Goal: Task Accomplishment & Management: Complete application form

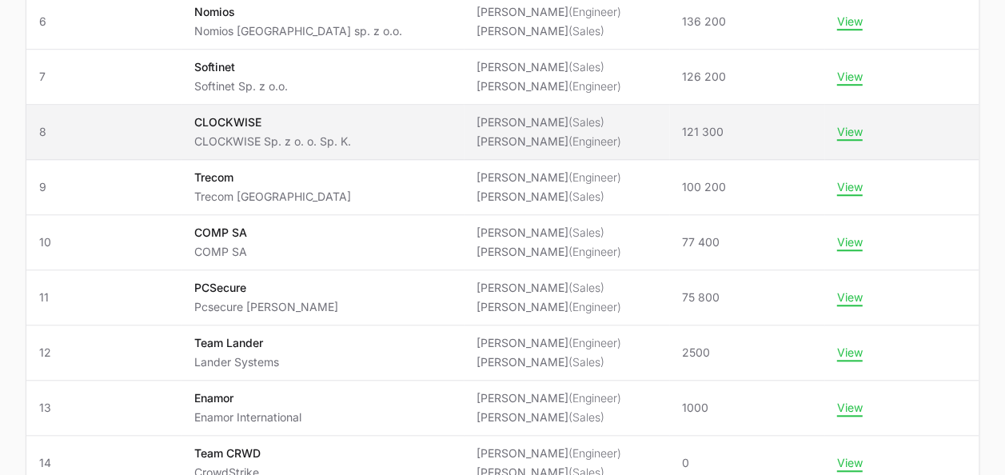
scroll to position [720, 0]
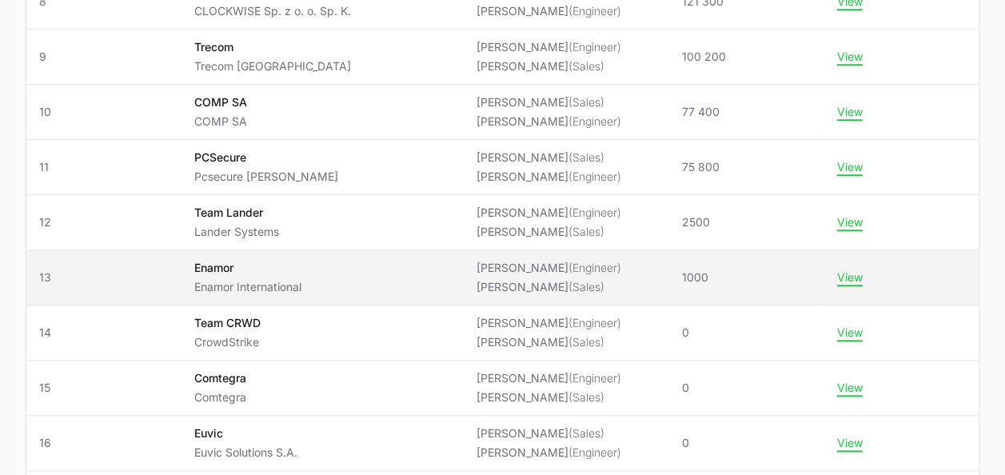
click at [253, 279] on p "Enamor International" at bounding box center [247, 287] width 107 height 16
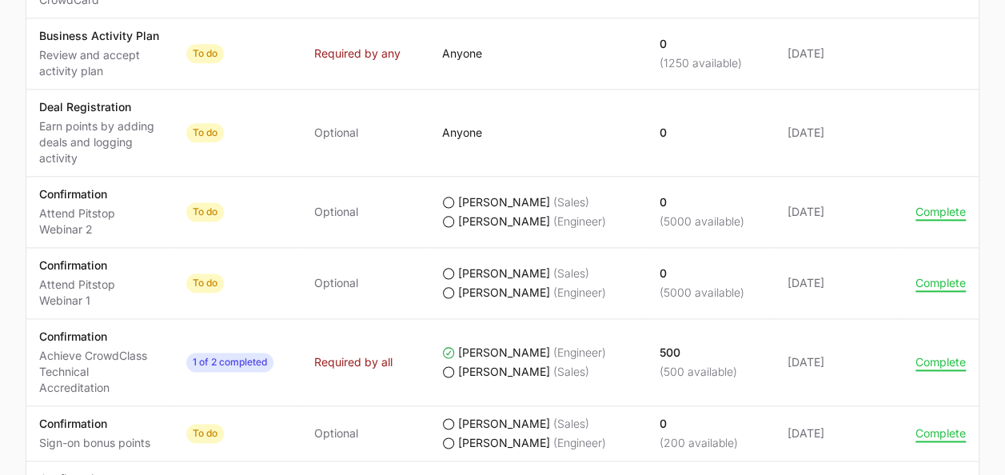
scroll to position [1039, 0]
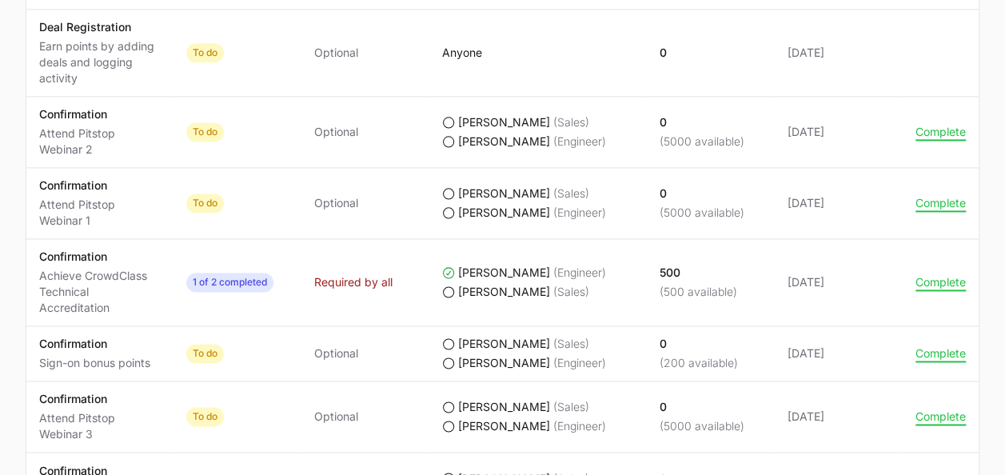
click at [935, 339] on td "Actions Complete" at bounding box center [941, 353] width 76 height 55
click at [914, 365] on td "Actions Complete" at bounding box center [941, 353] width 76 height 55
click at [909, 360] on td "Actions Complete" at bounding box center [941, 353] width 76 height 55
click at [921, 353] on button "Complete" at bounding box center [941, 353] width 50 height 14
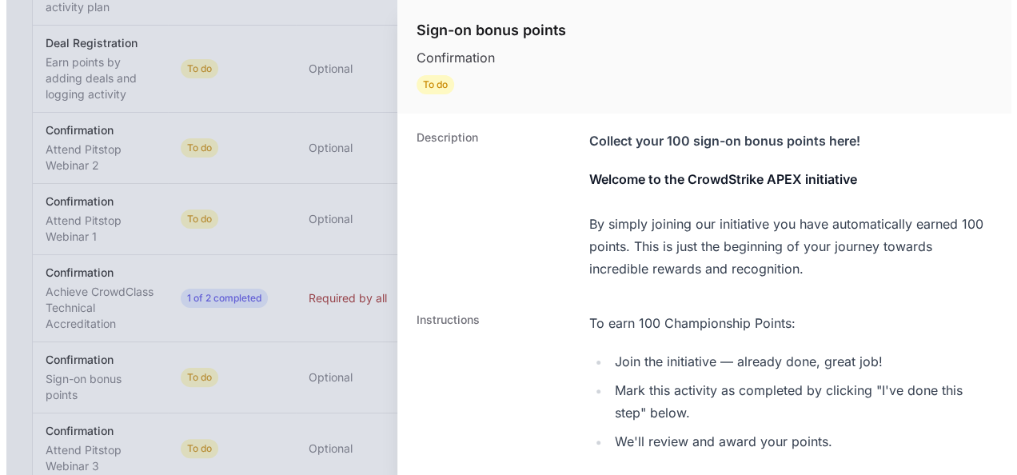
scroll to position [1023, 0]
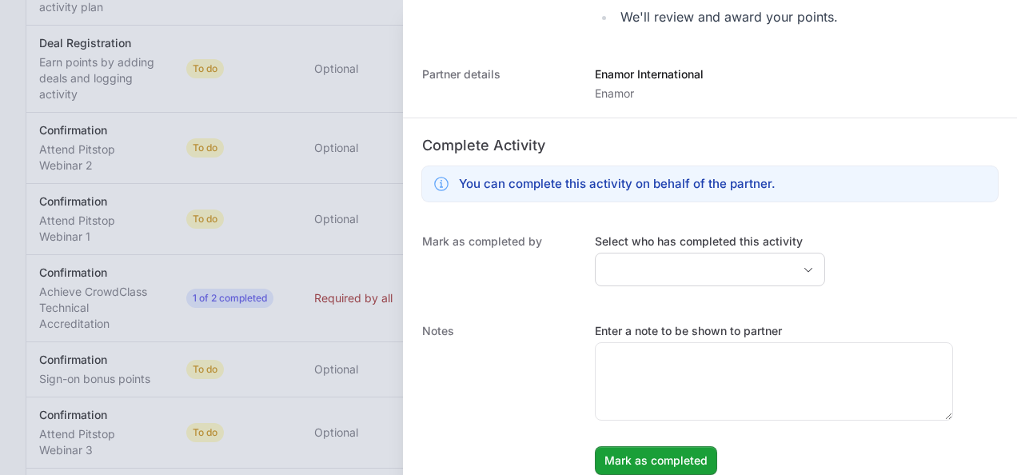
scroll to position [438, 0]
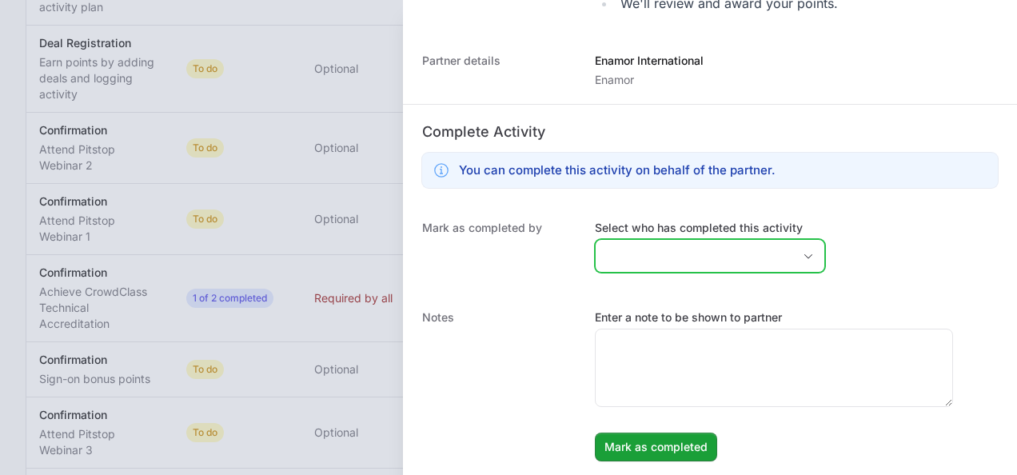
click at [668, 256] on input "Select who has completed this activity" at bounding box center [694, 256] width 197 height 32
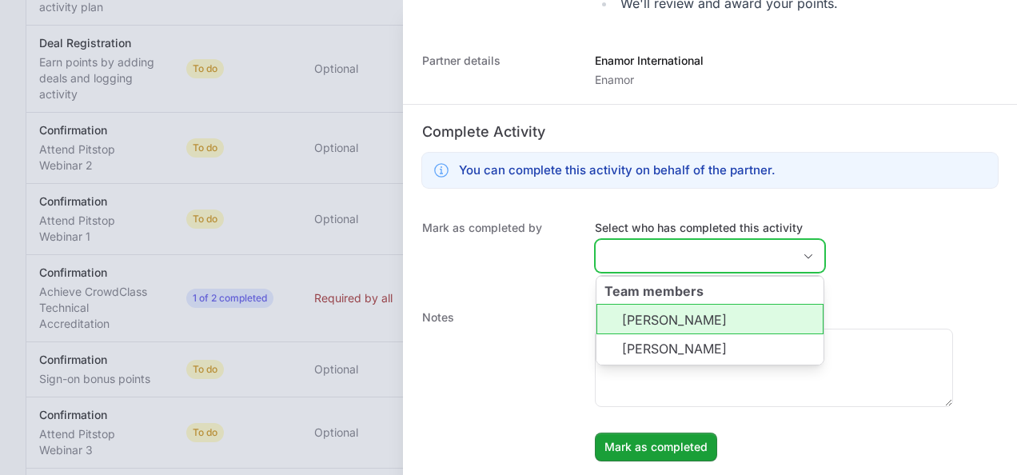
click at [665, 309] on li "[PERSON_NAME]" at bounding box center [709, 319] width 227 height 30
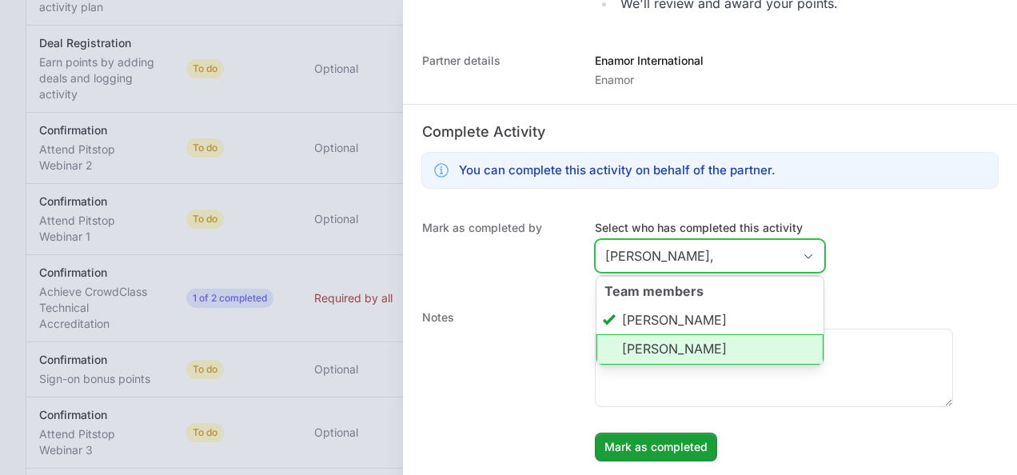
click at [689, 339] on li "[PERSON_NAME]" at bounding box center [709, 349] width 227 height 30
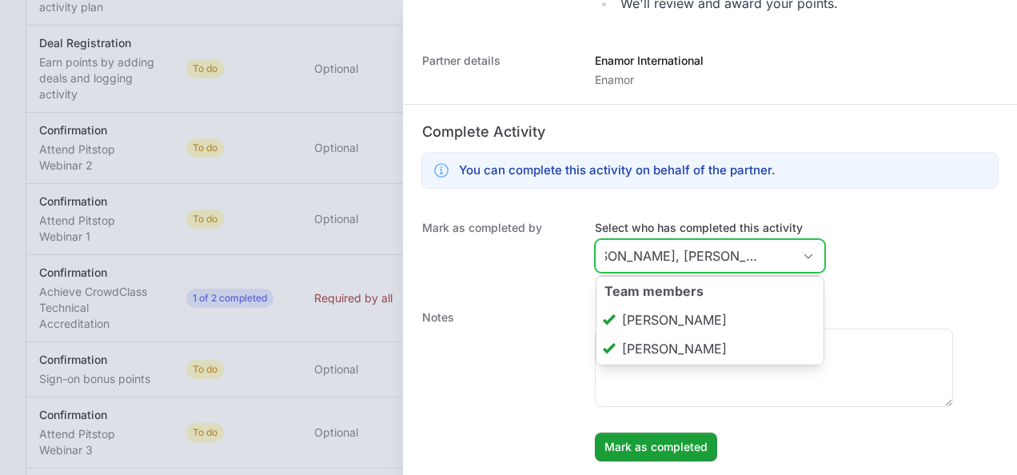
scroll to position [0, 48]
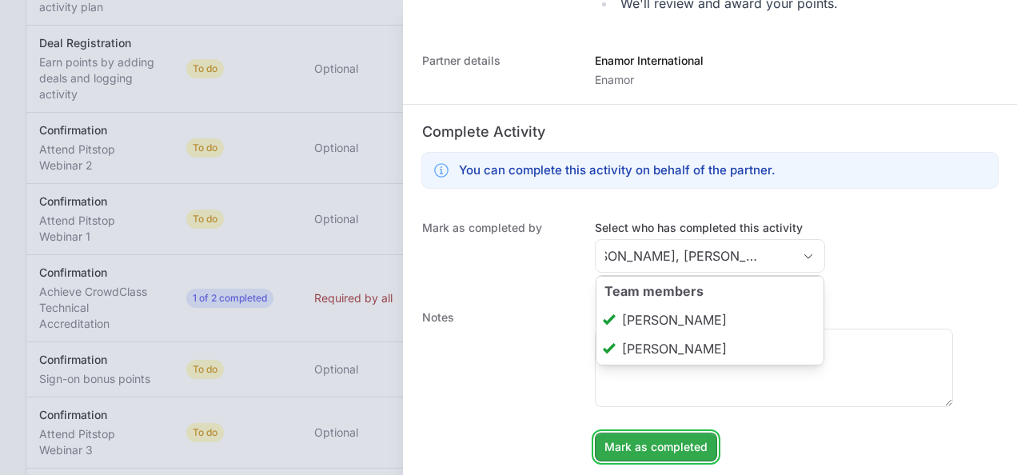
type input "[PERSON_NAME], [PERSON_NAME]"
click at [643, 453] on span "Mark as completed" at bounding box center [655, 446] width 103 height 19
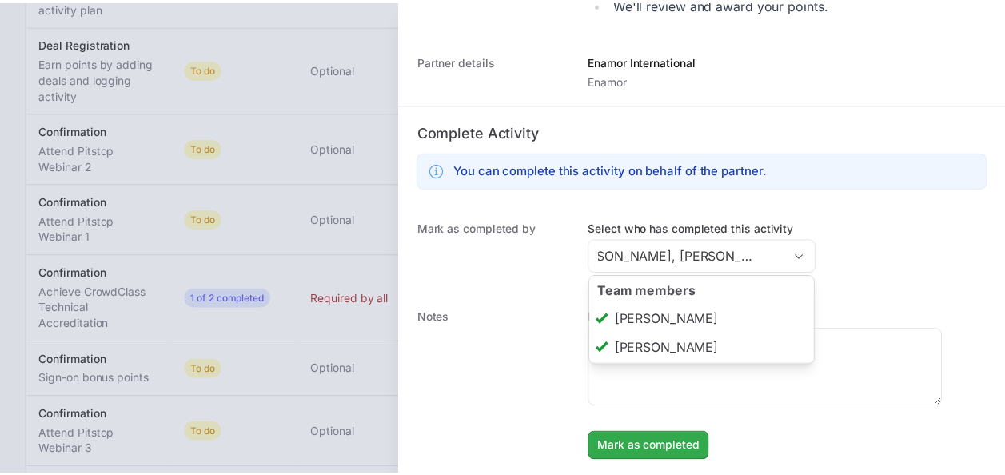
scroll to position [0, 0]
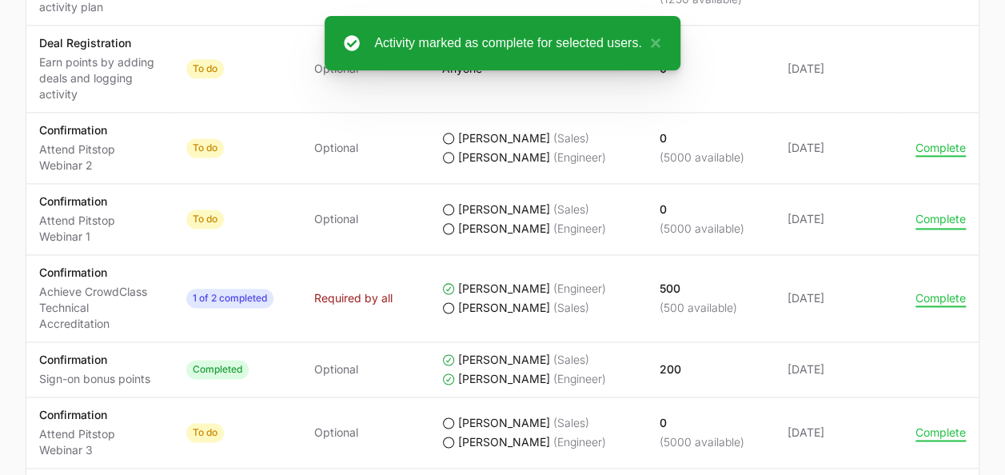
click at [932, 212] on button "Complete" at bounding box center [941, 219] width 50 height 14
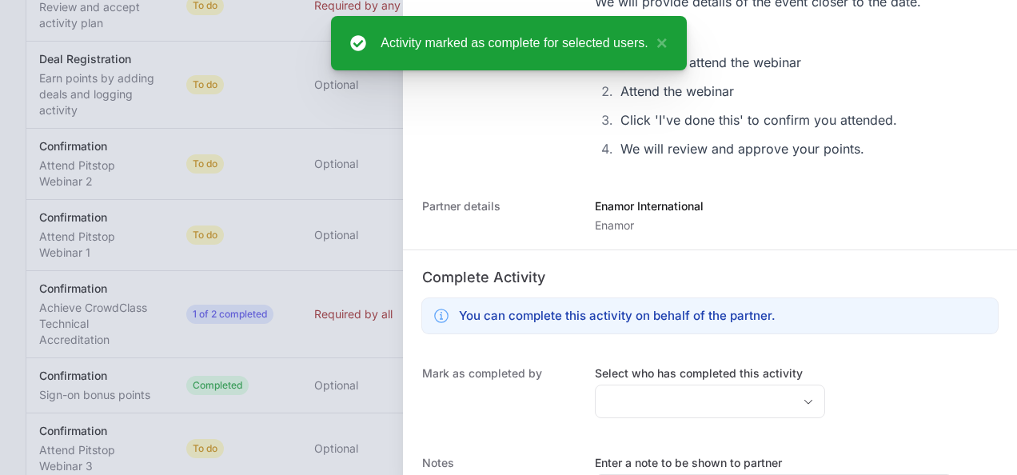
scroll to position [240, 0]
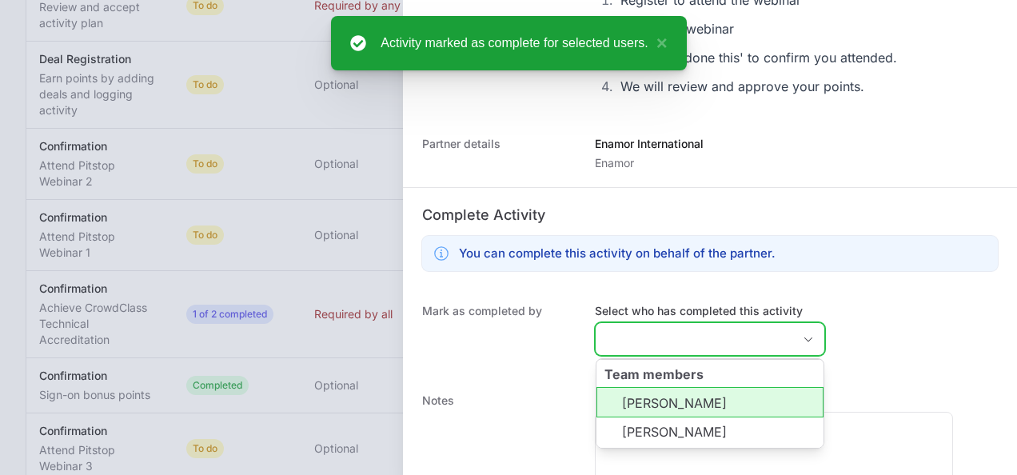
click at [671, 325] on input "Select who has completed this activity" at bounding box center [694, 339] width 197 height 32
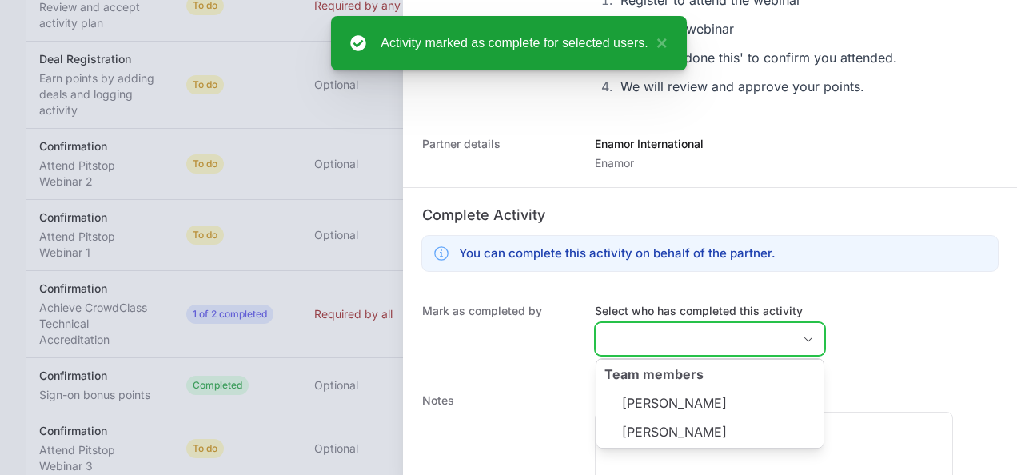
click at [676, 402] on li "[PERSON_NAME]" at bounding box center [709, 402] width 227 height 30
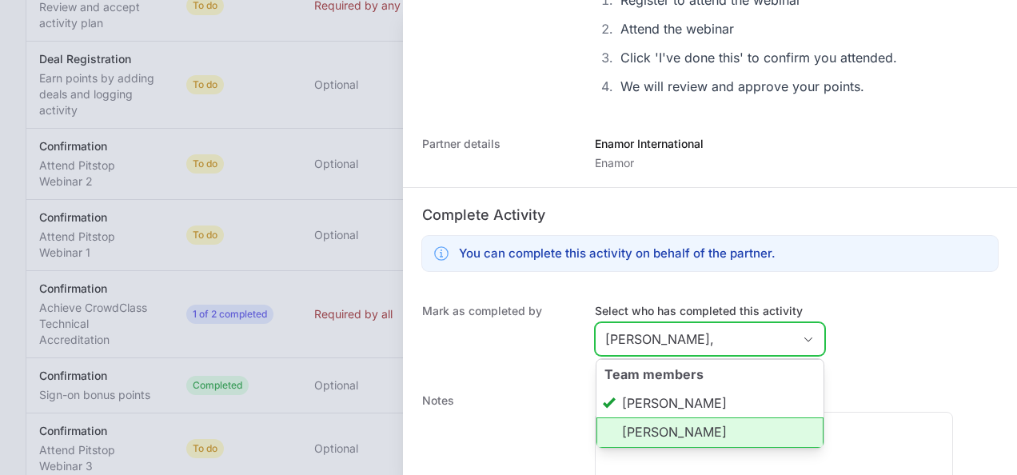
click at [691, 433] on li "[PERSON_NAME]" at bounding box center [709, 432] width 227 height 30
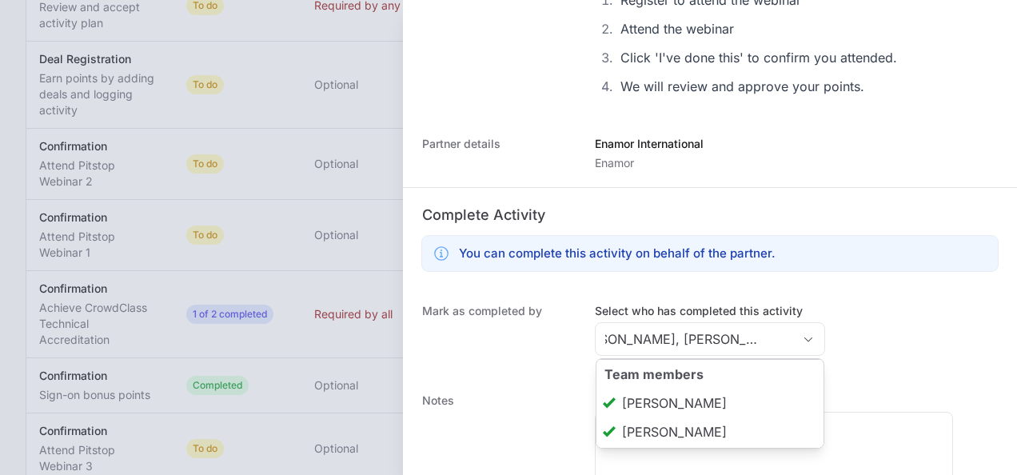
type input "[PERSON_NAME], [PERSON_NAME]"
click at [849, 281] on div "Complete Activity You can complete this activity on behalf of the partner." at bounding box center [710, 237] width 614 height 100
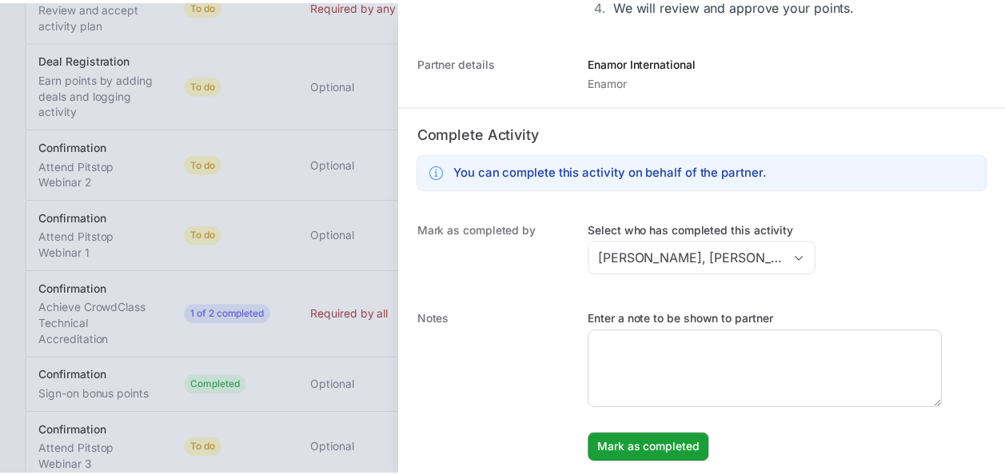
scroll to position [323, 0]
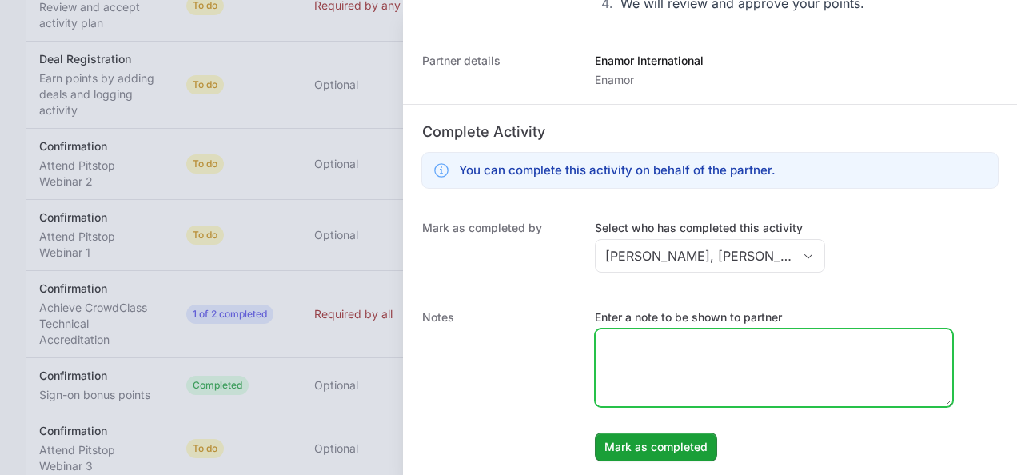
click at [737, 340] on textarea "Enter a note to be shown to partner" at bounding box center [774, 367] width 357 height 77
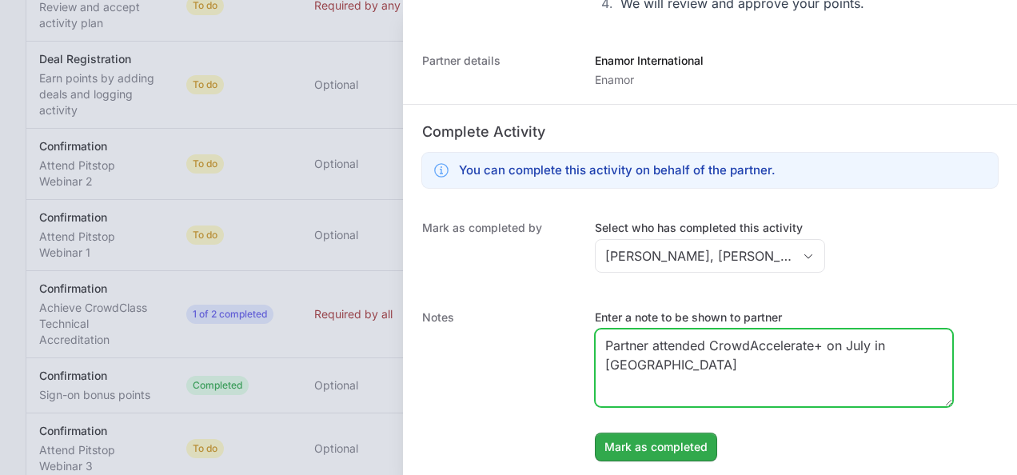
type textarea "Partner attended CrowdAccelerate+ on July in [GEOGRAPHIC_DATA]"
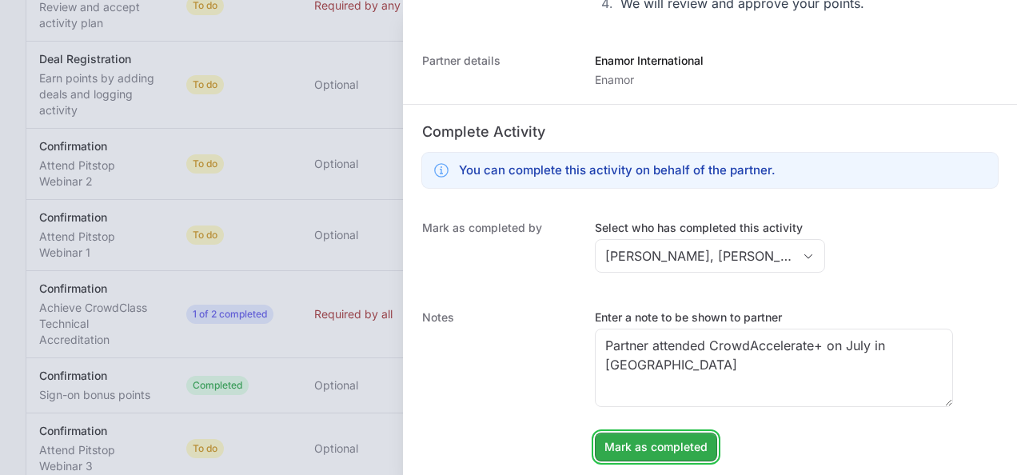
click at [671, 437] on span "Mark as completed" at bounding box center [655, 446] width 103 height 19
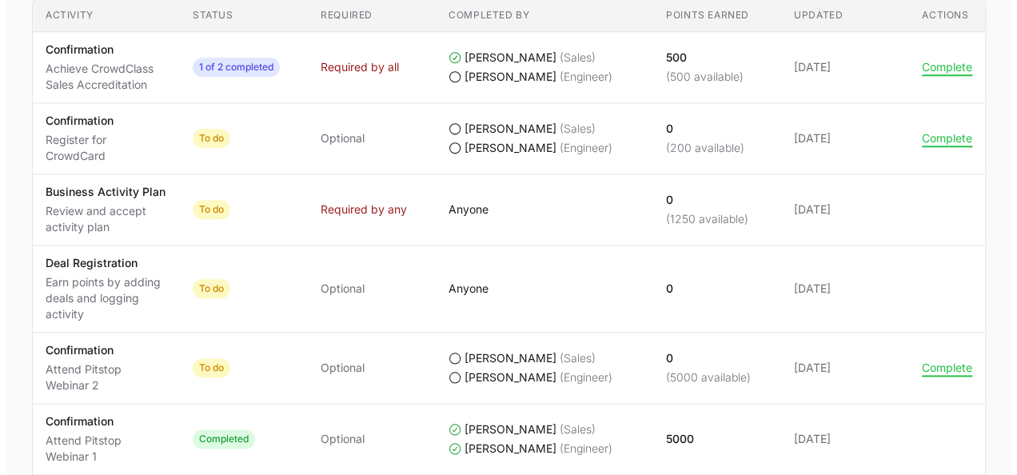
scroll to position [720, 0]
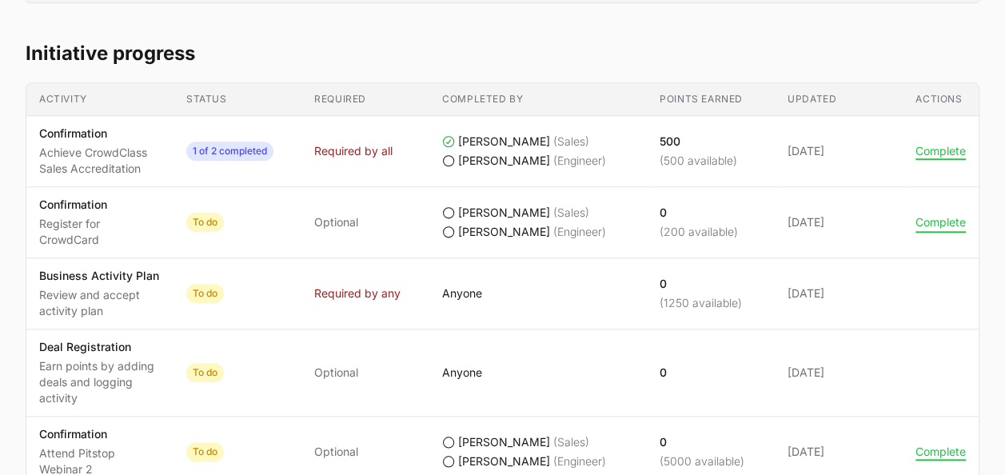
click at [952, 224] on button "Complete" at bounding box center [941, 222] width 50 height 14
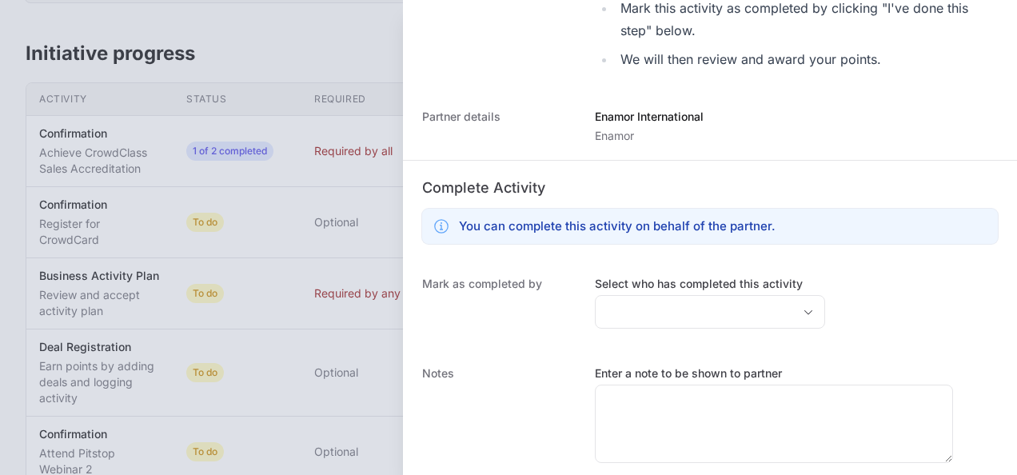
scroll to position [550, 0]
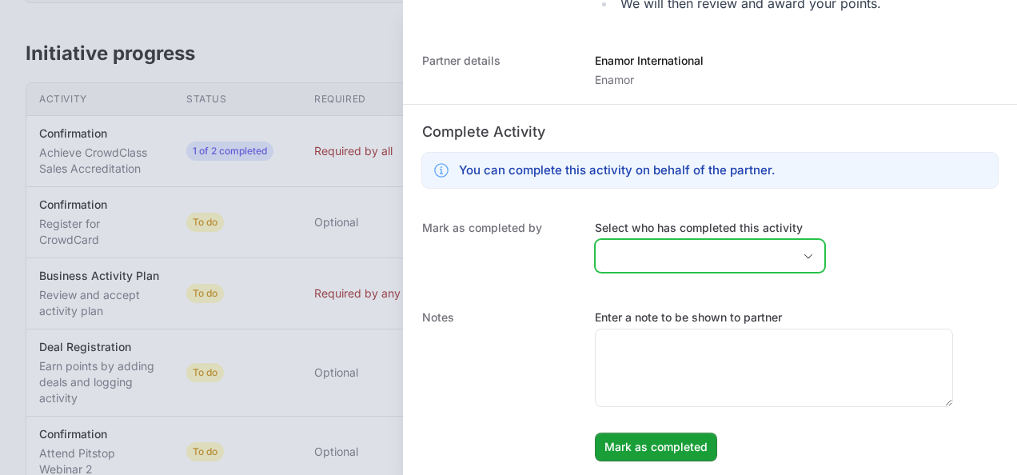
click at [687, 254] on input "Select who has completed this activity" at bounding box center [694, 256] width 197 height 32
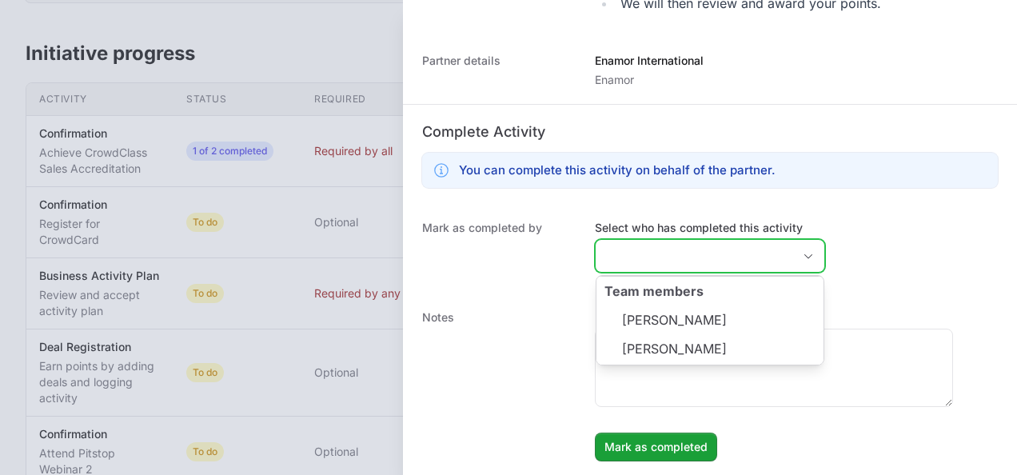
click at [690, 312] on li "[PERSON_NAME]" at bounding box center [709, 319] width 227 height 30
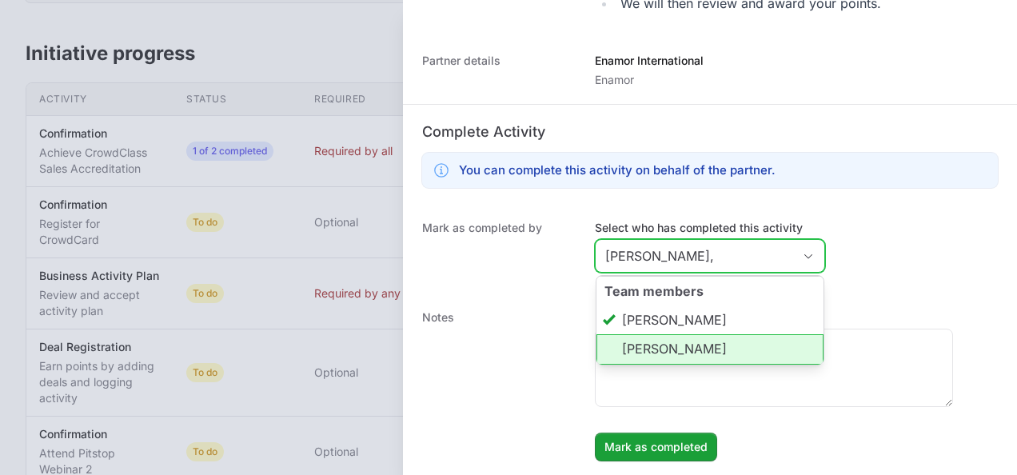
click at [692, 347] on li "[PERSON_NAME]" at bounding box center [709, 349] width 227 height 30
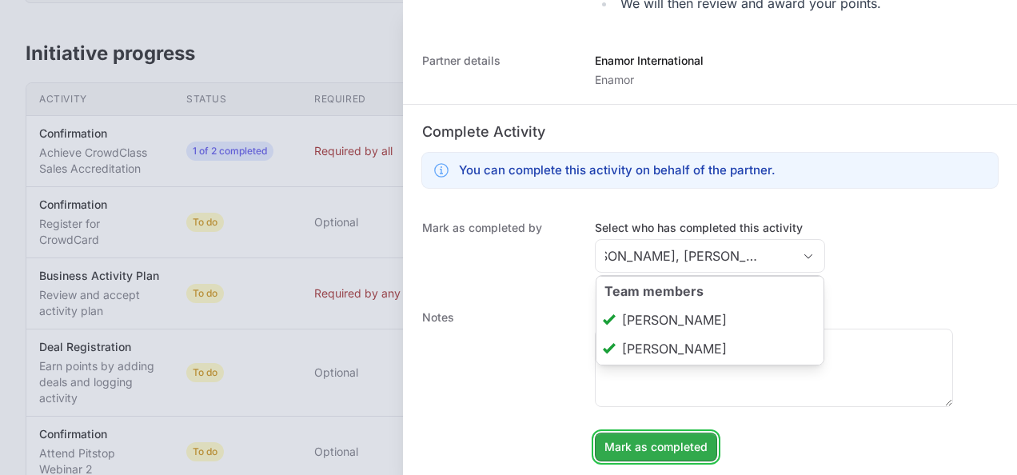
type input "[PERSON_NAME], [PERSON_NAME]"
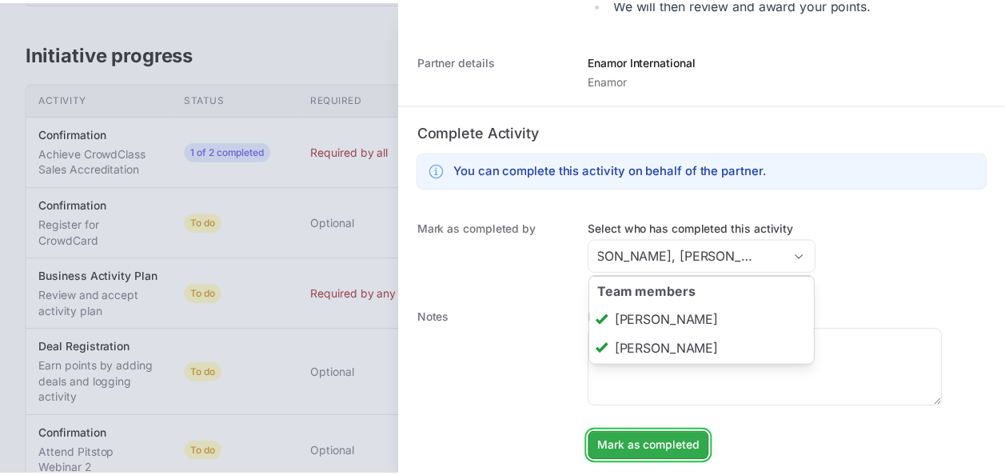
scroll to position [0, 0]
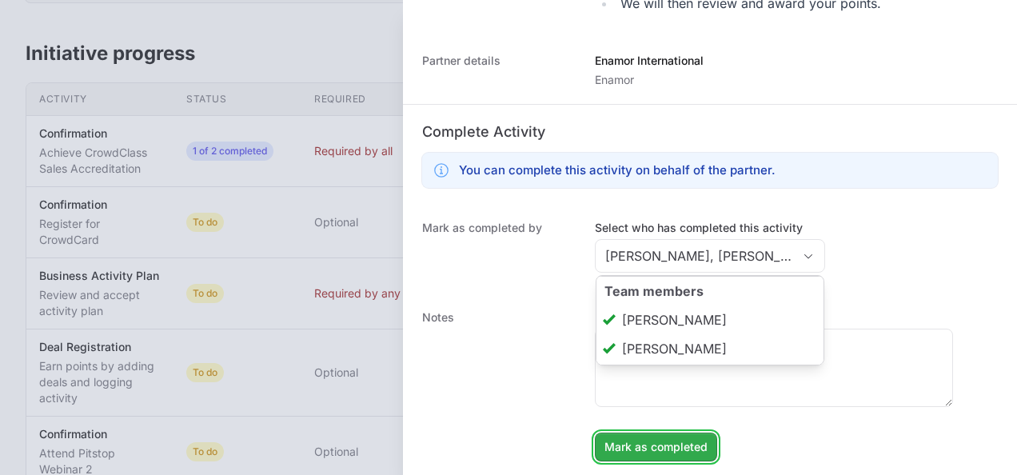
click at [687, 447] on span "Mark as completed" at bounding box center [655, 446] width 103 height 19
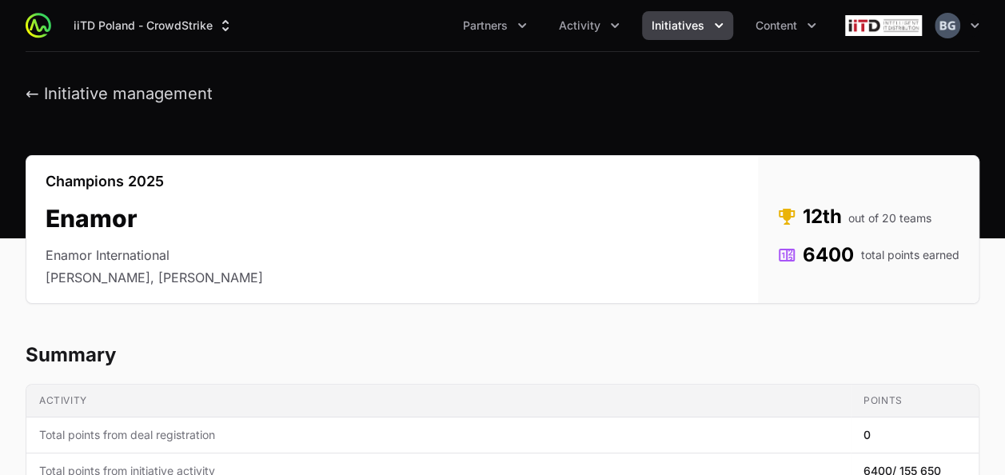
click at [133, 104] on div "← Initiative management" at bounding box center [119, 94] width 187 height 20
click at [135, 97] on button "← Initiative management" at bounding box center [119, 94] width 187 height 20
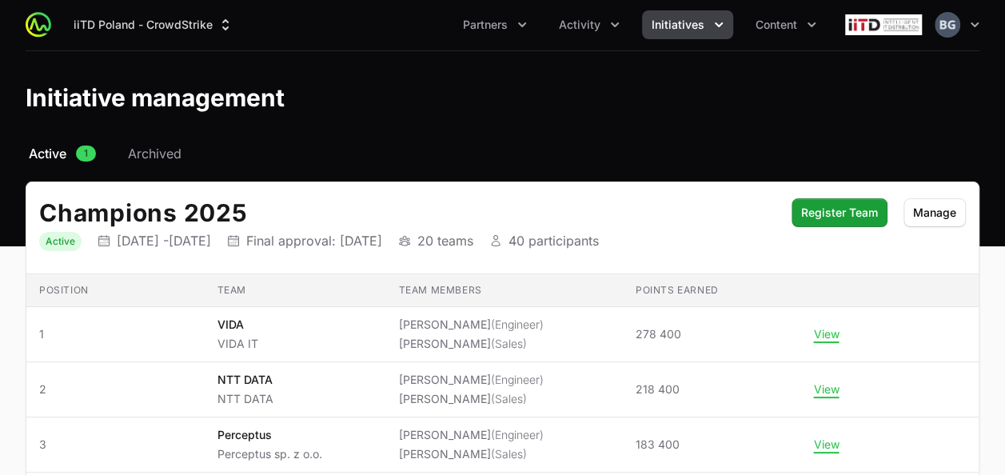
scroll to position [122, 0]
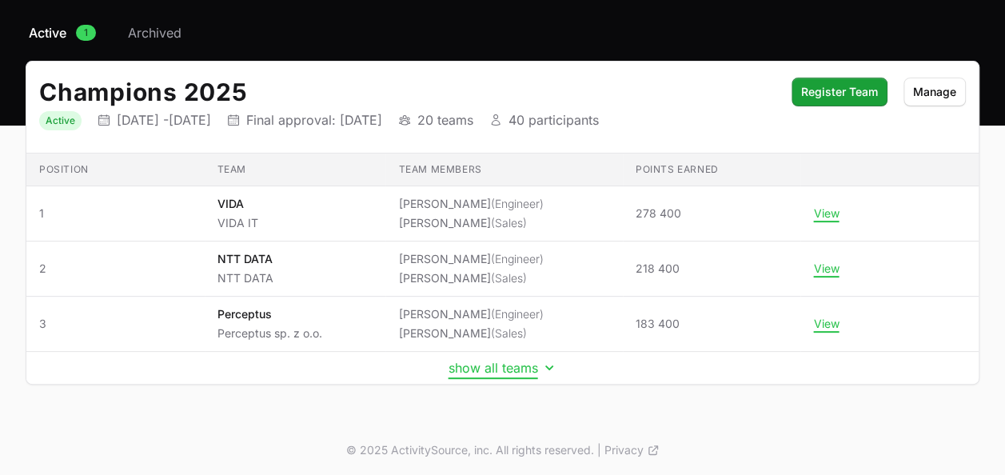
click at [502, 361] on button "show all teams" at bounding box center [503, 368] width 109 height 16
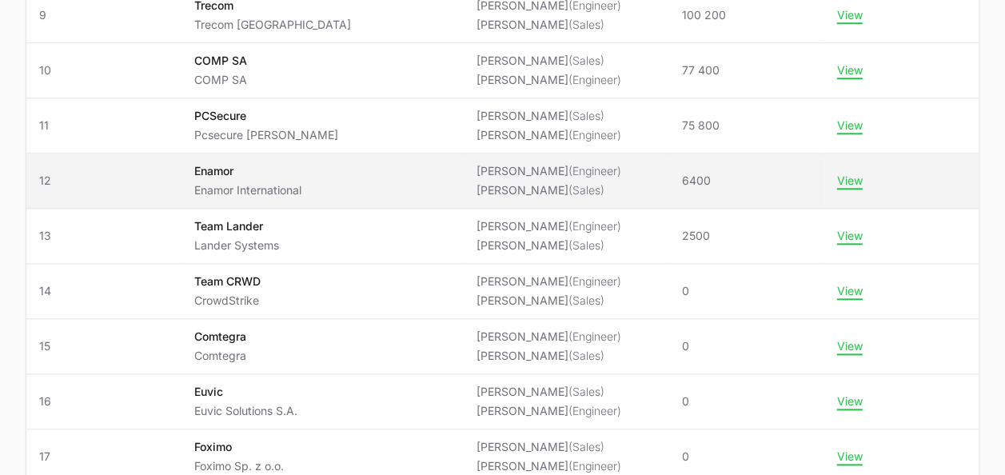
scroll to position [0, 0]
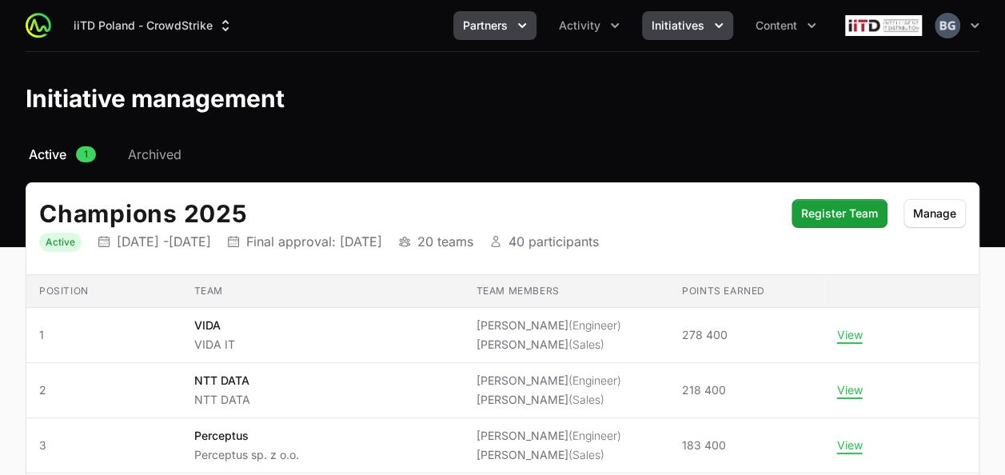
click at [510, 37] on button "Partners" at bounding box center [494, 25] width 83 height 29
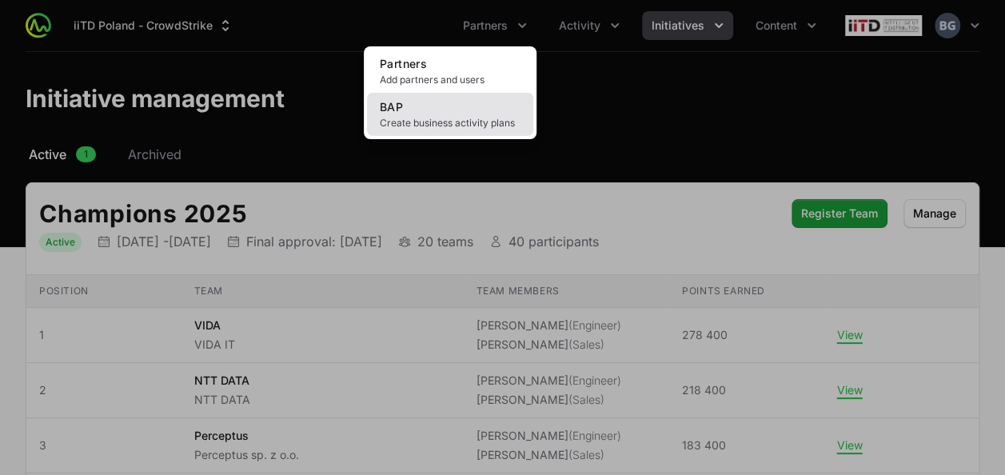
click at [485, 117] on span "Create business activity plans" at bounding box center [450, 123] width 141 height 13
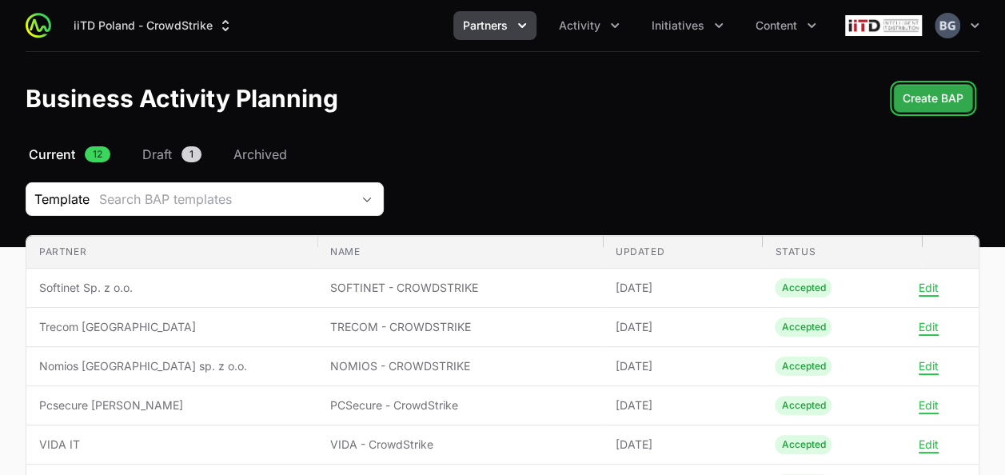
click at [928, 94] on span "Create BAP" at bounding box center [933, 98] width 61 height 19
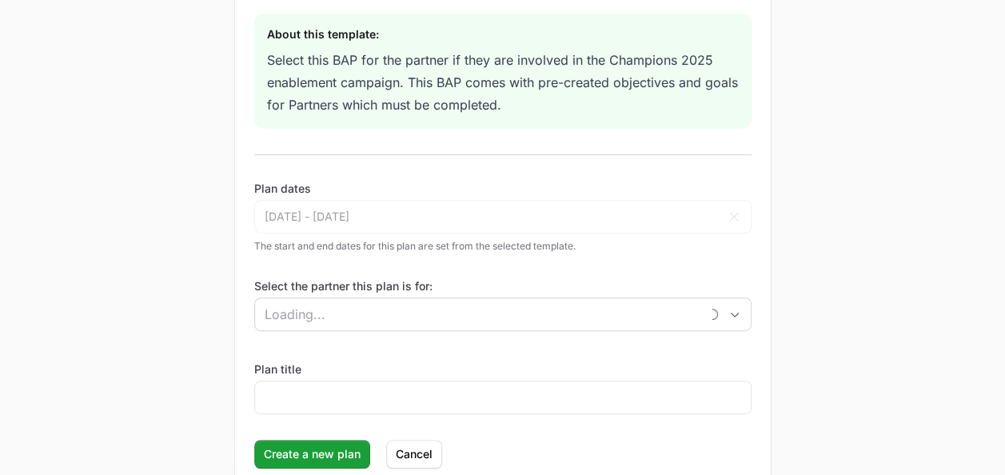
scroll to position [240, 0]
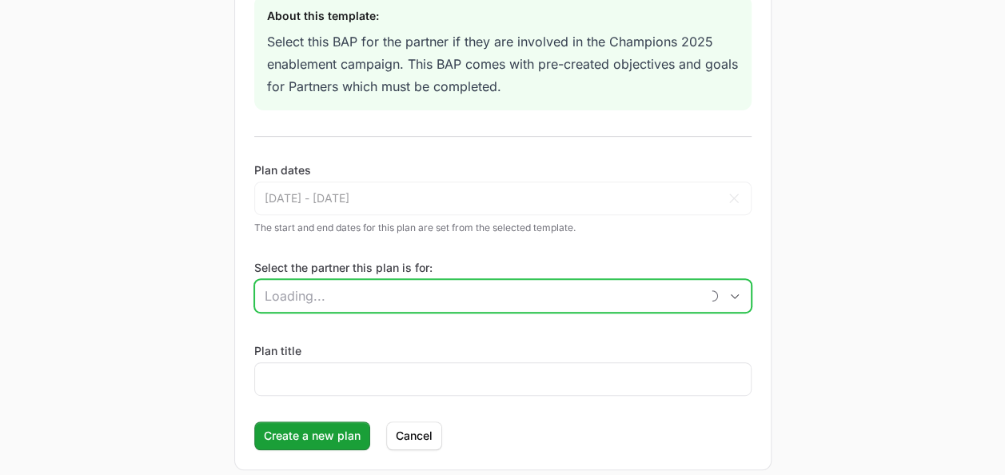
click at [360, 302] on input "Select the partner this plan is for:" at bounding box center [477, 296] width 445 height 32
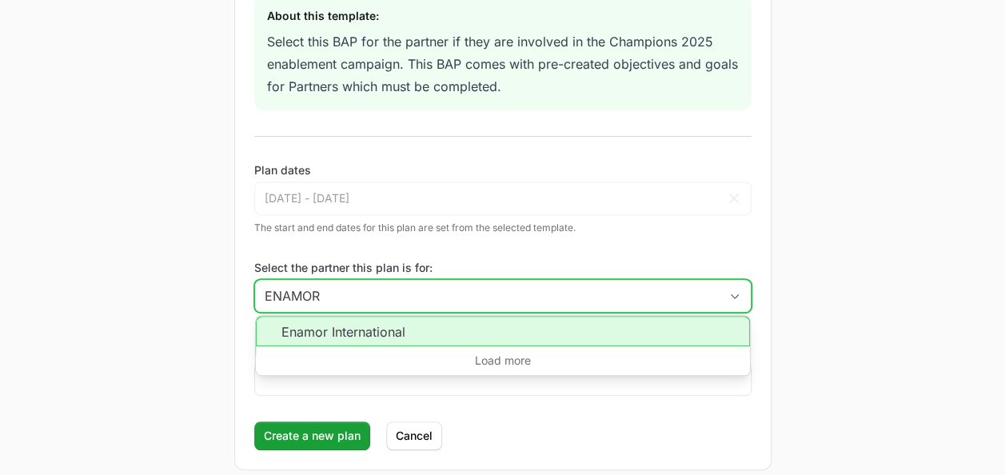
click at [435, 320] on li "Enamor International" at bounding box center [503, 331] width 494 height 30
type input "Enamor International"
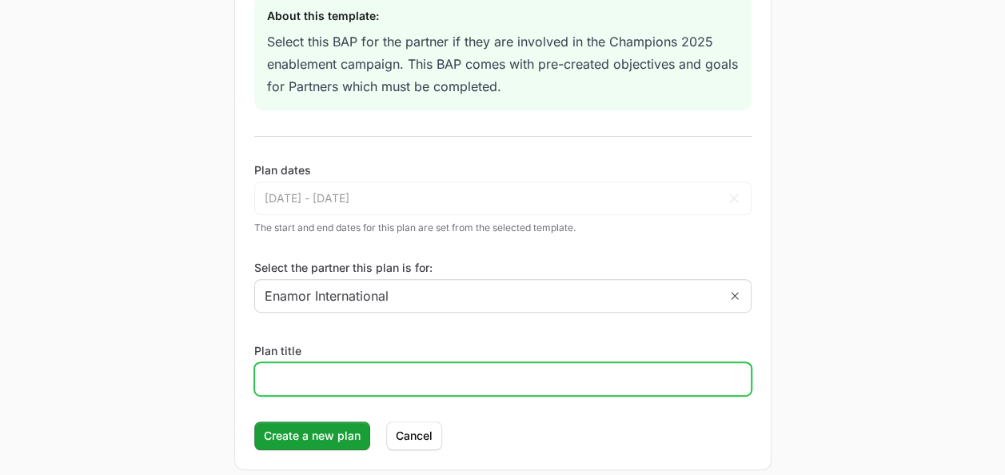
click at [399, 369] on input "Plan title" at bounding box center [503, 378] width 477 height 19
type input "ENAMOR - CROWDSTRIKE"
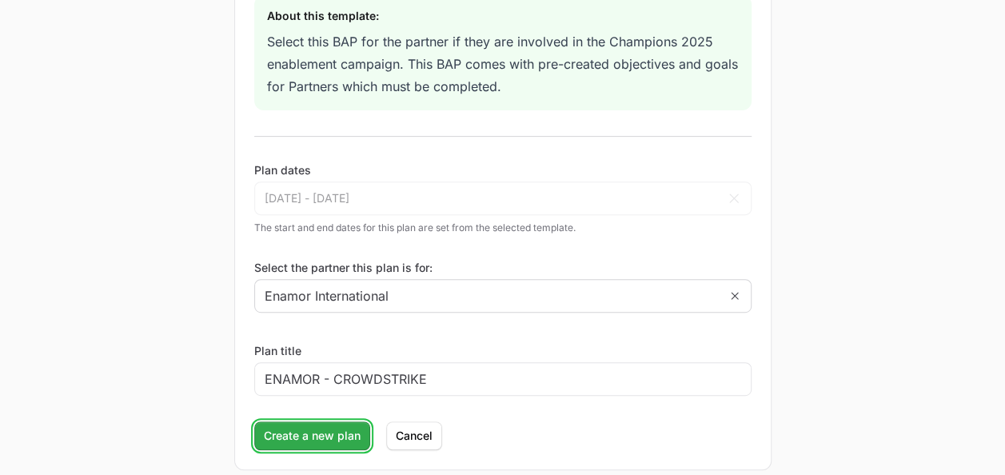
click at [361, 425] on button "Create a new plan" at bounding box center [312, 435] width 116 height 29
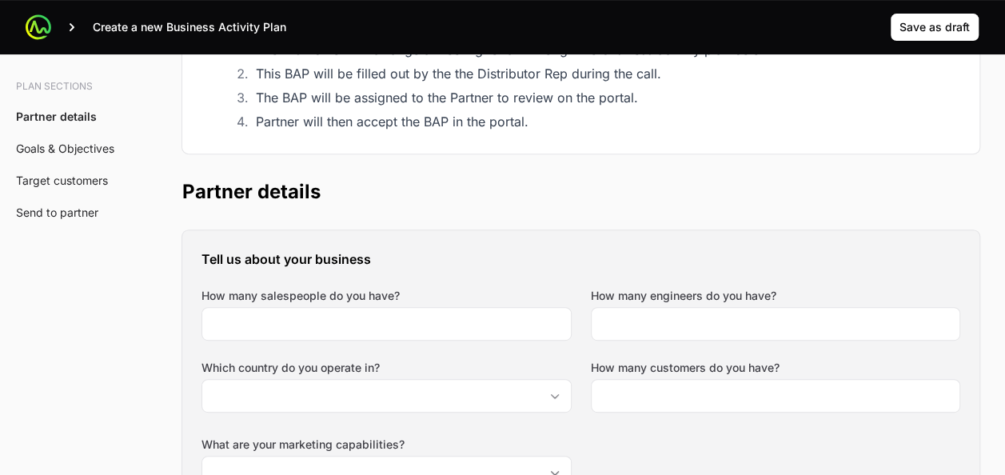
scroll to position [188, 0]
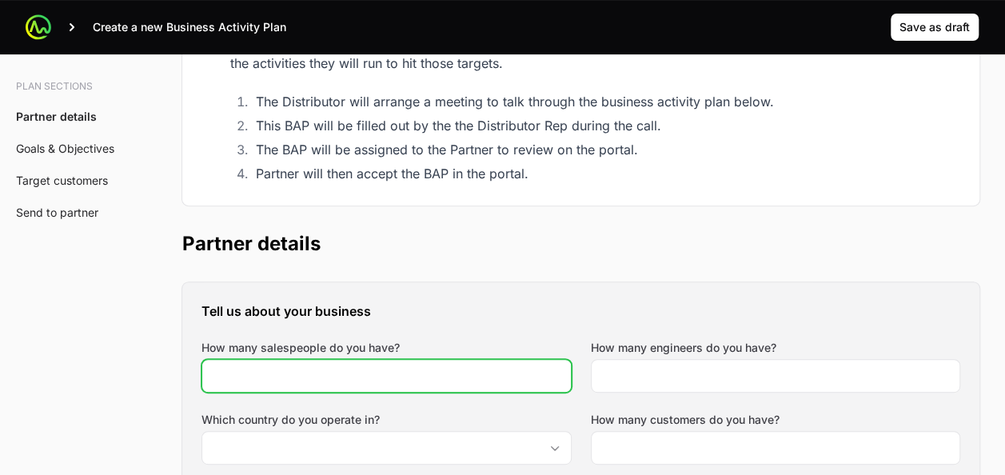
click at [363, 371] on input "How many salespeople do you have?" at bounding box center [386, 375] width 349 height 19
drag, startPoint x: 353, startPoint y: 374, endPoint x: 134, endPoint y: 329, distance: 223.6
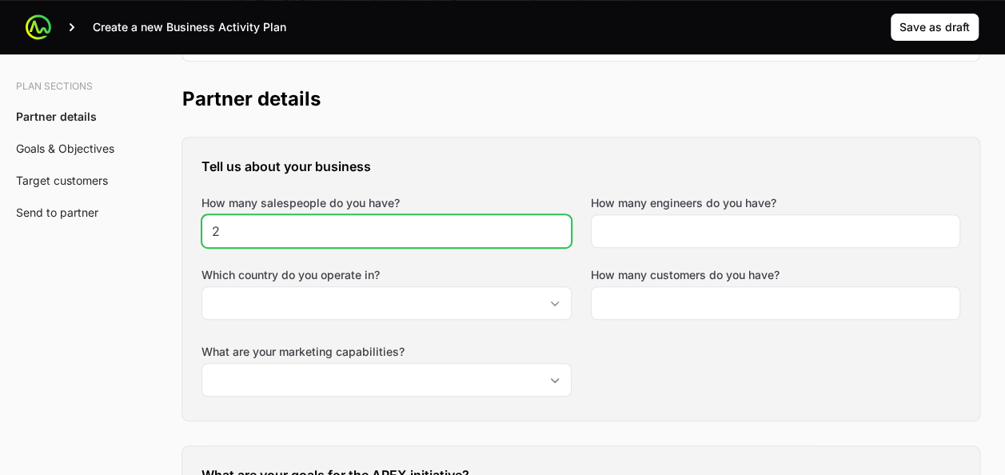
scroll to position [348, 0]
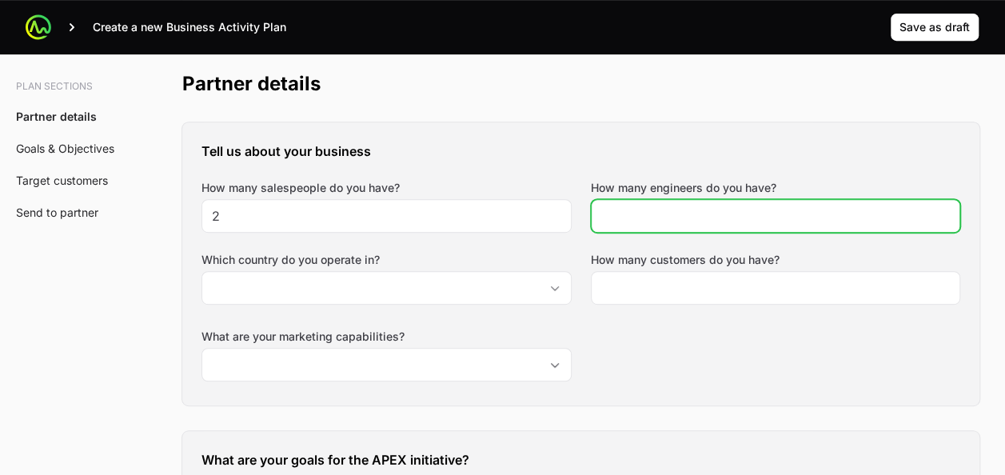
click at [641, 223] on input "How many engineers do you have?" at bounding box center [775, 215] width 349 height 19
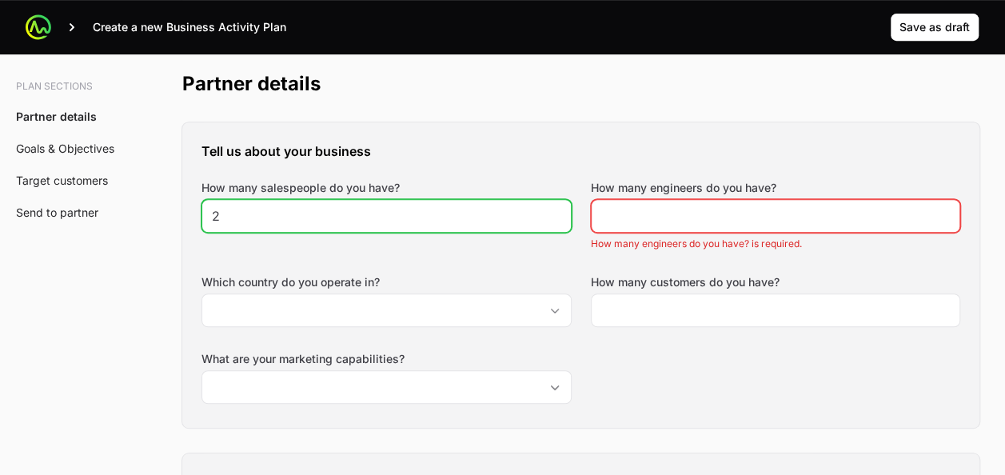
drag, startPoint x: 397, startPoint y: 221, endPoint x: 166, endPoint y: 222, distance: 230.3
type input "1"
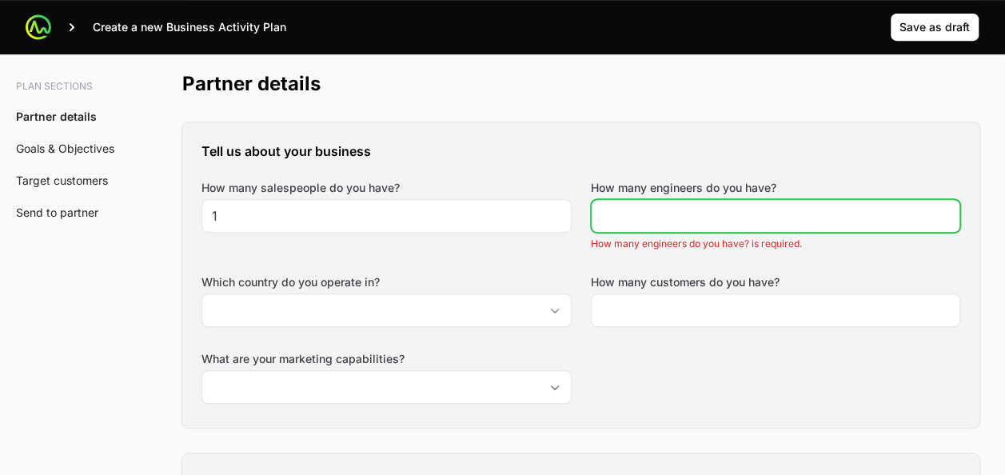
click at [697, 209] on input "How many engineers do you have?" at bounding box center [775, 215] width 349 height 19
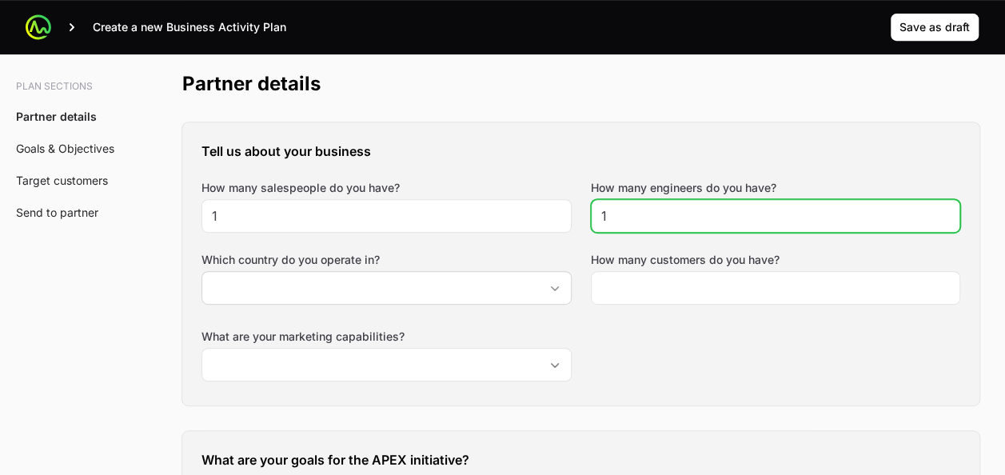
type input "1"
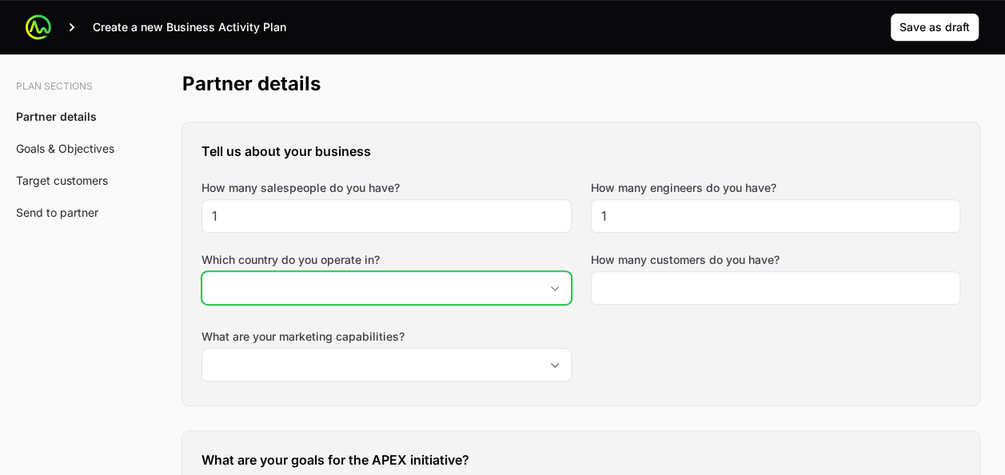
click at [437, 298] on input "Which country do you operate in?" at bounding box center [370, 288] width 337 height 32
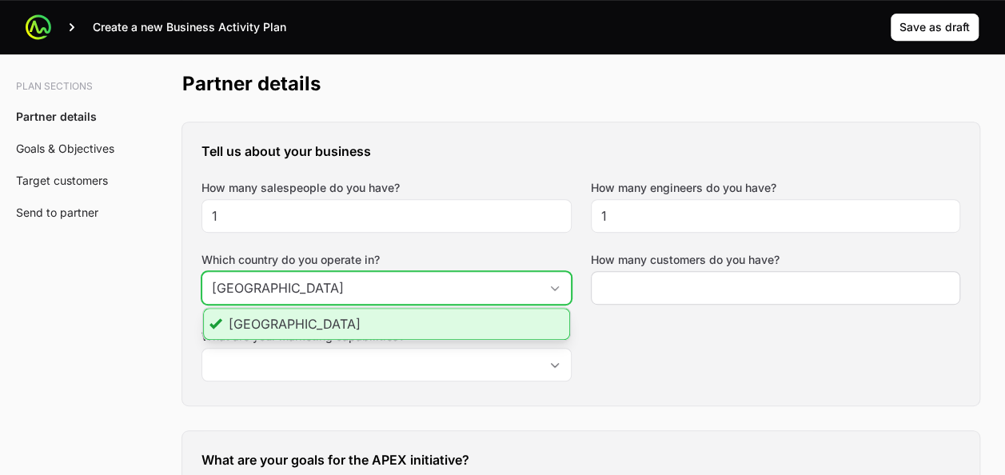
type input "[GEOGRAPHIC_DATA]"
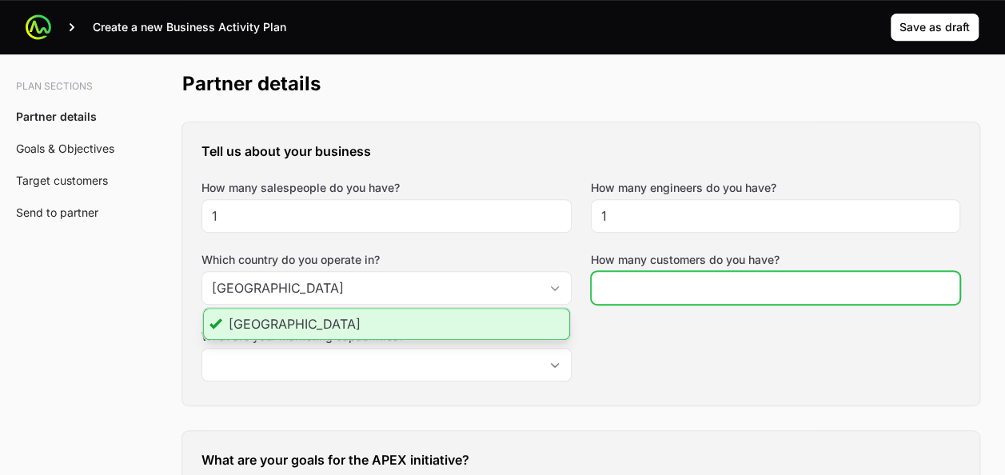
click at [732, 279] on input "How many customers do you have?" at bounding box center [775, 287] width 349 height 19
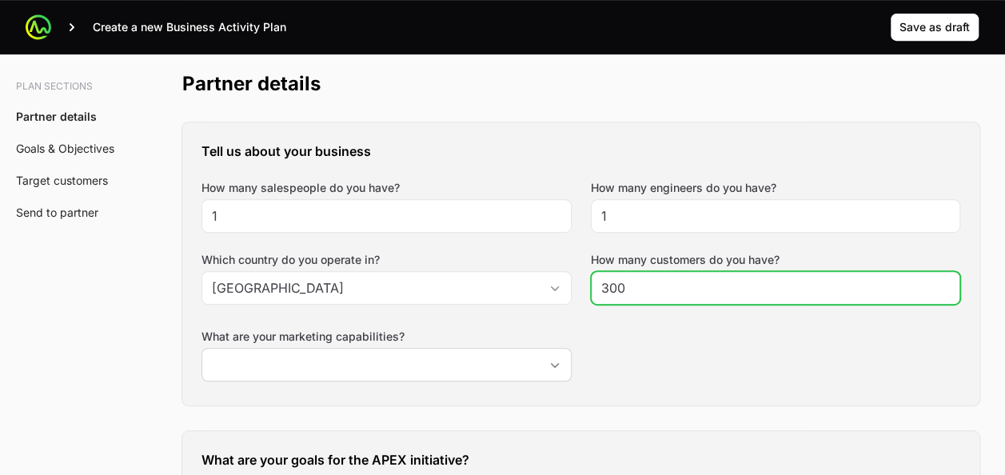
type input "300"
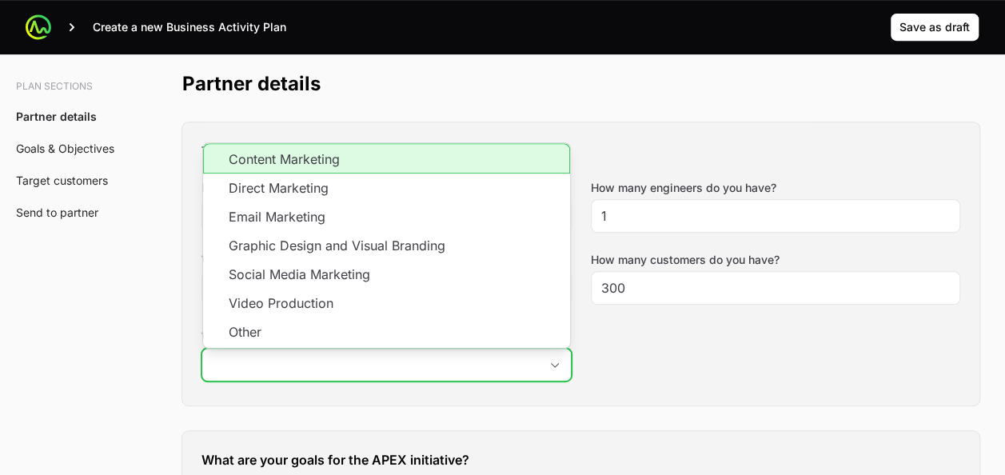
click at [480, 357] on input "What are your marketing capabilities?" at bounding box center [370, 365] width 337 height 32
click at [377, 162] on li "Content Marketing" at bounding box center [386, 158] width 367 height 30
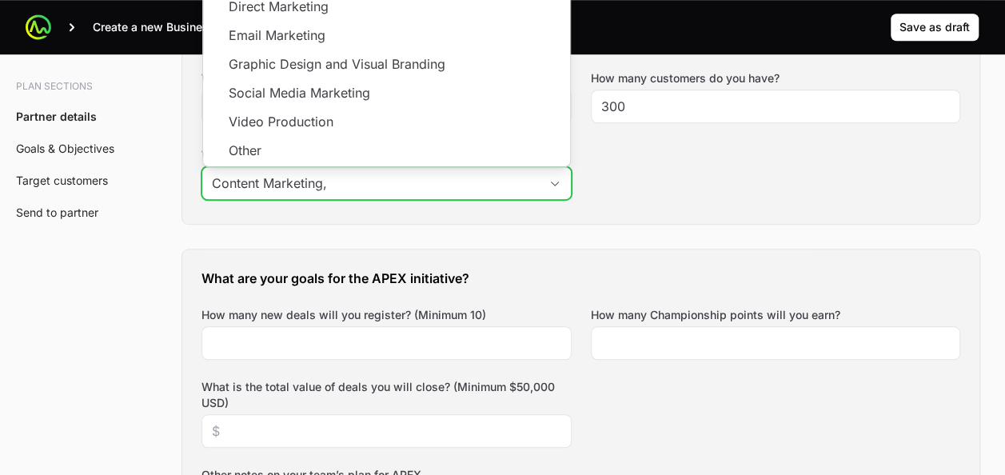
scroll to position [668, 0]
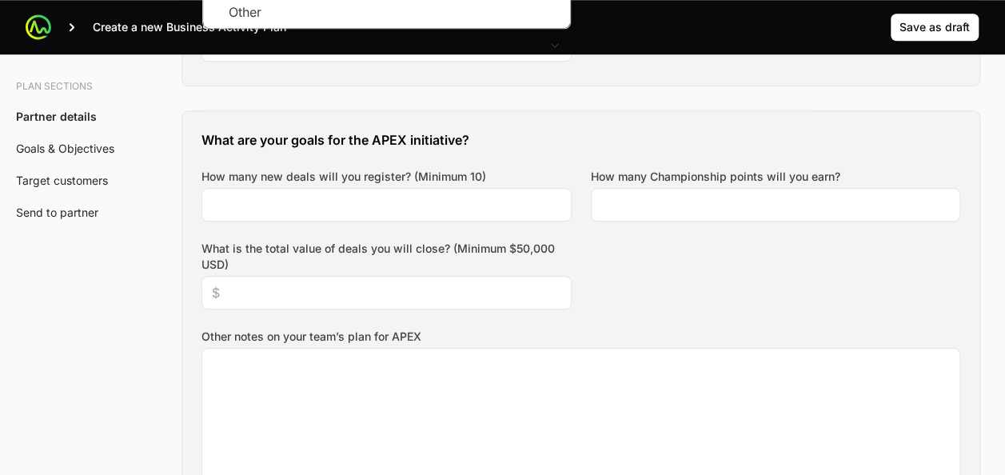
type input "Content Marketing"
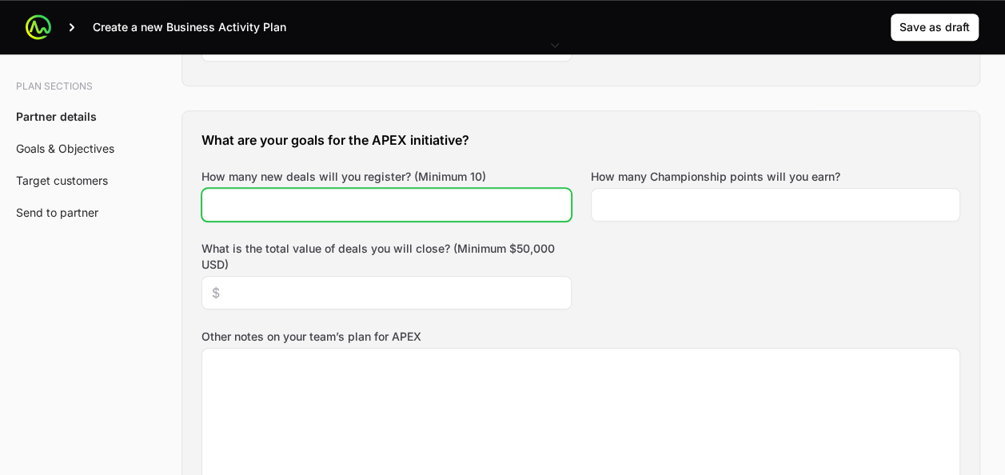
click at [361, 206] on input "How many new deals will you register? (Minimum 10)" at bounding box center [386, 204] width 349 height 19
type input "10"
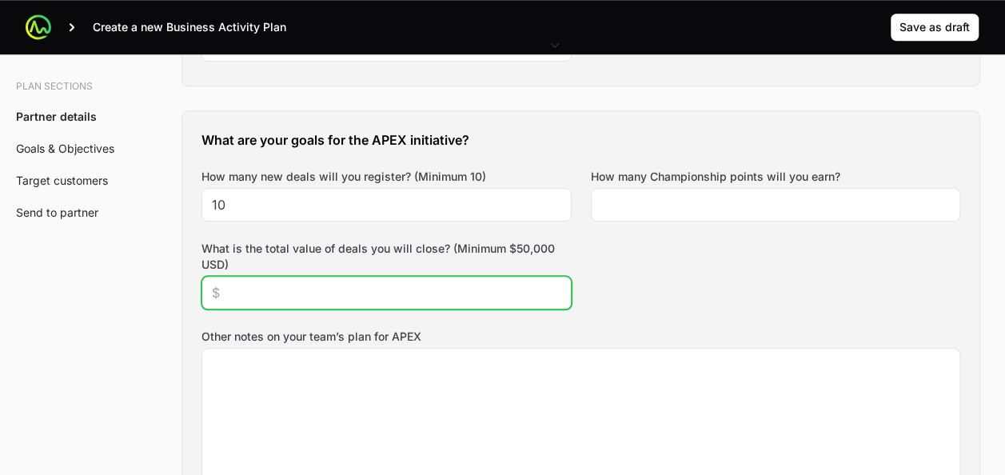
click at [317, 289] on input "What is the total value of deals you will close? (Minimum $50,000 USD)" at bounding box center [386, 292] width 349 height 19
type input "$50,000"
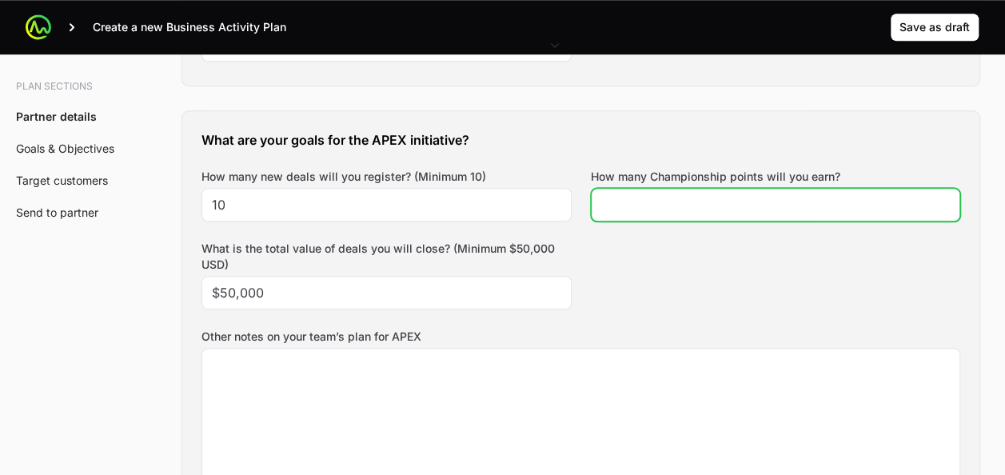
click at [671, 200] on input "How many Championship points will you earn?" at bounding box center [775, 204] width 349 height 19
type input "150000"
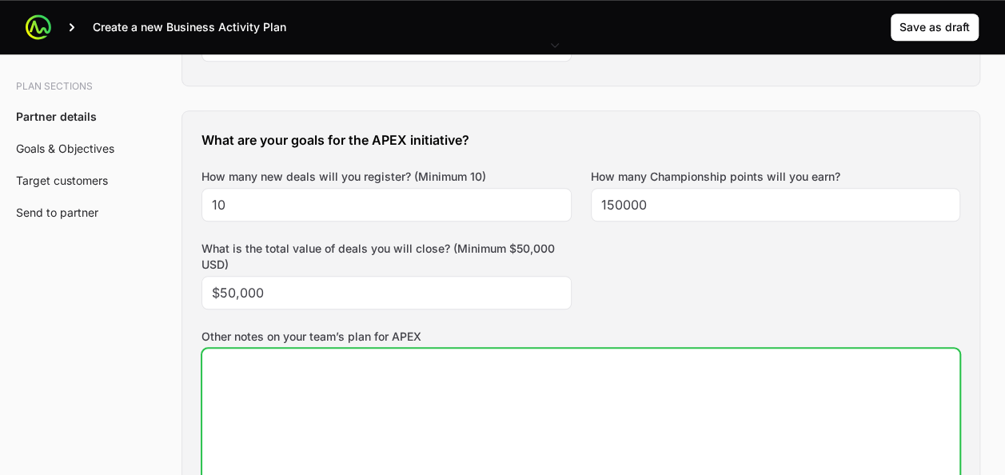
click at [448, 392] on textarea "Other notes on your team’s plan for APEX" at bounding box center [580, 432] width 757 height 166
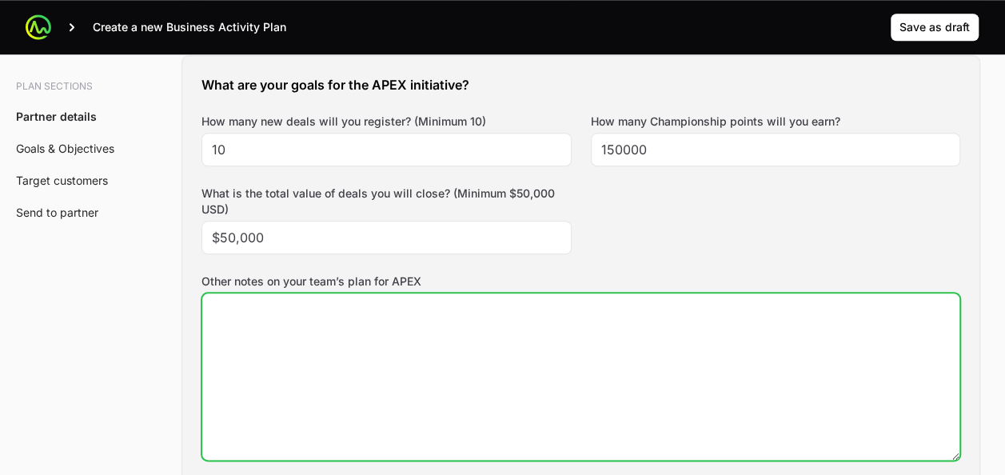
scroll to position [748, 0]
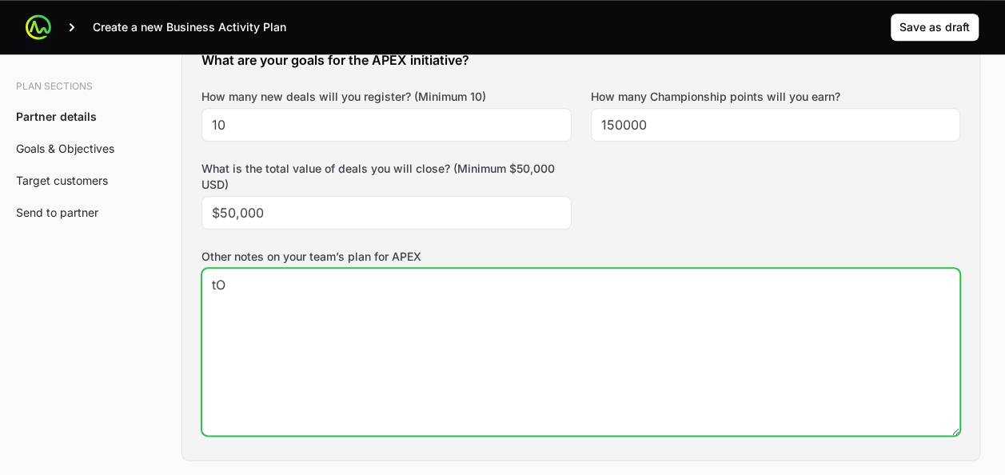
type textarea "t"
type textarea "To have next steps in CrowdStrike sales"
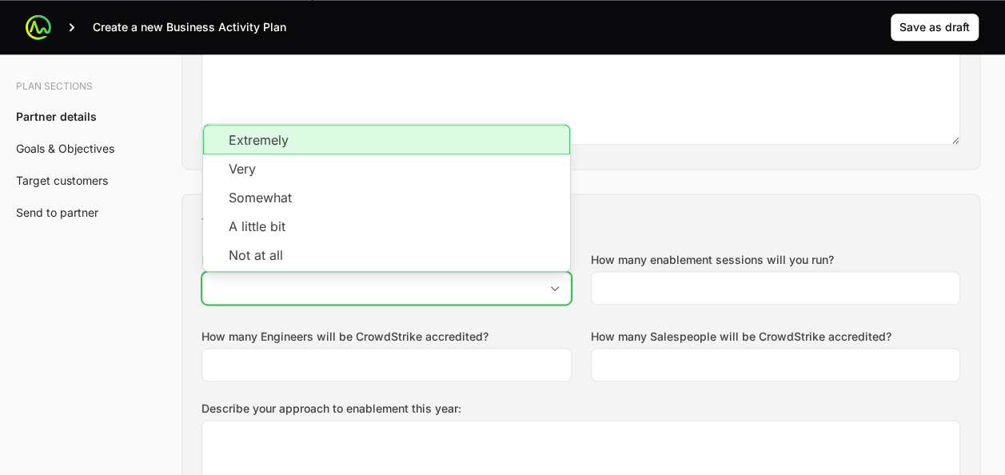
scroll to position [1047, 0]
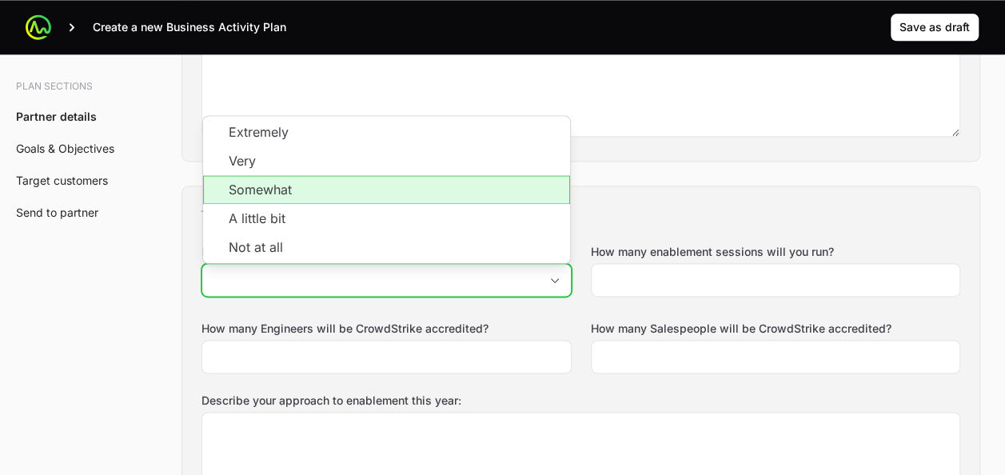
click at [302, 187] on li "Somewhat" at bounding box center [386, 189] width 367 height 29
type input "Somewhat"
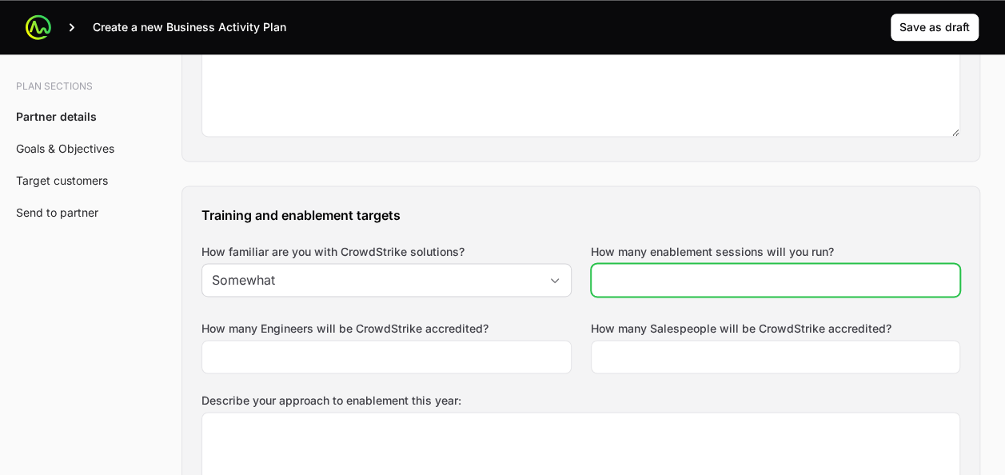
click at [716, 278] on input "How many enablement sessions will you run?" at bounding box center [775, 279] width 349 height 19
type input "3"
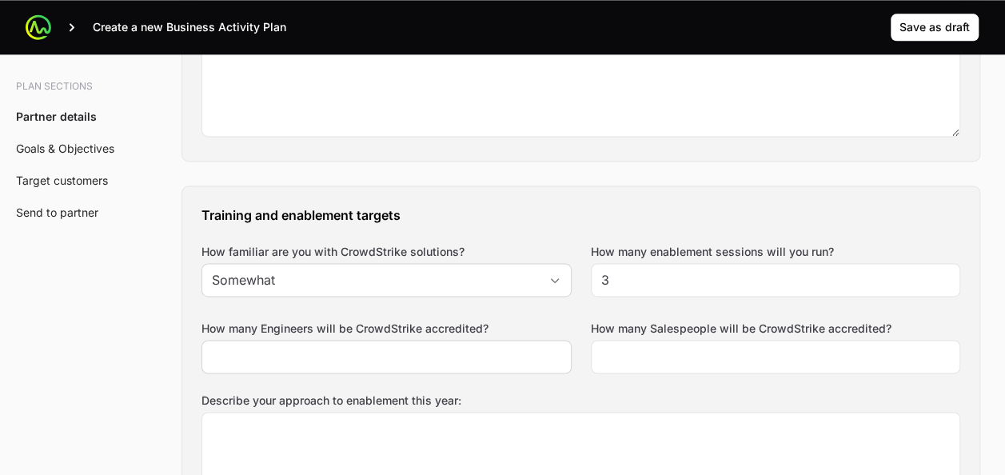
click at [433, 340] on div at bounding box center [386, 357] width 370 height 34
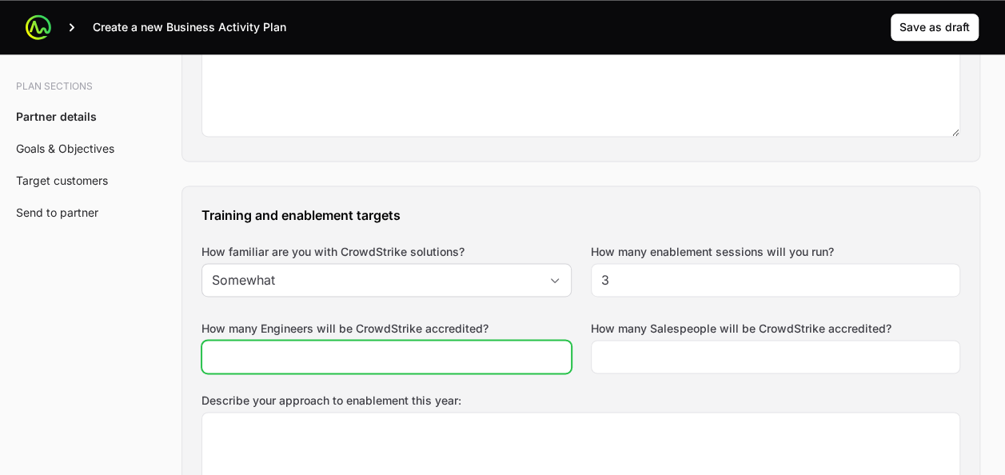
click at [430, 352] on input "How many Engineers will be CrowdStrike accredited?" at bounding box center [386, 356] width 349 height 19
type input "1"
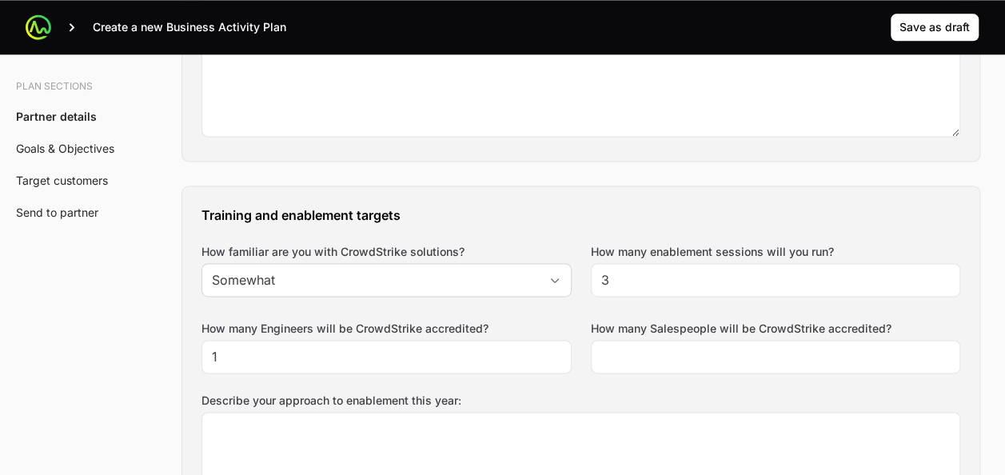
click at [649, 369] on div "Training and enablement targets How familiar are you with CrowdStrike solutions…" at bounding box center [580, 394] width 797 height 417
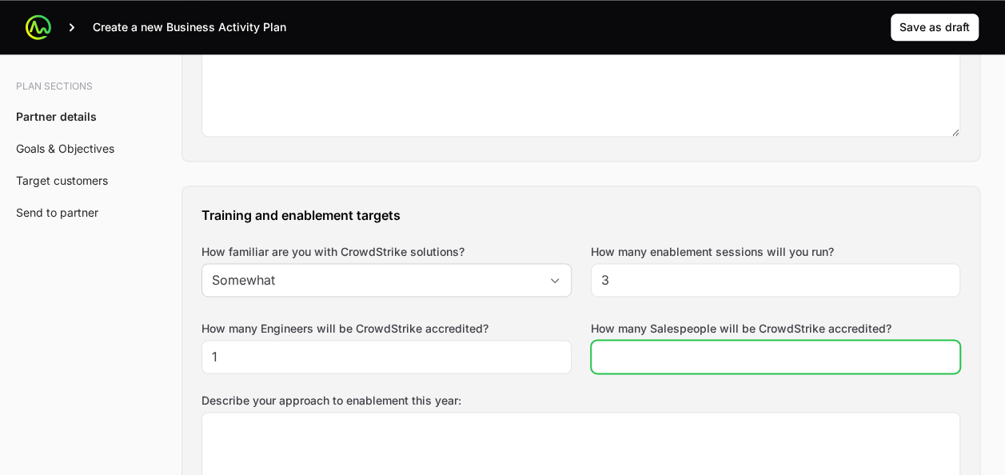
click at [665, 351] on input "How many Salespeople will be CrowdStrike accredited?" at bounding box center [775, 356] width 349 height 19
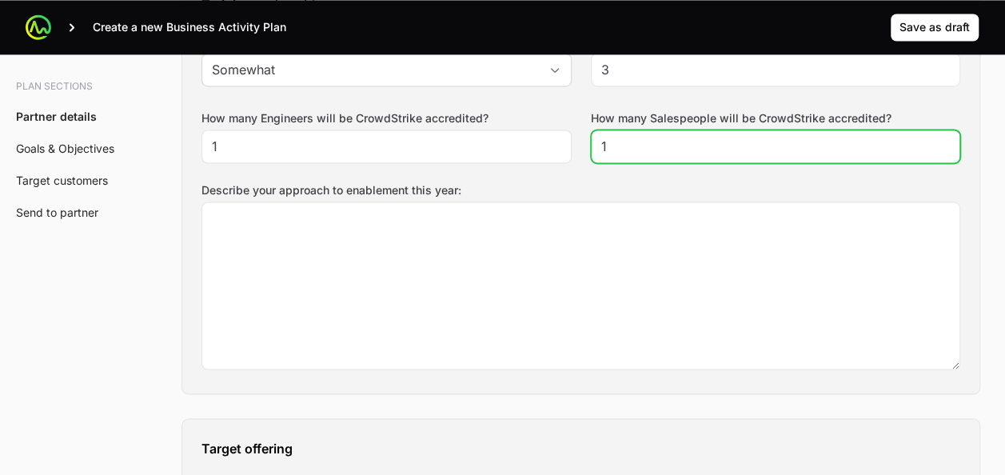
scroll to position [1287, 0]
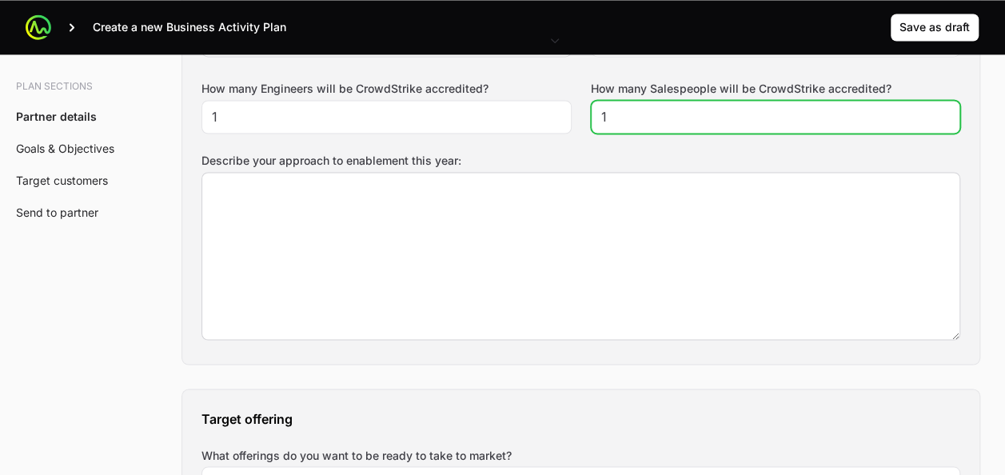
type input "1"
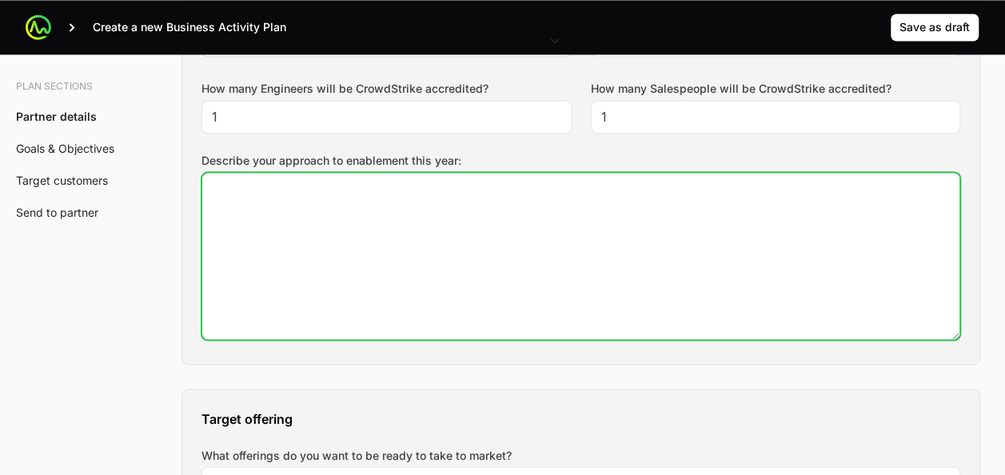
click at [412, 251] on textarea "Describe your approach to enablement this year:" at bounding box center [580, 256] width 757 height 166
type textarea "To get better understanding of CrowdStrike portfolio"
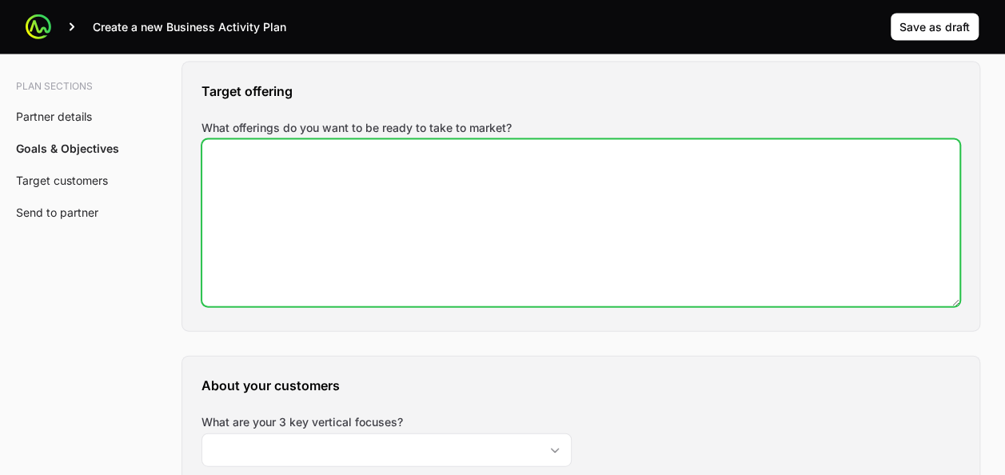
scroll to position [1617, 0]
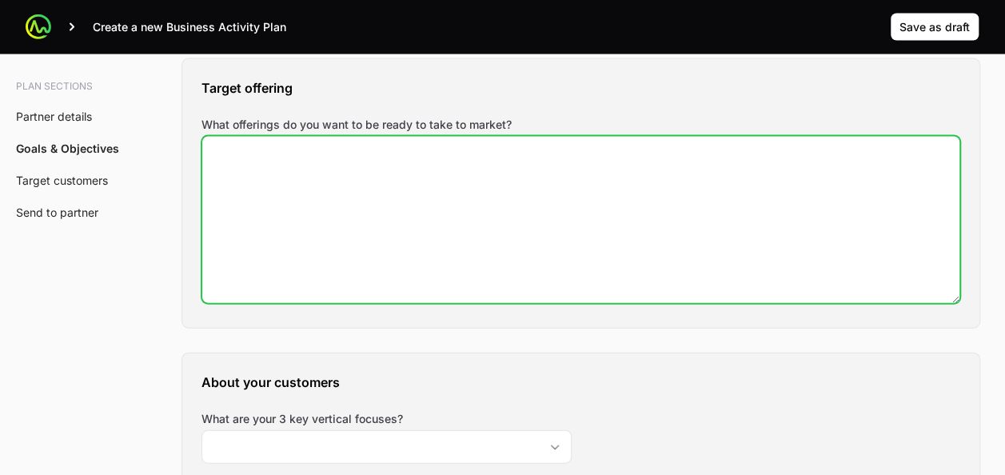
type textarea "X"
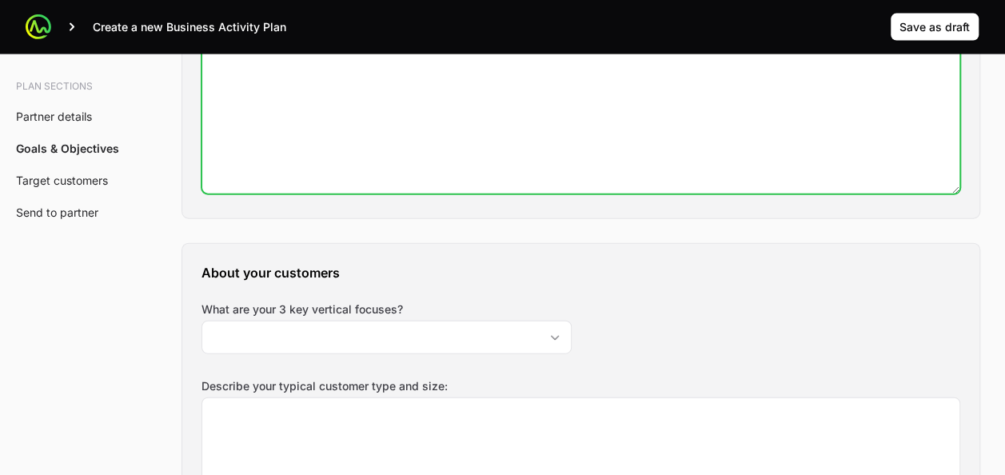
scroll to position [1777, 0]
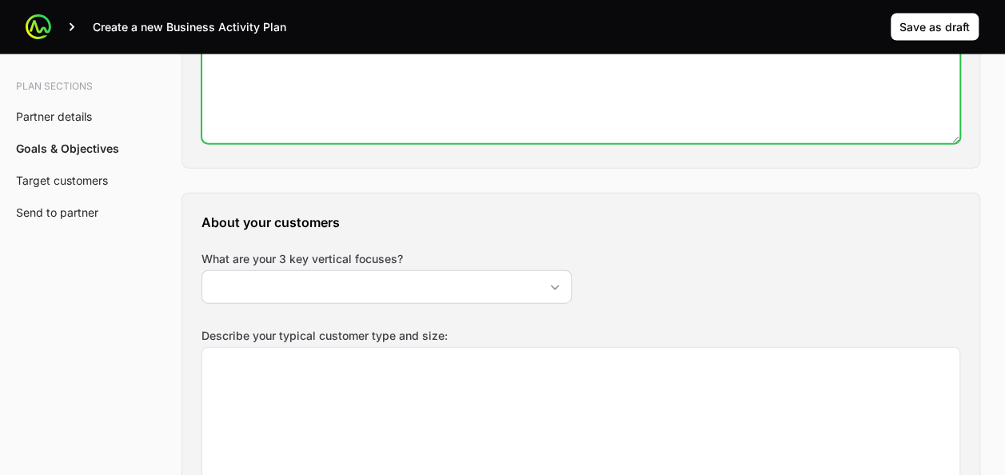
type textarea "EDR + Identity"
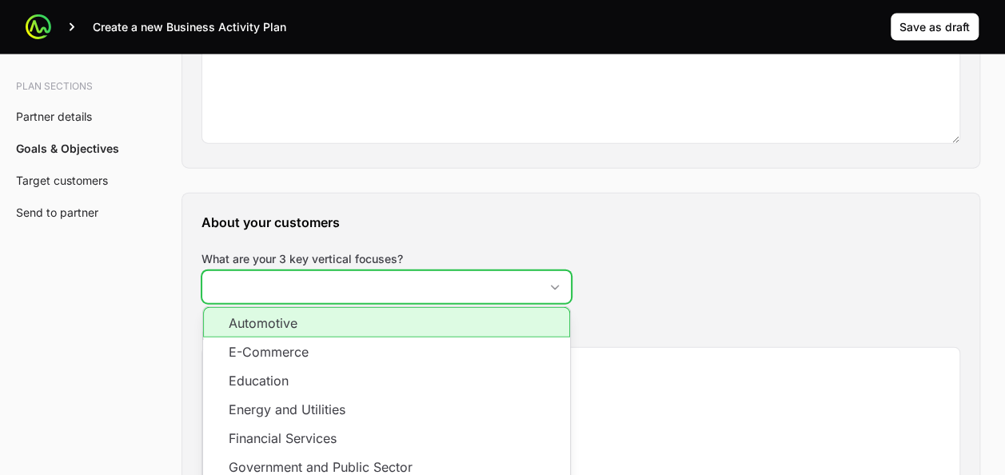
click at [361, 271] on input "What are your 3 key vertical focuses?" at bounding box center [370, 287] width 337 height 32
click at [291, 308] on li "Automotive" at bounding box center [386, 322] width 367 height 30
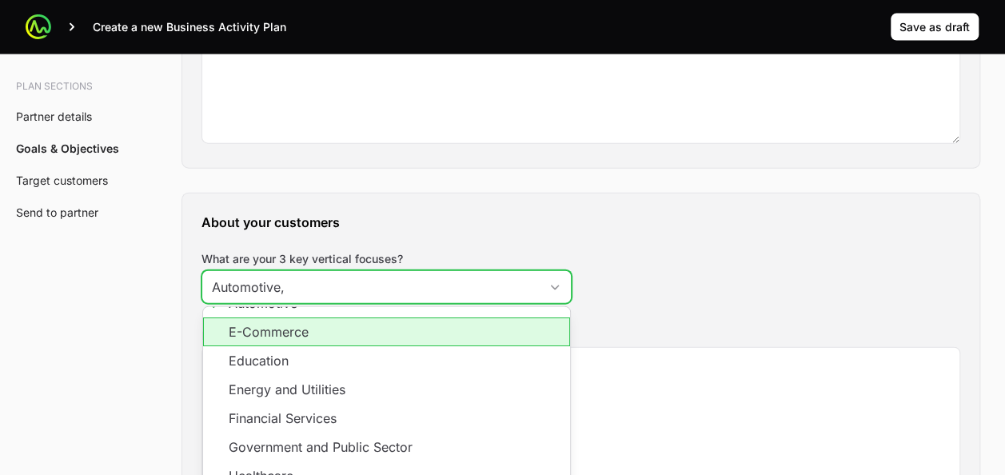
scroll to position [30, 0]
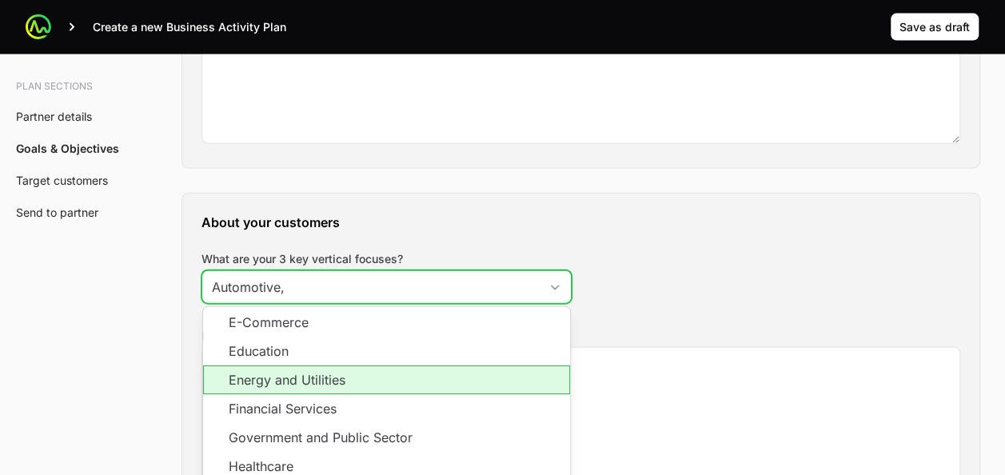
click at [319, 376] on li "Energy and Utilities" at bounding box center [386, 379] width 367 height 29
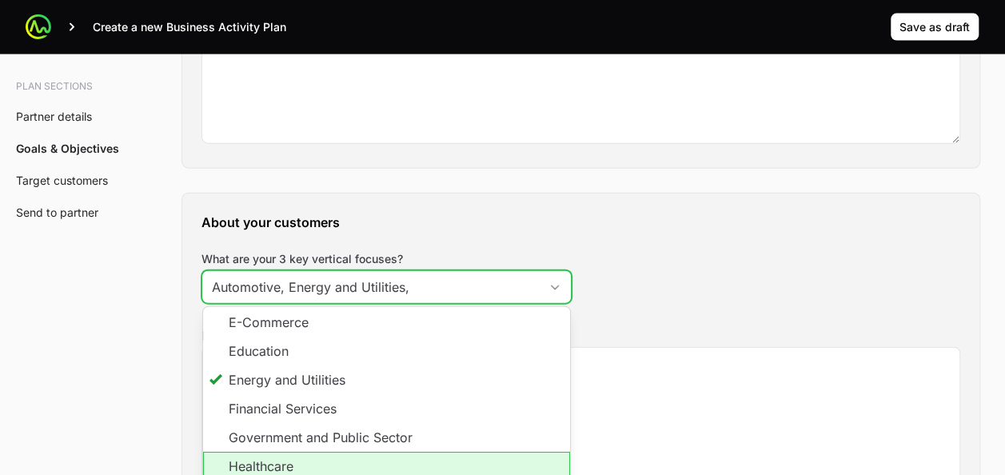
click at [333, 462] on li "Healthcare" at bounding box center [386, 466] width 367 height 29
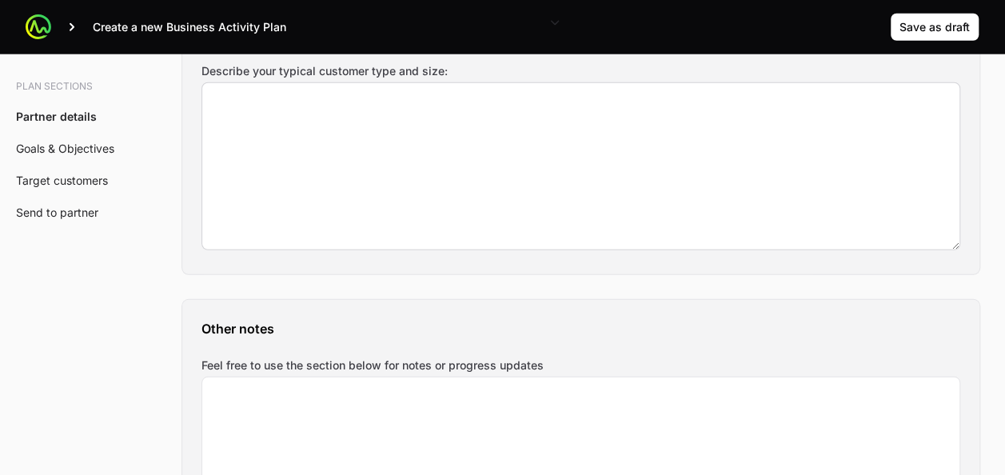
scroll to position [2017, 0]
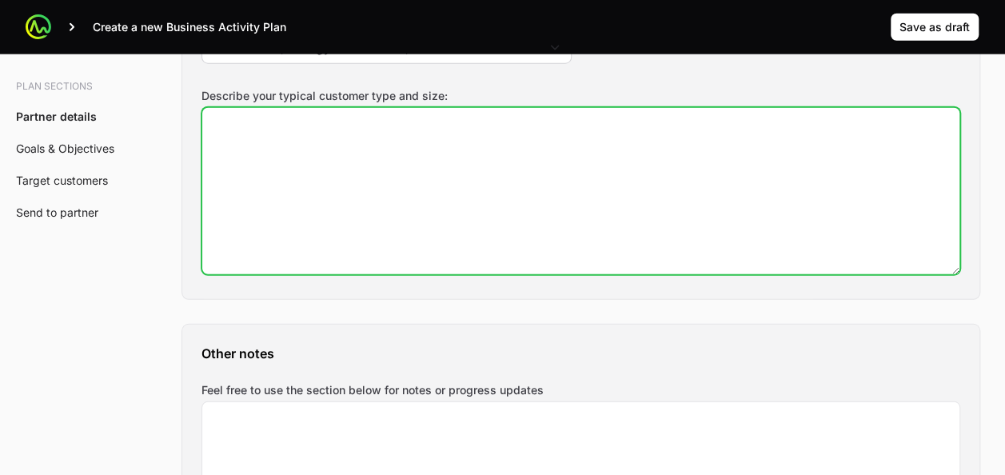
type input "Automotive, Energy and Utilities, Healthcare"
drag, startPoint x: 371, startPoint y: 204, endPoint x: 387, endPoint y: 199, distance: 16.7
click at [371, 205] on textarea "Describe your typical customer type and size:" at bounding box center [580, 191] width 757 height 166
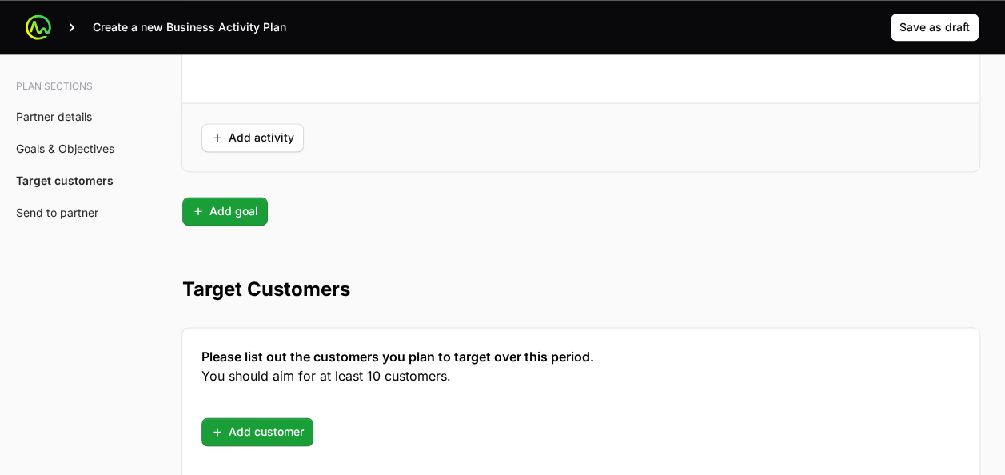
scroll to position [4175, 0]
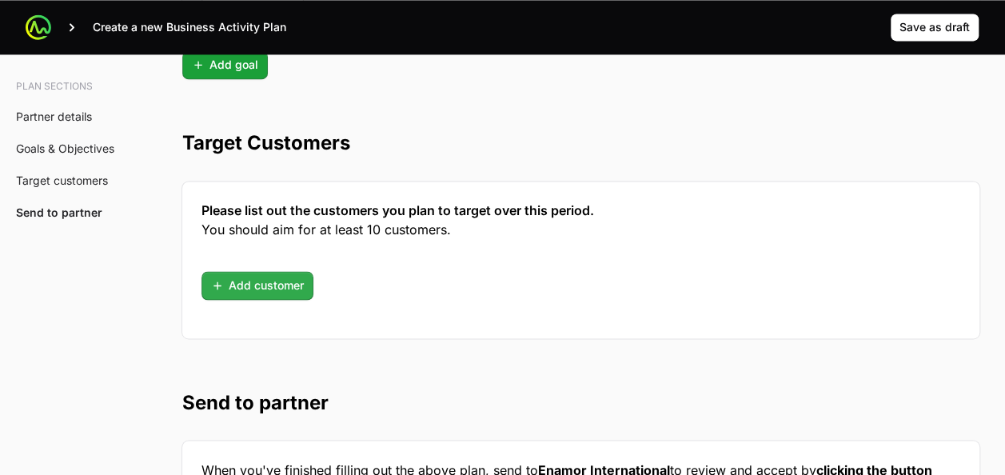
type textarea "Customer from 300+EP"
click at [279, 276] on span "Add customer" at bounding box center [257, 285] width 93 height 19
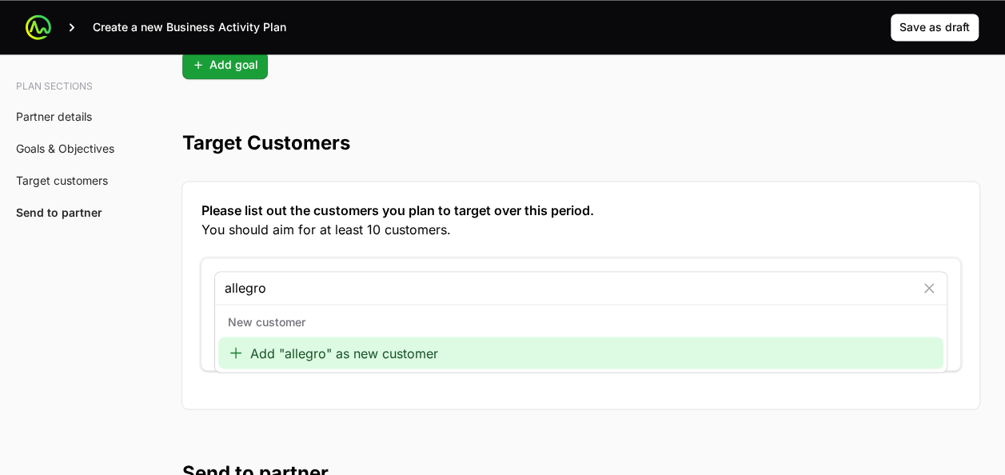
type input "allegro"
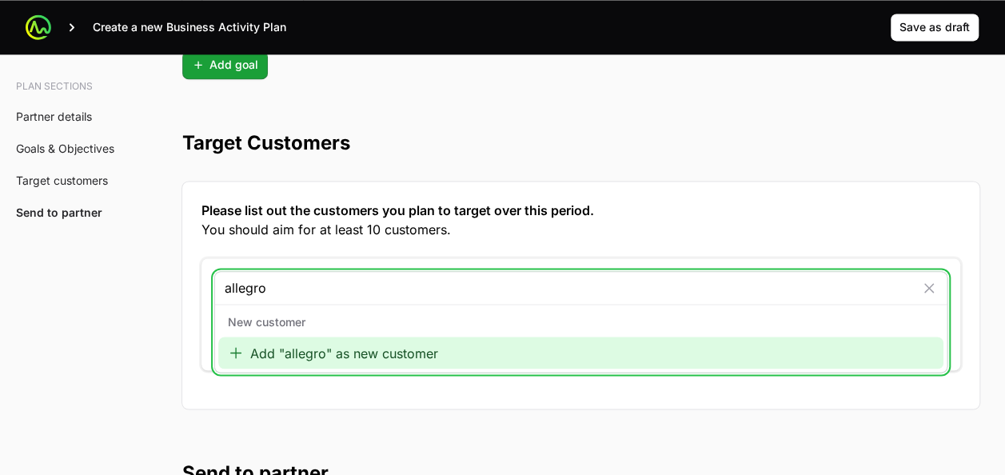
click at [419, 337] on div "Add "allegro" as new customer" at bounding box center [580, 353] width 725 height 32
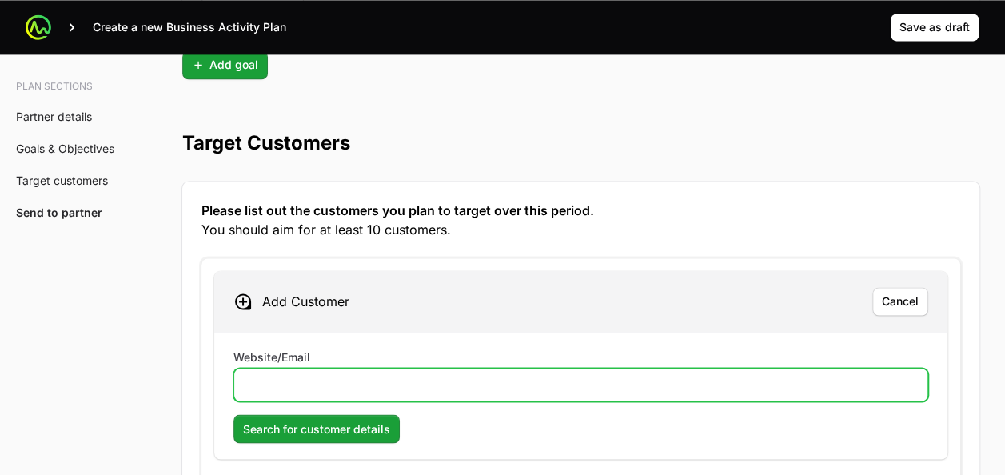
click at [323, 375] on input "Website/Email" at bounding box center [581, 384] width 674 height 19
type input "[DOMAIN_NAME]"
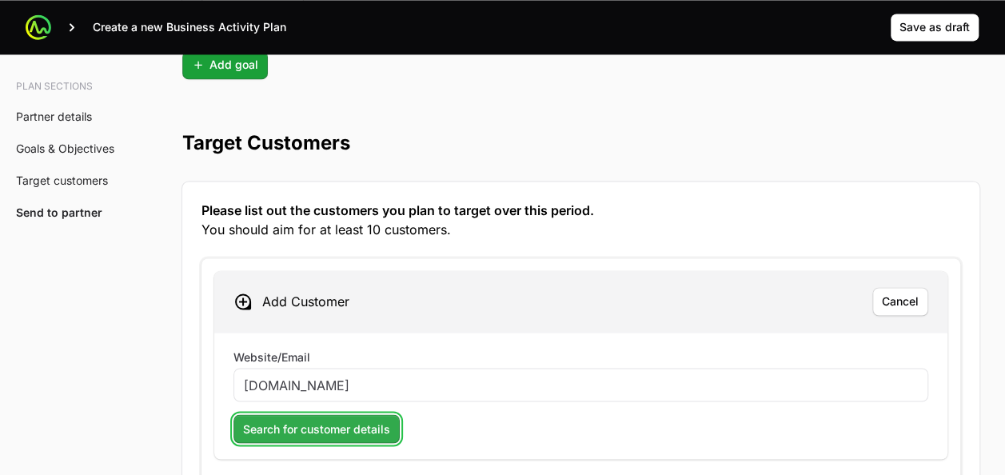
click at [250, 414] on button "Search for customer details" at bounding box center [316, 428] width 166 height 29
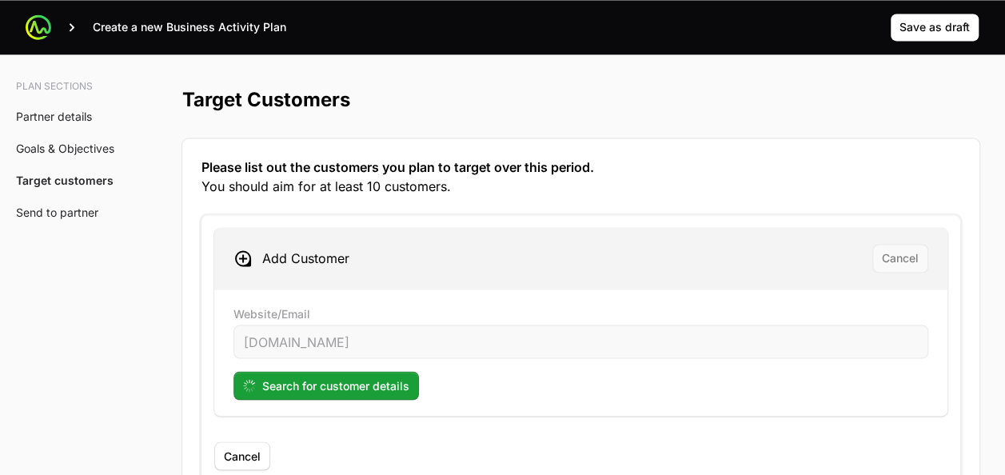
scroll to position [4255, 0]
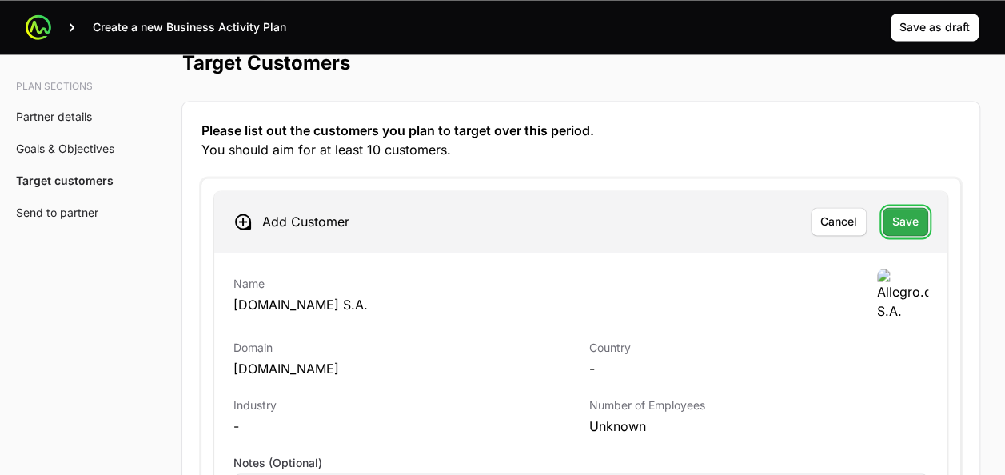
click at [915, 212] on span "Save" at bounding box center [905, 221] width 26 height 19
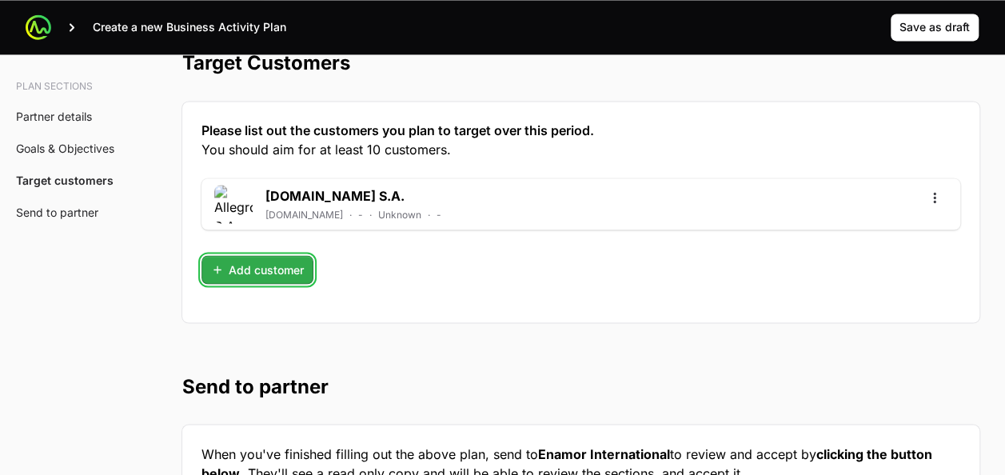
click at [301, 255] on button "Add customer" at bounding box center [257, 269] width 112 height 29
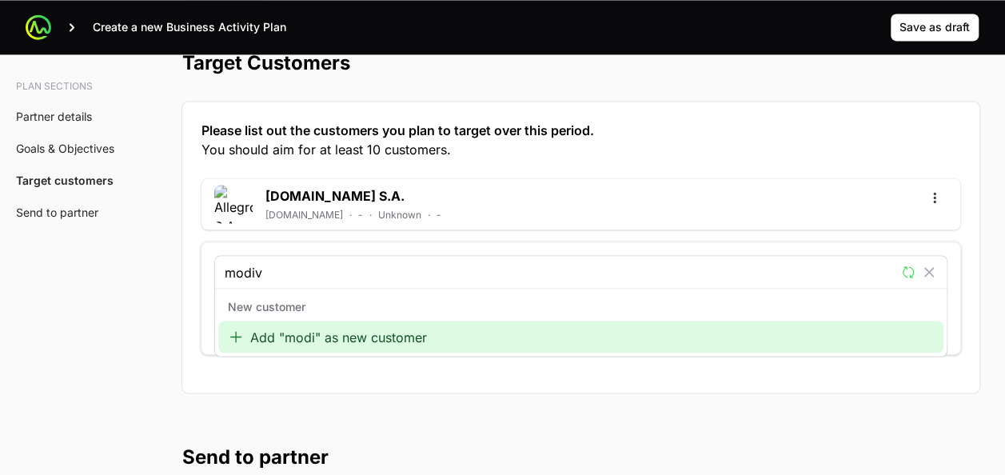
type input "modivo"
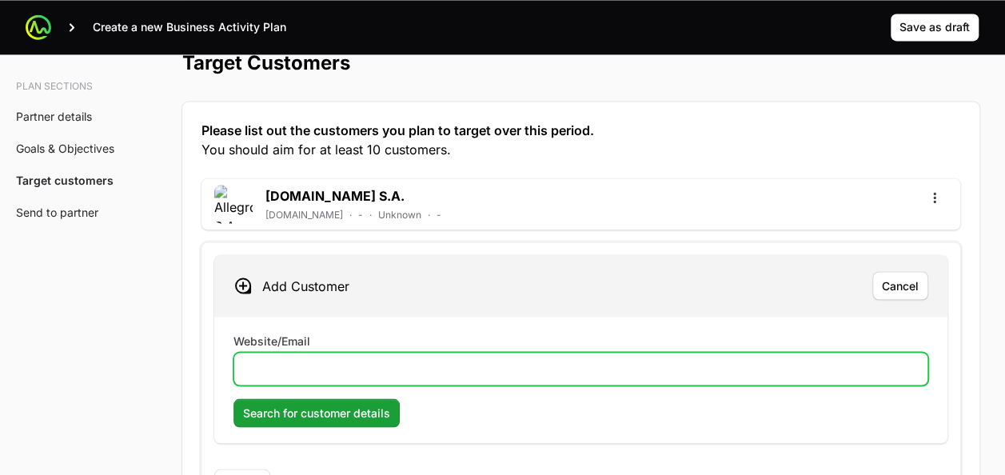
click at [390, 359] on input "Website/Email" at bounding box center [581, 368] width 674 height 19
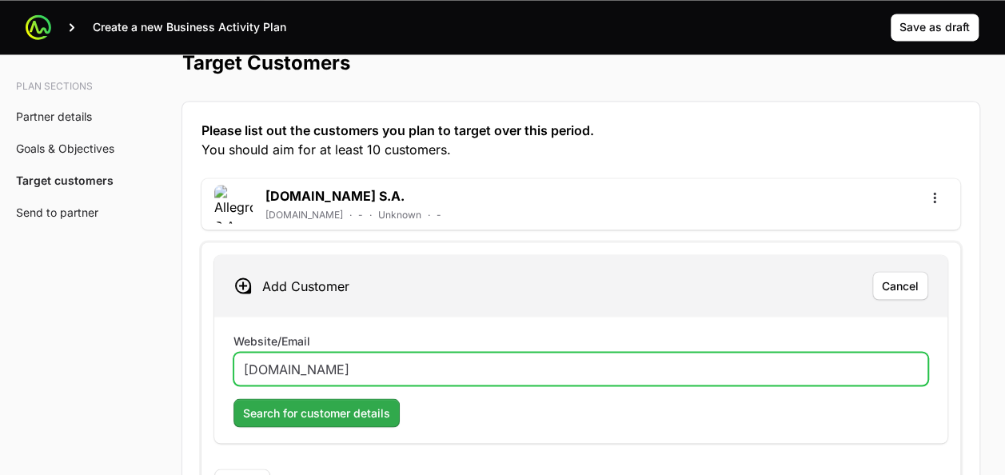
type input "[DOMAIN_NAME]"
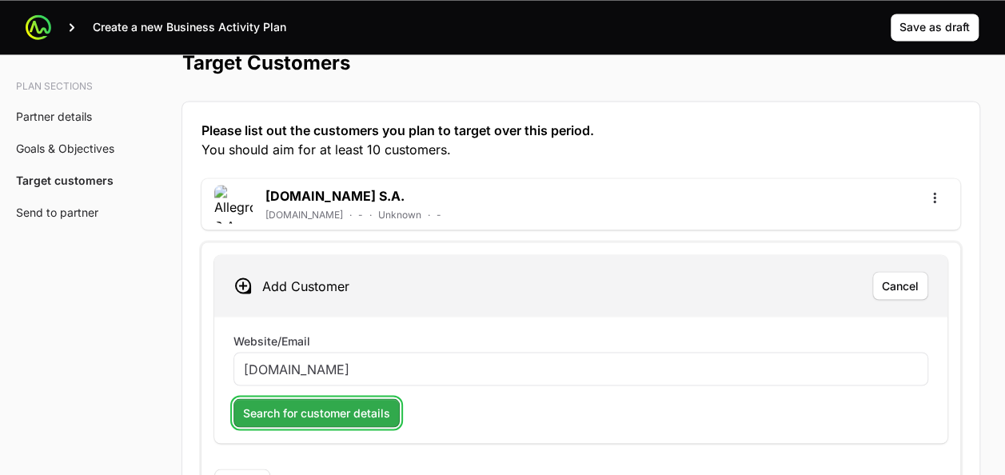
click at [336, 403] on span "Search for customer details" at bounding box center [316, 412] width 147 height 19
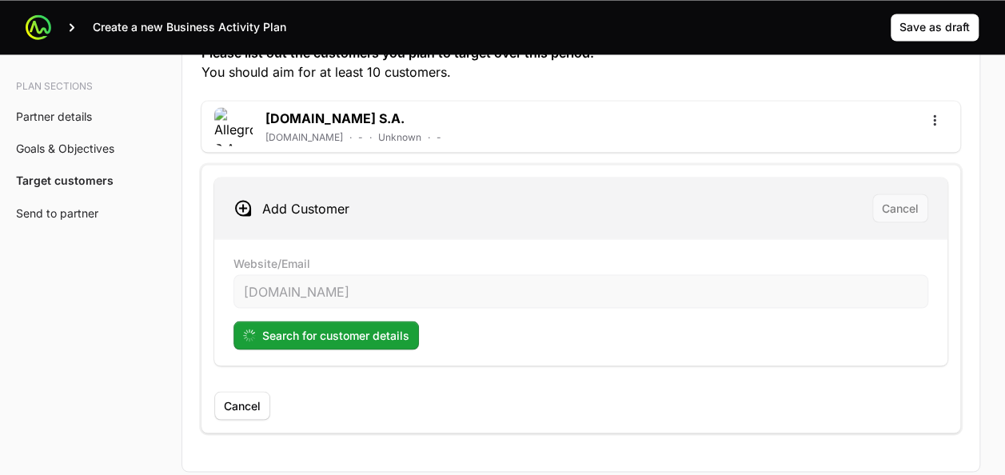
scroll to position [4335, 0]
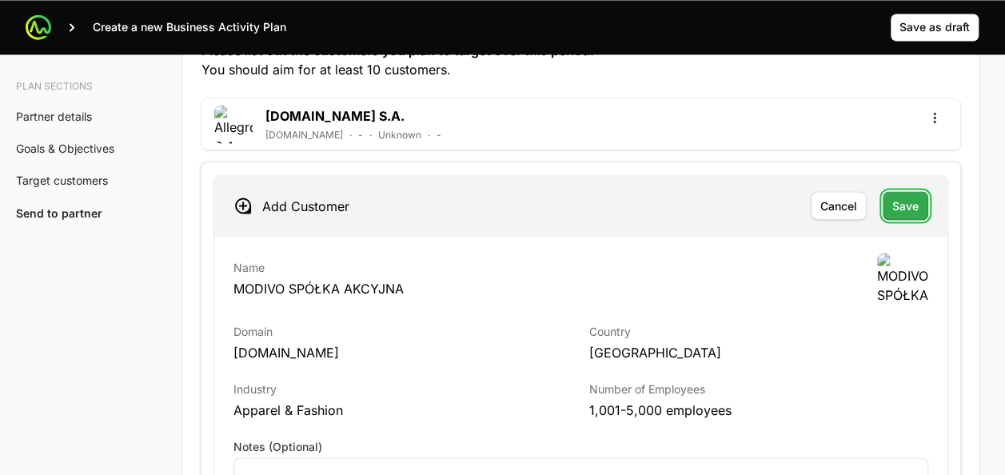
click at [920, 199] on button "Save" at bounding box center [906, 205] width 46 height 29
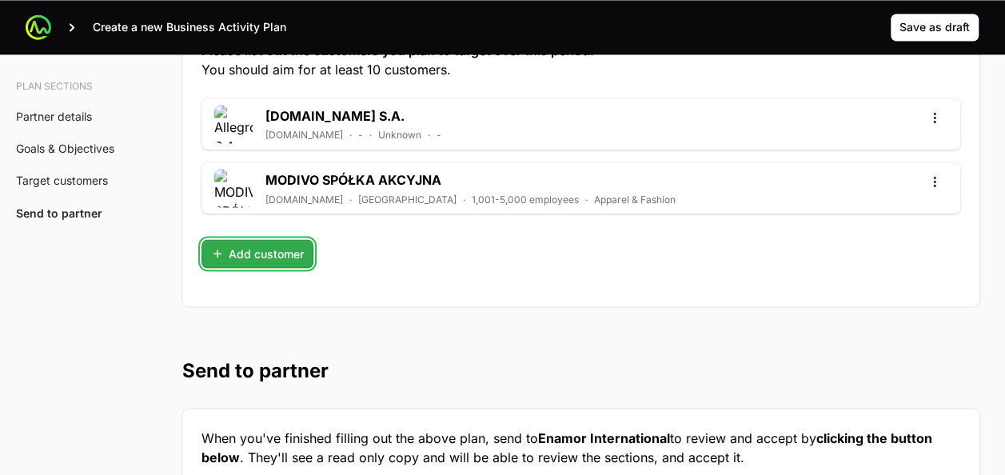
click at [295, 244] on span "Add customer" at bounding box center [257, 253] width 93 height 19
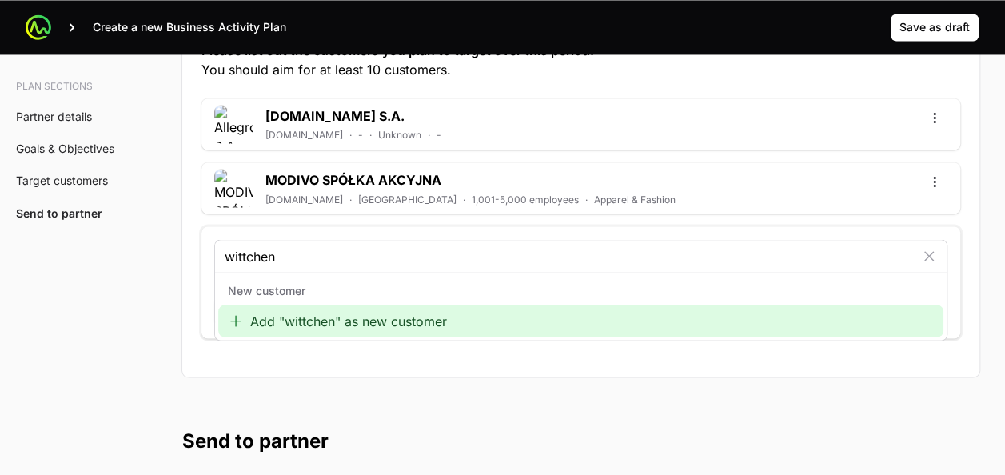
type input "wittchen"
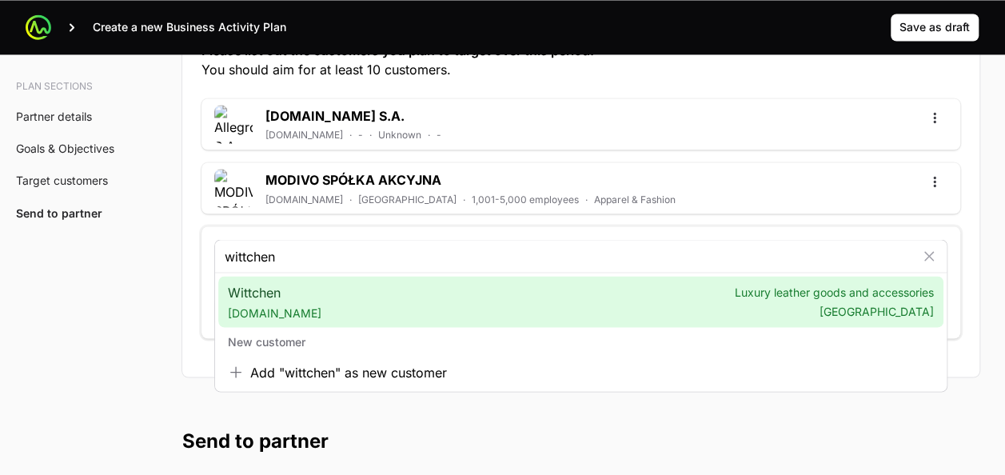
click at [333, 321] on div "Wittchen [DOMAIN_NAME] Luxury leather goods and accessories [GEOGRAPHIC_DATA] N…" at bounding box center [580, 332] width 725 height 112
drag, startPoint x: 333, startPoint y: 321, endPoint x: 301, endPoint y: 313, distance: 33.9
click at [301, 313] on div "Wittchen [DOMAIN_NAME] Luxury leather goods and accessories [GEOGRAPHIC_DATA]" at bounding box center [580, 301] width 725 height 51
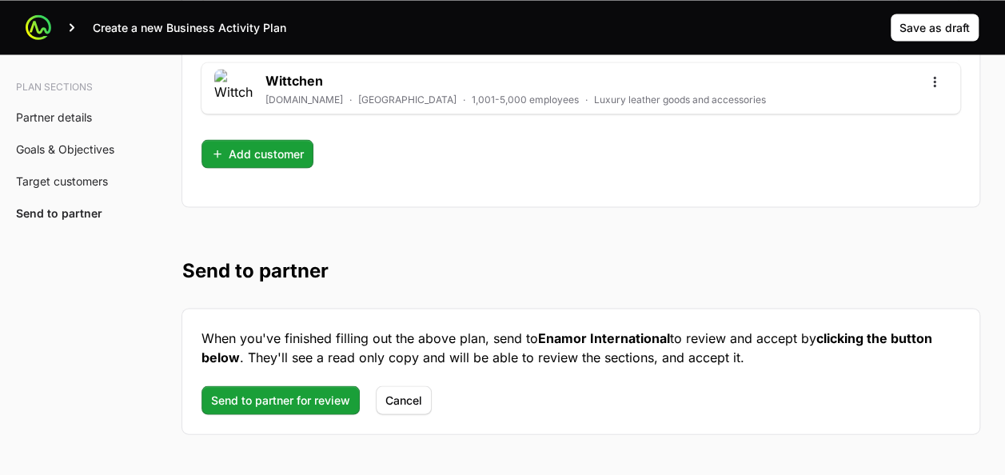
scroll to position [4551, 0]
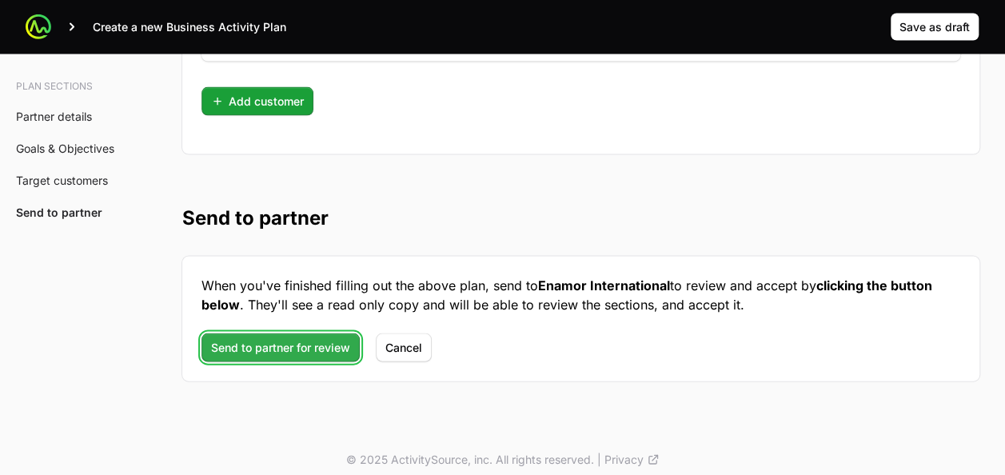
click at [329, 339] on span "Send to partner for review" at bounding box center [280, 347] width 139 height 19
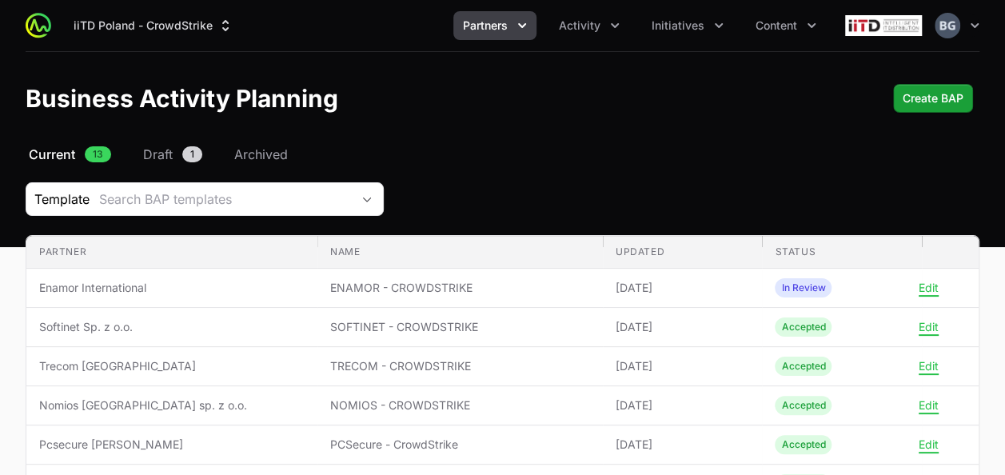
click at [32, 16] on img at bounding box center [39, 26] width 26 height 26
click at [38, 29] on img at bounding box center [39, 26] width 26 height 26
click at [96, 13] on button "iiTD Poland - CrowdStrike" at bounding box center [153, 25] width 179 height 29
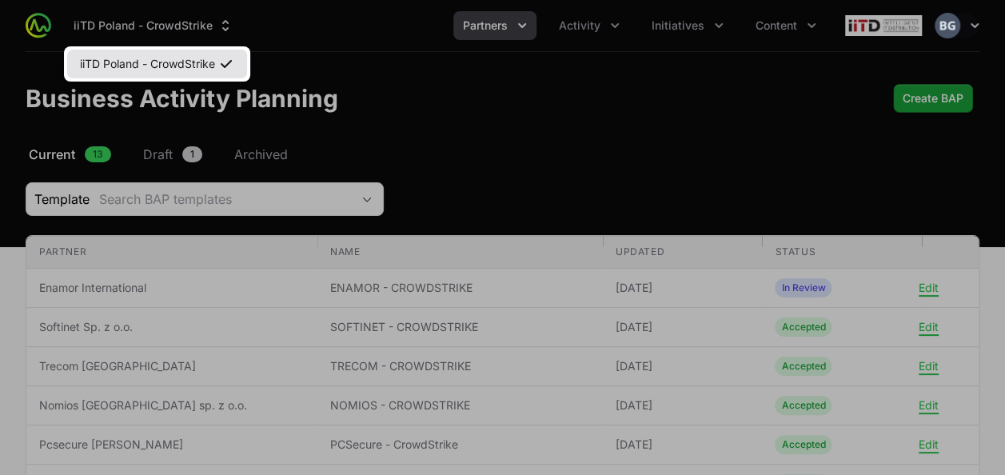
click at [110, 74] on link "iiTD Poland - CrowdStrike" at bounding box center [157, 64] width 180 height 29
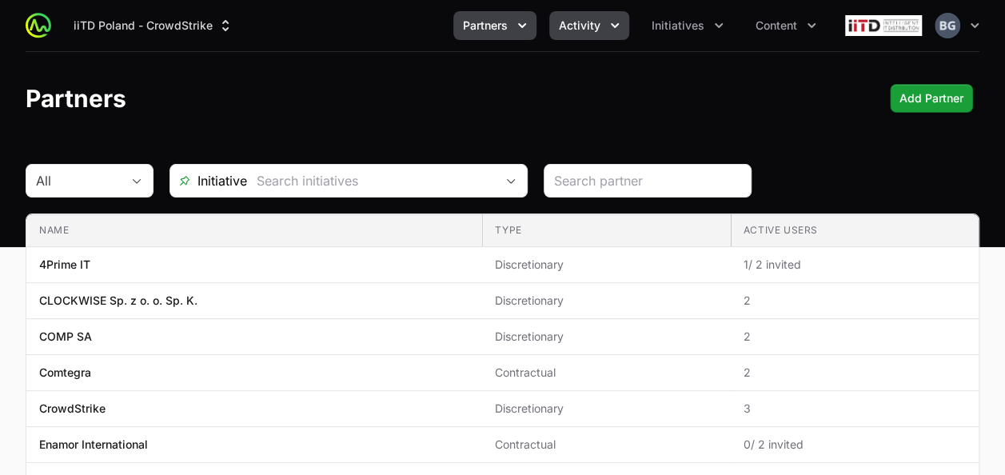
click at [580, 26] on span "Activity" at bounding box center [580, 26] width 42 height 16
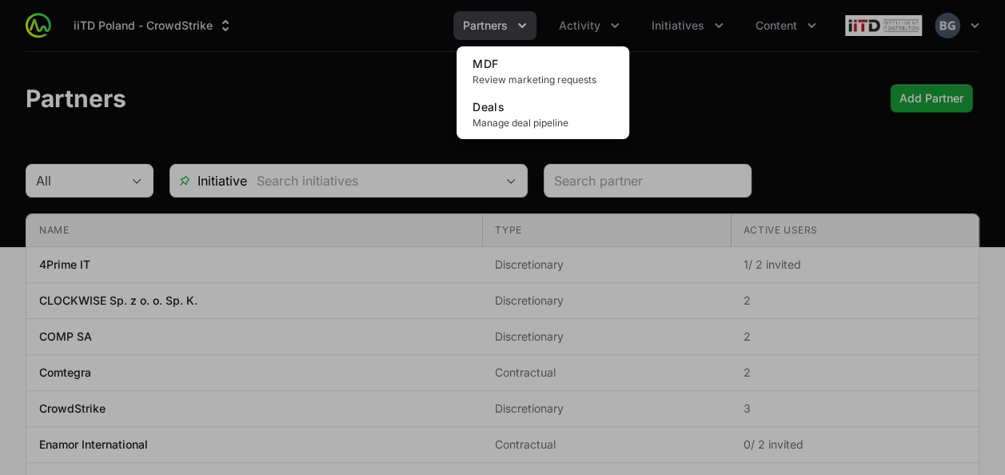
click at [500, 8] on div "Activity menu" at bounding box center [502, 237] width 1005 height 475
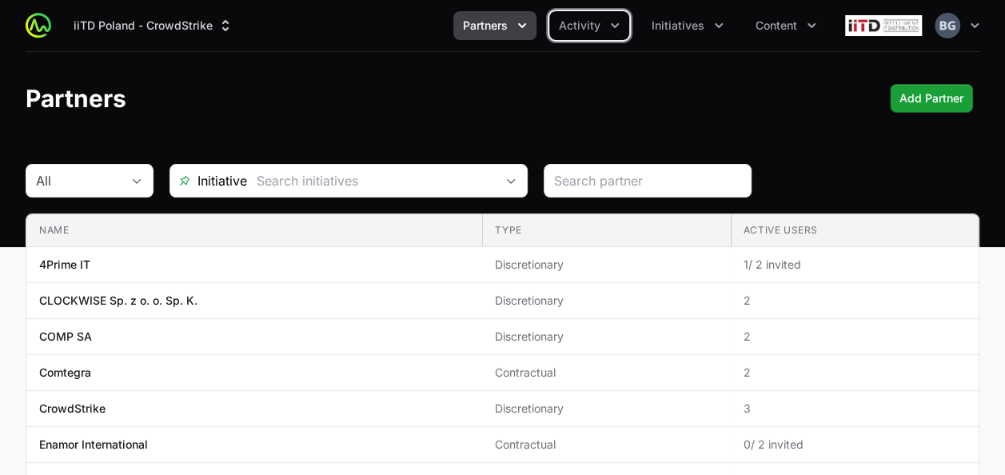
click at [501, 18] on span "Partners" at bounding box center [485, 26] width 45 height 16
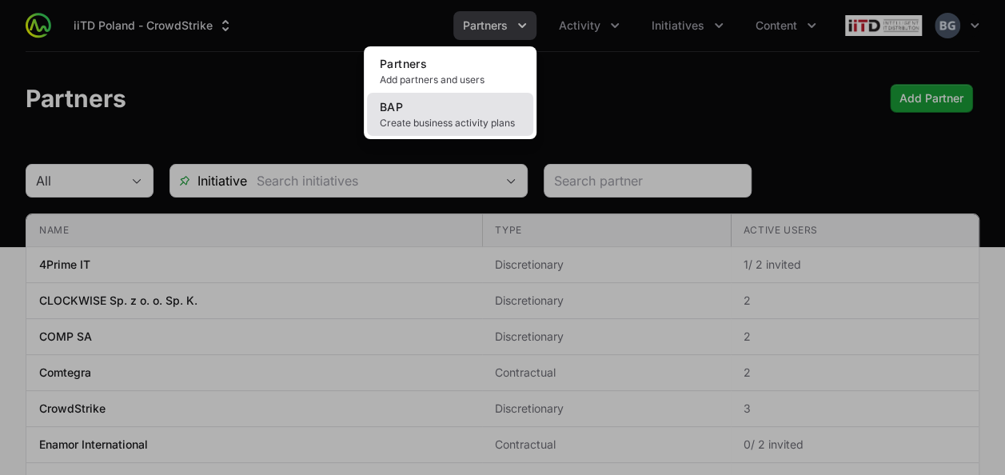
click at [460, 109] on link "BAP Create business activity plans" at bounding box center [450, 114] width 166 height 43
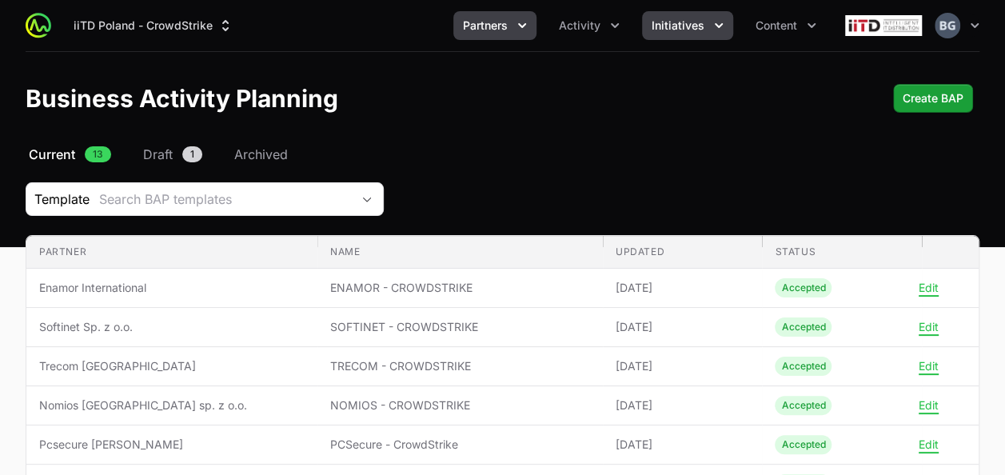
click at [667, 20] on span "Initiatives" at bounding box center [678, 26] width 53 height 16
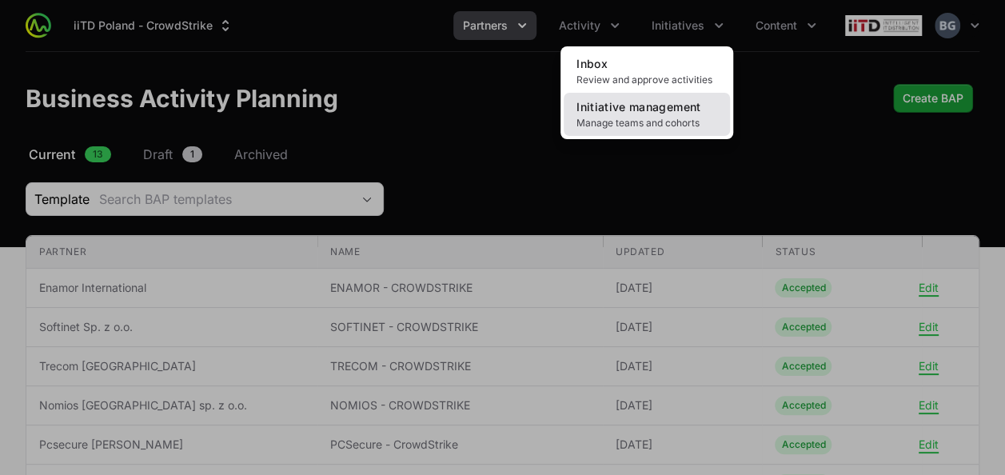
click at [680, 126] on span "Manage teams and cohorts" at bounding box center [647, 123] width 141 height 13
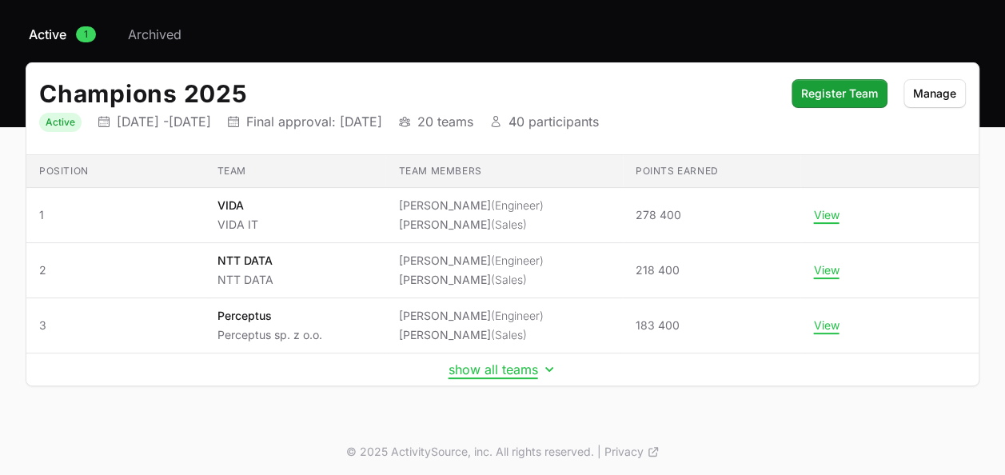
scroll to position [122, 0]
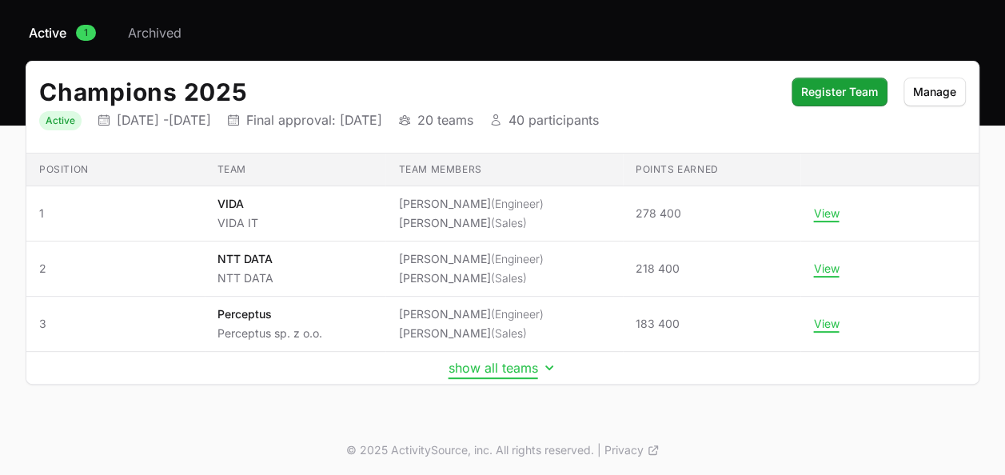
click at [487, 368] on button "show all teams" at bounding box center [503, 368] width 109 height 16
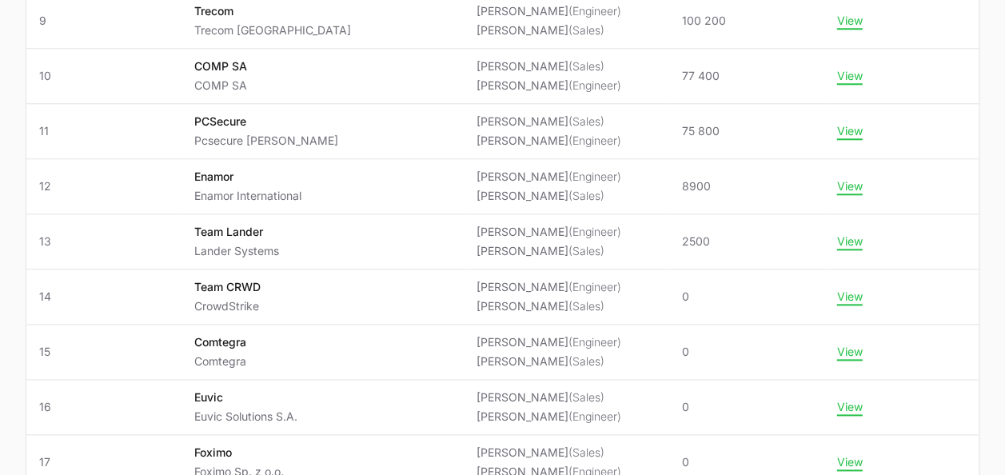
scroll to position [841, 0]
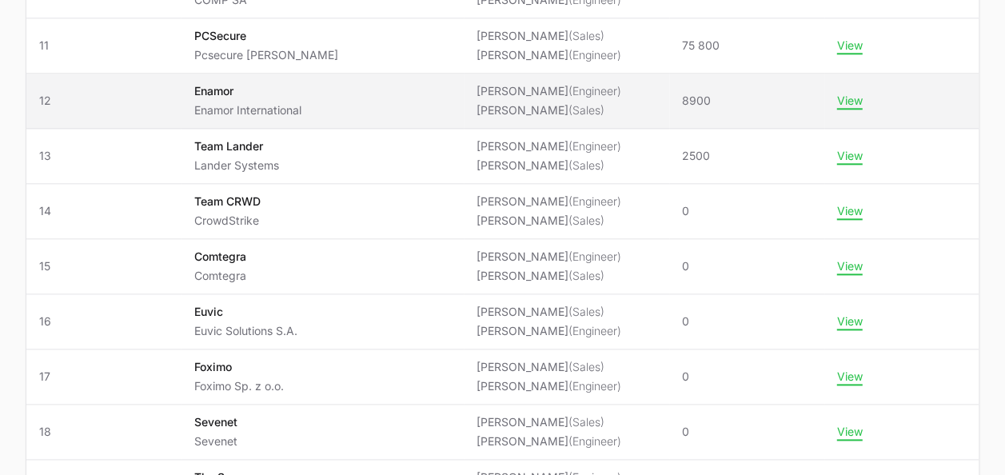
click at [837, 105] on td "View" at bounding box center [901, 101] width 155 height 55
click at [841, 102] on button "View" at bounding box center [850, 101] width 26 height 14
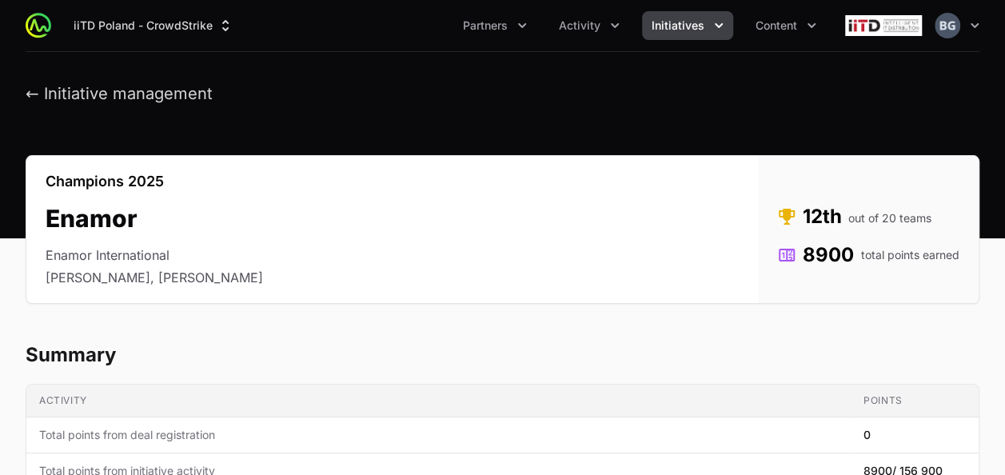
drag, startPoint x: 270, startPoint y: 366, endPoint x: 269, endPoint y: 58, distance: 308.6
click at [130, 94] on button "← Initiative management" at bounding box center [119, 94] width 187 height 20
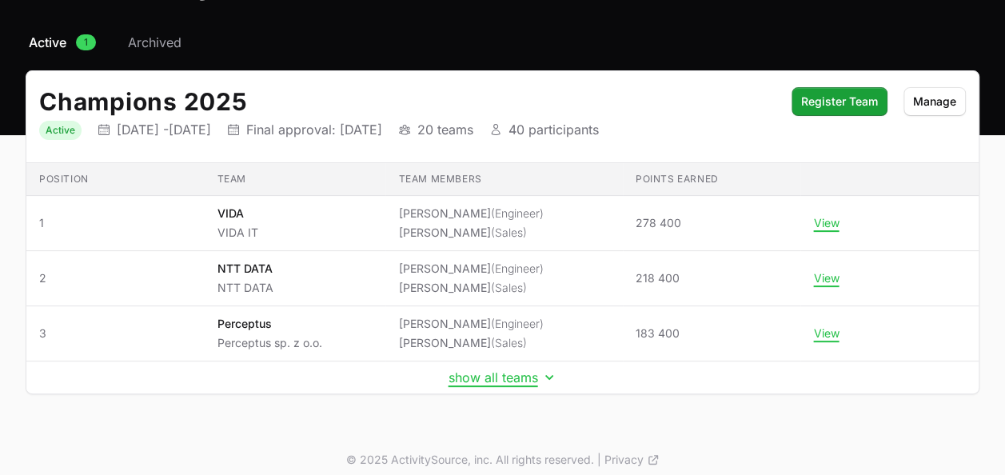
scroll to position [122, 0]
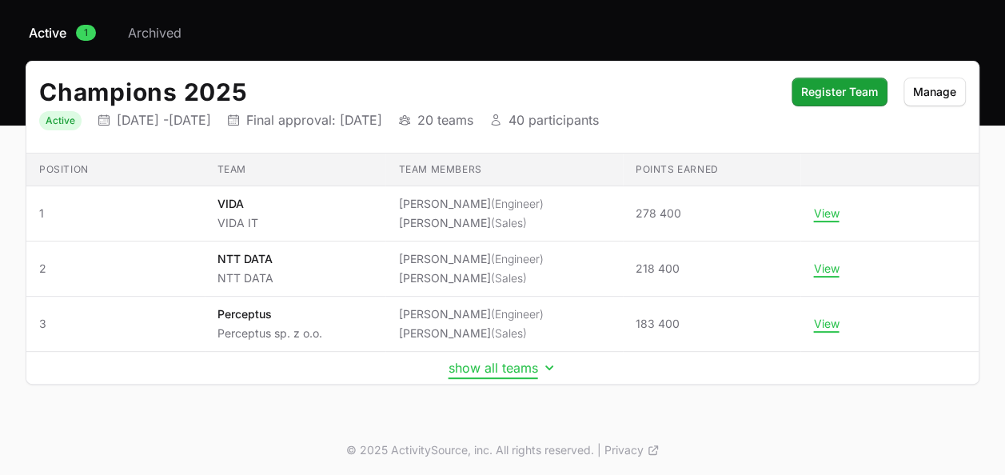
click at [488, 371] on td "show all teams" at bounding box center [502, 368] width 952 height 33
drag, startPoint x: 488, startPoint y: 371, endPoint x: 480, endPoint y: 369, distance: 8.3
click at [480, 369] on button "show all teams" at bounding box center [503, 368] width 109 height 16
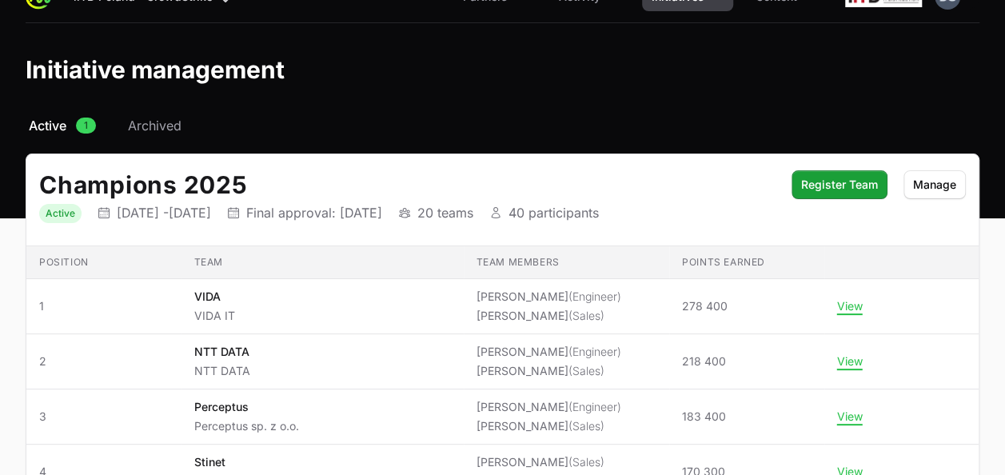
scroll to position [0, 0]
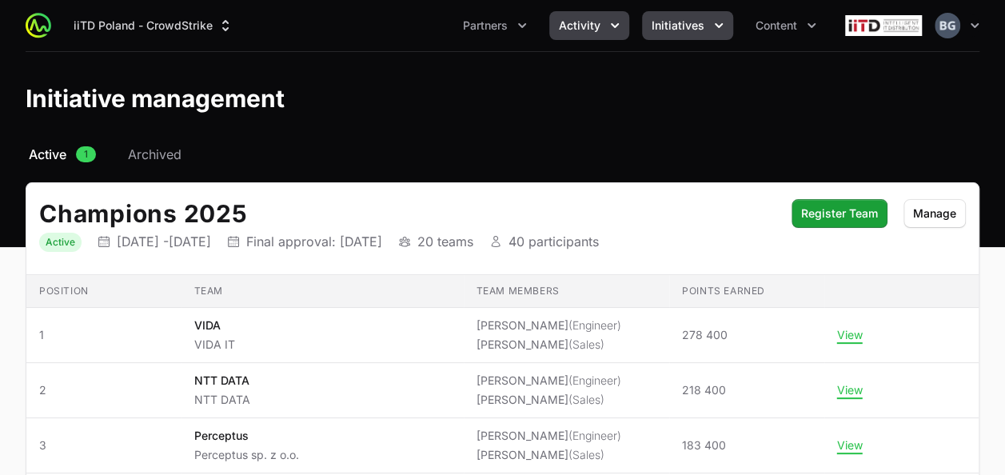
click at [585, 23] on span "Activity" at bounding box center [580, 26] width 42 height 16
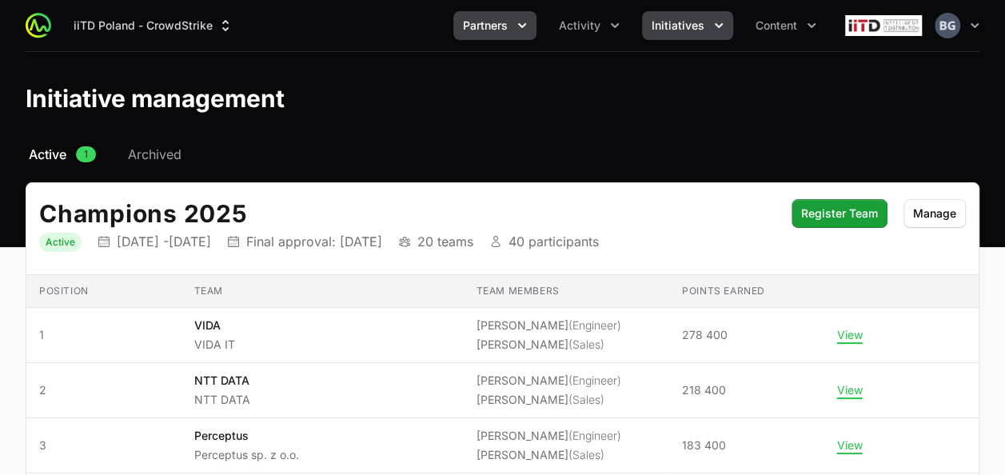
drag, startPoint x: 505, startPoint y: -2, endPoint x: 499, endPoint y: 14, distance: 18.0
click at [499, 10] on div "iiTD [GEOGRAPHIC_DATA] - CrowdStrike Partners Activity Initiatives Content Open…" at bounding box center [503, 25] width 954 height 51
click at [499, 19] on span "Partners" at bounding box center [485, 26] width 45 height 16
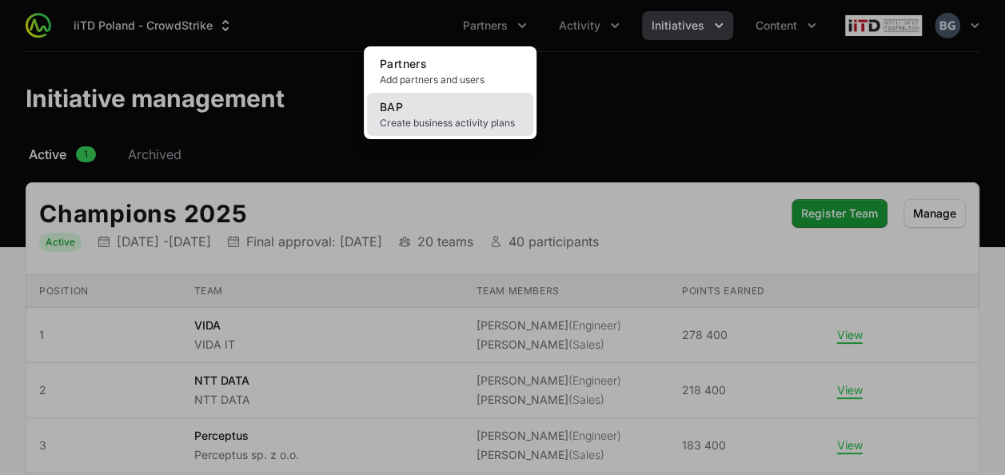
click at [501, 103] on link "BAP Create business activity plans" at bounding box center [450, 114] width 166 height 43
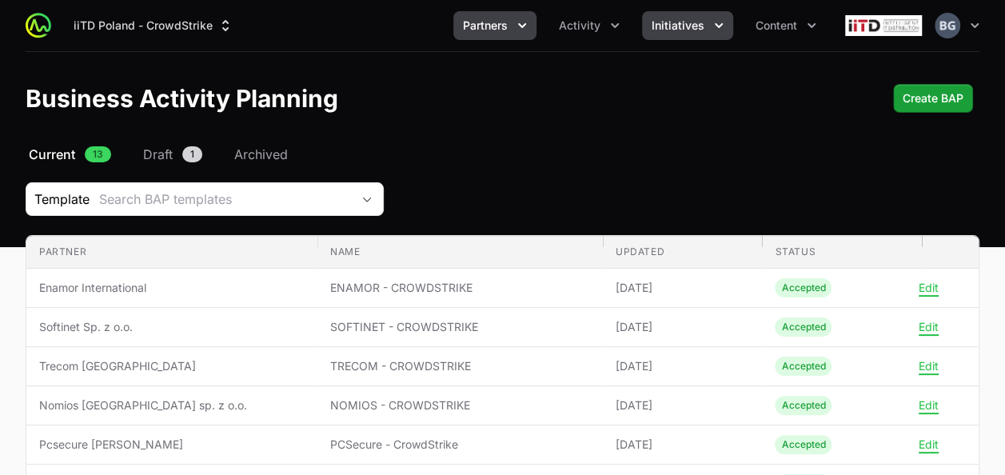
click at [662, 22] on span "Initiatives" at bounding box center [678, 26] width 53 height 16
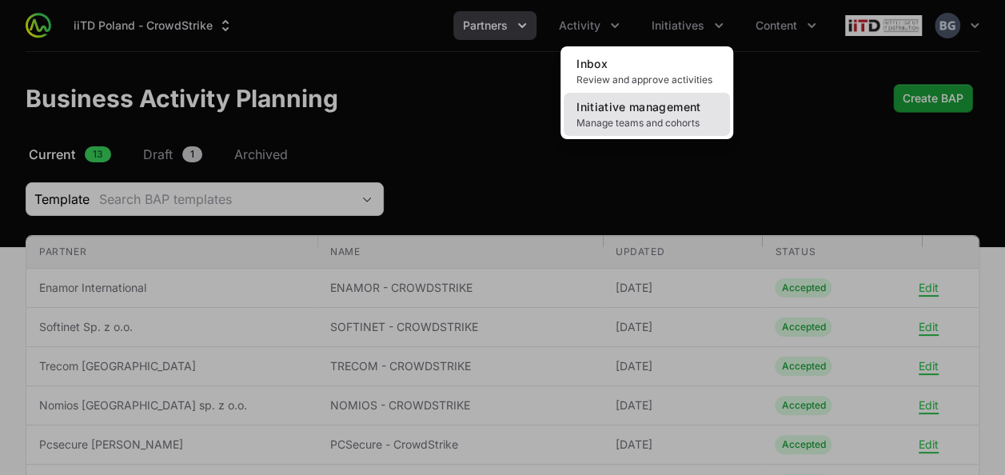
click at [641, 103] on span "Initiative management" at bounding box center [639, 107] width 124 height 14
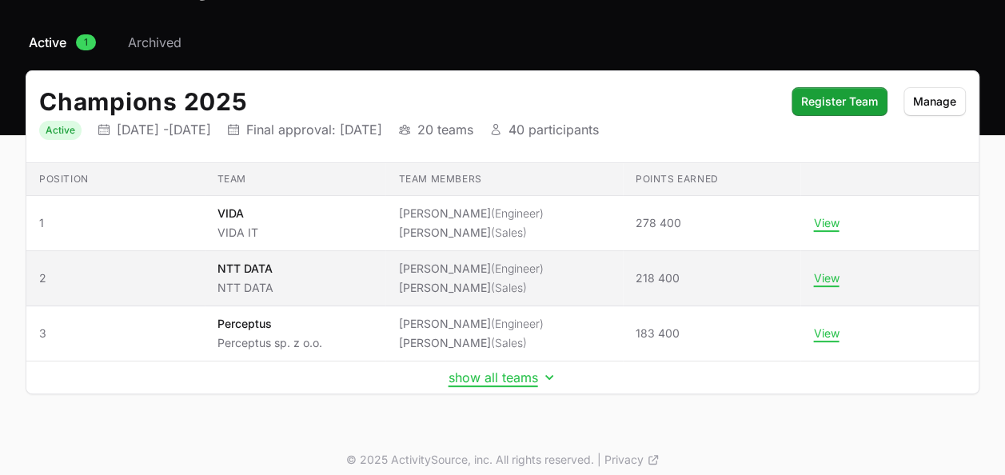
scroll to position [122, 0]
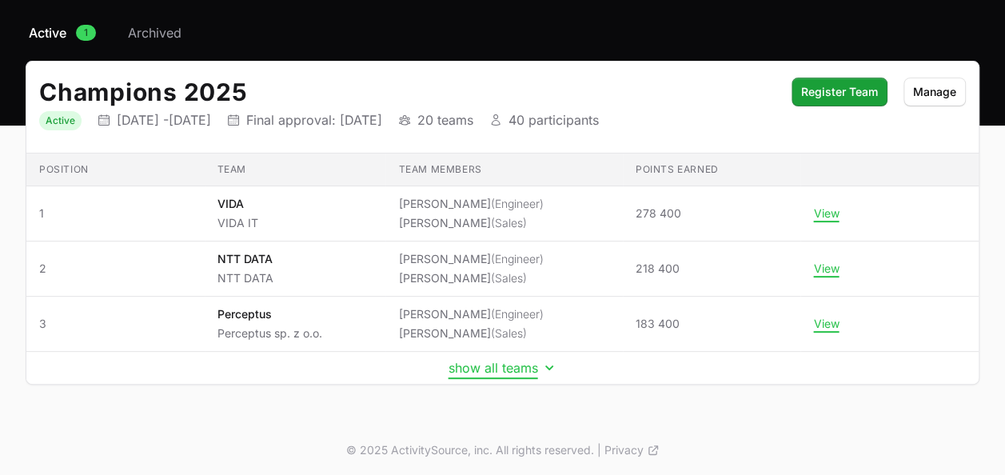
click at [505, 365] on button "show all teams" at bounding box center [503, 368] width 109 height 16
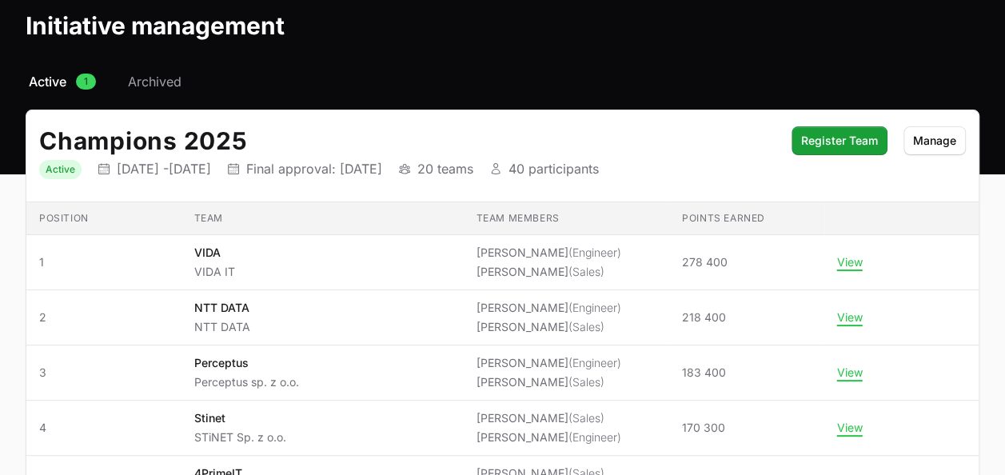
scroll to position [0, 0]
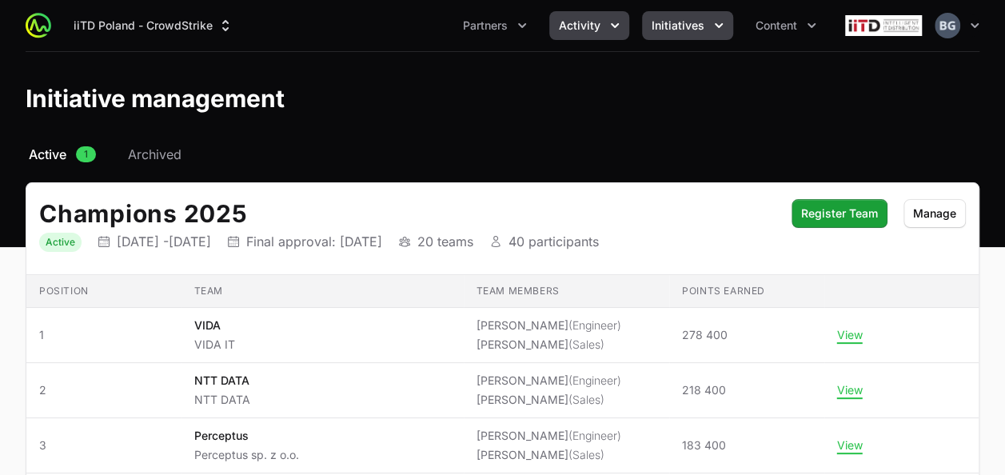
click at [600, 22] on span "Activity" at bounding box center [580, 26] width 42 height 16
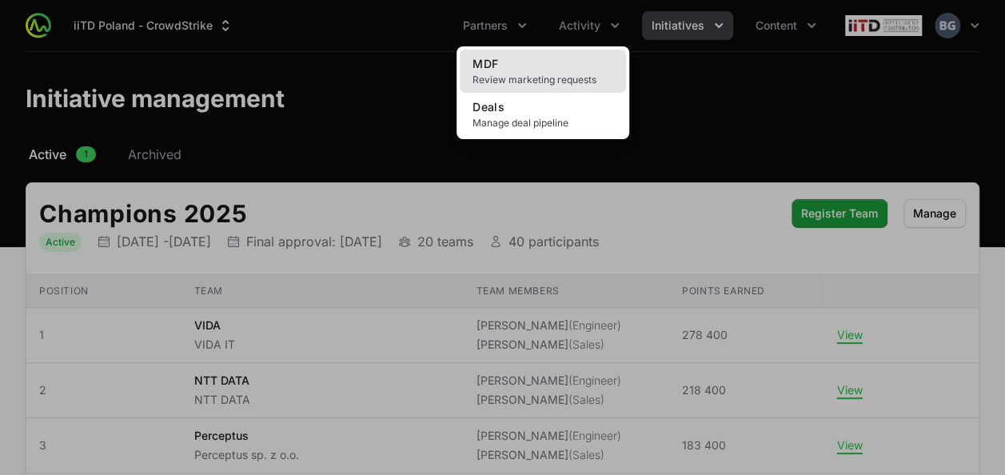
click at [553, 78] on span "Review marketing requests" at bounding box center [543, 80] width 141 height 13
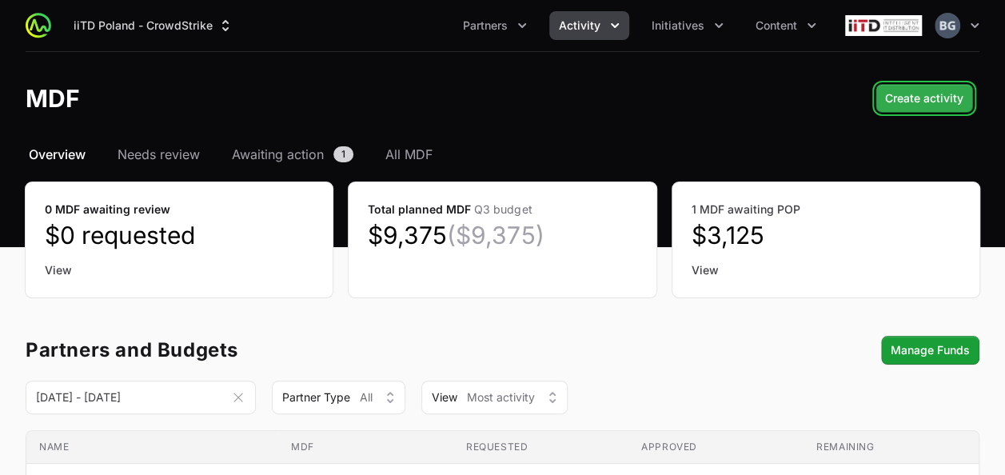
click at [940, 105] on span "Create activity" at bounding box center [924, 98] width 78 height 19
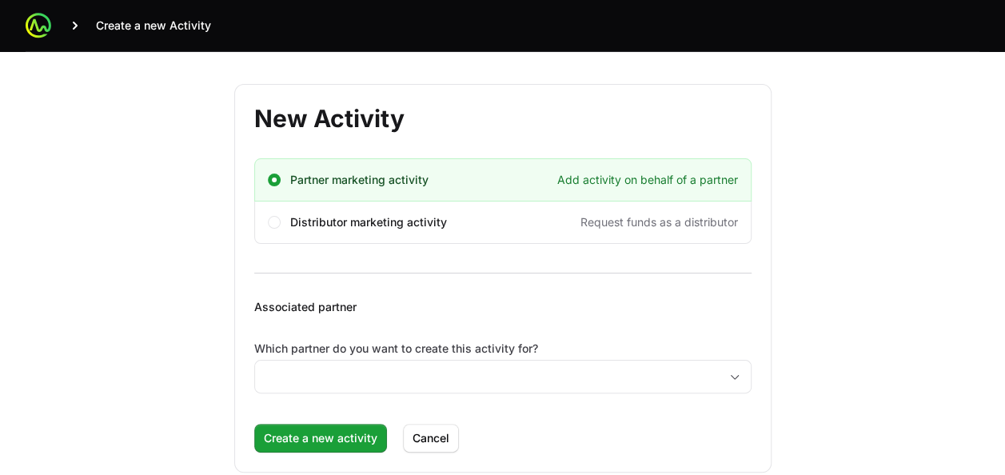
scroll to position [26, 0]
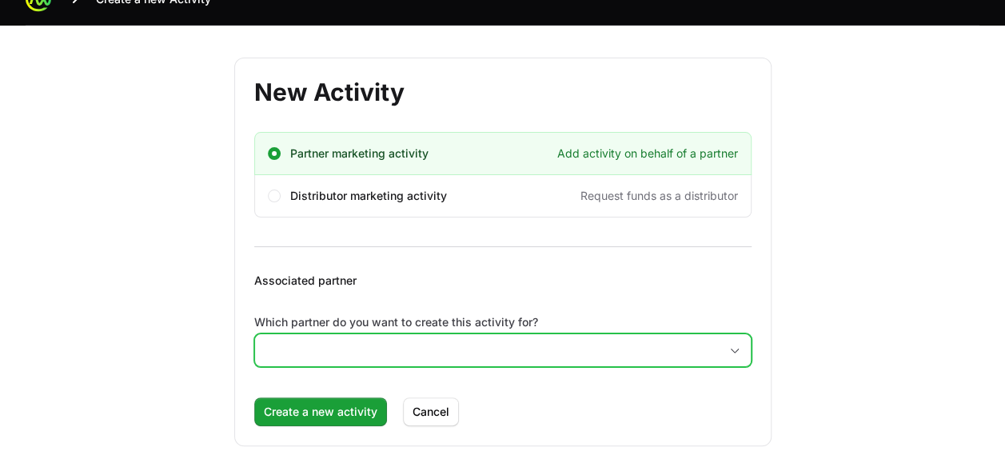
click at [389, 336] on input "Which partner do you want to create this activity for?" at bounding box center [487, 350] width 464 height 32
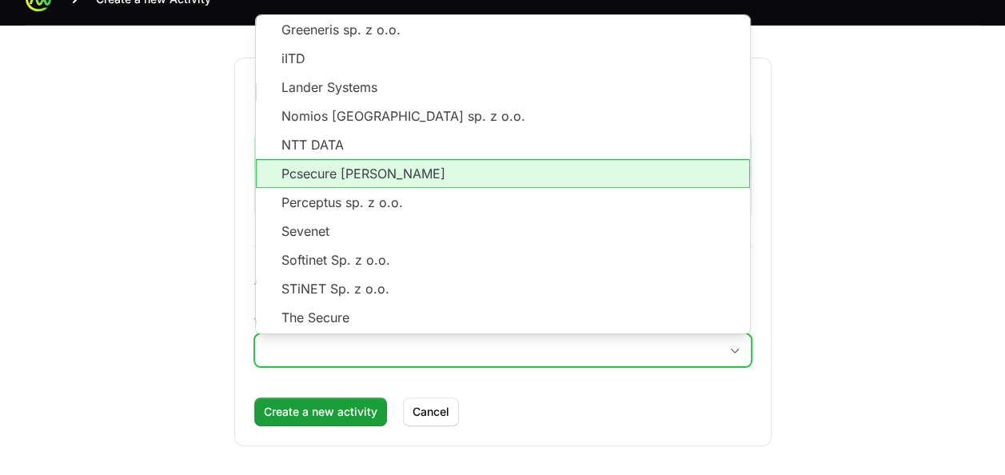
scroll to position [209, 0]
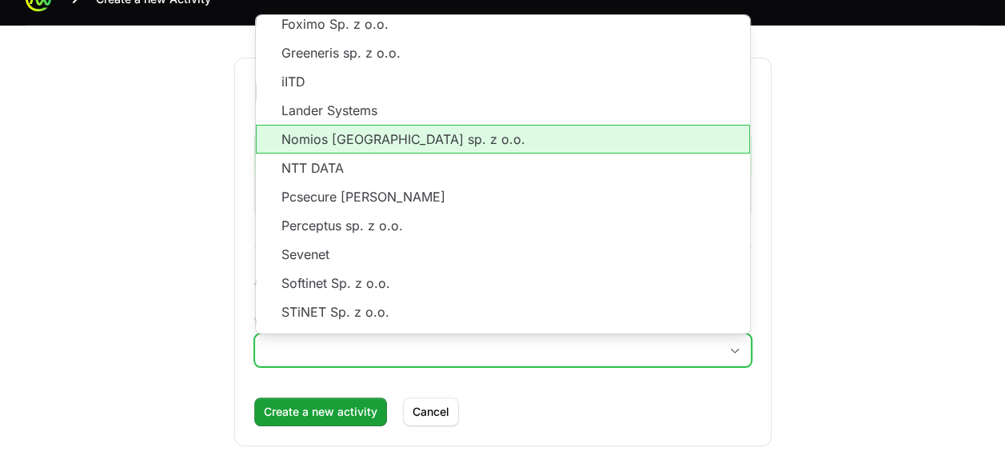
click at [389, 138] on li "Nomios [GEOGRAPHIC_DATA] sp. z o.o." at bounding box center [503, 139] width 494 height 29
type input "Nomios [GEOGRAPHIC_DATA] sp. z o.o."
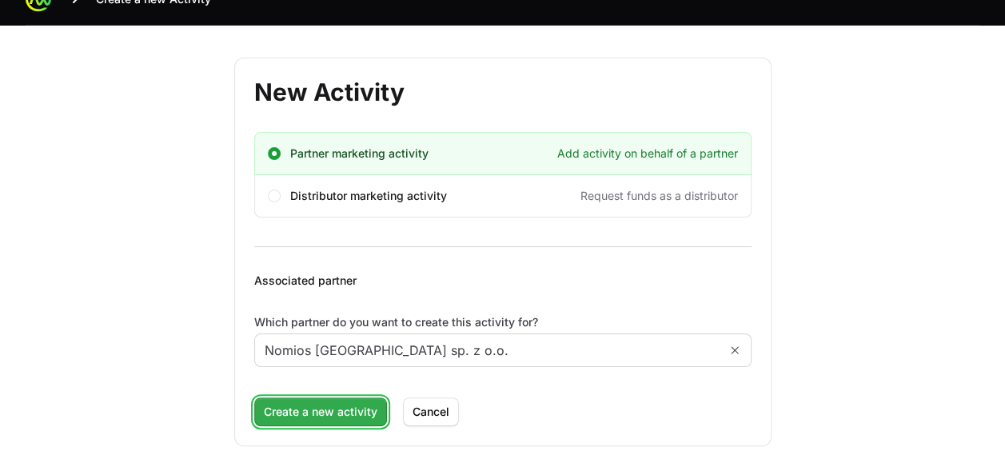
click at [351, 411] on span "Create a new activity" at bounding box center [321, 411] width 114 height 19
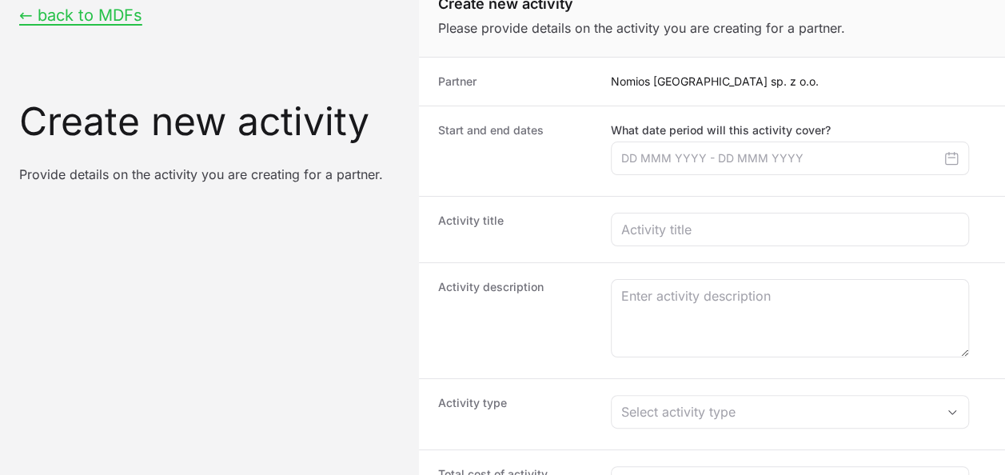
scroll to position [0, 0]
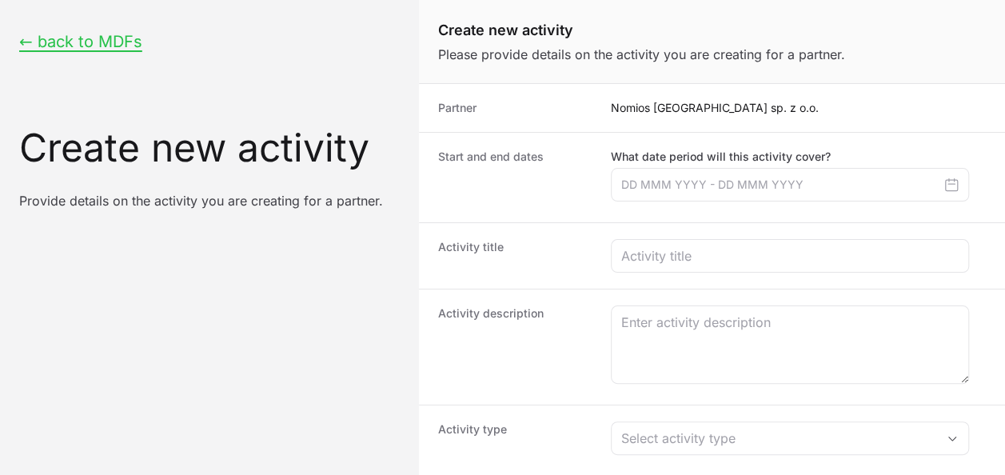
click at [961, 178] on button "Create activity form" at bounding box center [951, 185] width 29 height 22
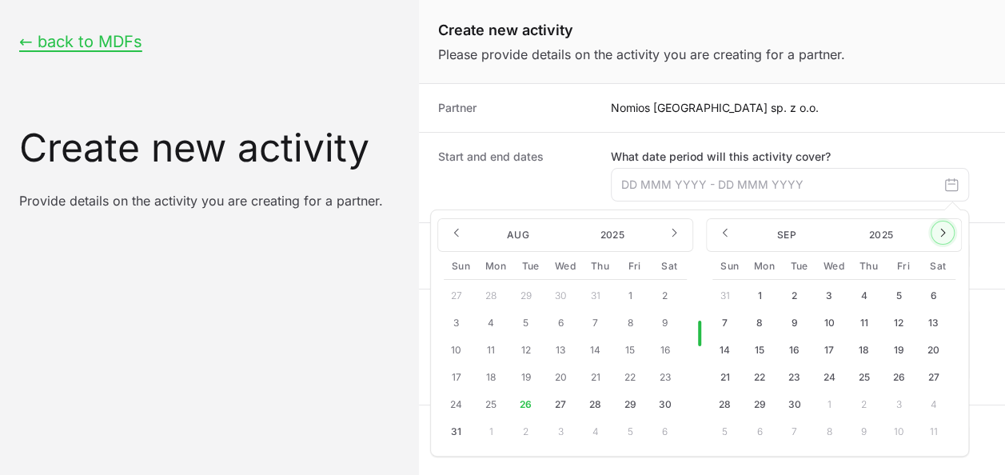
click at [951, 232] on button "Create activity form" at bounding box center [943, 233] width 24 height 24
click at [826, 349] on button "15" at bounding box center [829, 350] width 26 height 26
type input "[DATE] - [DATE]"
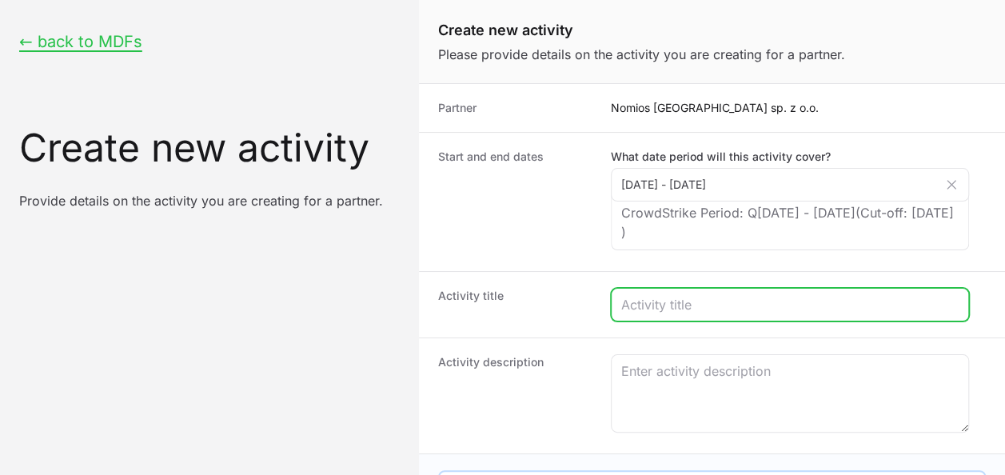
click at [684, 312] on input "Create activity form" at bounding box center [789, 304] width 337 height 19
type input "Cooking workshops with CrowdStrike"
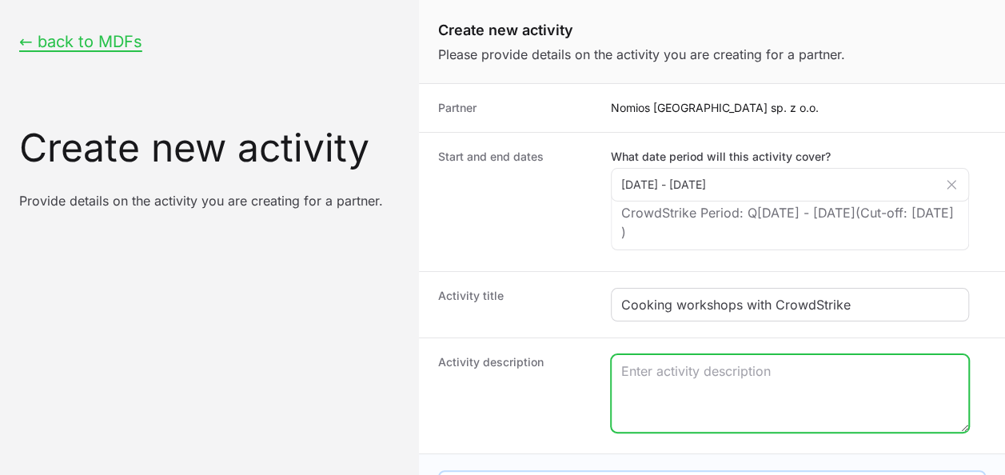
type textarea "P"
type textarea "C"
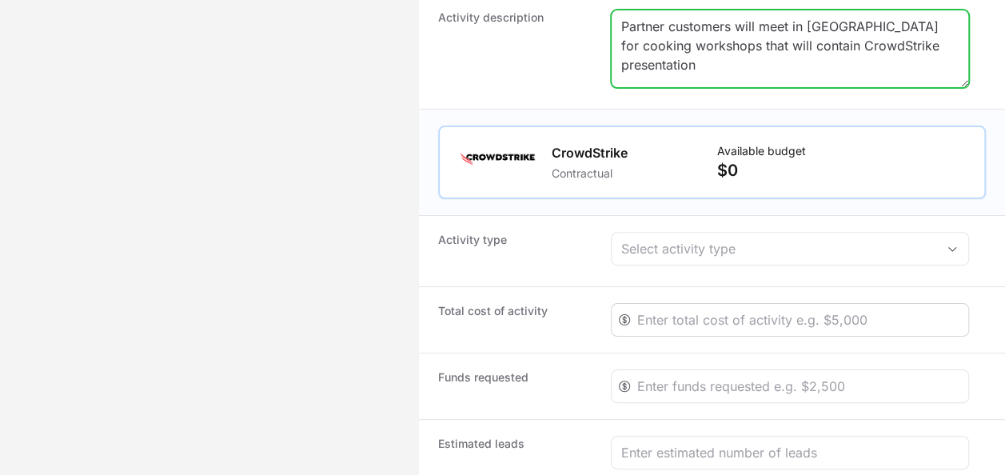
scroll to position [320, 0]
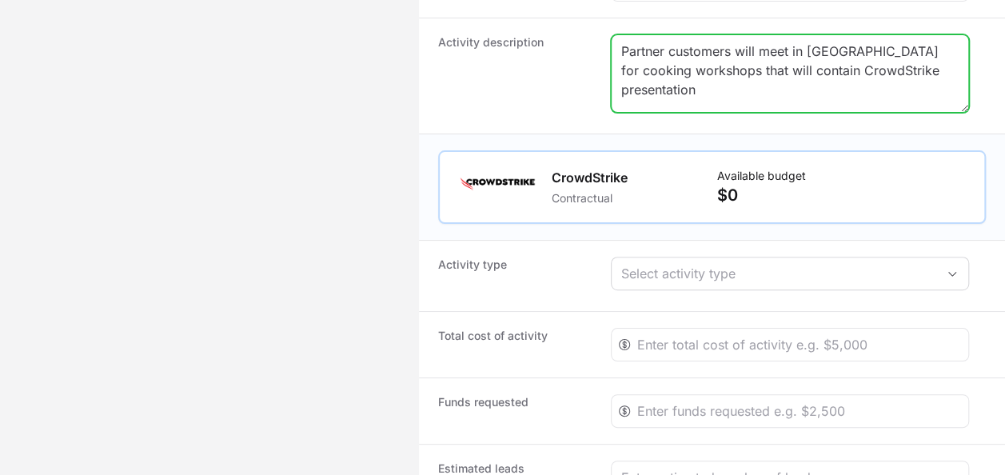
type textarea "Partner customers will meet in [GEOGRAPHIC_DATA] for cooking workshops that wil…"
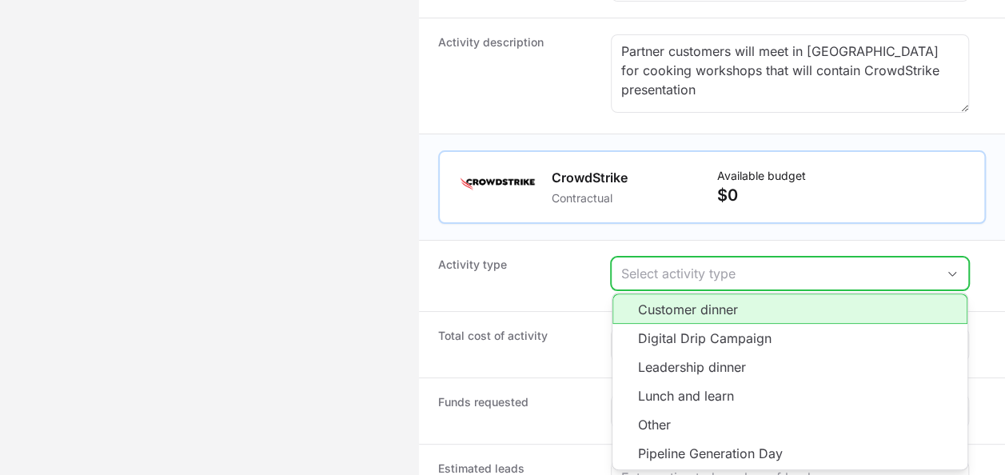
click at [725, 264] on div "Select activity type" at bounding box center [778, 273] width 315 height 19
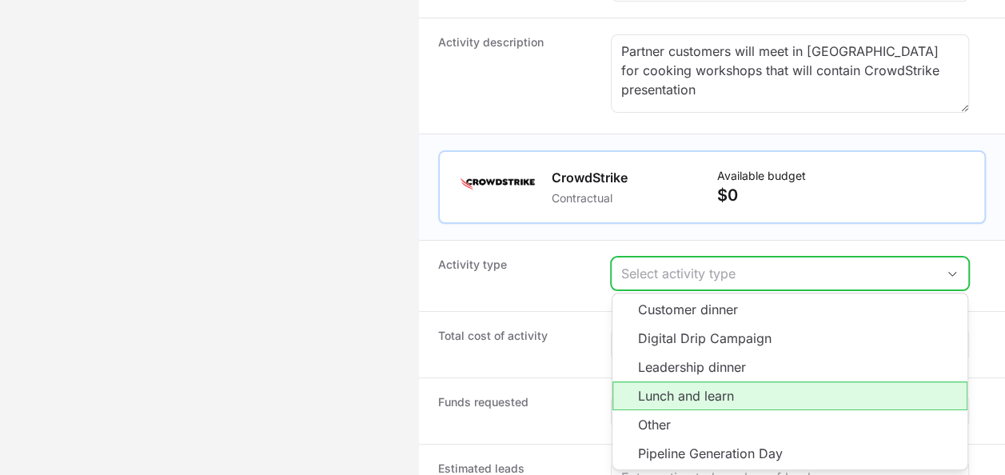
click at [731, 382] on li "Lunch and learn" at bounding box center [789, 395] width 355 height 29
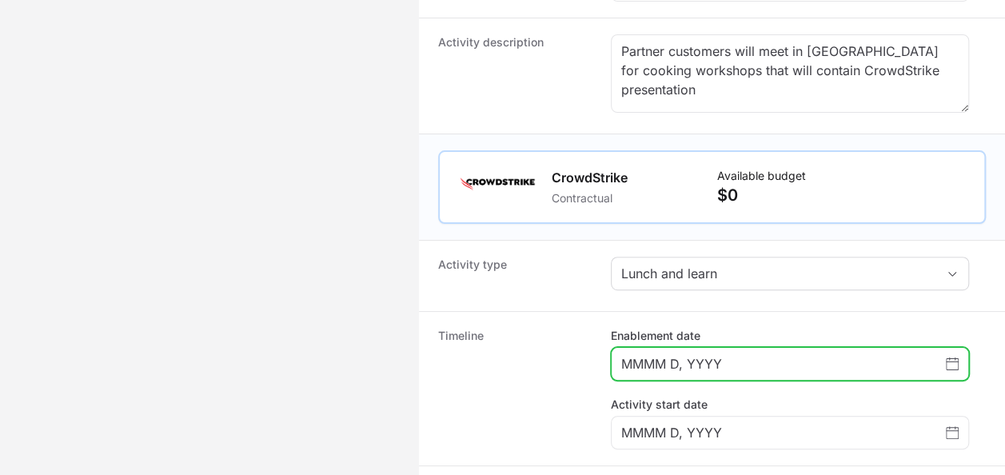
click at [703, 357] on input "MMMM D, YYYY" at bounding box center [783, 363] width 325 height 19
click at [952, 358] on icon "Choose date" at bounding box center [952, 363] width 13 height 13
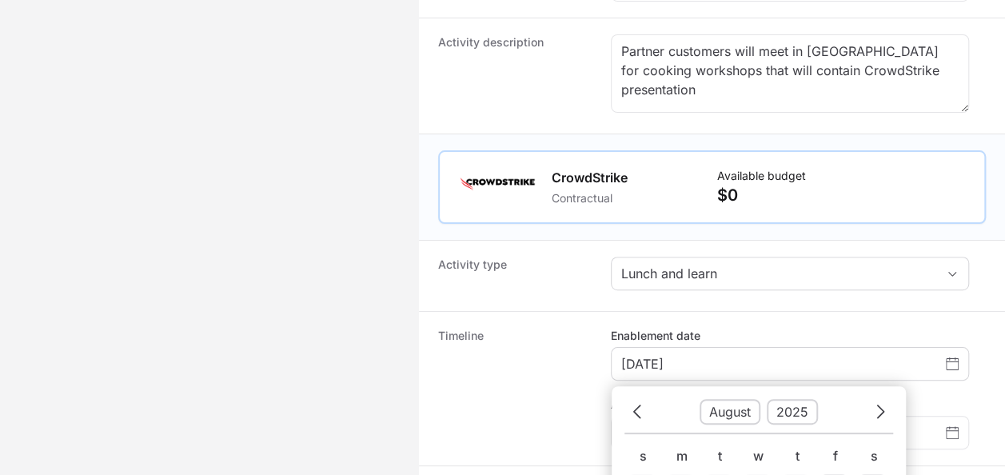
scroll to position [707, 0]
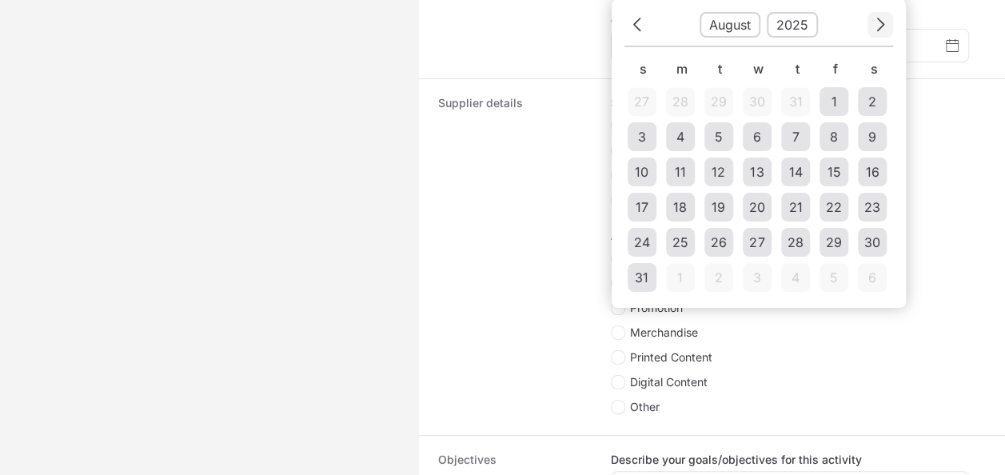
click at [872, 14] on button "Next" at bounding box center [881, 24] width 26 height 25
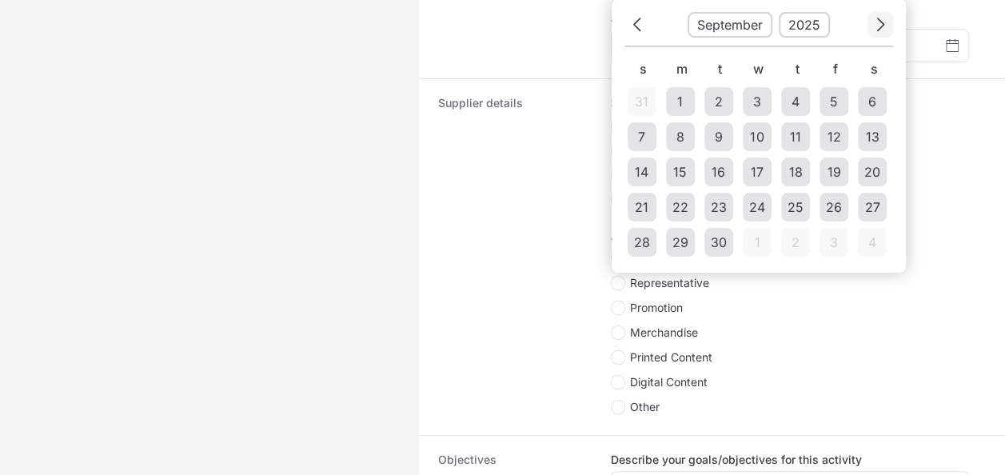
click at [879, 14] on icon "Choose date" at bounding box center [881, 25] width 10 height 22
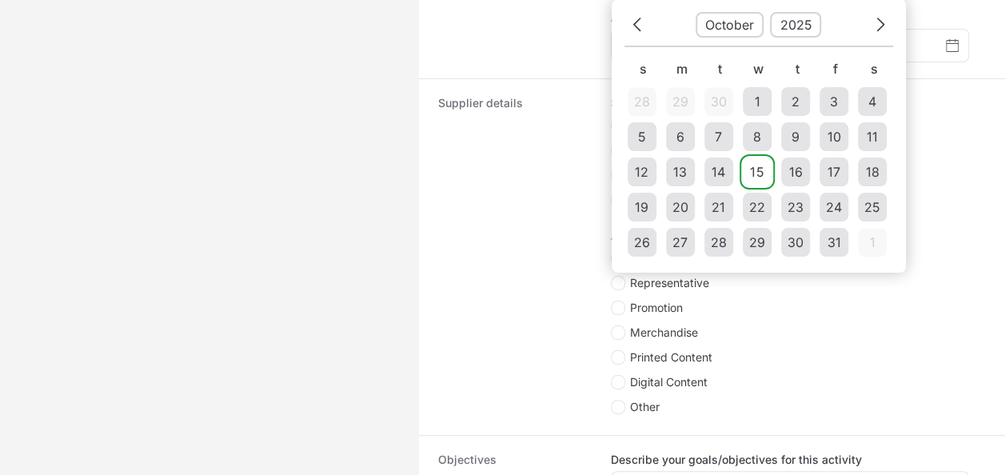
click at [764, 162] on td "15" at bounding box center [757, 172] width 29 height 29
type input "[DATE]"
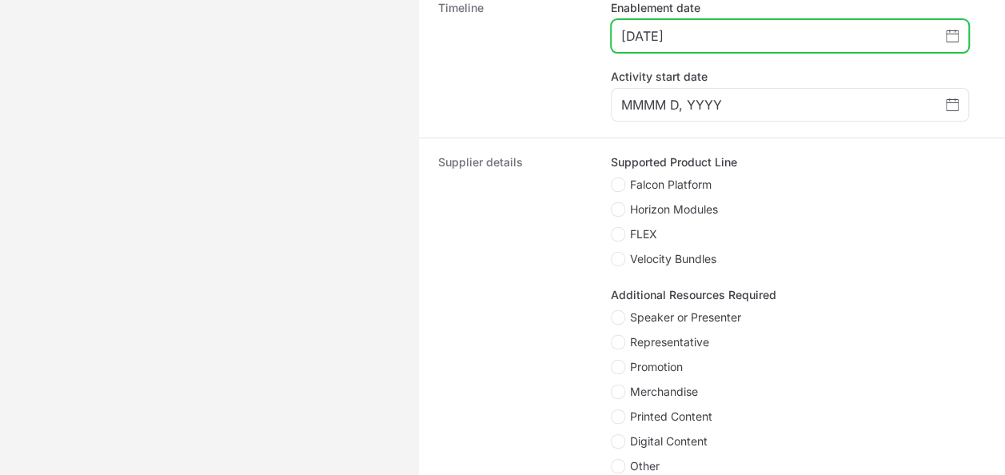
scroll to position [601, 0]
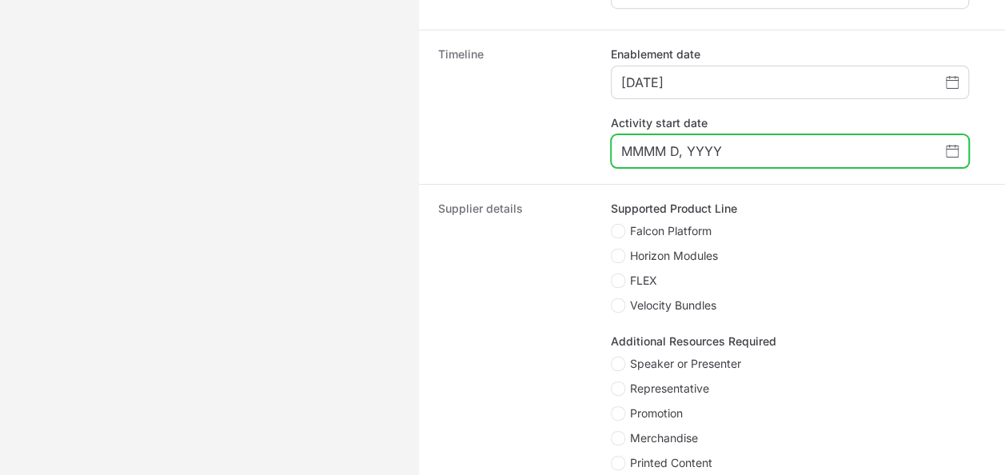
drag, startPoint x: 948, startPoint y: 138, endPoint x: 936, endPoint y: 151, distance: 18.1
click at [948, 142] on span "Choose date" at bounding box center [952, 151] width 13 height 19
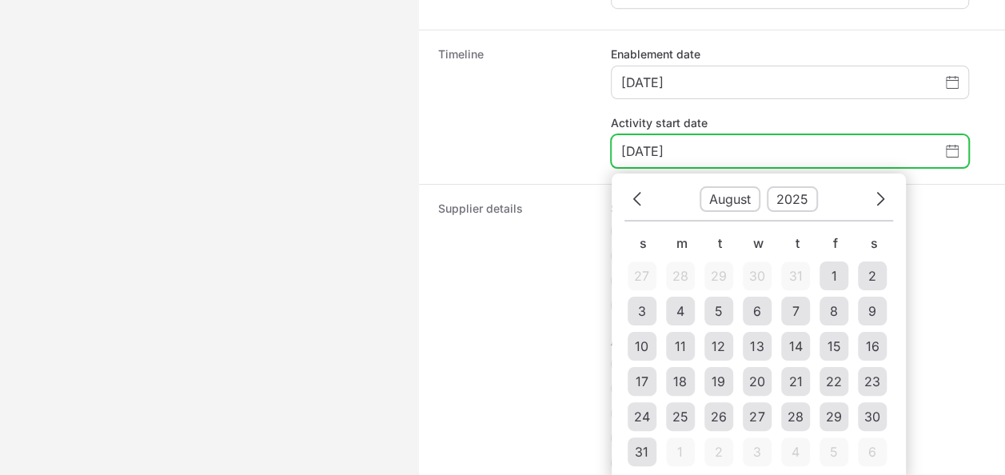
click at [868, 209] on header "Previous [DATE] Next" at bounding box center [758, 203] width 269 height 35
click at [872, 204] on button "Next" at bounding box center [881, 198] width 26 height 25
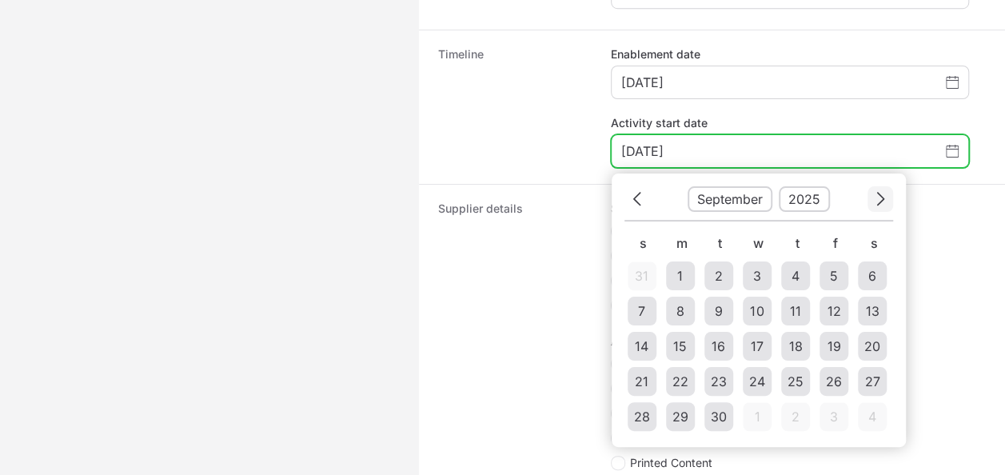
click at [871, 204] on button "Next" at bounding box center [881, 198] width 26 height 25
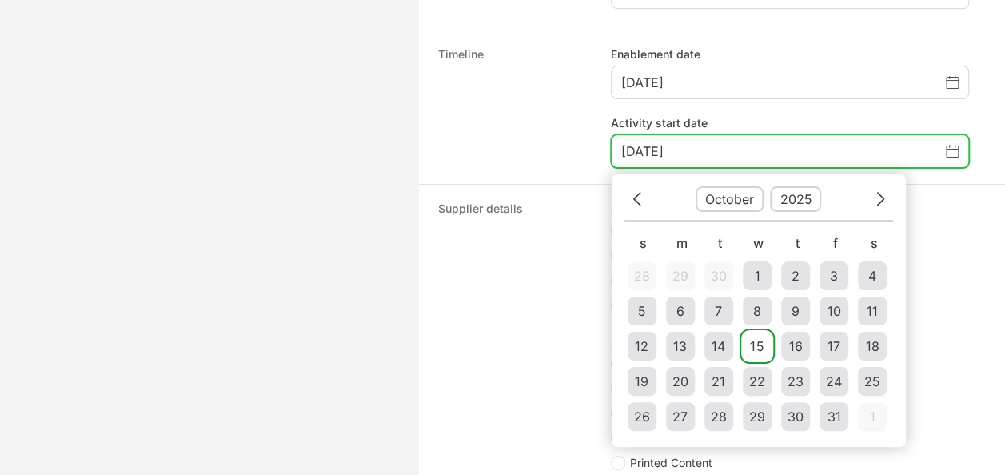
click at [763, 334] on td "15" at bounding box center [757, 346] width 29 height 29
type input "[DATE]"
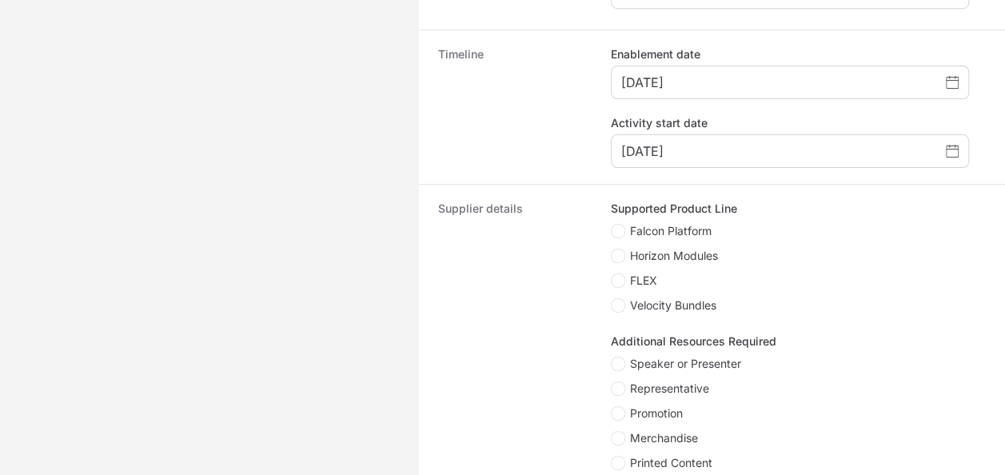
click at [683, 226] on span "Falcon Platform" at bounding box center [671, 231] width 82 height 16
click at [612, 225] on input "Falcon Platform" at bounding box center [612, 225] width 2 height 2
checkbox input "true"
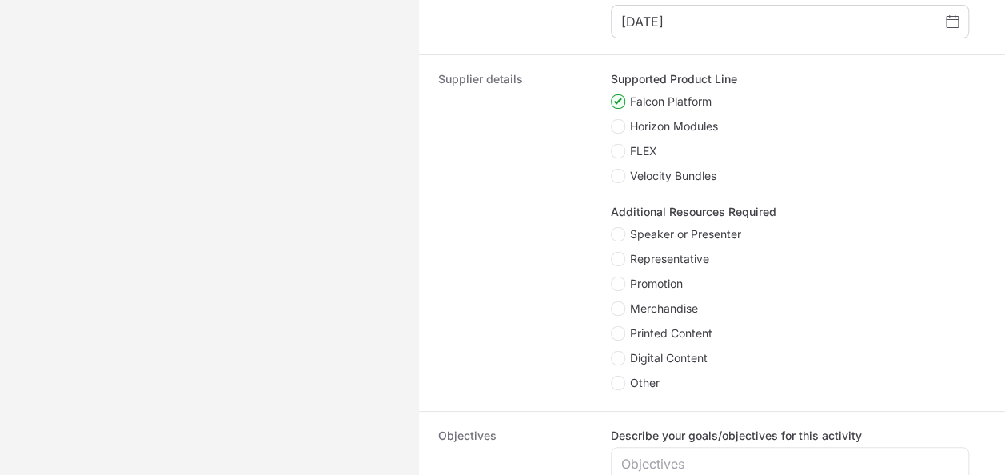
scroll to position [761, 0]
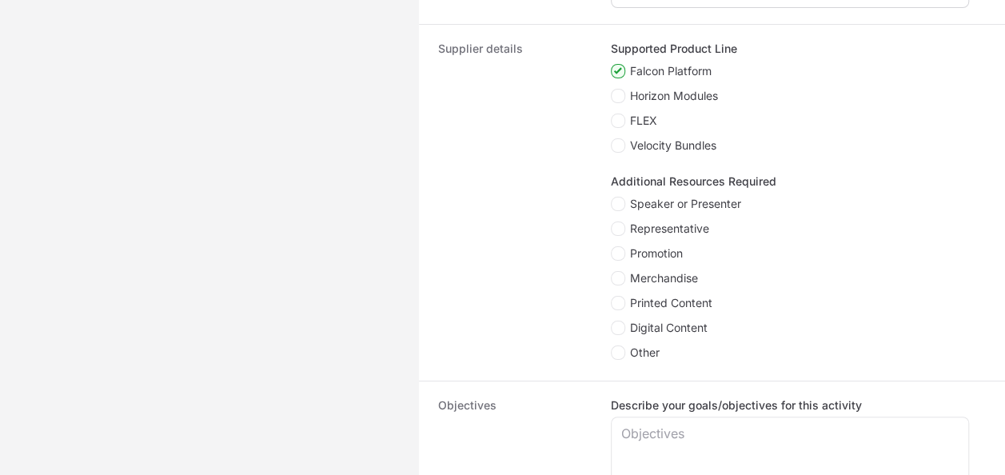
click at [704, 205] on span "Speaker or Presenter" at bounding box center [685, 204] width 111 height 16
click at [612, 198] on input "Speaker or Presenter" at bounding box center [612, 198] width 2 height 2
checkbox input "true"
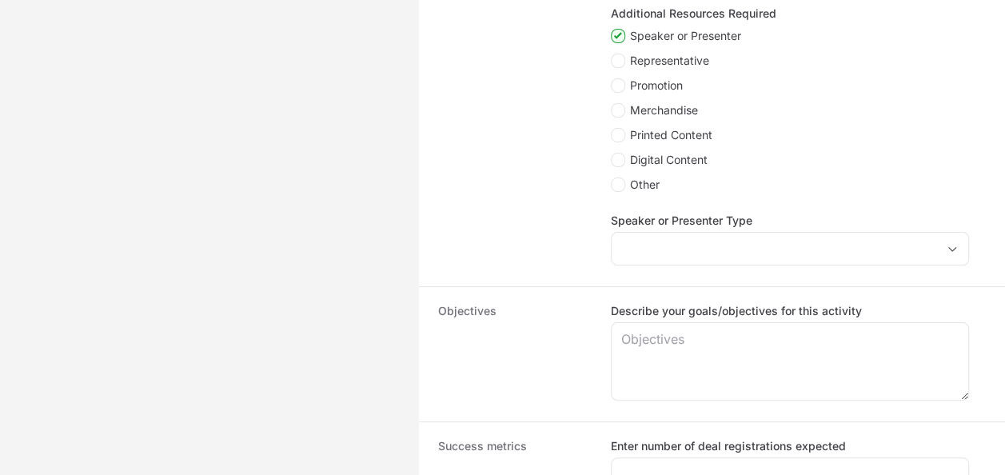
scroll to position [1001, 0]
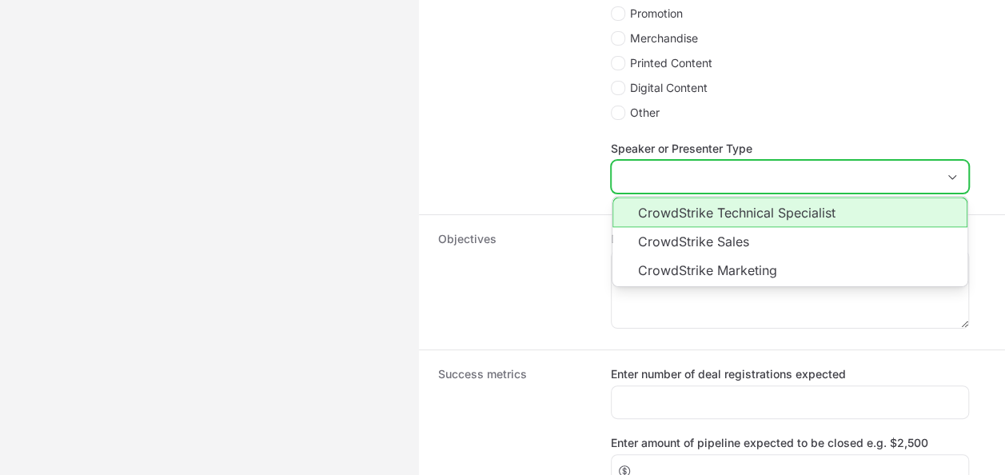
click at [691, 178] on input "Speaker or Presenter Type" at bounding box center [774, 177] width 325 height 32
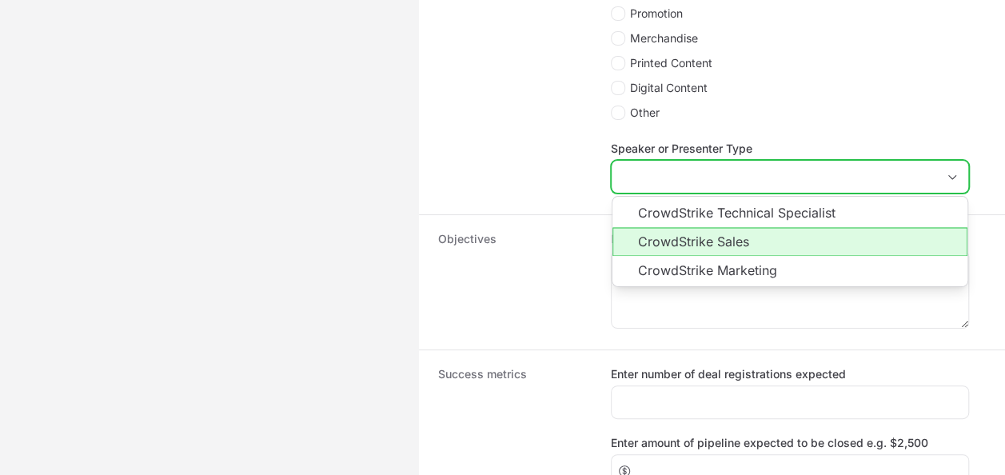
click at [694, 249] on li "CrowdStrike Sales" at bounding box center [789, 241] width 355 height 29
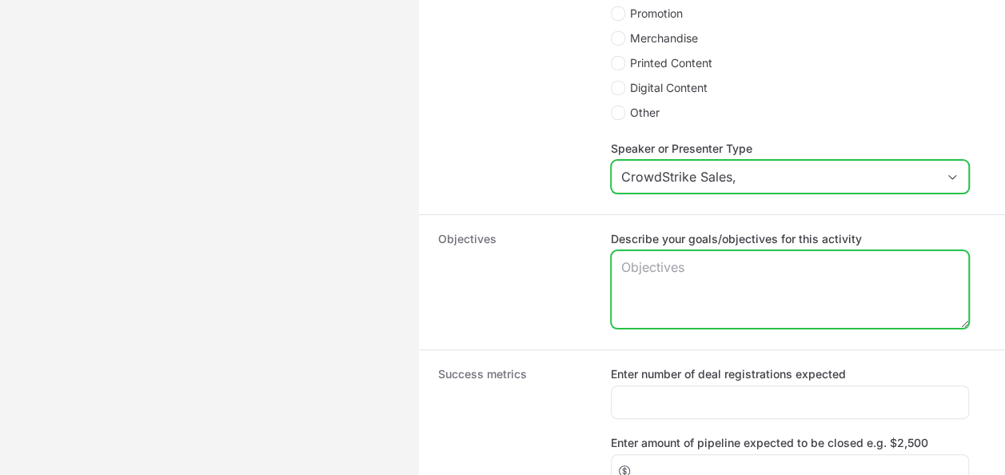
type input "CrowdStrike Sales"
click at [678, 297] on textarea "Describe your goals/objectives for this activity" at bounding box center [790, 289] width 357 height 77
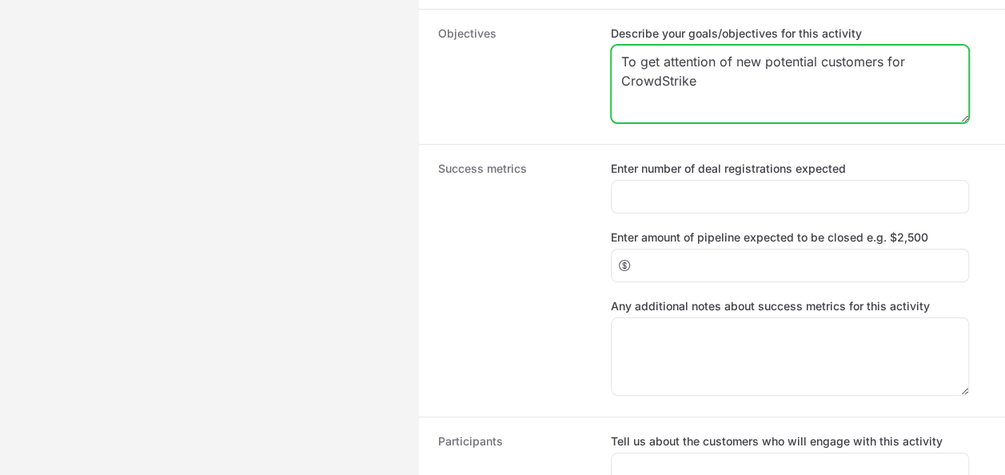
scroll to position [1241, 0]
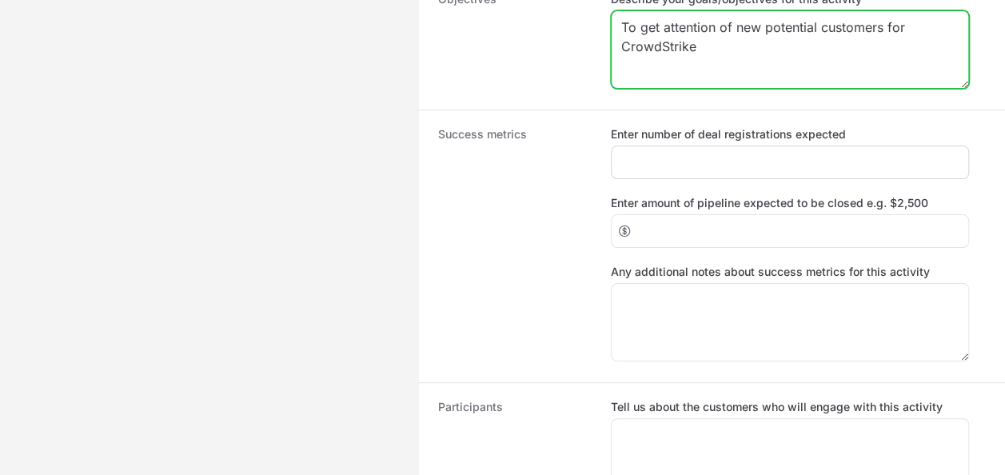
type textarea "To get attention of new potential customers for CrowdStrike"
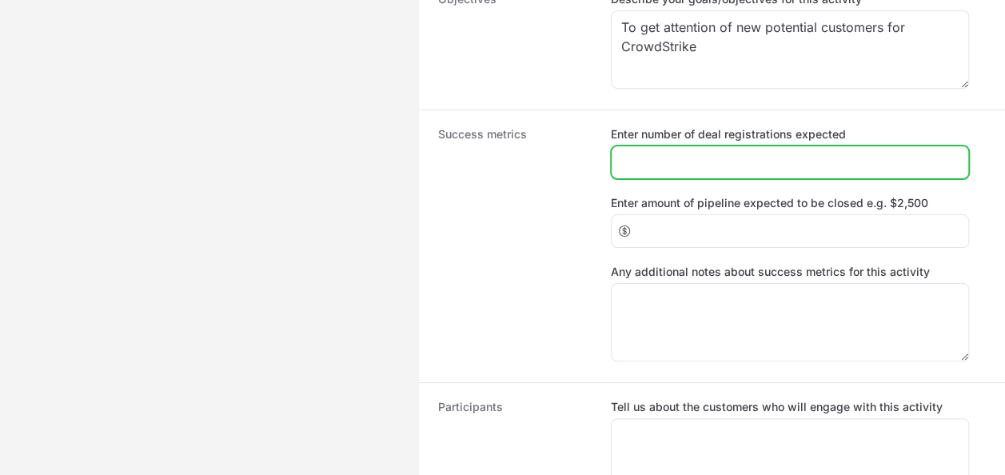
click at [762, 161] on input "Enter number of deal registrations expected" at bounding box center [789, 162] width 337 height 19
type input "10"
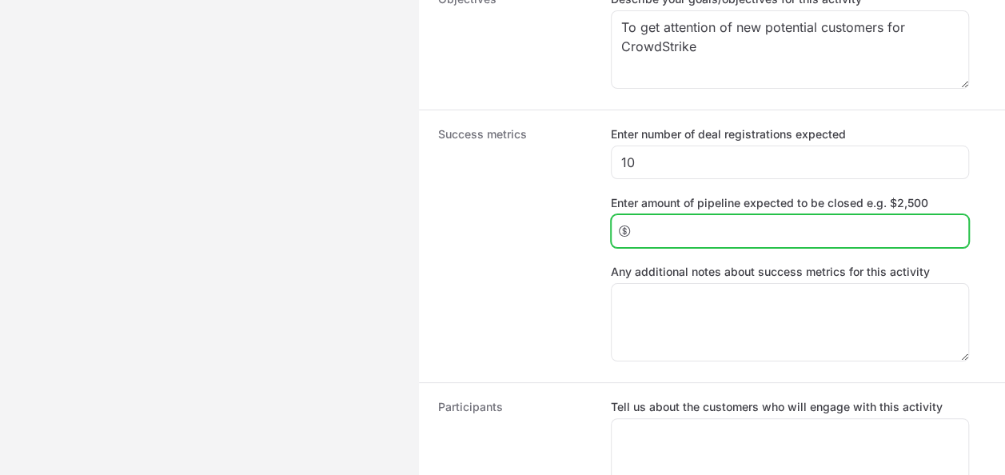
click at [760, 222] on input "Enter amount of pipeline expected to be closed e.g. $2,500" at bounding box center [797, 230] width 321 height 19
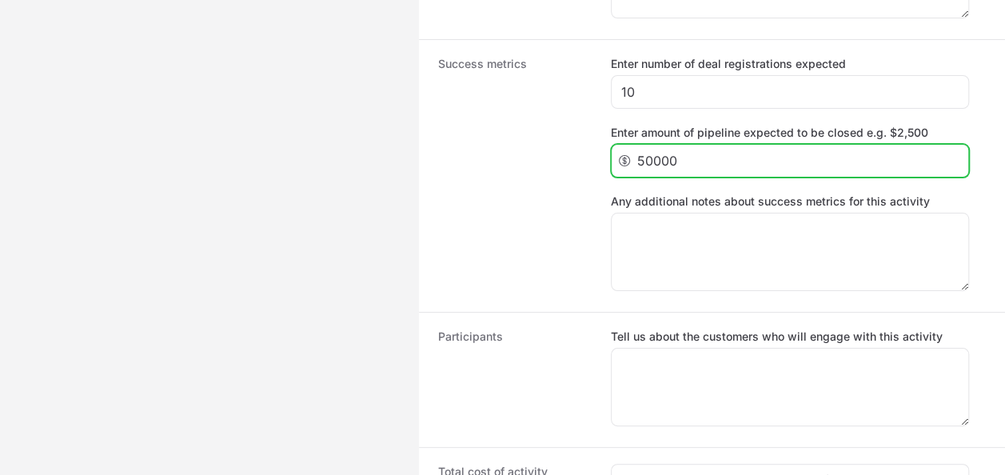
scroll to position [1401, 0]
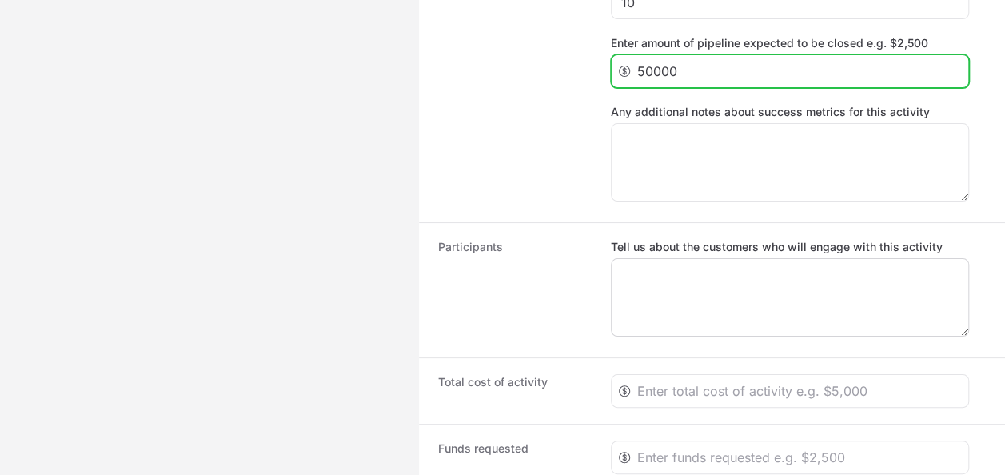
type input "50000"
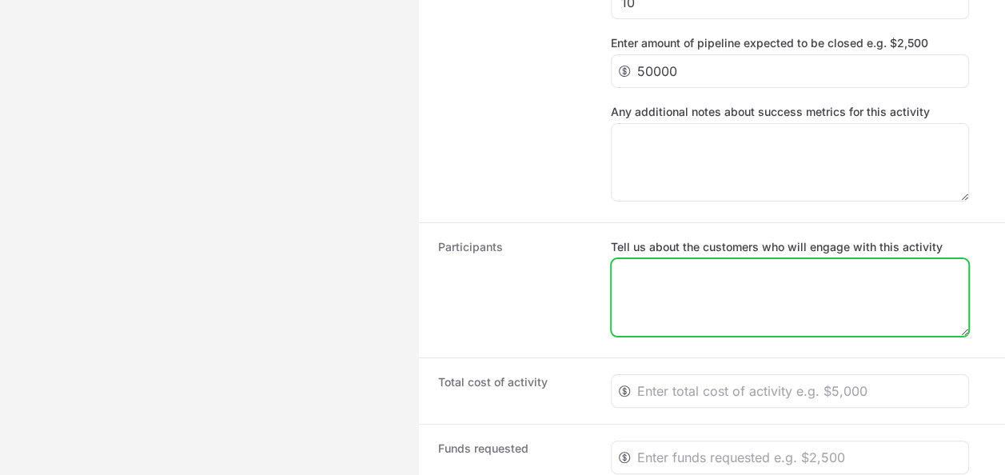
click at [748, 270] on textarea "Tell us about the customers who will engage with this activity" at bounding box center [790, 297] width 357 height 77
type textarea "B"
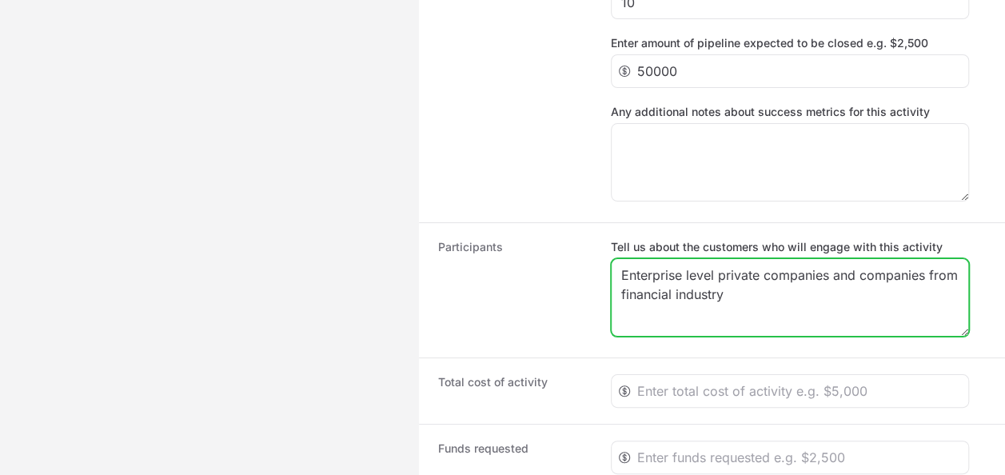
type textarea "Enterprise level private companies and companies from financial industry"
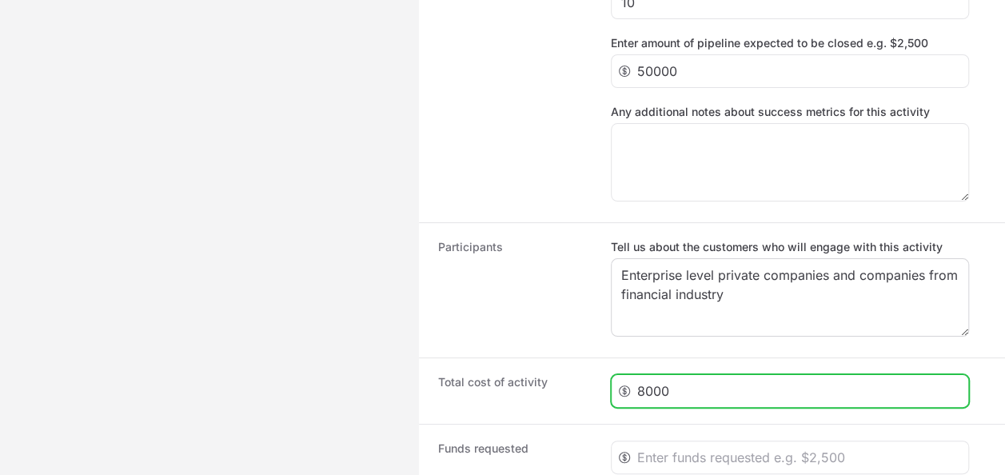
type input "8000"
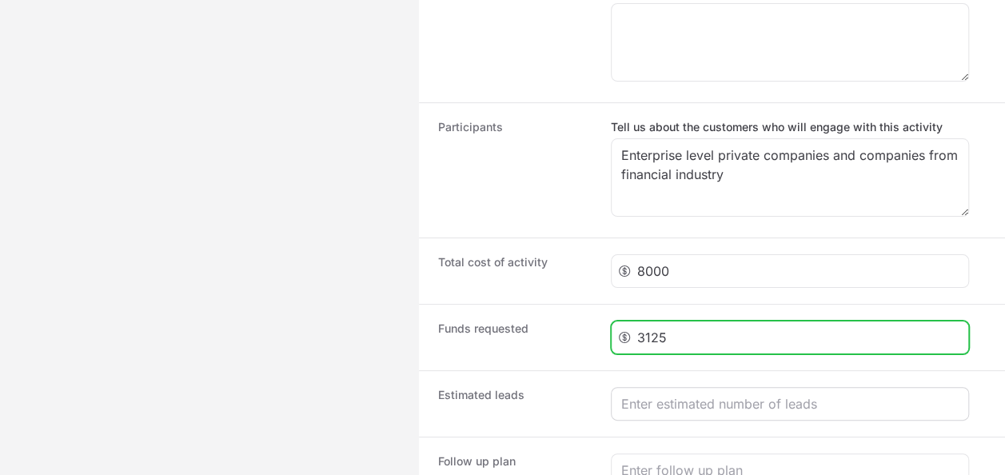
scroll to position [1678, 0]
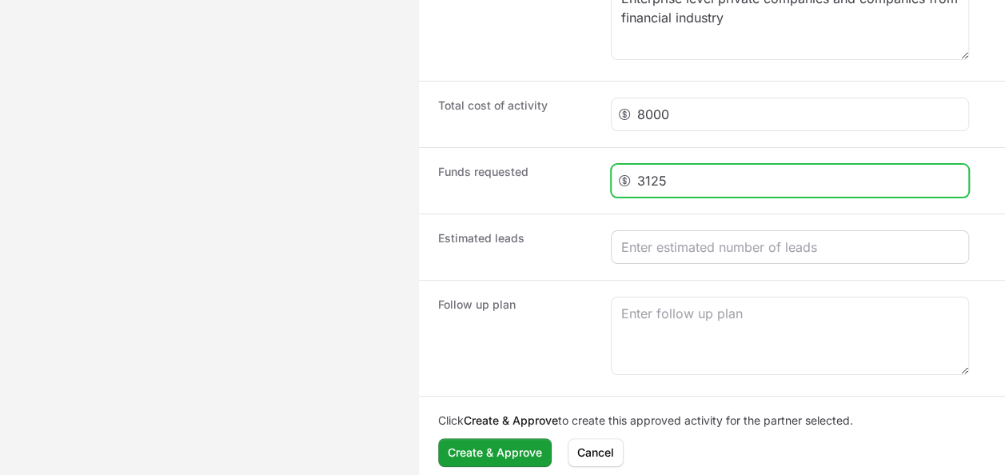
type input "3125"
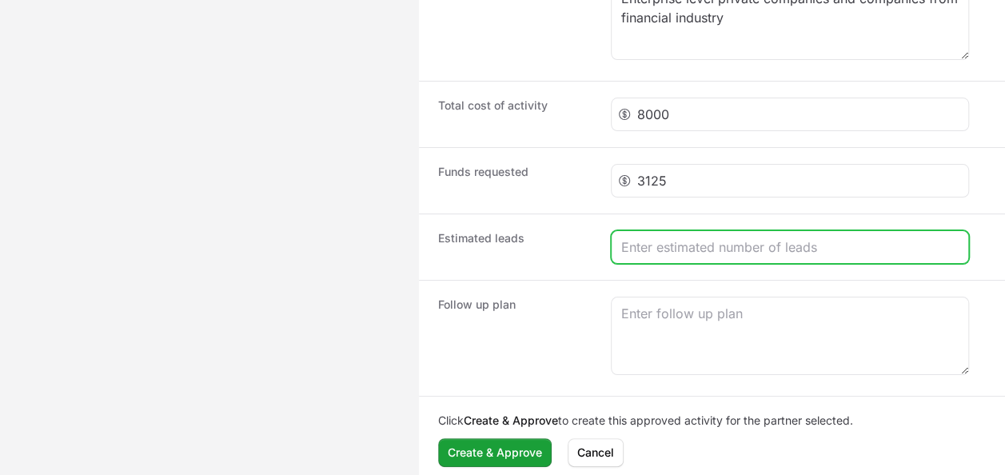
click at [766, 237] on input "Create activity form" at bounding box center [789, 246] width 337 height 19
type input "10"
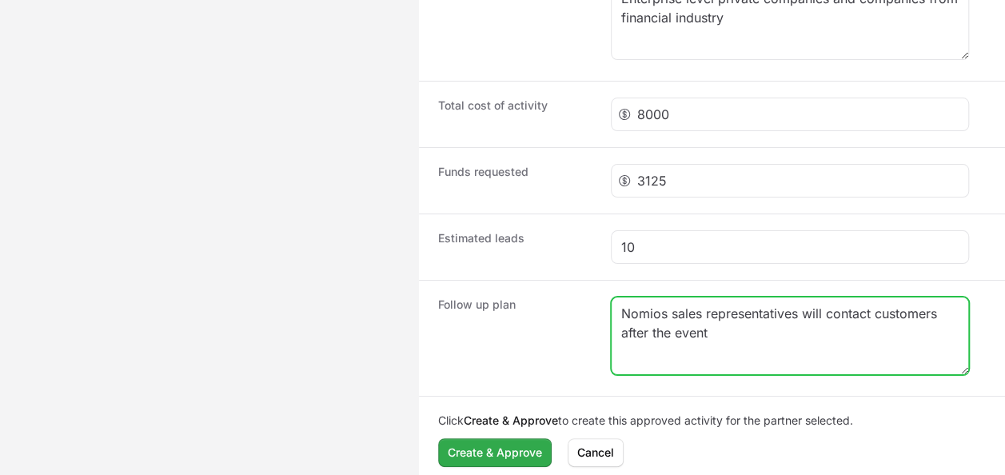
type textarea "Nomios sales representatives will contact customers after the event"
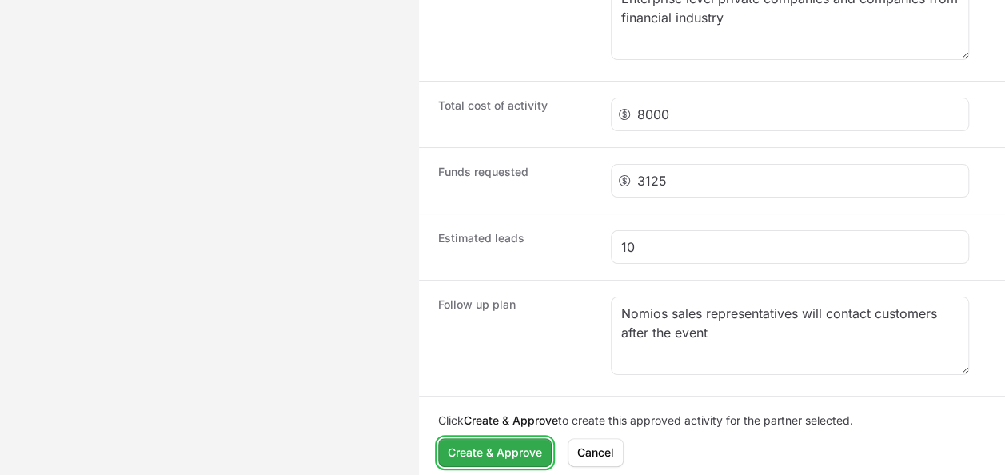
click at [507, 453] on span "Create & Approve" at bounding box center [495, 452] width 94 height 19
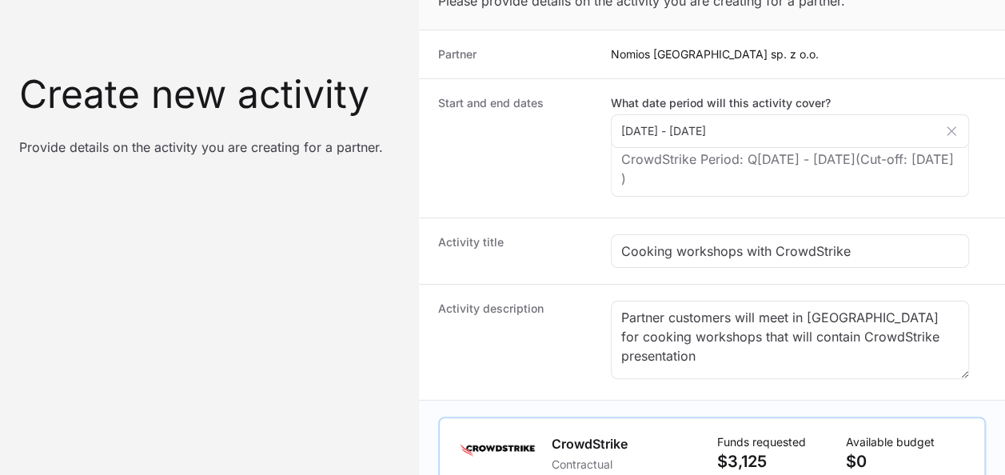
scroll to position [0, 0]
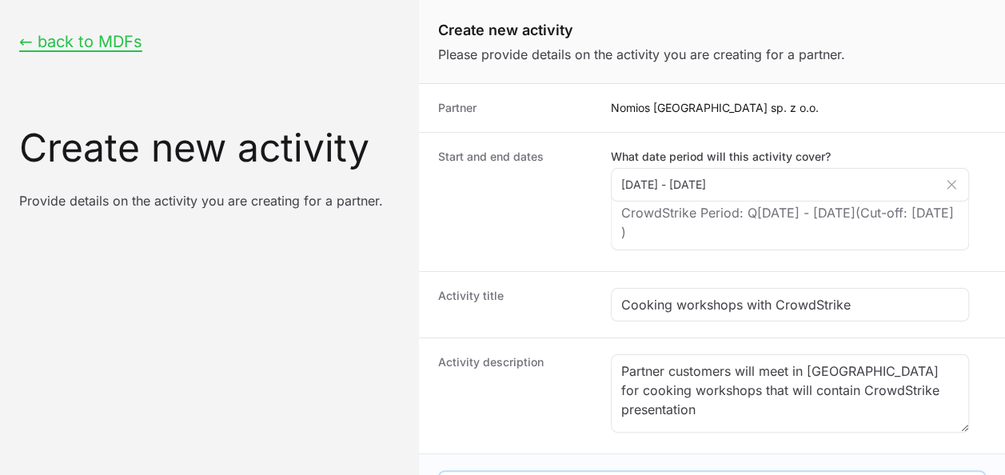
drag, startPoint x: 255, startPoint y: 0, endPoint x: 194, endPoint y: 37, distance: 71.7
click at [194, 37] on div "← back to MDFs Create new activity Provide details on the activity you are crea…" at bounding box center [209, 120] width 419 height 241
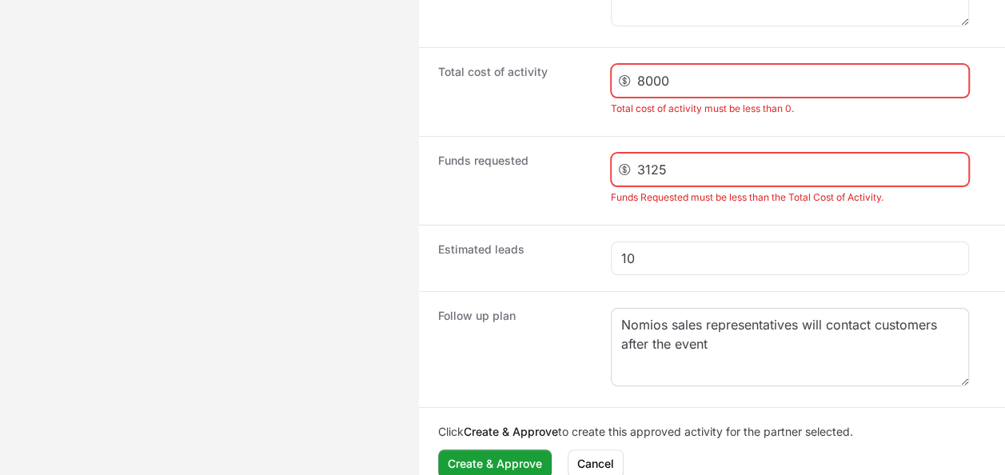
scroll to position [1750, 0]
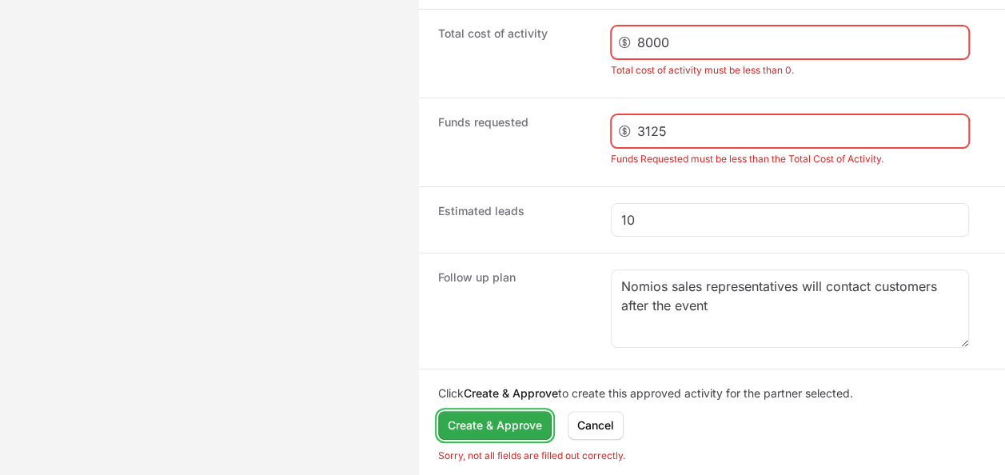
click at [509, 418] on span "Create & Approve" at bounding box center [495, 425] width 94 height 19
click at [512, 417] on span "Create & Approve" at bounding box center [495, 425] width 94 height 19
click at [514, 411] on button "Create & Approve" at bounding box center [495, 425] width 114 height 29
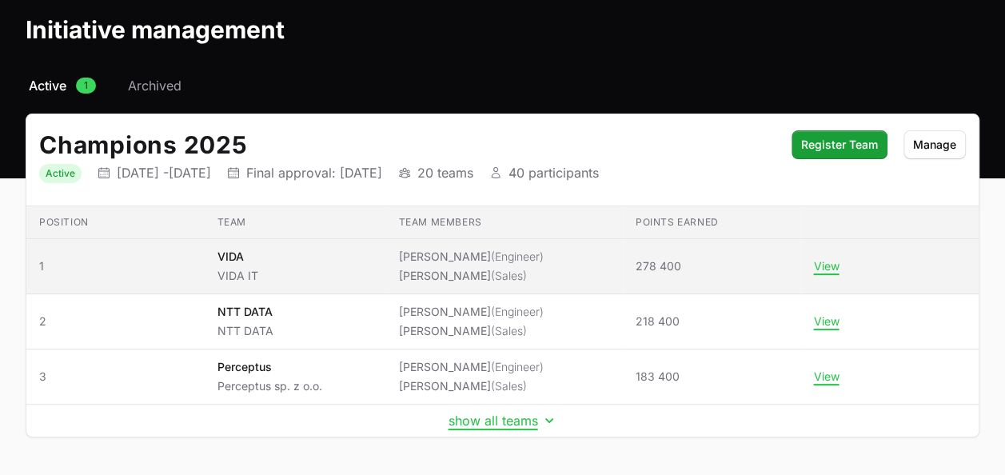
scroll to position [122, 0]
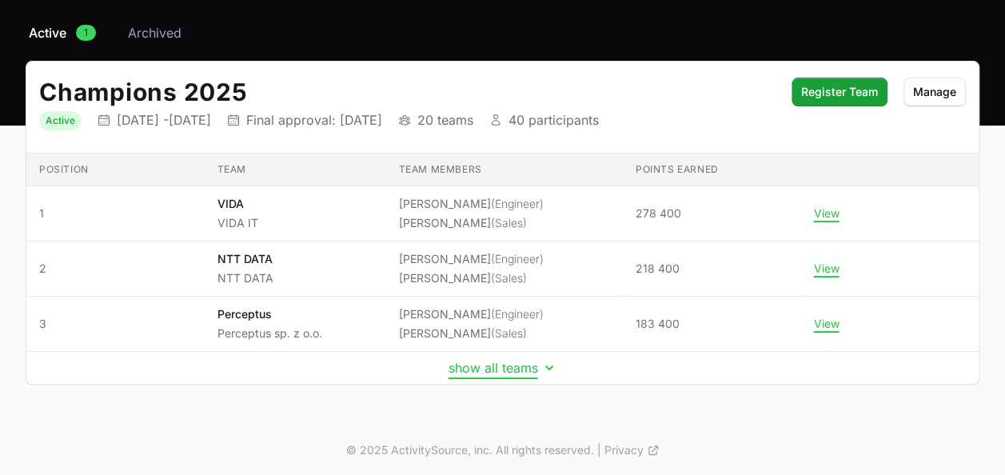
click at [520, 372] on button "show all teams" at bounding box center [503, 368] width 109 height 16
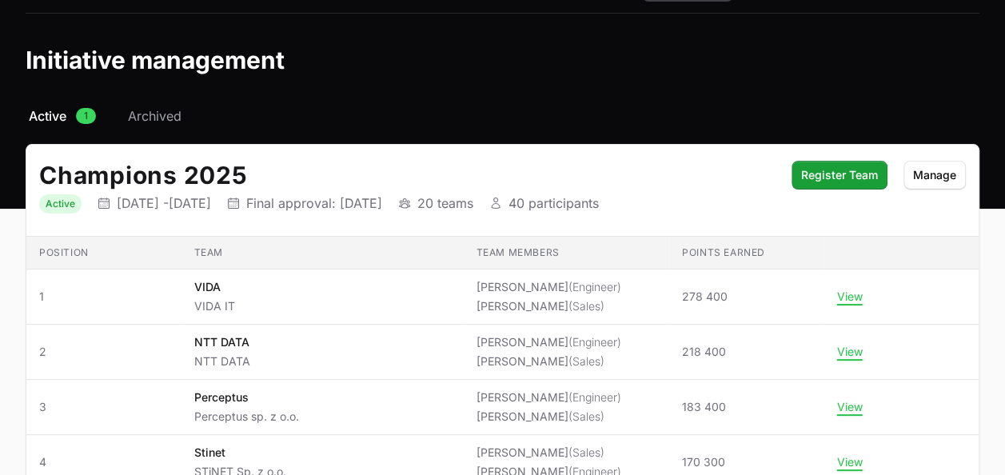
scroll to position [0, 0]
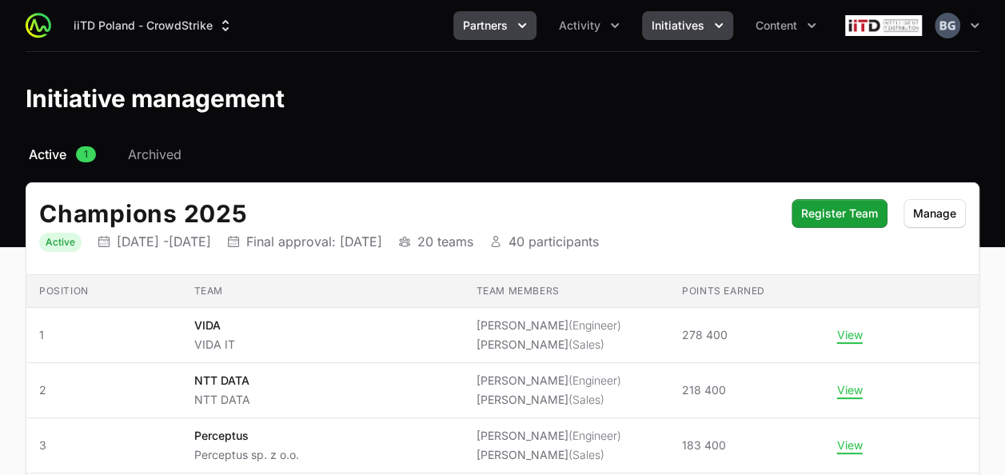
click at [505, 26] on span "Partners" at bounding box center [485, 26] width 45 height 16
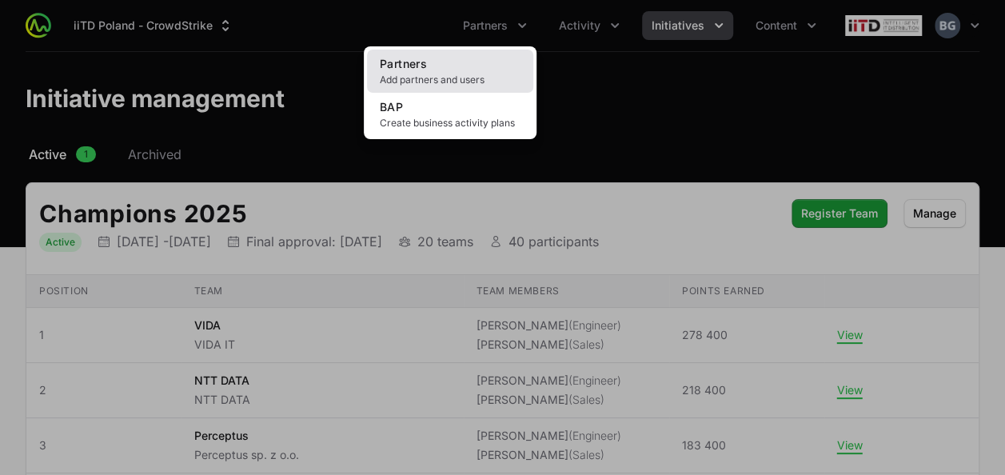
click at [478, 74] on span "Add partners and users" at bounding box center [450, 80] width 141 height 13
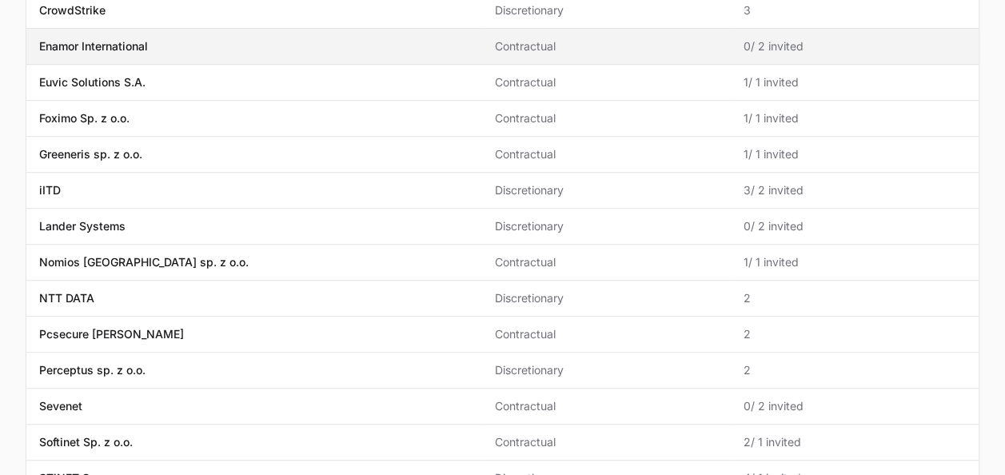
scroll to position [320, 0]
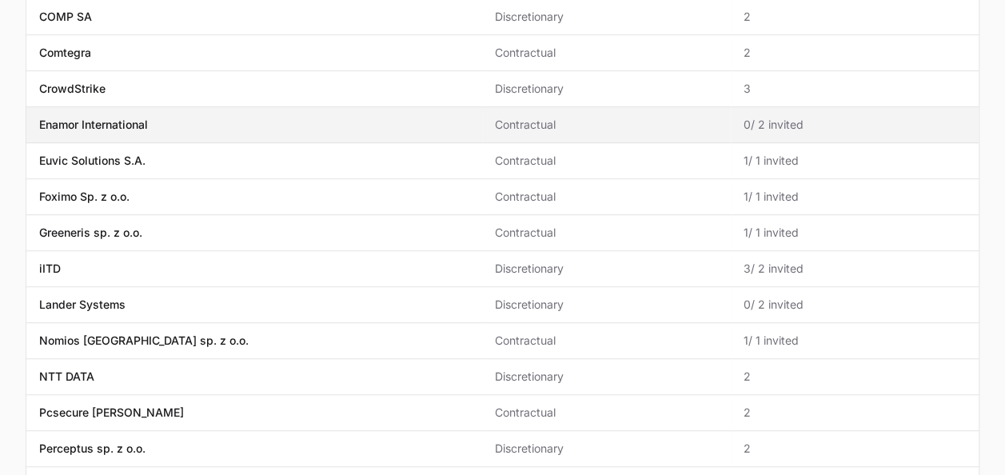
click at [141, 118] on p "Enamor International" at bounding box center [93, 125] width 109 height 16
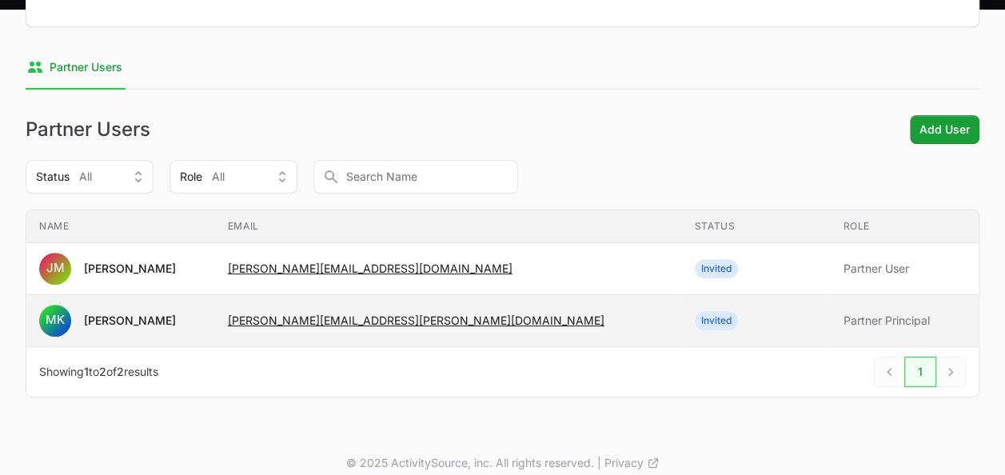
scroll to position [240, 0]
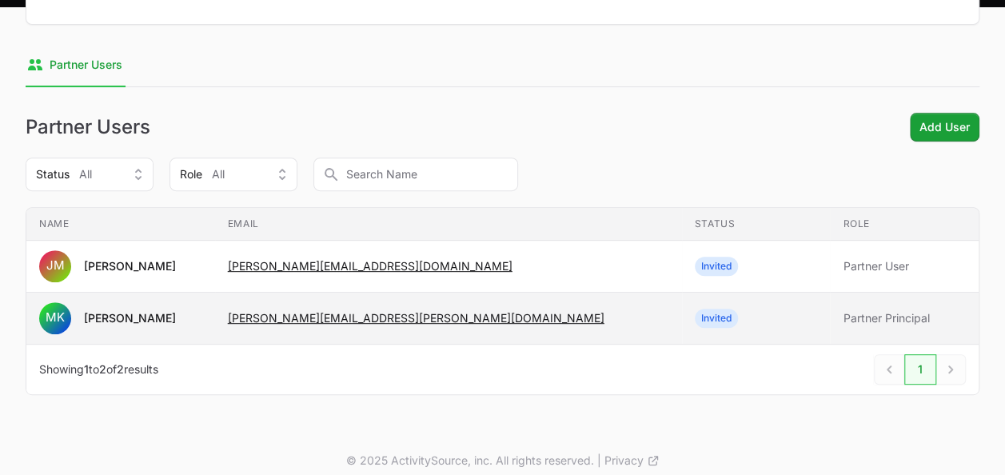
click at [499, 315] on span "mariusz.kubala@enamorint.com" at bounding box center [448, 318] width 441 height 16
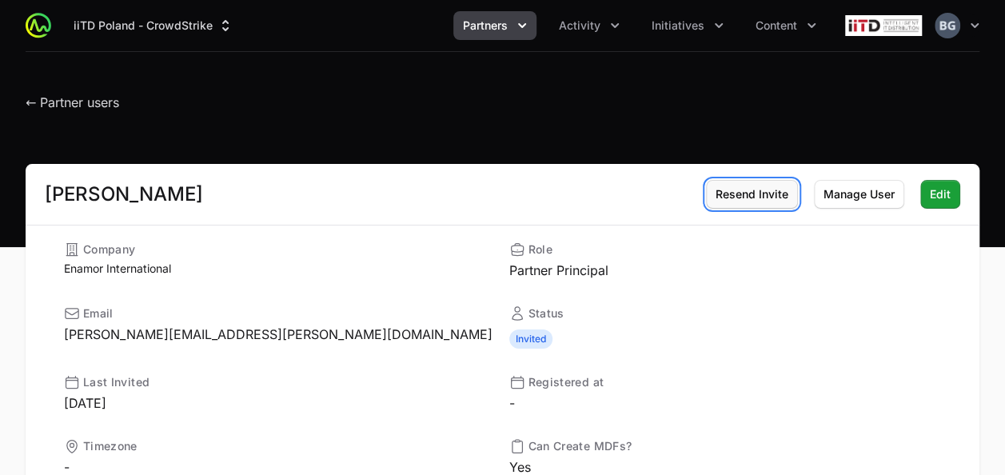
click at [749, 200] on span "Resend Invite" at bounding box center [752, 194] width 73 height 19
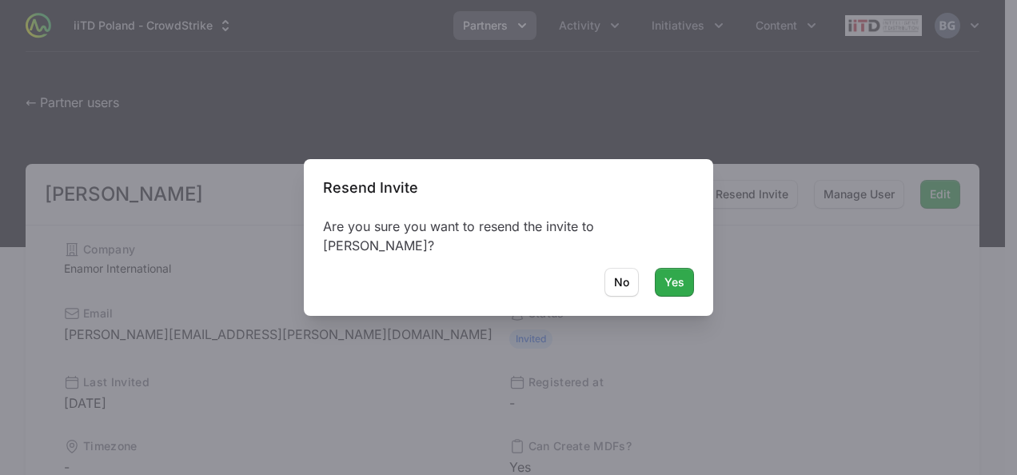
click at [675, 280] on span "Yes" at bounding box center [674, 282] width 20 height 19
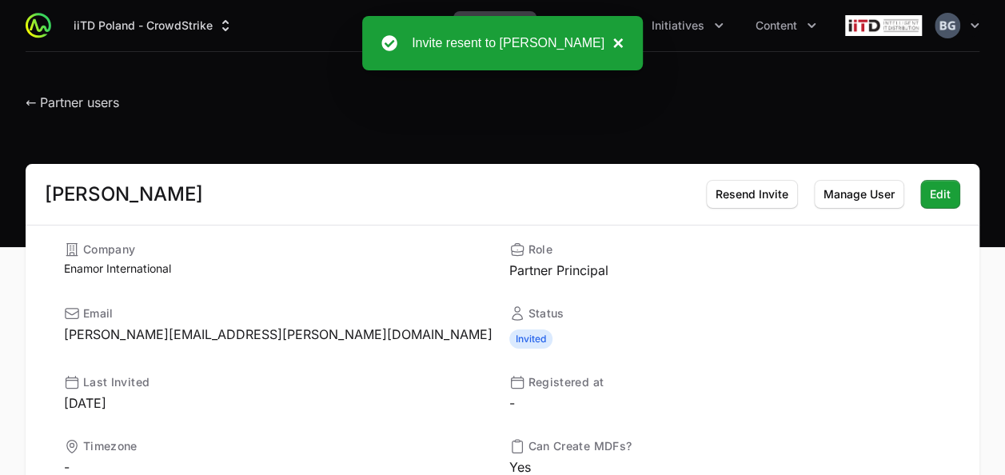
click at [613, 50] on button "×" at bounding box center [613, 43] width 19 height 19
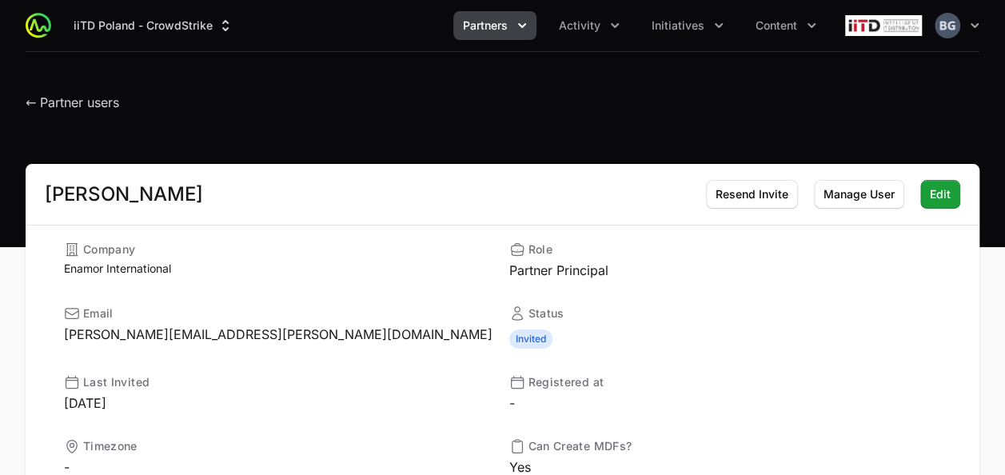
click at [497, 37] on button "Partners" at bounding box center [494, 25] width 83 height 29
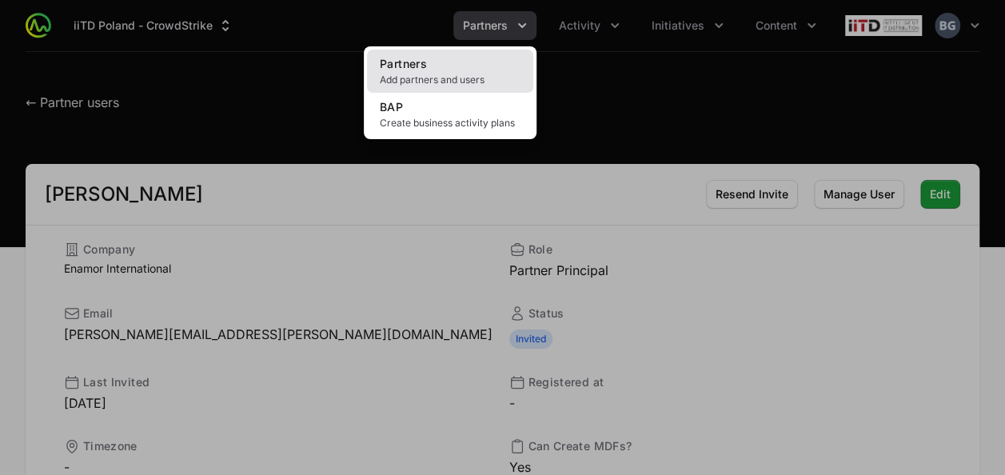
click at [448, 73] on link "Partners Add partners and users" at bounding box center [450, 71] width 166 height 43
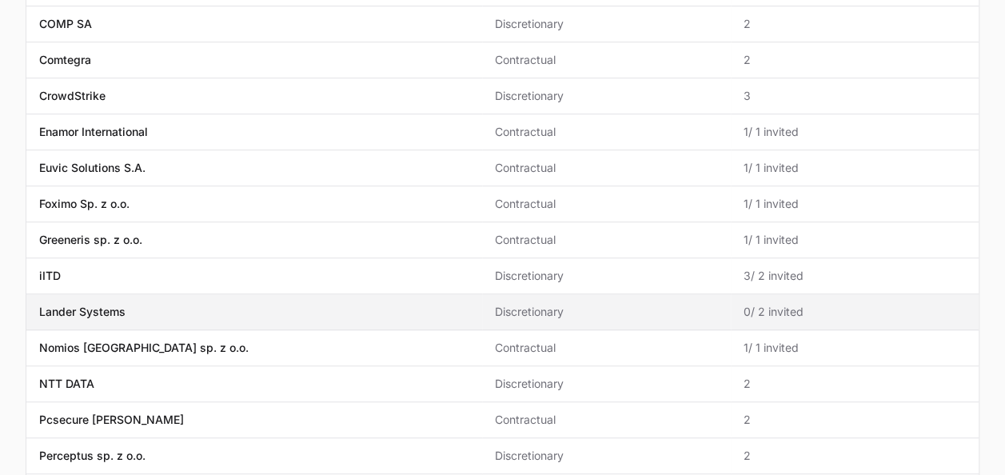
scroll to position [320, 0]
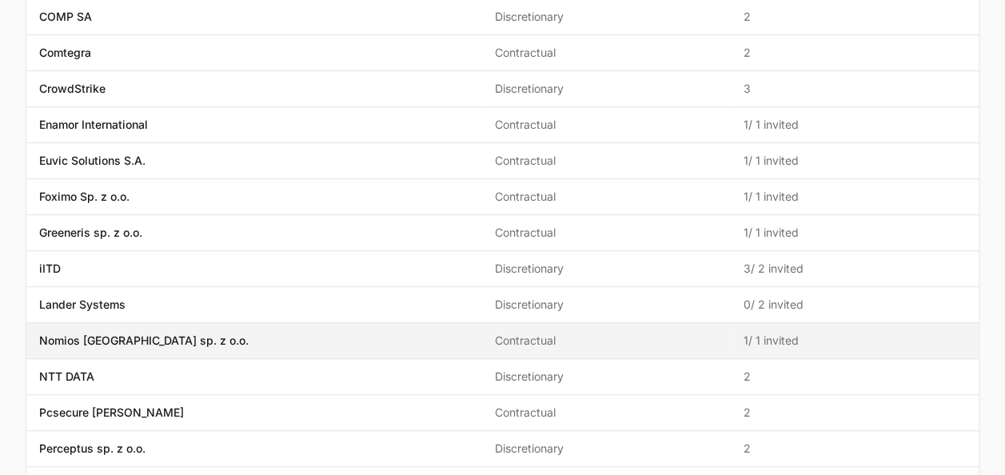
click at [168, 325] on td "Name Nomios Poland sp. z o.o." at bounding box center [254, 341] width 456 height 36
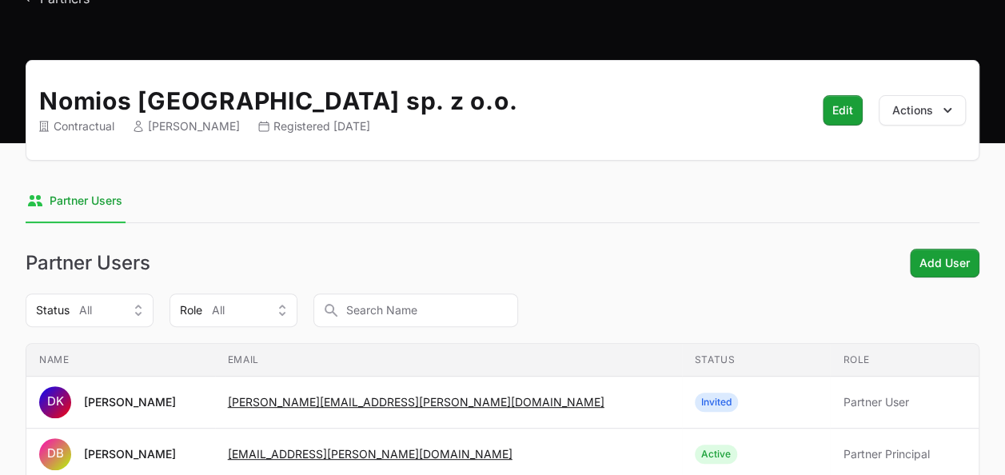
scroll to position [80, 0]
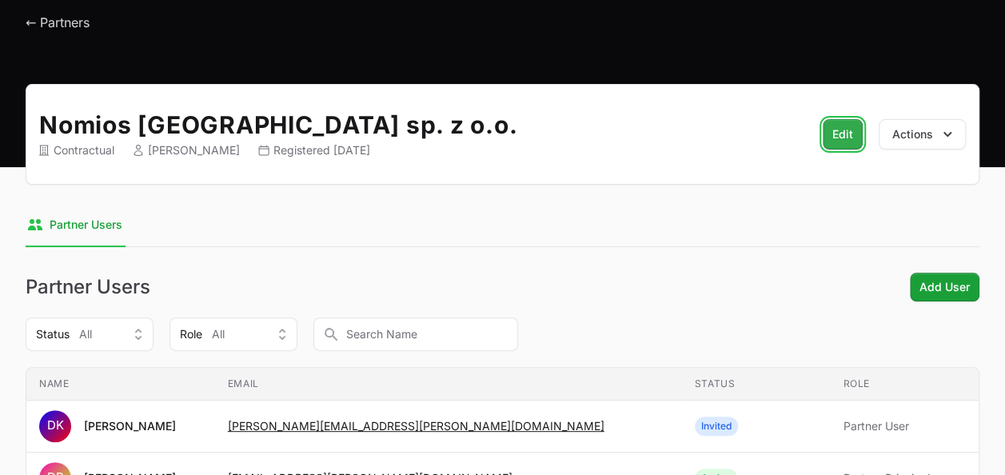
click at [857, 134] on button "Edit" at bounding box center [843, 134] width 40 height 30
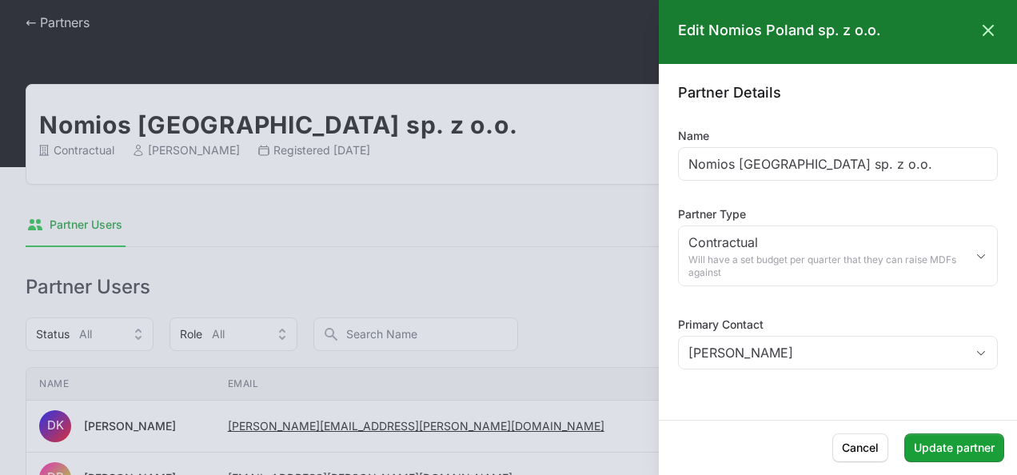
click at [732, 293] on div "Partner Details Name Nomios Poland sp. z o.o. Partner Type Contractual Will hav…" at bounding box center [838, 228] width 320 height 291
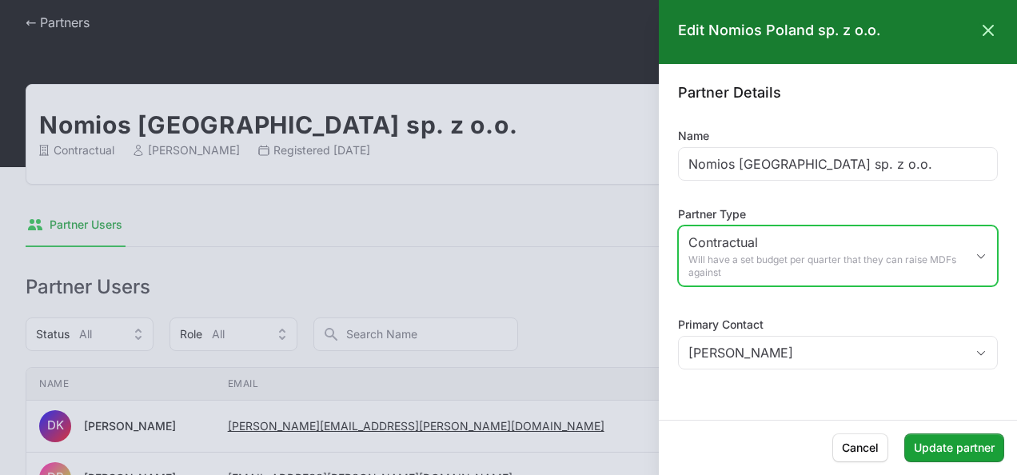
click at [743, 275] on span "Will have a set budget per quarter that they can raise MDFs against" at bounding box center [826, 266] width 277 height 26
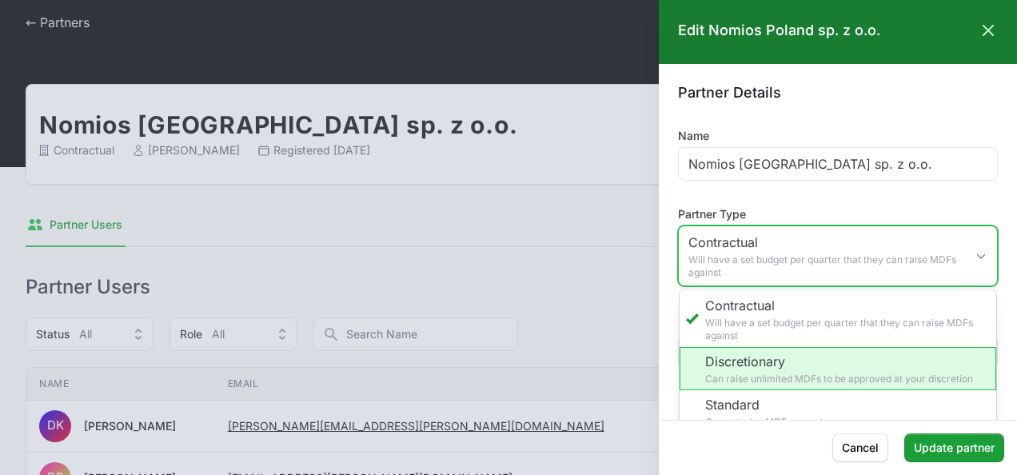
click at [761, 350] on li "Discretionary Can raise unlimited MDFs to be approved at your discretion" at bounding box center [838, 368] width 317 height 43
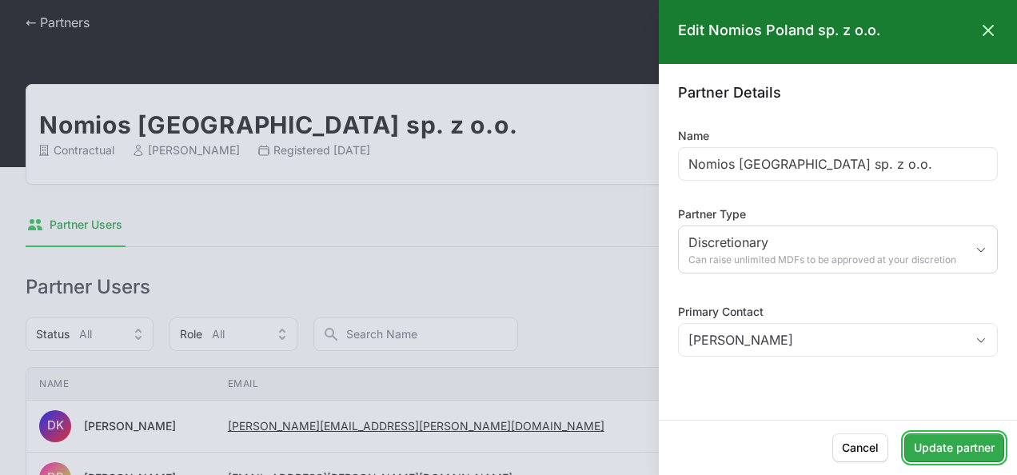
click at [933, 443] on span "Update partner" at bounding box center [954, 447] width 81 height 19
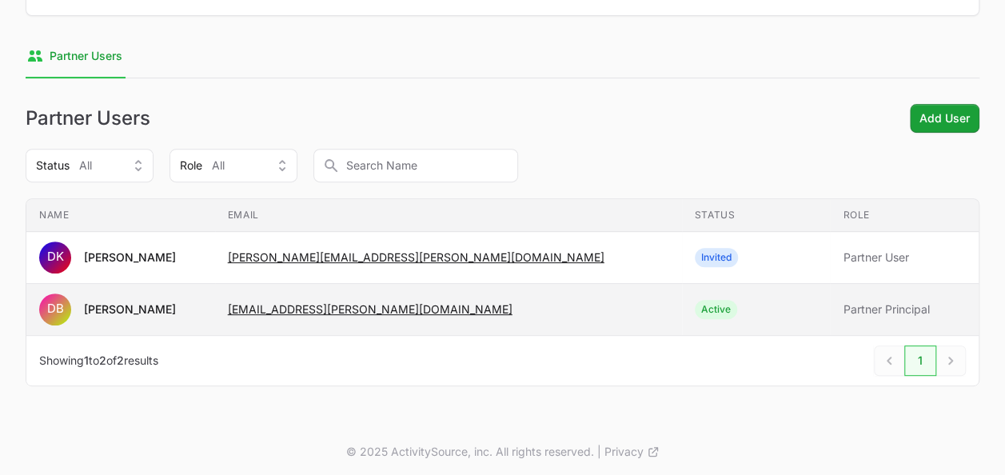
scroll to position [0, 0]
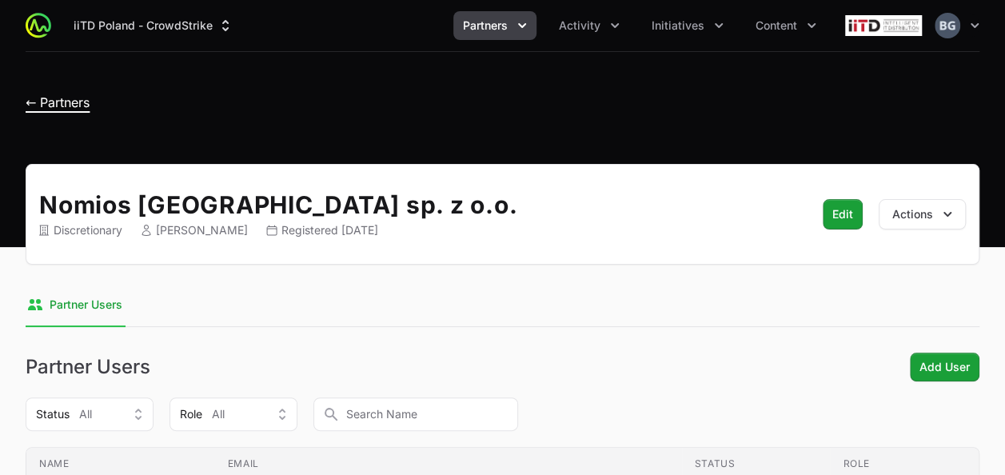
click at [34, 104] on span "← Partners" at bounding box center [58, 102] width 64 height 16
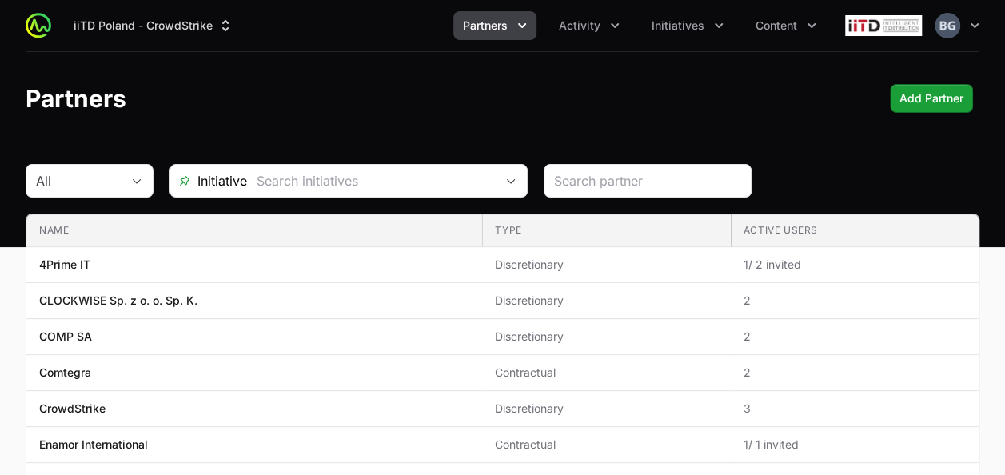
click at [700, 41] on div "iiTD [GEOGRAPHIC_DATA] - CrowdStrike Partners Activity Initiatives Content Open…" at bounding box center [503, 25] width 954 height 51
click at [695, 28] on span "Initiatives" at bounding box center [678, 26] width 53 height 16
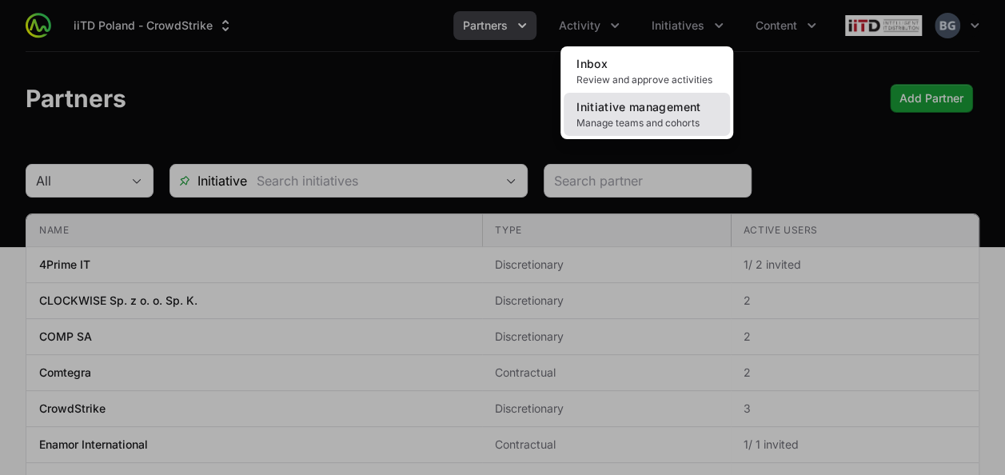
click at [677, 120] on span "Manage teams and cohorts" at bounding box center [647, 123] width 141 height 13
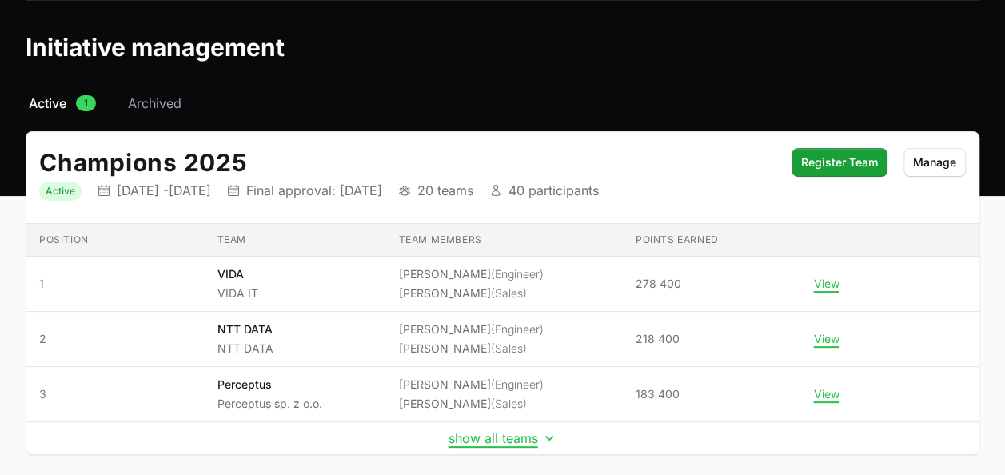
scroll to position [122, 0]
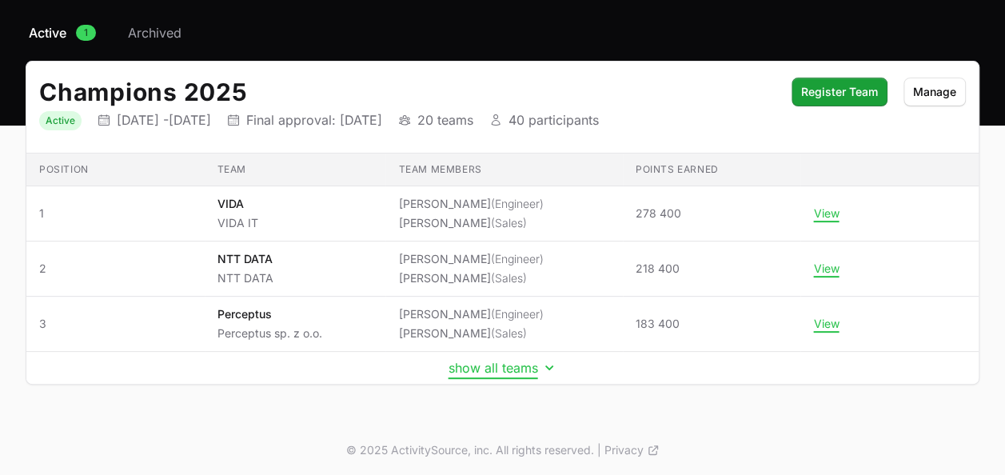
click at [517, 360] on button "show all teams" at bounding box center [503, 368] width 109 height 16
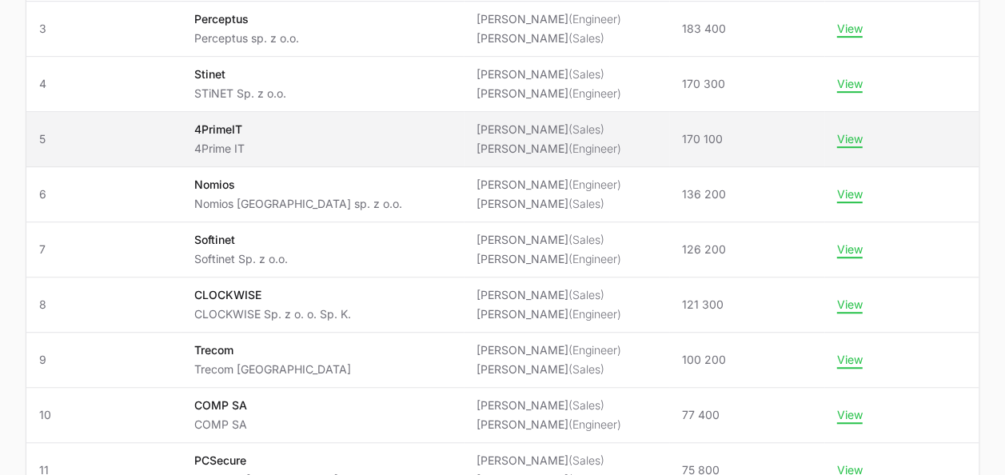
scroll to position [441, 0]
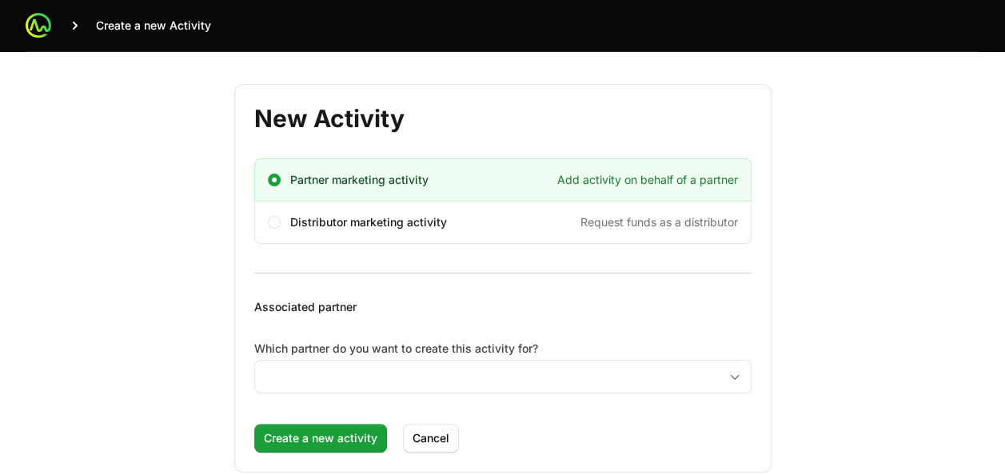
scroll to position [26, 0]
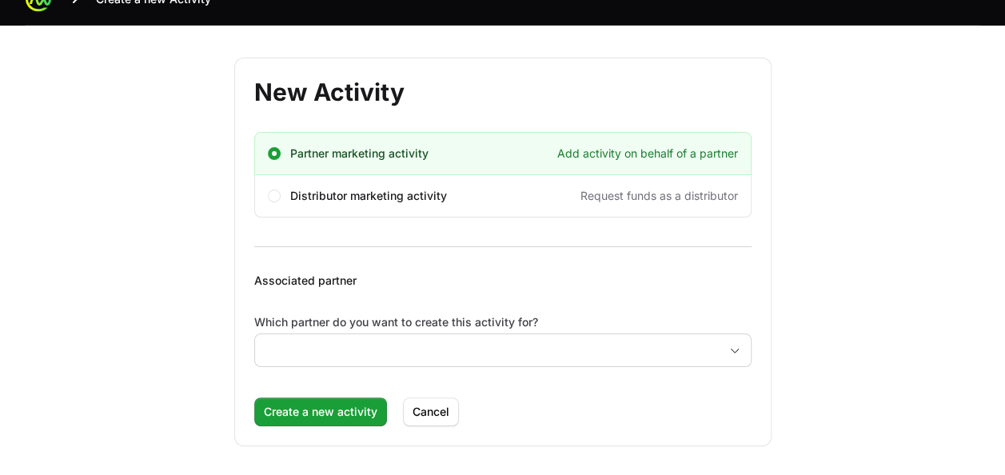
drag, startPoint x: 405, startPoint y: 328, endPoint x: 401, endPoint y: 339, distance: 11.6
click at [405, 329] on div "Which partner do you want to create this activity for?" at bounding box center [502, 340] width 497 height 53
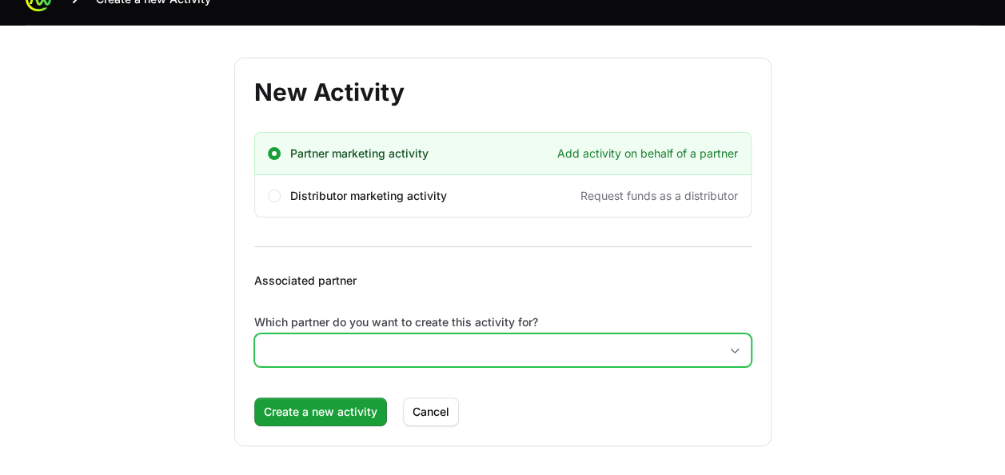
click at [406, 342] on input "Which partner do you want to create this activity for?" at bounding box center [487, 350] width 464 height 32
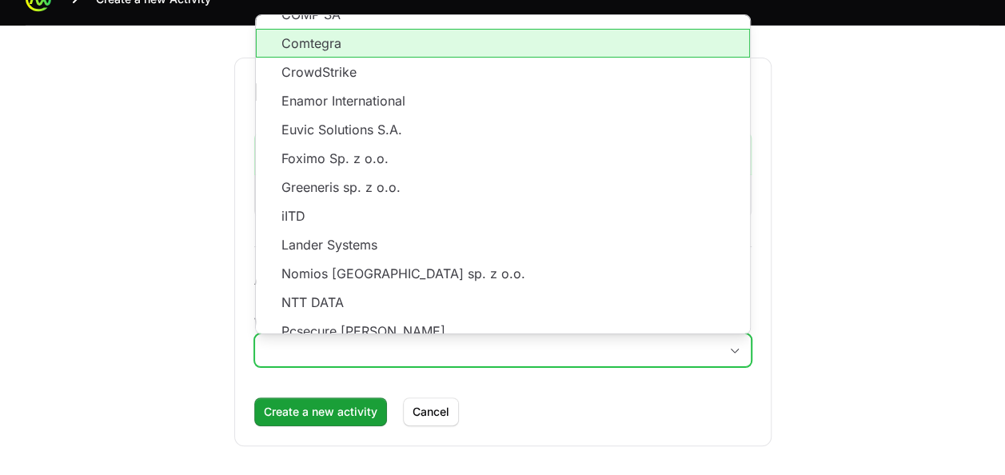
scroll to position [160, 0]
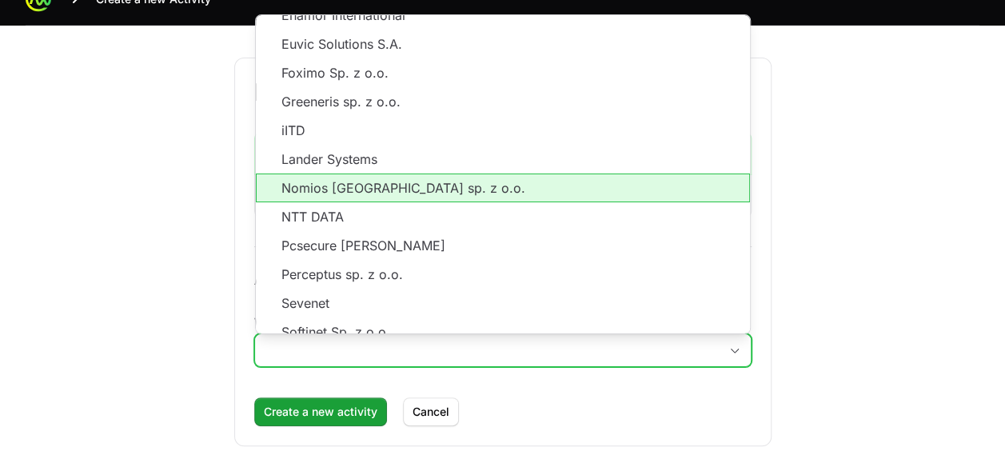
click at [367, 189] on li "Nomios [GEOGRAPHIC_DATA] sp. z o.o." at bounding box center [503, 188] width 494 height 29
type input "Nomios [GEOGRAPHIC_DATA] sp. z o.o."
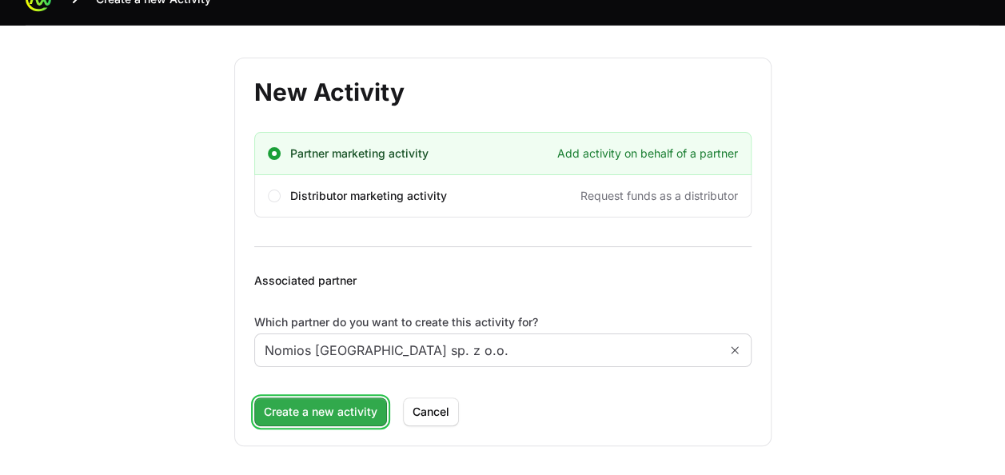
click at [340, 417] on span "Create a new activity" at bounding box center [321, 411] width 114 height 19
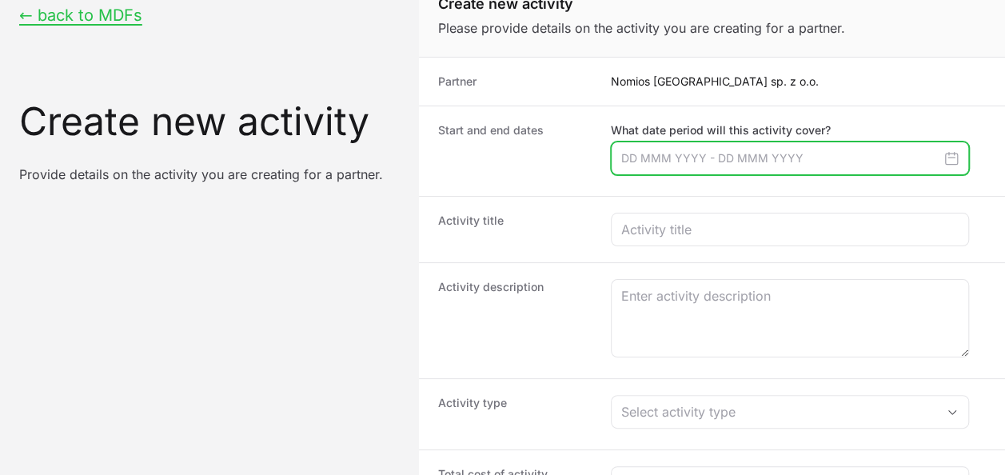
click at [713, 163] on input "Create activity form" at bounding box center [790, 159] width 358 height 34
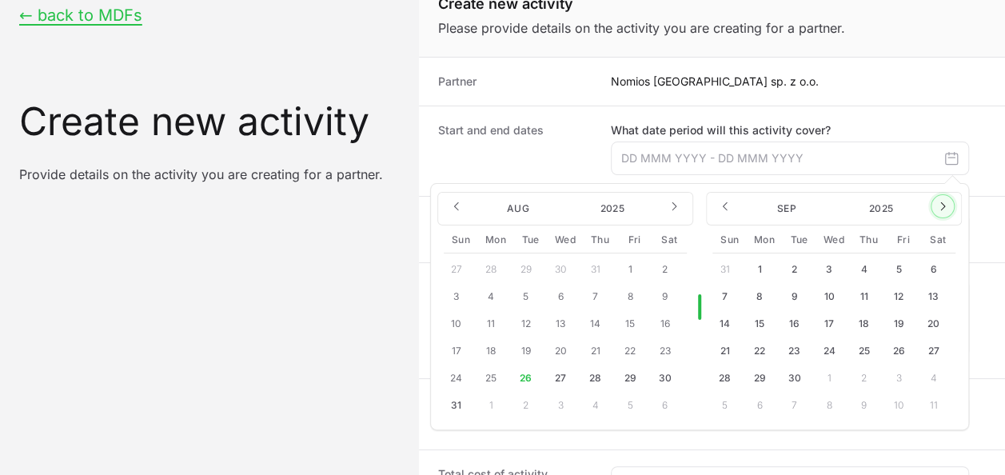
click at [937, 204] on icon "Create activity form" at bounding box center [942, 206] width 13 height 13
click at [822, 320] on button "15" at bounding box center [829, 324] width 26 height 26
click at [827, 319] on button "15" at bounding box center [829, 324] width 26 height 26
type input "[DATE] - [DATE]"
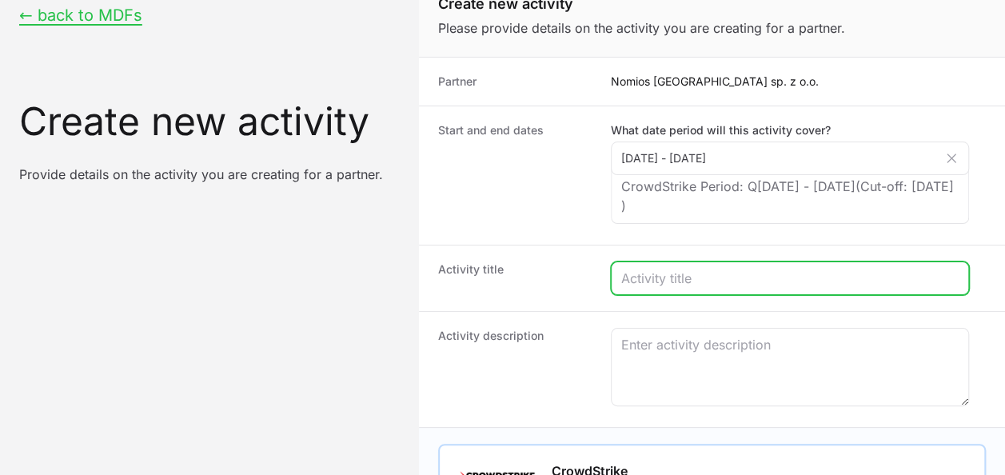
click at [700, 273] on input "Create activity form" at bounding box center [789, 278] width 337 height 19
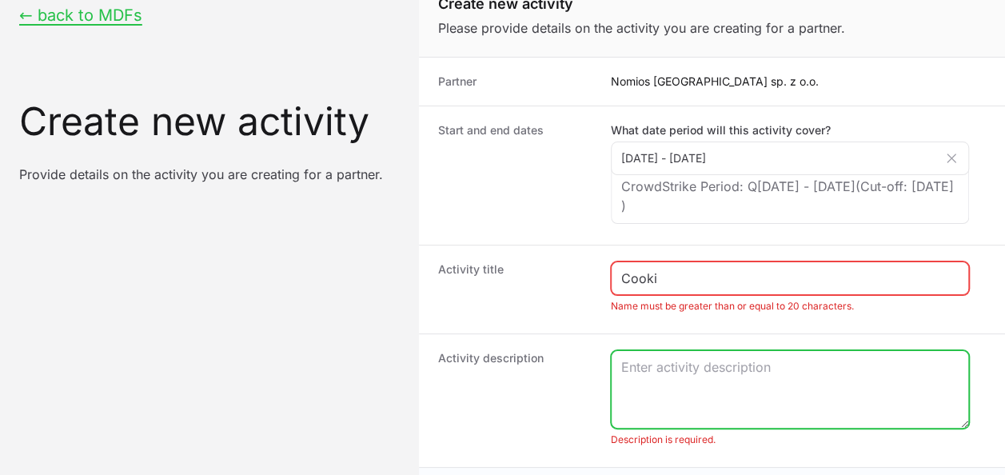
click at [613, 381] on textarea "Create activity form" at bounding box center [790, 389] width 357 height 77
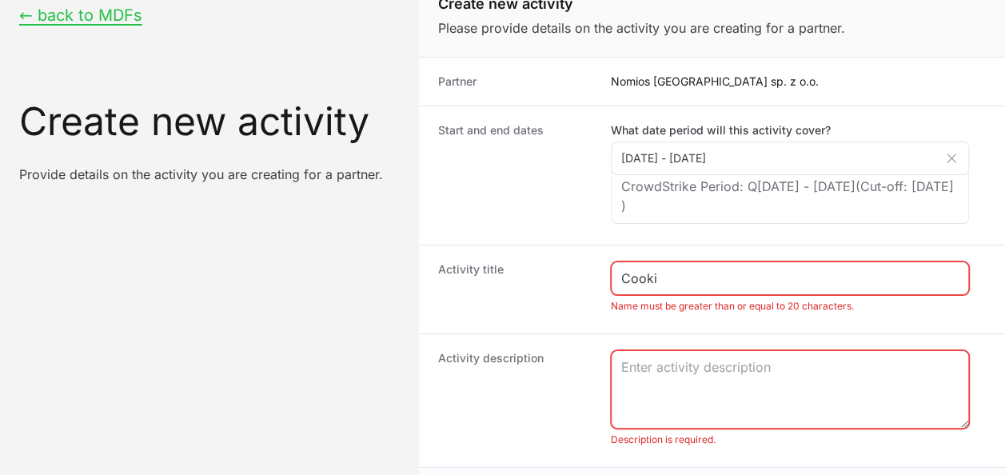
click at [696, 291] on div "Cooki" at bounding box center [790, 278] width 358 height 34
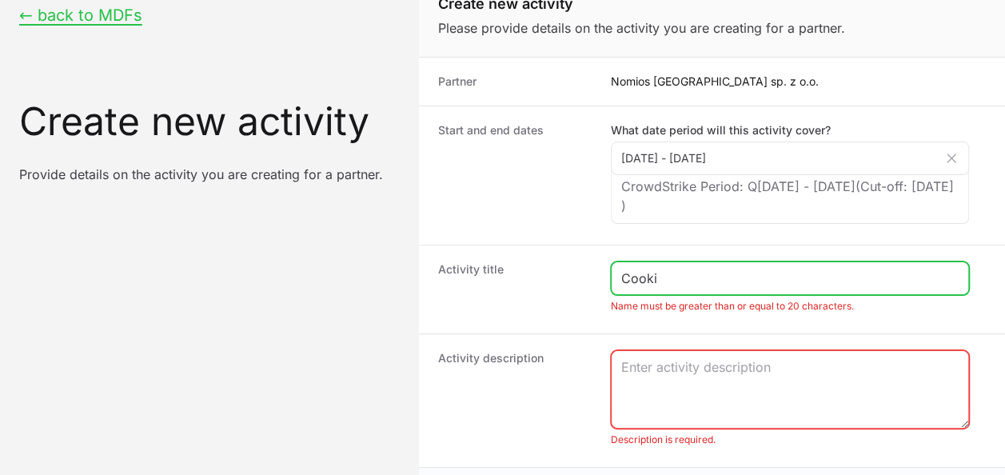
click at [709, 273] on input "Cooki" at bounding box center [789, 278] width 337 height 19
type input "Cooking workshops with CrowdStrike"
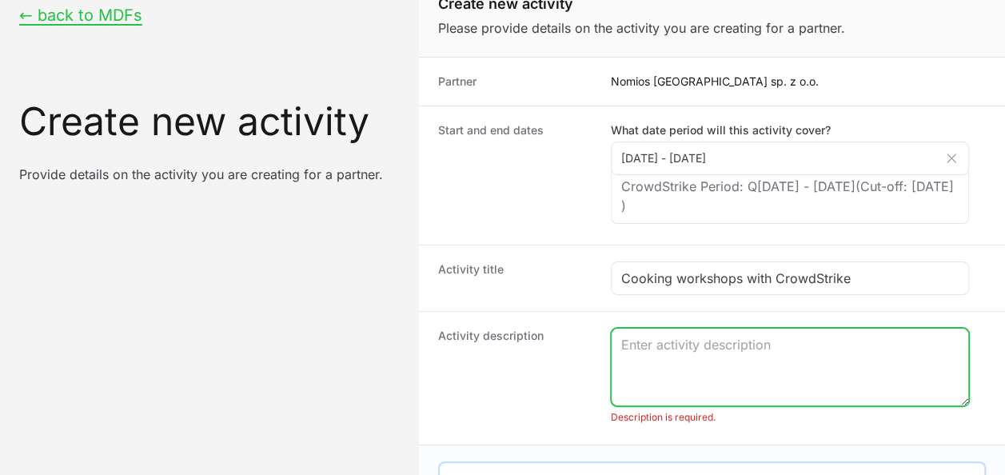
click at [732, 374] on textarea "Create activity form" at bounding box center [790, 367] width 357 height 77
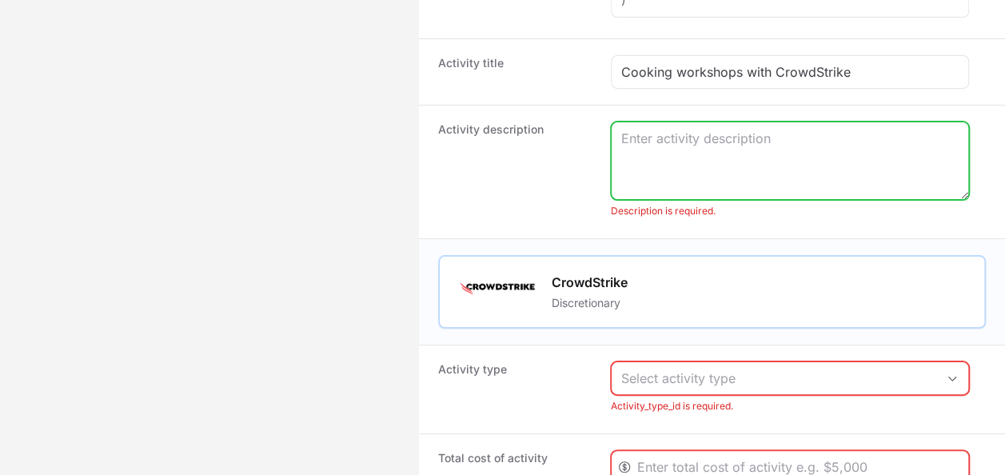
scroll to position [346, 0]
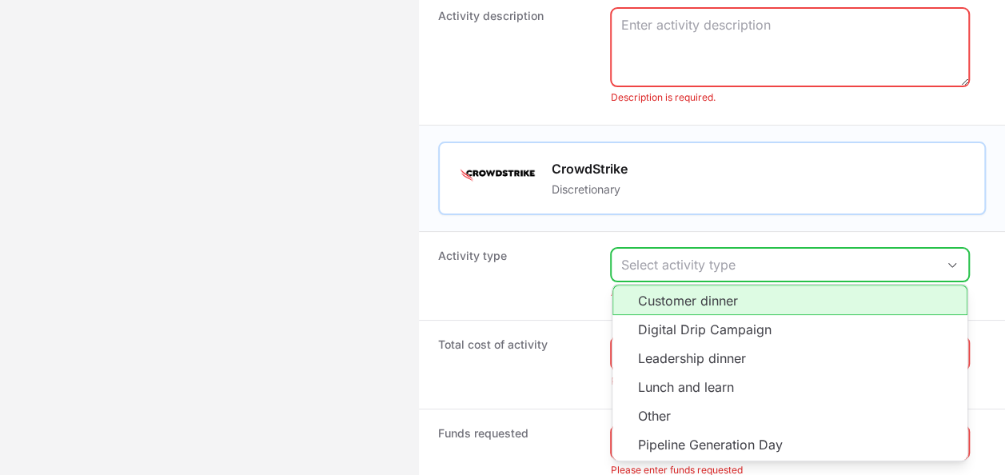
click at [687, 264] on div "Select activity type" at bounding box center [778, 264] width 315 height 19
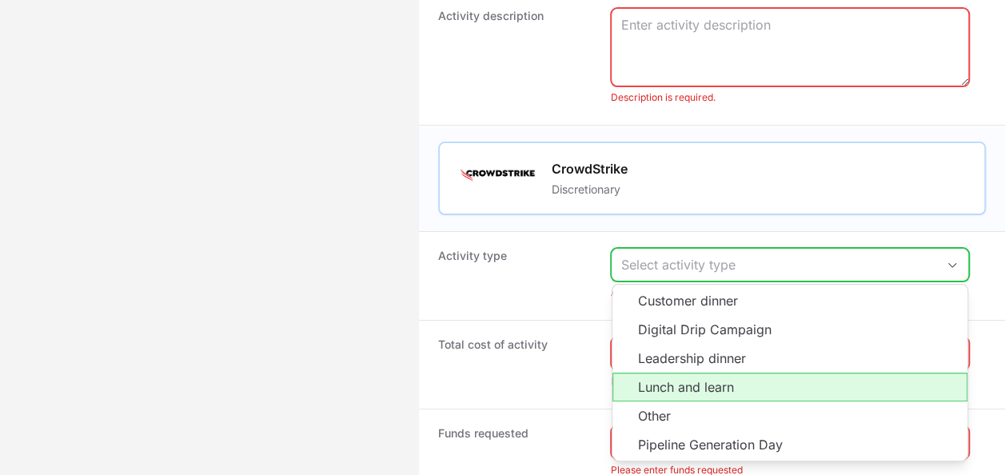
click at [700, 382] on li "Lunch and learn" at bounding box center [789, 387] width 355 height 29
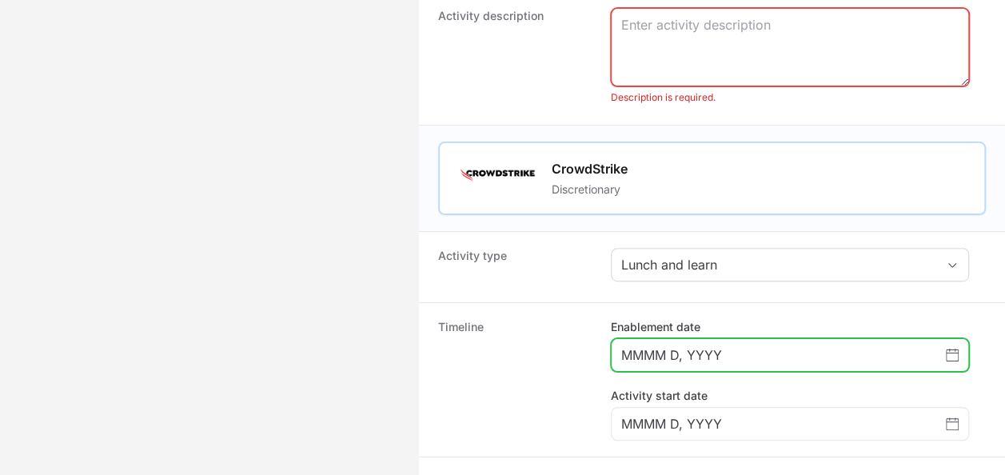
click at [694, 358] on input "MMMM D, YYYY" at bounding box center [783, 354] width 325 height 19
click at [953, 352] on icon "Choose date" at bounding box center [952, 355] width 13 height 13
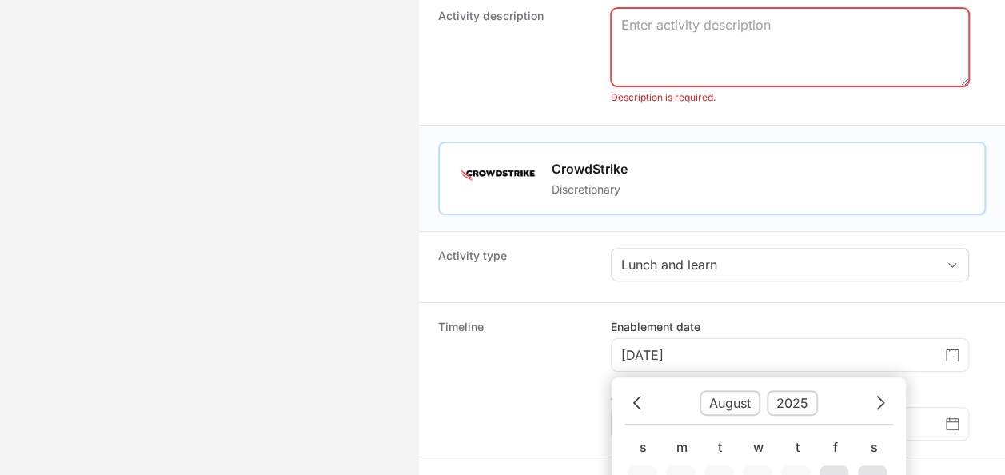
scroll to position [724, 0]
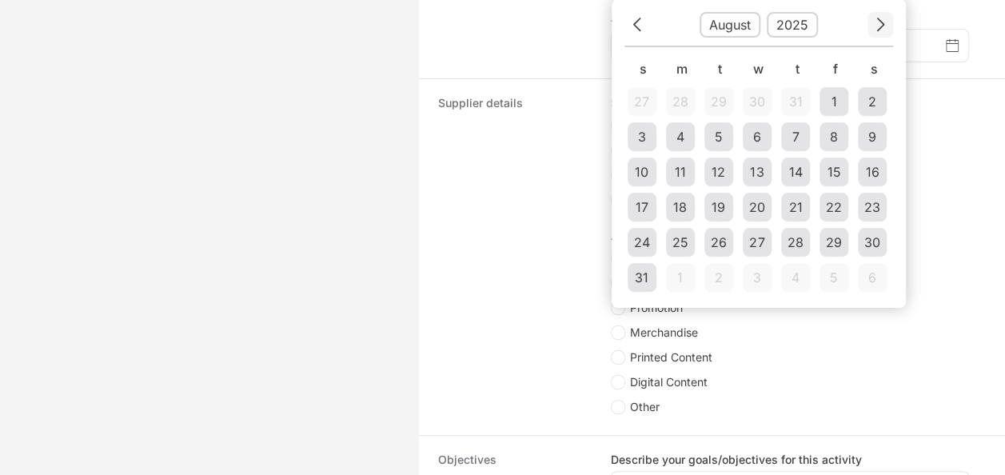
click at [889, 22] on button "Next" at bounding box center [881, 24] width 26 height 25
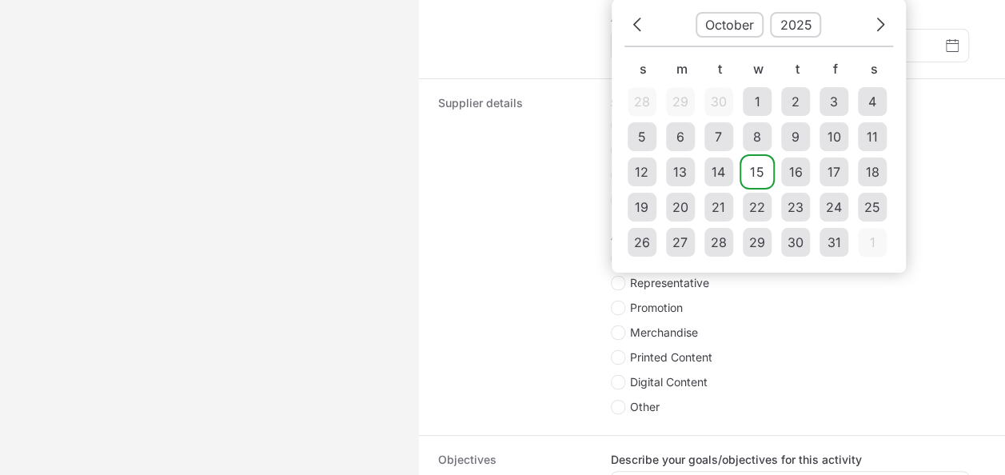
click at [762, 170] on td "15" at bounding box center [757, 172] width 29 height 29
type input "[DATE]"
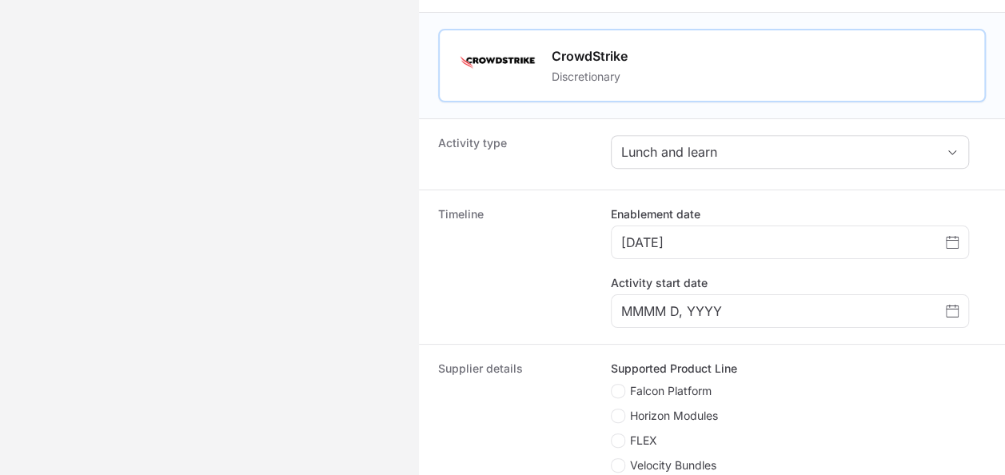
click at [716, 275] on div "Activity start date MMMM D, YYYY" at bounding box center [790, 301] width 358 height 53
click at [723, 294] on div "MMMM D, YYYY" at bounding box center [790, 311] width 358 height 34
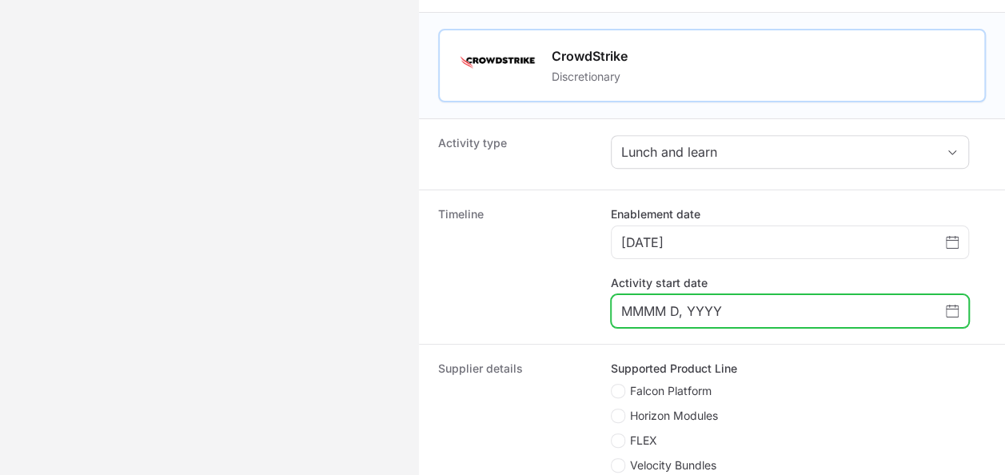
click at [723, 302] on input "MMMM D, YYYY" at bounding box center [783, 310] width 325 height 19
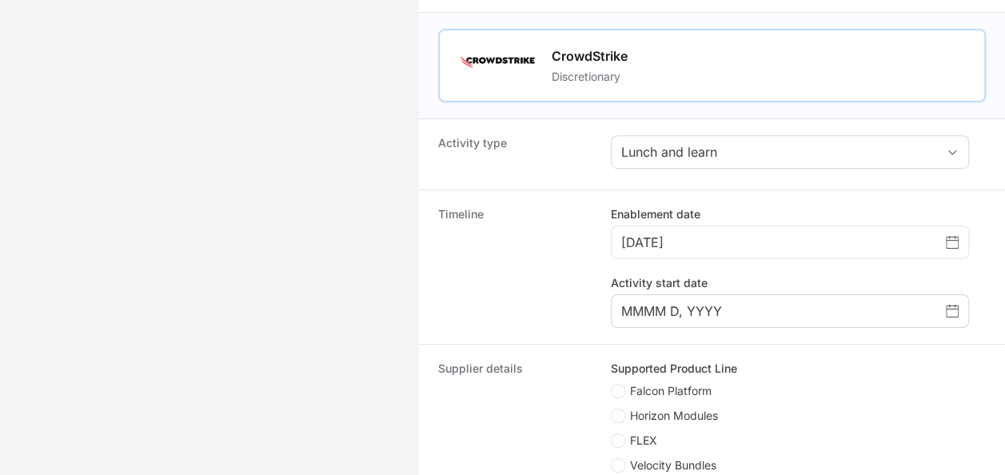
click at [953, 294] on div "MMMM D, YYYY" at bounding box center [790, 311] width 358 height 34
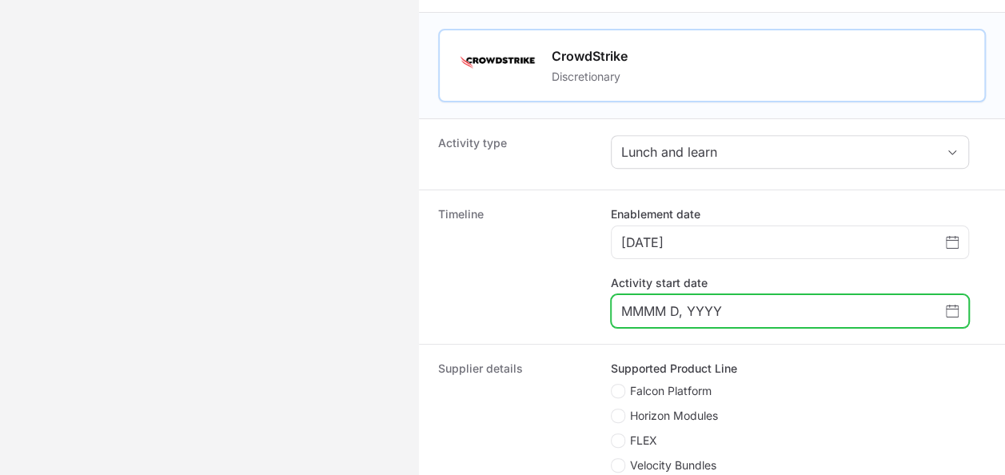
click at [953, 301] on span "Choose date" at bounding box center [952, 310] width 13 height 19
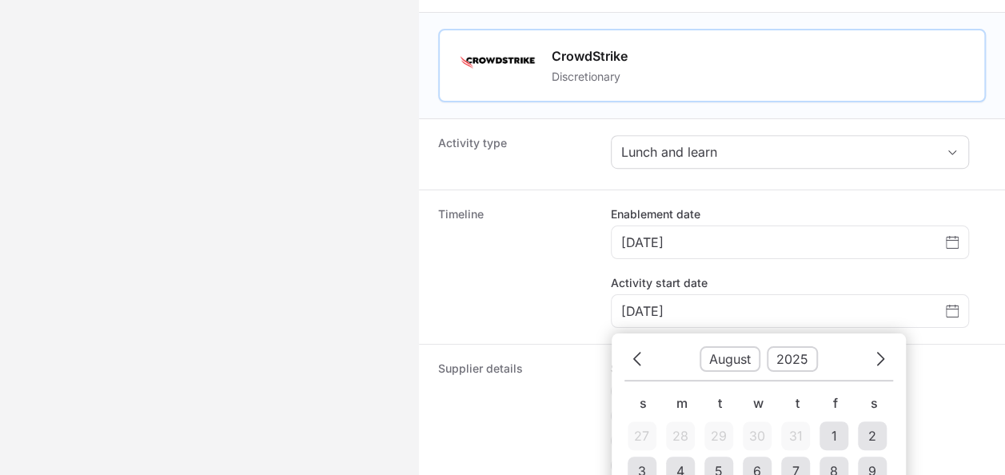
scroll to position [793, 0]
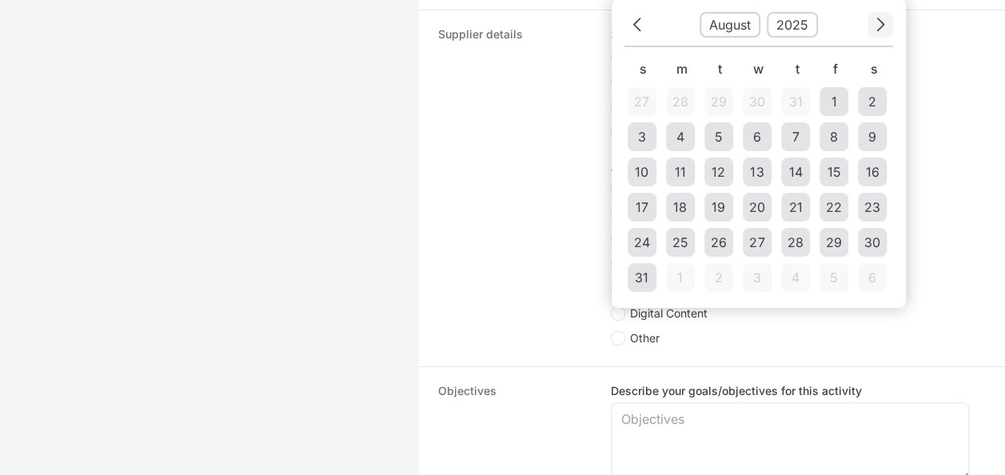
click at [880, 14] on icon "Choose date" at bounding box center [881, 25] width 10 height 22
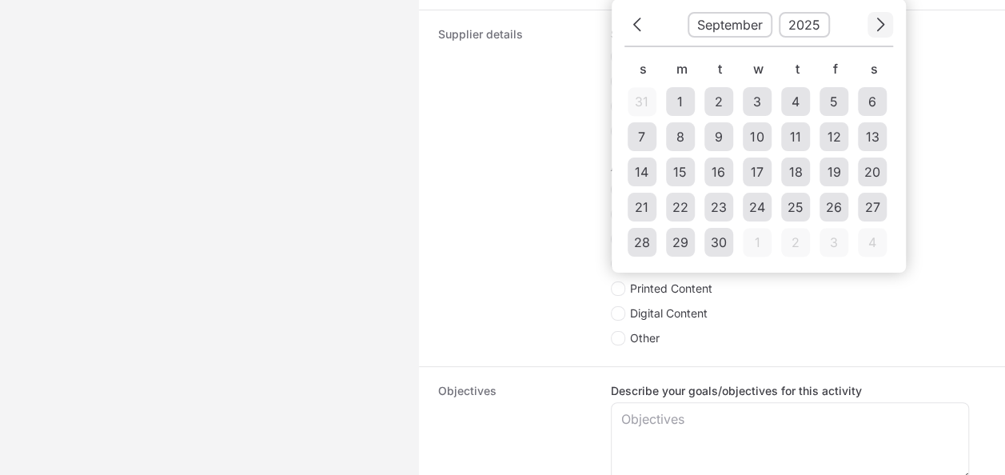
click at [880, 14] on icon "Choose date" at bounding box center [881, 25] width 10 height 22
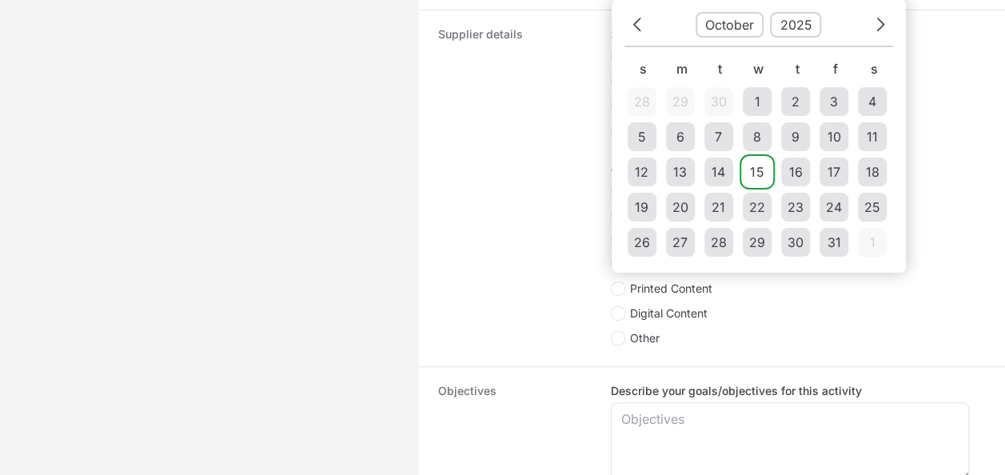
click at [760, 164] on div "15" at bounding box center [757, 171] width 14 height 19
type input "[DATE]"
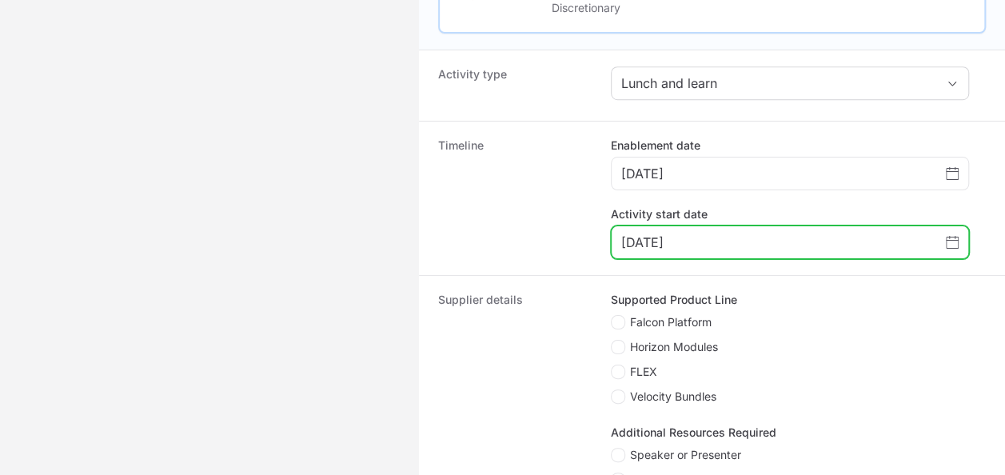
scroll to position [688, 0]
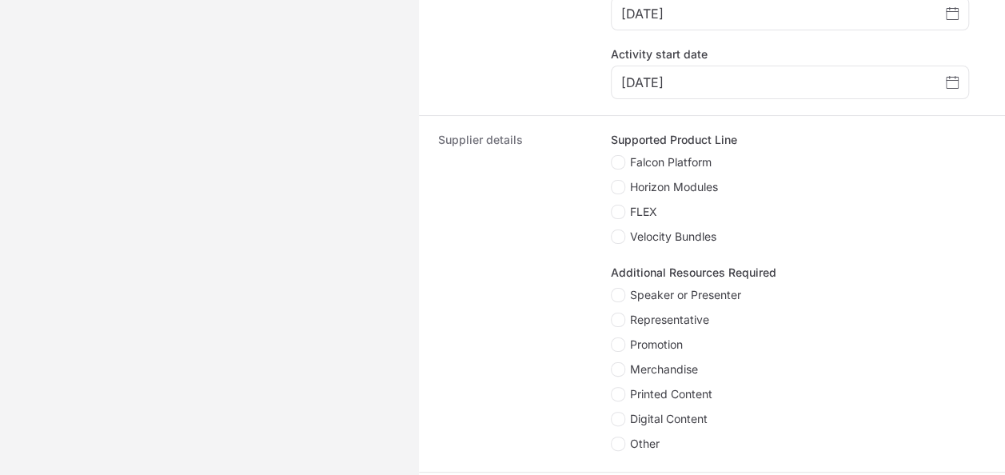
click at [693, 154] on span "Falcon Platform" at bounding box center [671, 162] width 82 height 16
click at [612, 155] on input "Falcon Platform" at bounding box center [612, 156] width 2 height 2
checkbox input "true"
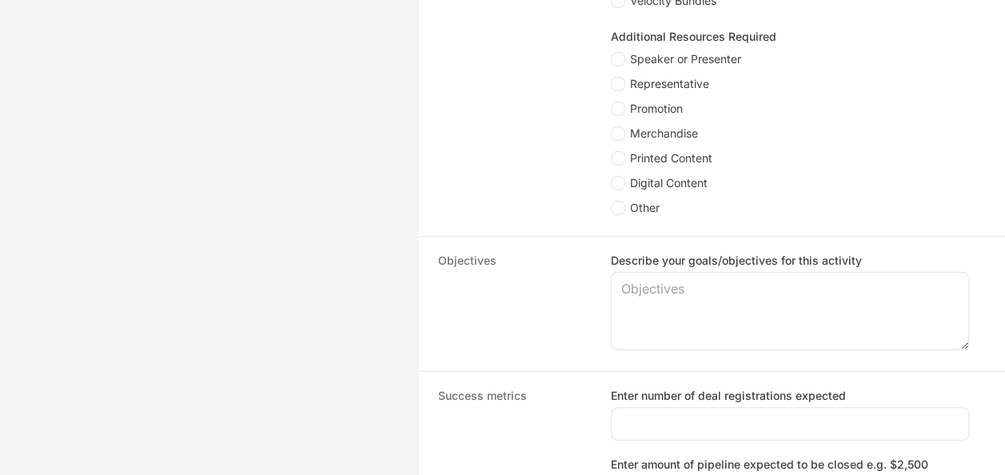
scroll to position [928, 0]
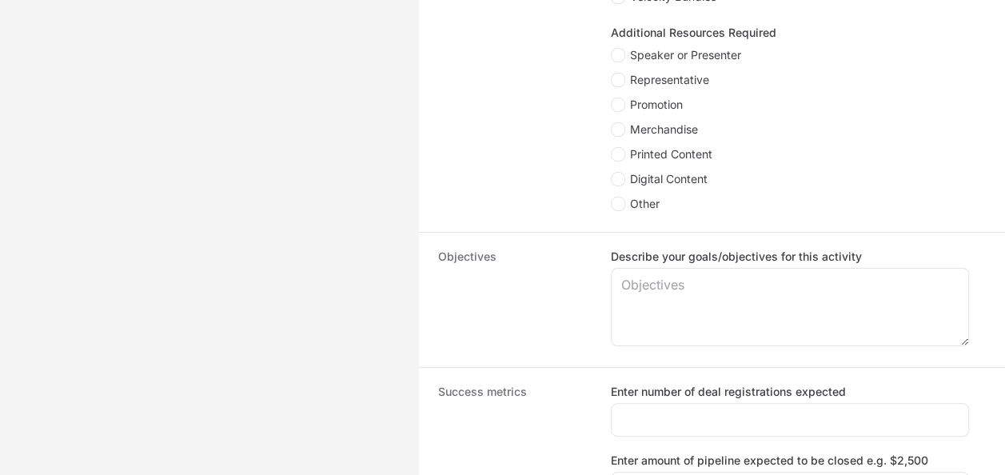
click at [715, 53] on span "Speaker or Presenter" at bounding box center [685, 55] width 111 height 16
click at [612, 50] on input "Speaker or Presenter" at bounding box center [612, 49] width 2 height 2
checkbox input "true"
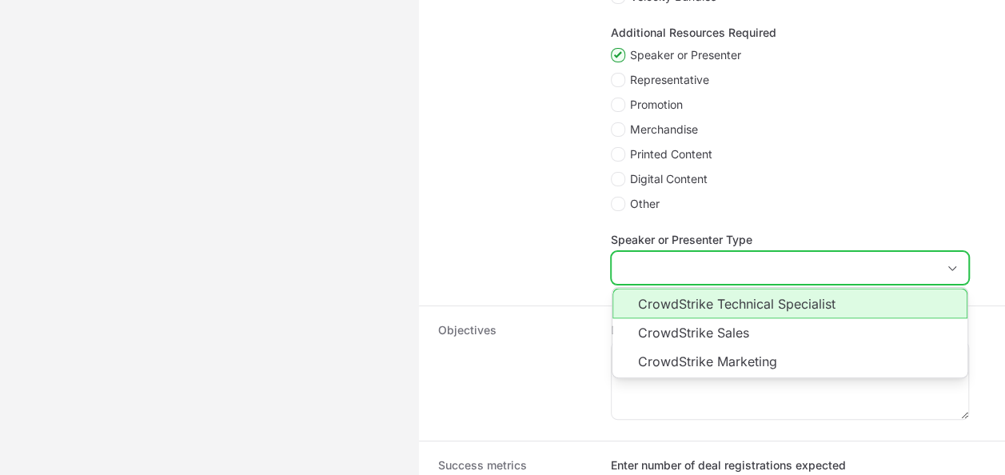
click at [704, 265] on input "Speaker or Presenter Type" at bounding box center [774, 268] width 325 height 32
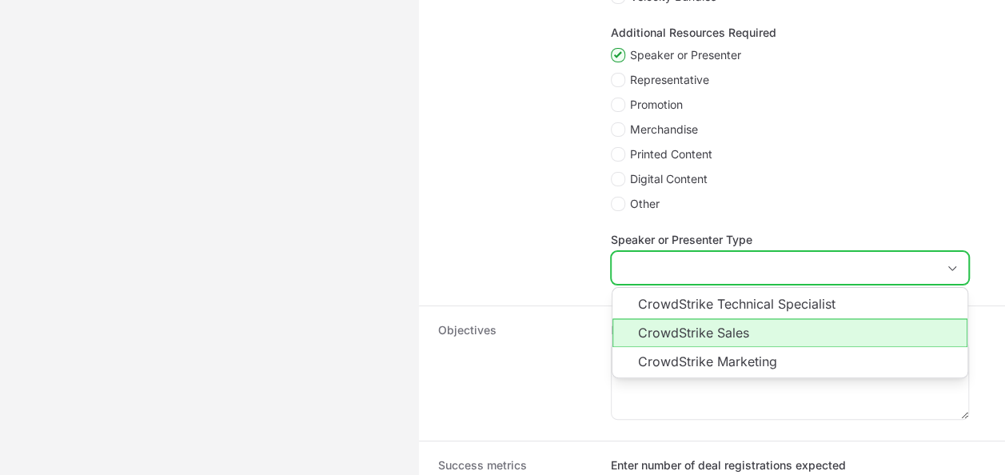
click at [715, 329] on li "CrowdStrike Sales" at bounding box center [789, 332] width 355 height 29
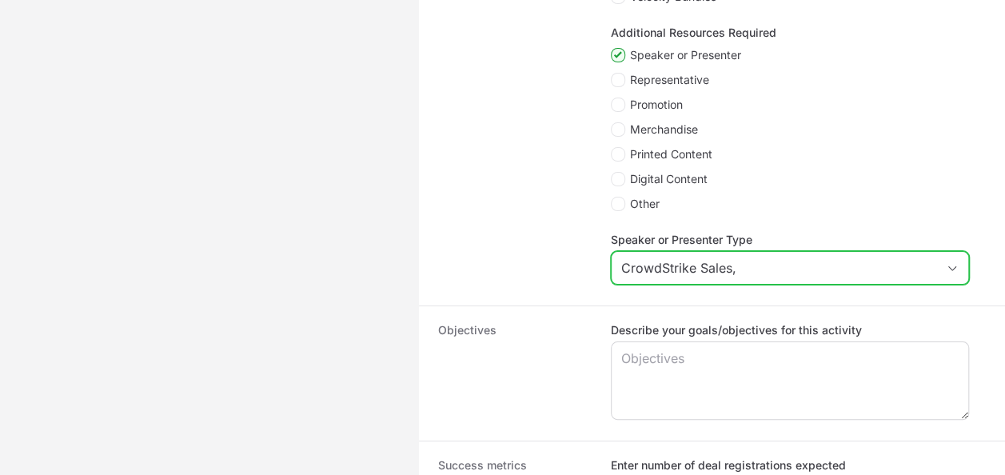
scroll to position [1087, 0]
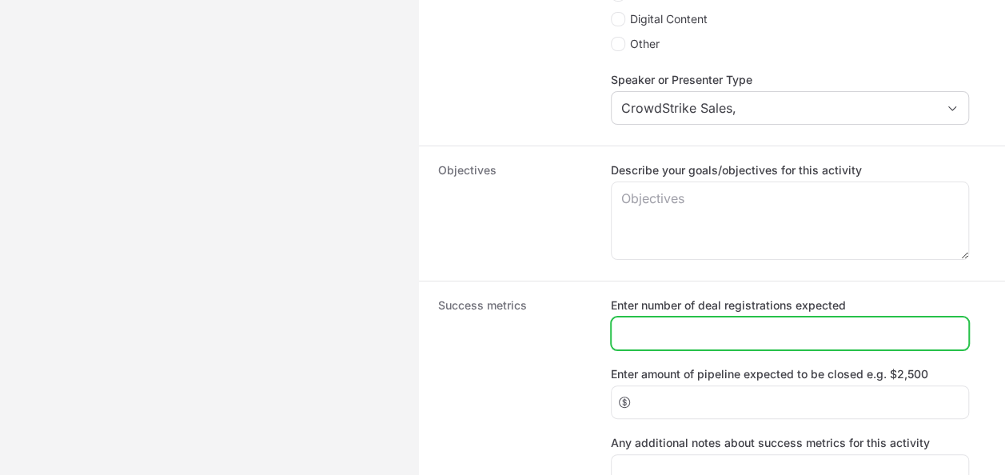
type input "CrowdStrike Sales"
click at [717, 336] on input "Enter number of deal registrations expected" at bounding box center [789, 333] width 337 height 19
type input "1"
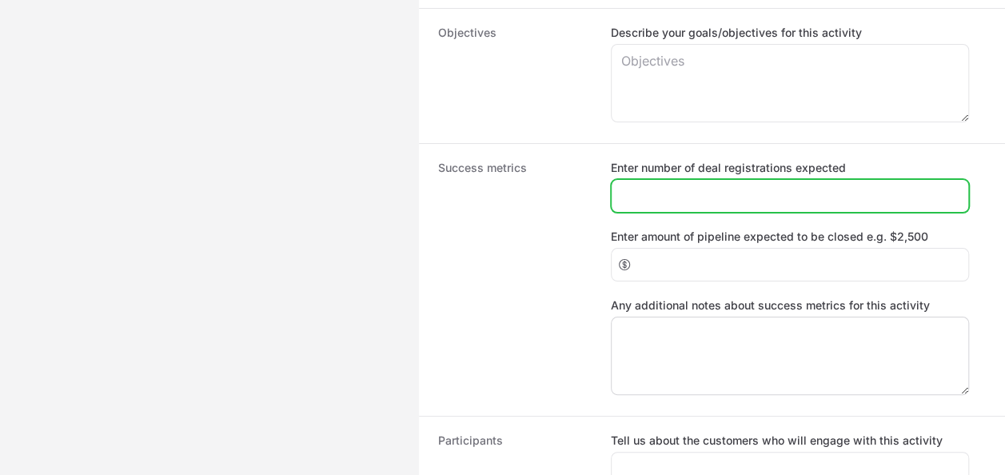
scroll to position [1247, 0]
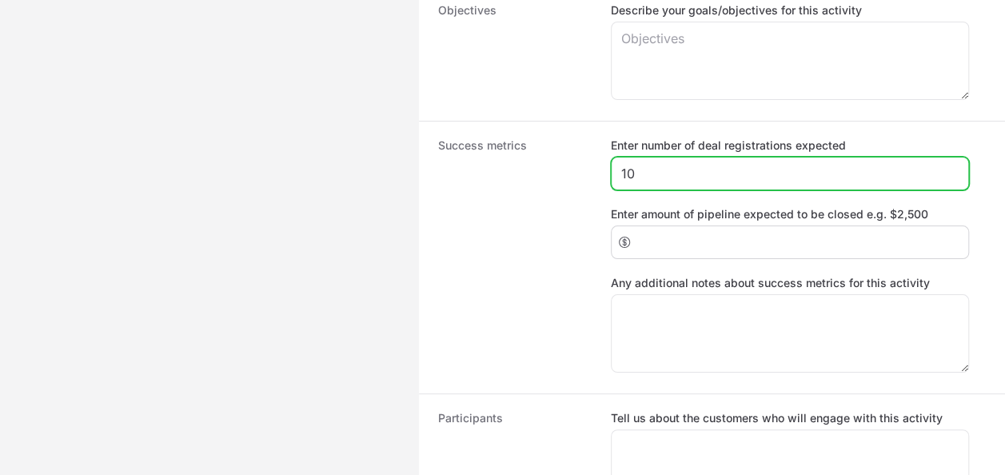
type input "10"
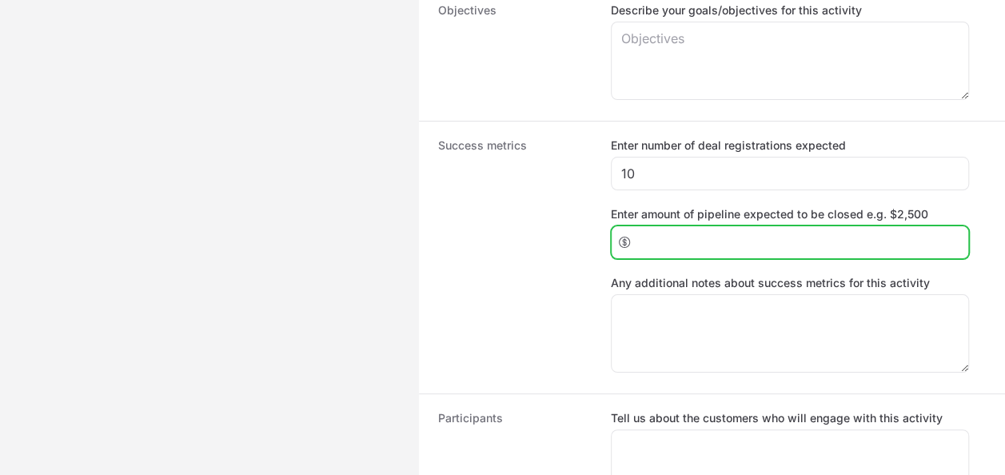
click at [672, 241] on input "Enter amount of pipeline expected to be closed e.g. $2,500" at bounding box center [797, 242] width 321 height 19
type input "50000"
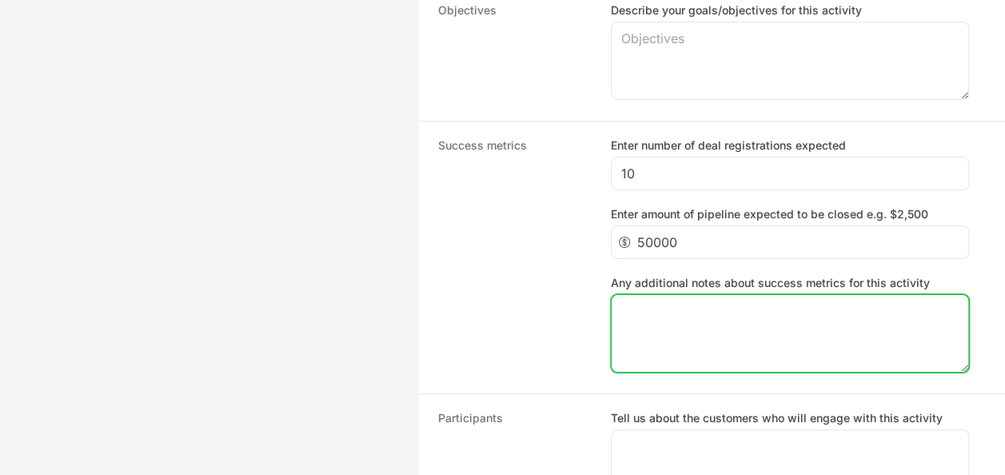
click at [755, 314] on textarea "Any additional notes about success metrics for this activity" at bounding box center [790, 333] width 357 height 77
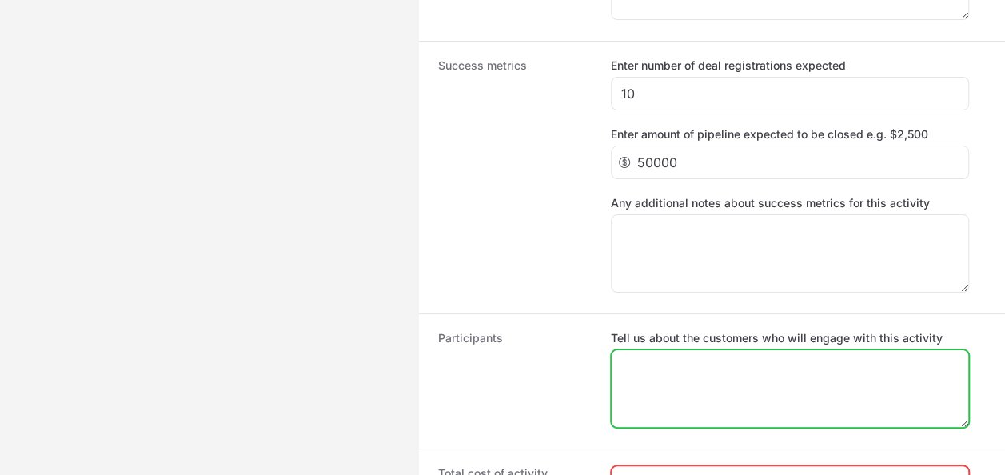
click at [724, 363] on textarea "Tell us about the customers who will engage with this activity" at bounding box center [790, 388] width 357 height 77
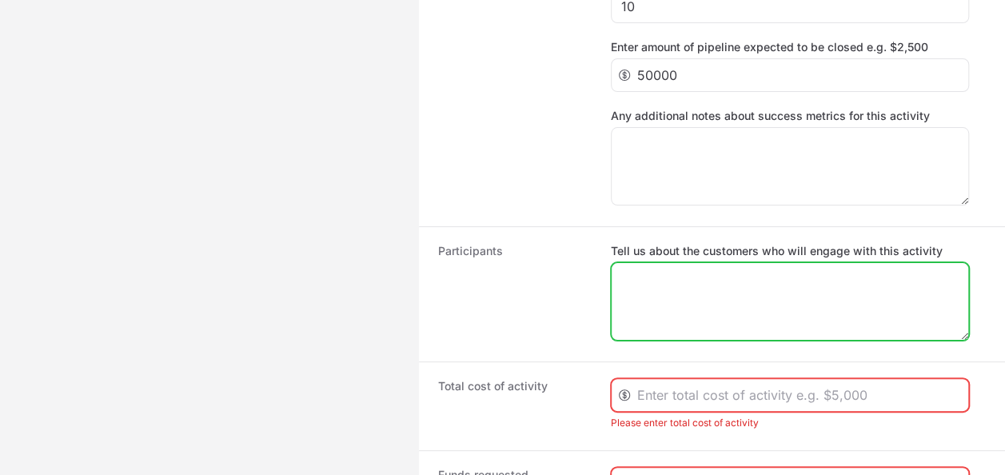
scroll to position [1487, 0]
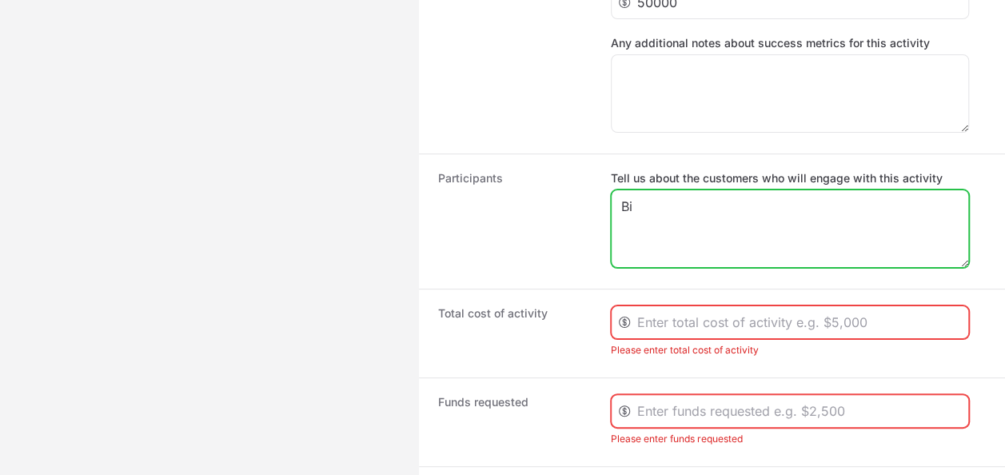
type textarea "B"
type textarea "Enterprise level companies from private business to financial industry"
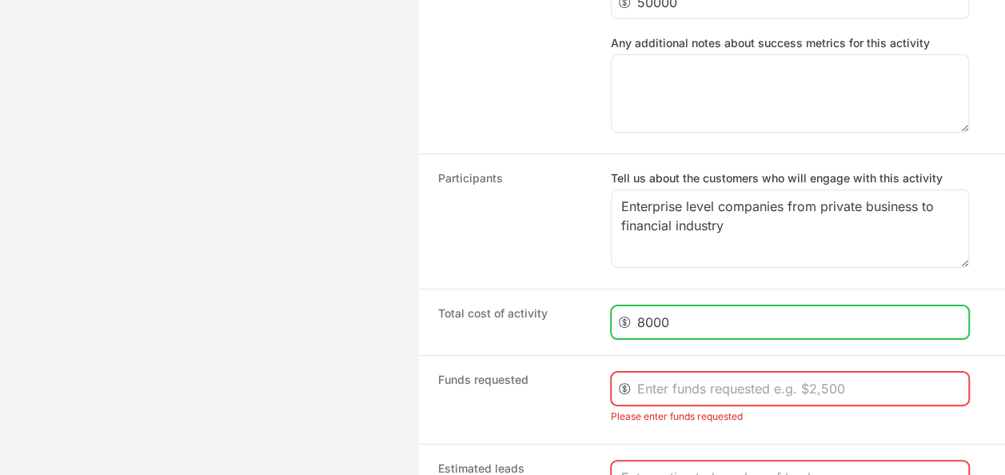
type input "8000"
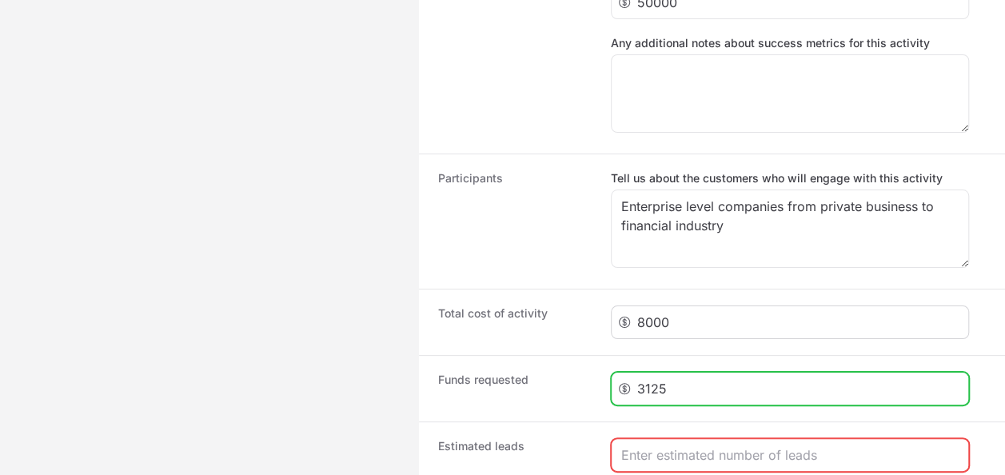
type input "3125"
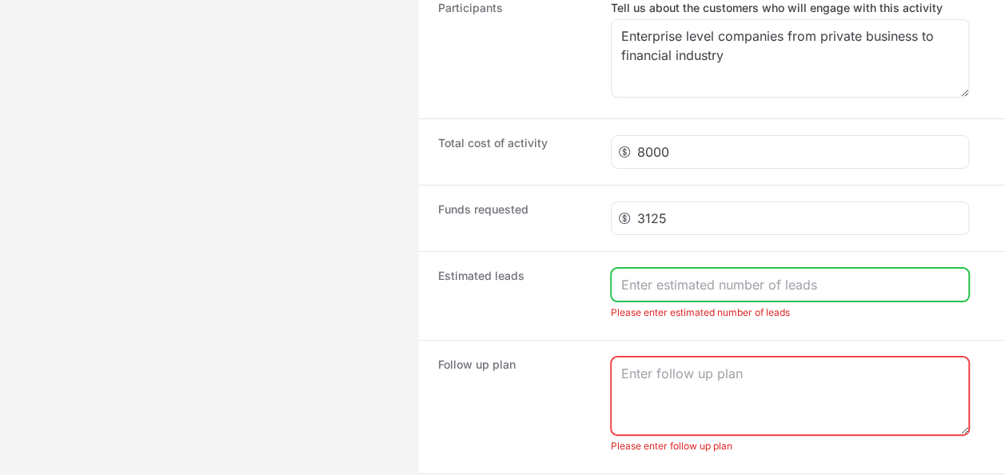
scroll to position [1727, 0]
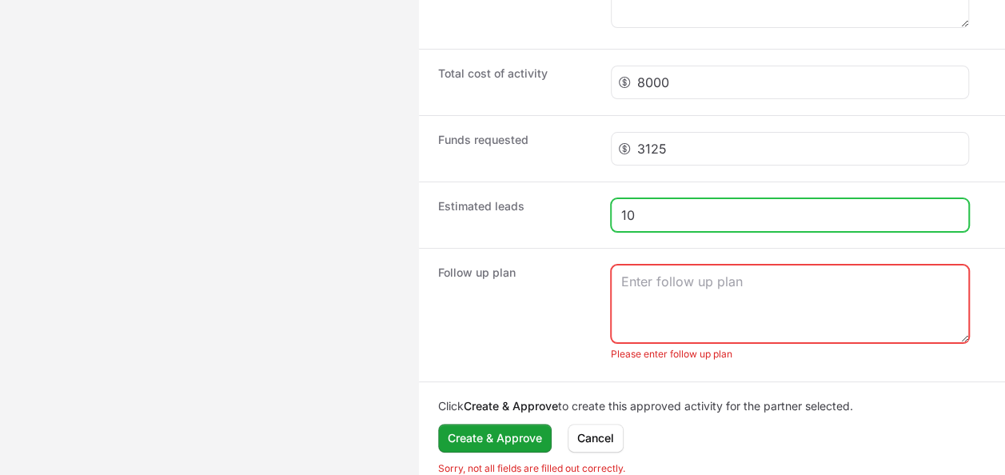
type input "10"
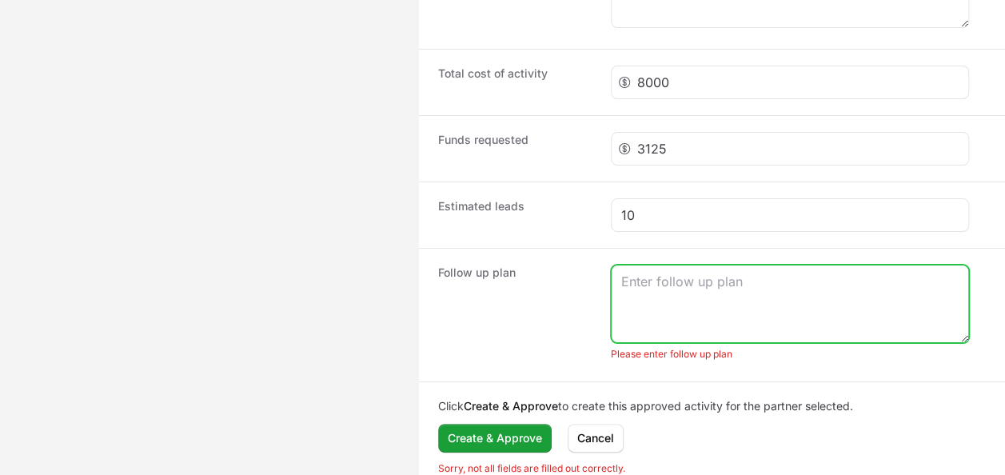
click at [701, 286] on textarea "Create activity form" at bounding box center [790, 303] width 357 height 77
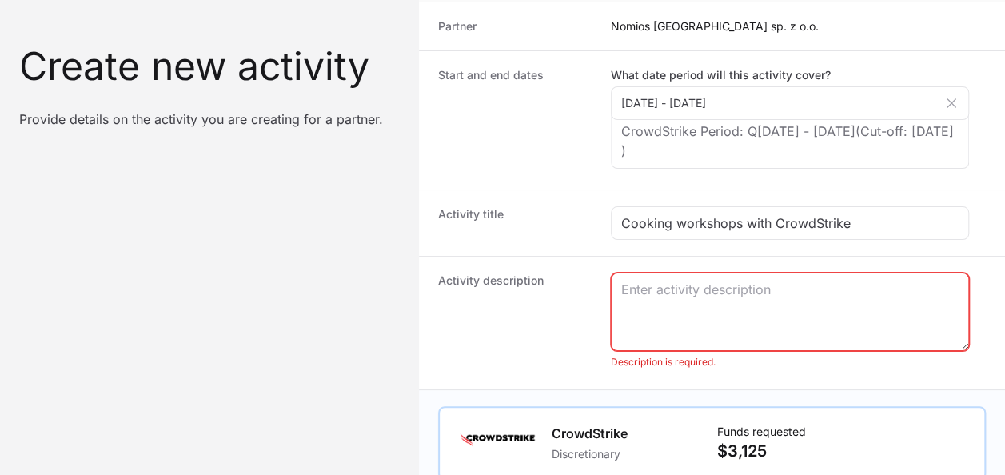
scroll to position [160, 0]
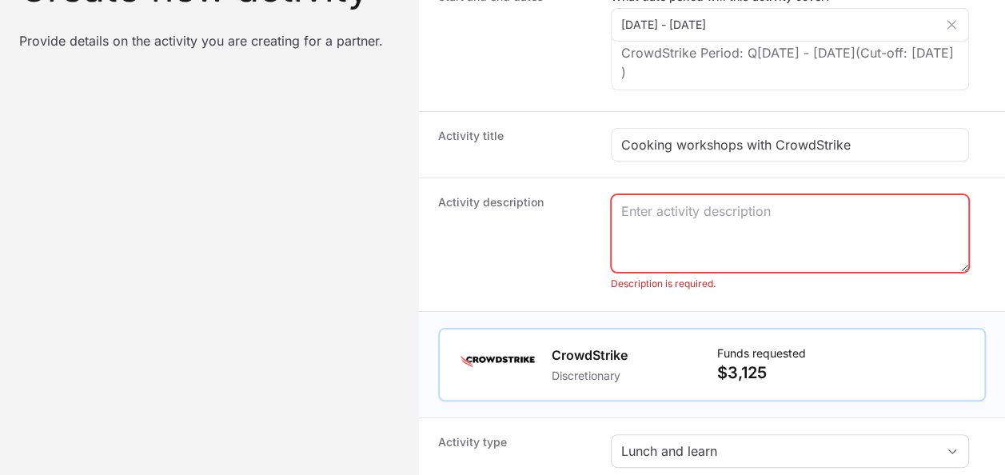
type textarea "every Nomios sales rep. will contact customers after the event"
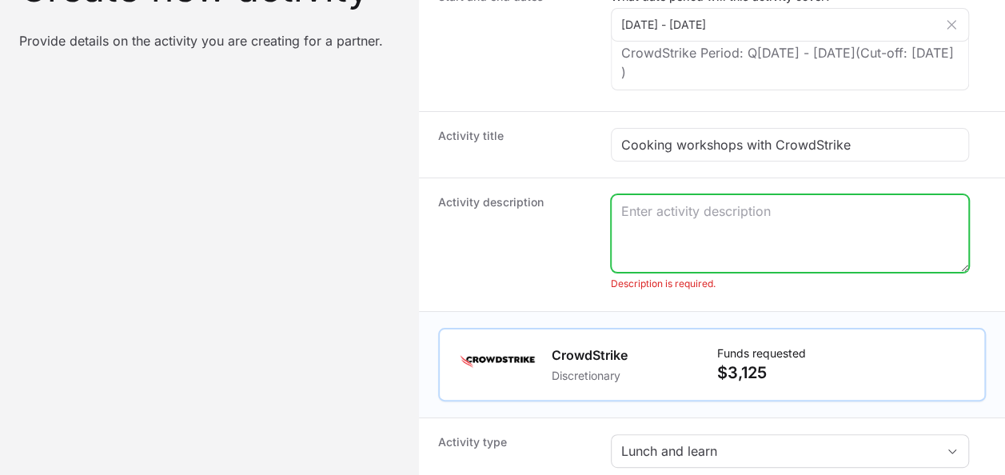
click at [713, 241] on textarea "Create activity form" at bounding box center [790, 233] width 357 height 77
type textarea "I"
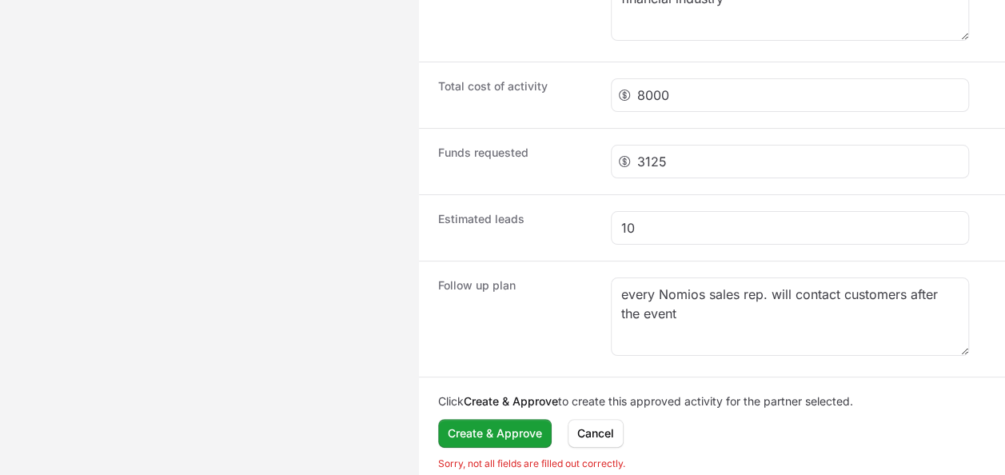
scroll to position [1705, 0]
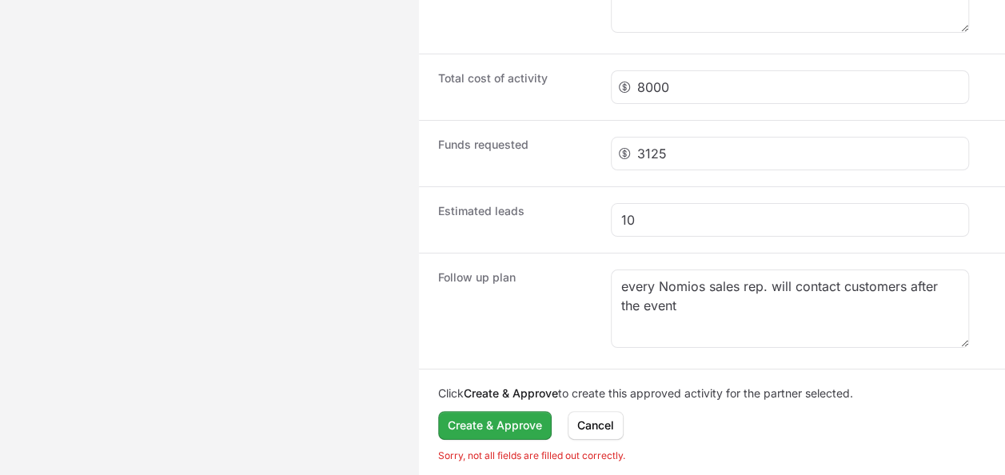
type textarea "partner will invite customers for cooking workshops onsite in Warsaw to cook an…"
click at [479, 416] on span "Create & Approve" at bounding box center [495, 425] width 94 height 19
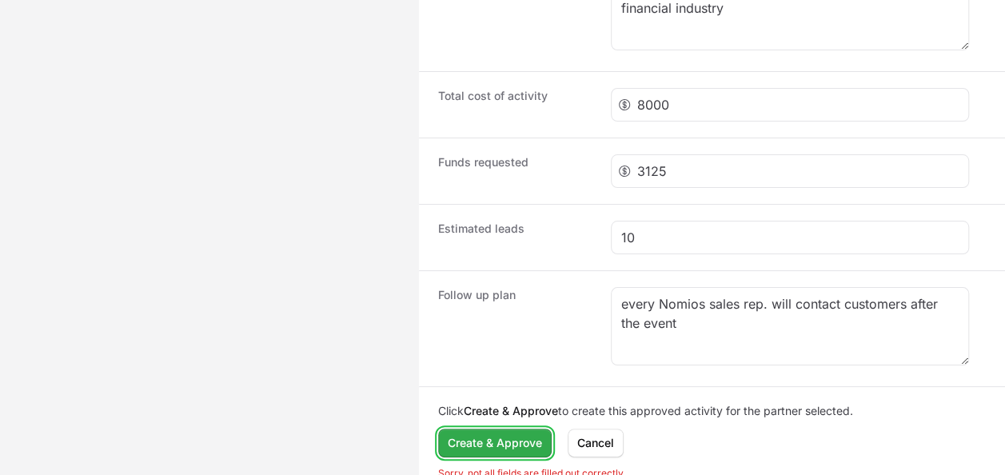
click at [483, 429] on button "Create & Approve" at bounding box center [495, 443] width 114 height 29
click at [483, 433] on span "Create & Approve" at bounding box center [495, 442] width 94 height 19
click at [484, 436] on span "Create & Approve" at bounding box center [495, 442] width 94 height 19
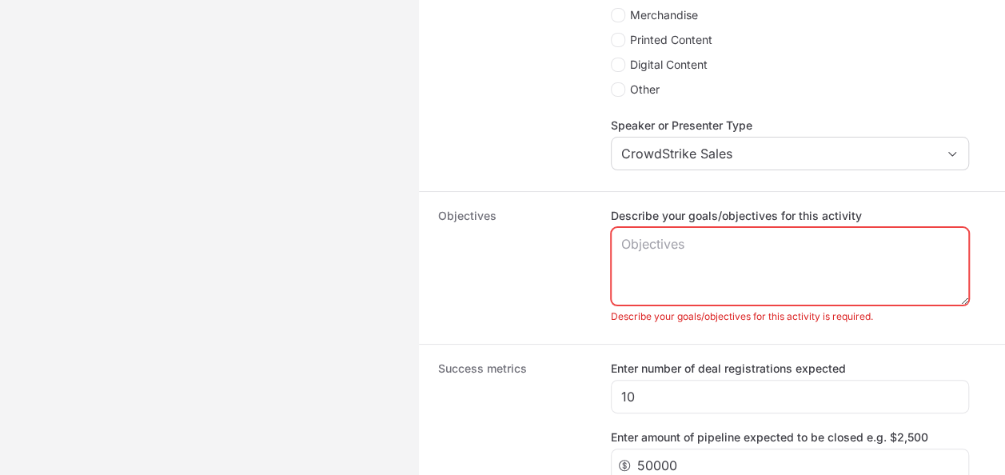
scroll to position [905, 0]
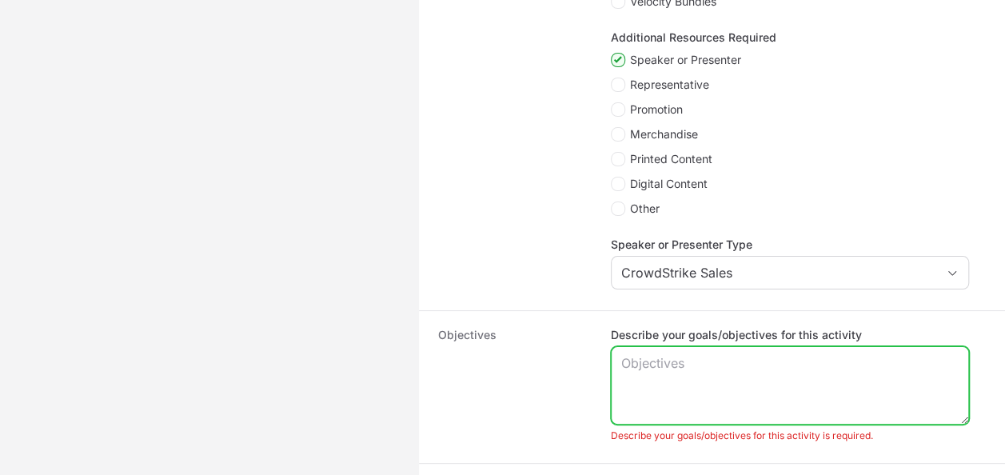
click at [728, 354] on textarea "Describe your goals/objectives for this activity" at bounding box center [790, 385] width 357 height 77
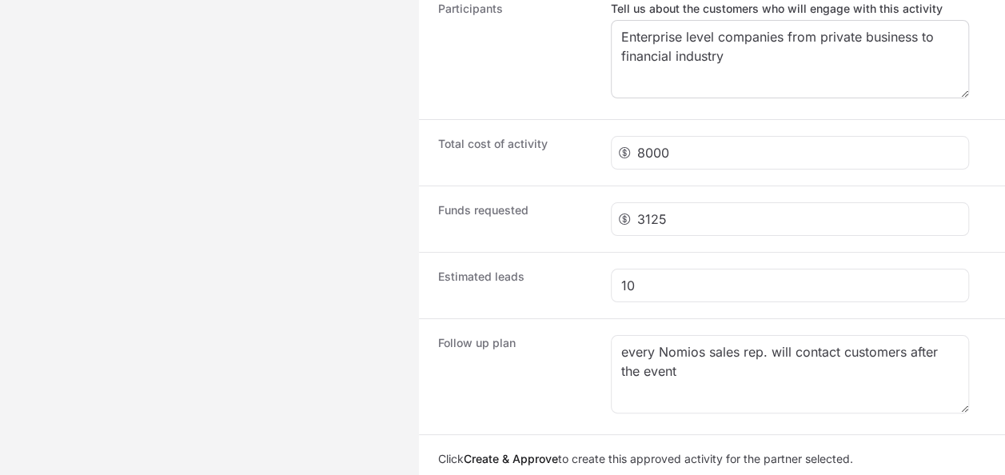
scroll to position [1678, 0]
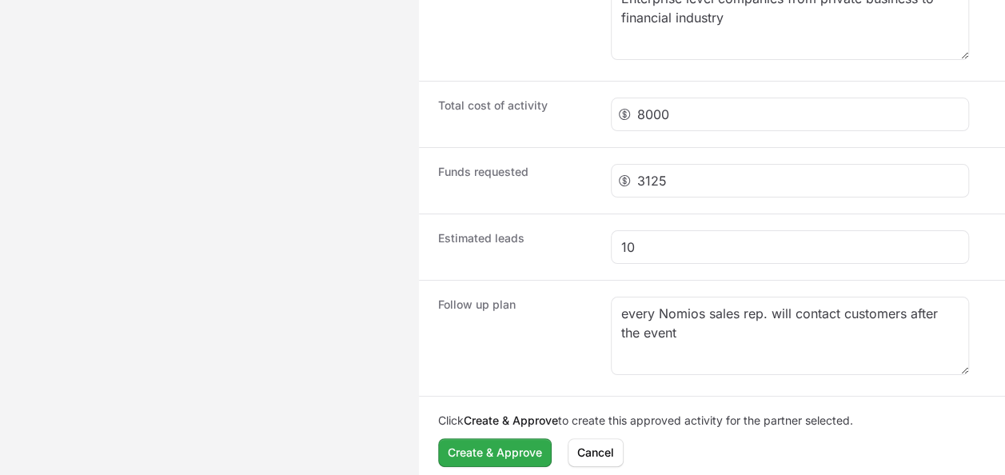
type textarea "To attract attention from new potential CS customers"
click at [467, 443] on span "Create & Approve" at bounding box center [495, 452] width 94 height 19
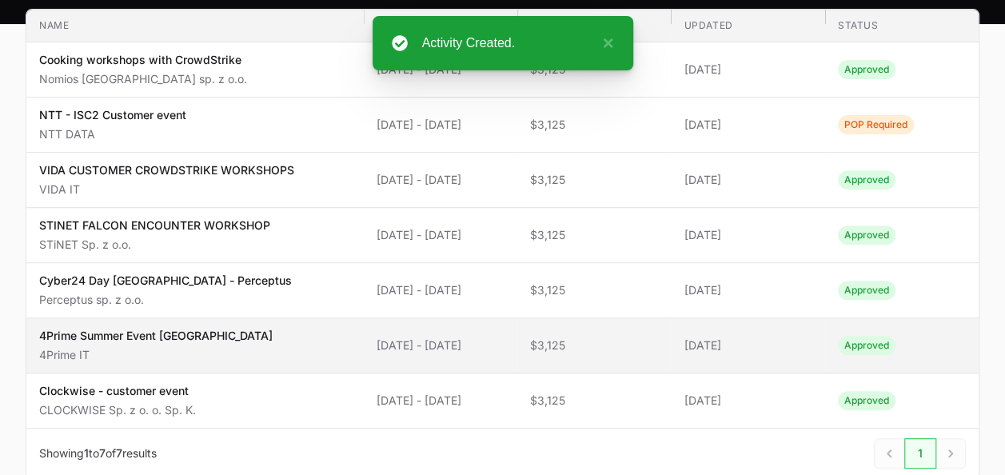
scroll to position [76, 0]
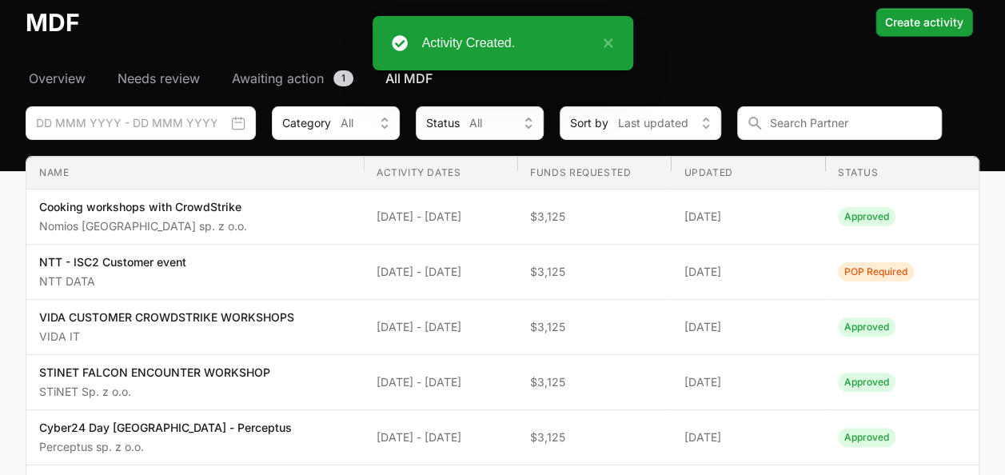
click at [613, 42] on div "Activity Created. ×" at bounding box center [503, 43] width 261 height 54
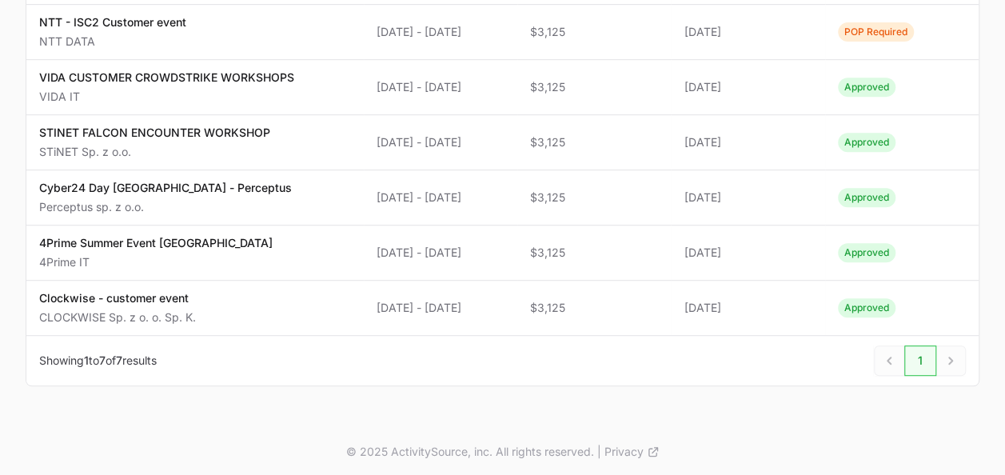
scroll to position [0, 0]
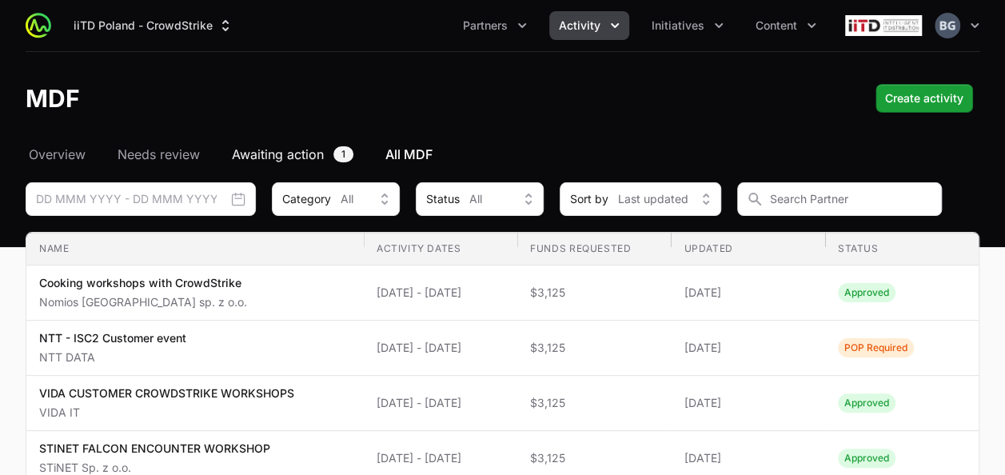
click at [312, 151] on span "Awaiting action" at bounding box center [278, 154] width 92 height 19
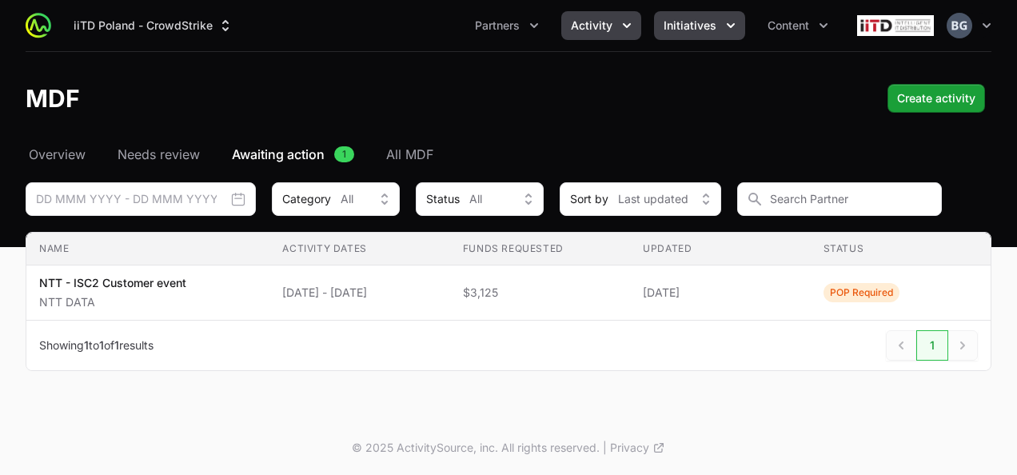
click at [676, 18] on span "Initiatives" at bounding box center [690, 26] width 53 height 16
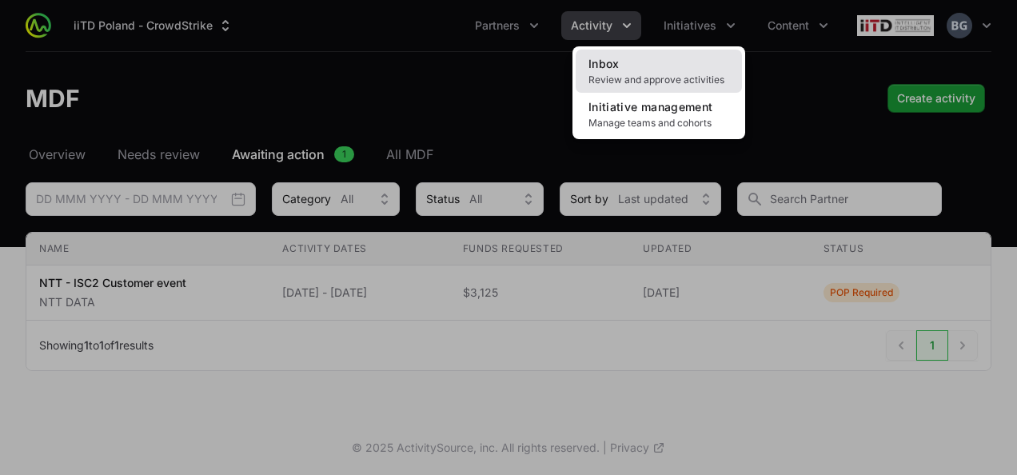
click at [659, 59] on link "Inbox Review and approve activities" at bounding box center [659, 71] width 166 height 43
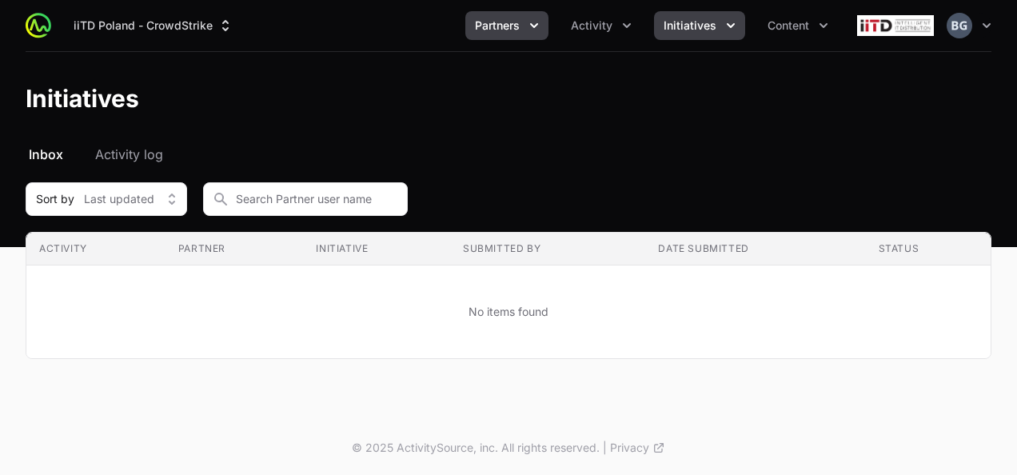
click at [517, 32] on span "Partners" at bounding box center [497, 26] width 45 height 16
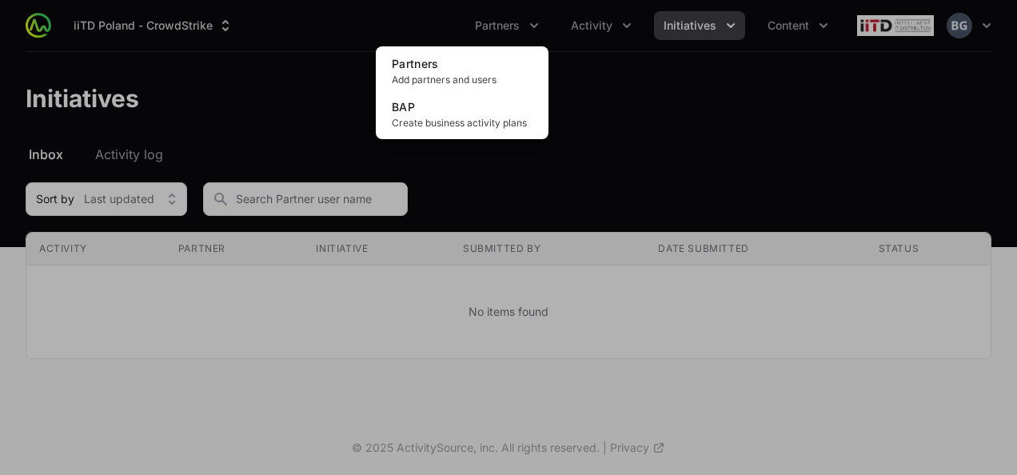
click at [618, 14] on div "Partners menu" at bounding box center [508, 237] width 1017 height 475
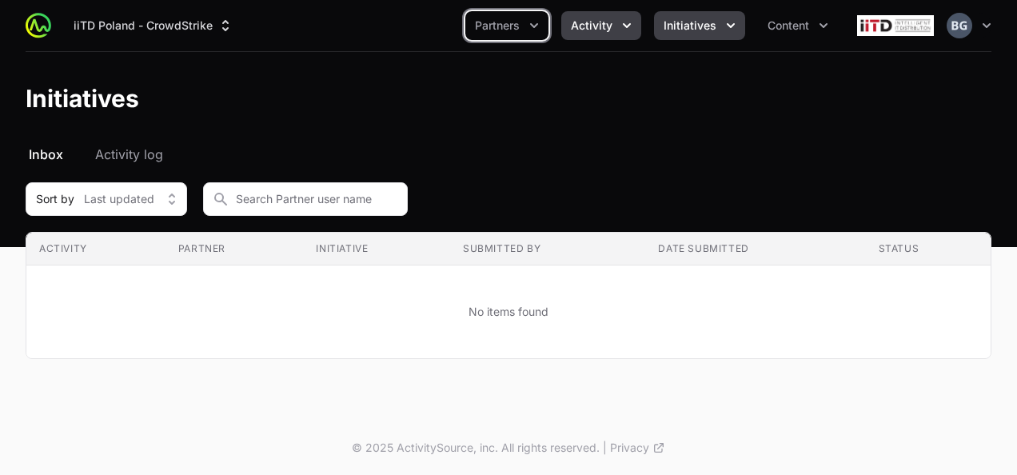
click at [608, 22] on span "Activity" at bounding box center [592, 26] width 42 height 16
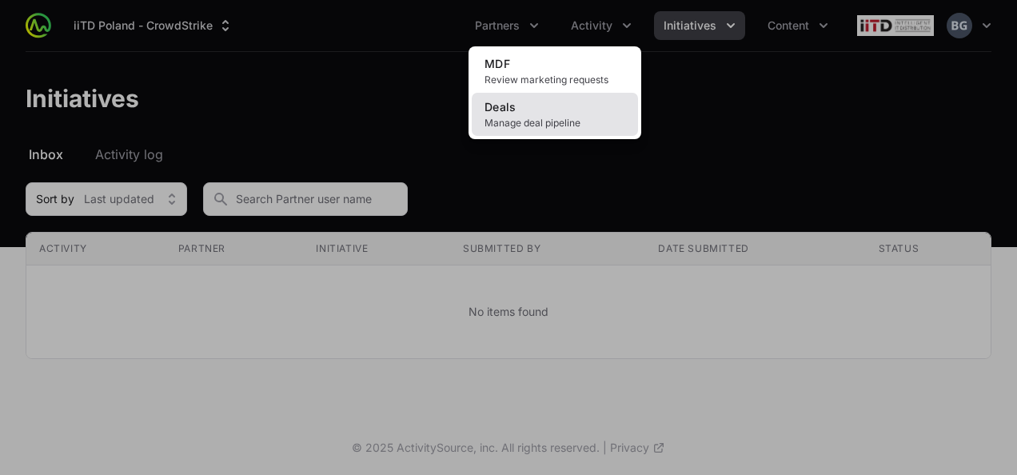
click at [550, 110] on link "Deals Manage deal pipeline" at bounding box center [555, 114] width 166 height 43
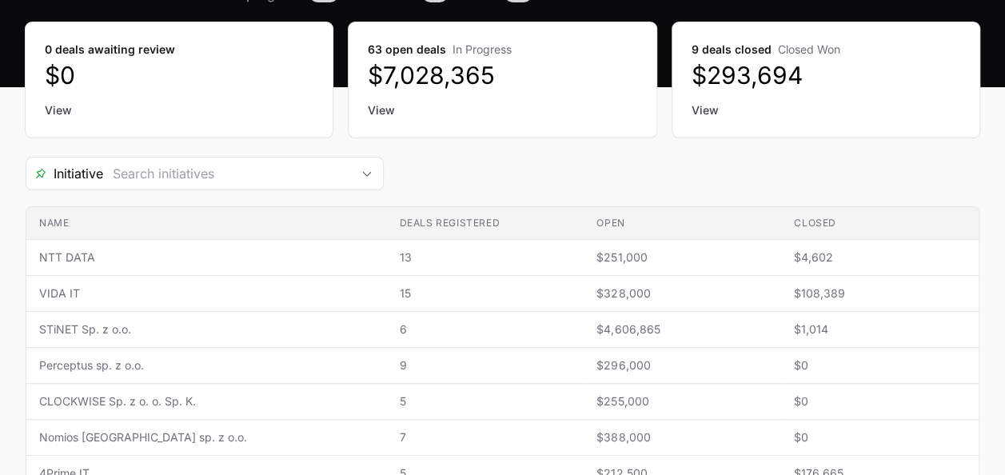
scroll to position [80, 0]
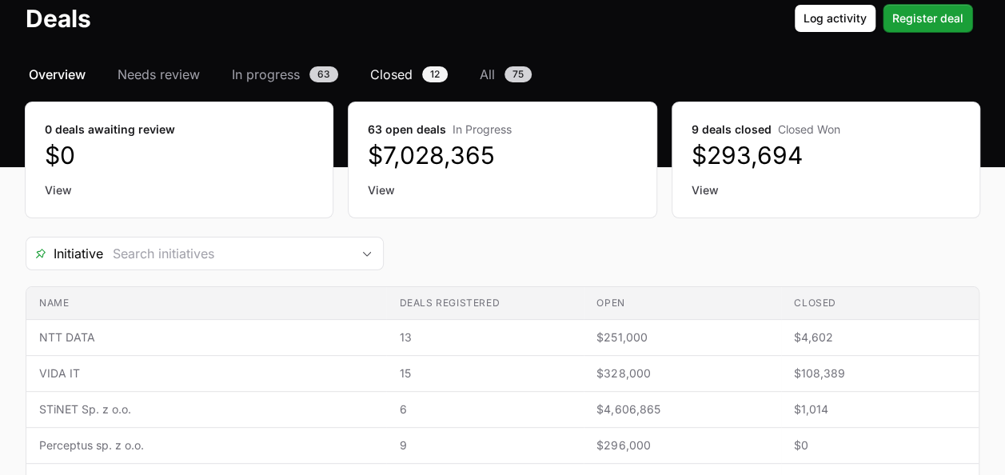
click at [392, 72] on span "Closed" at bounding box center [391, 74] width 42 height 19
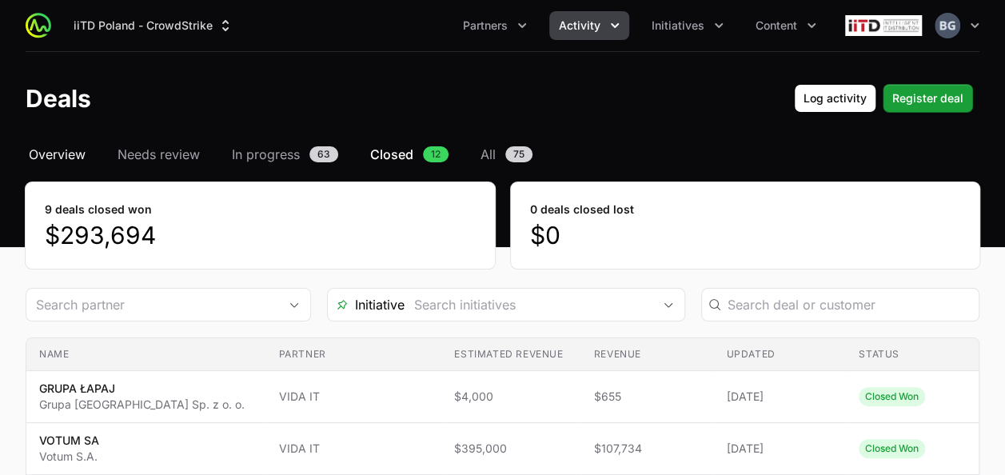
click at [70, 147] on span "Overview" at bounding box center [57, 154] width 57 height 19
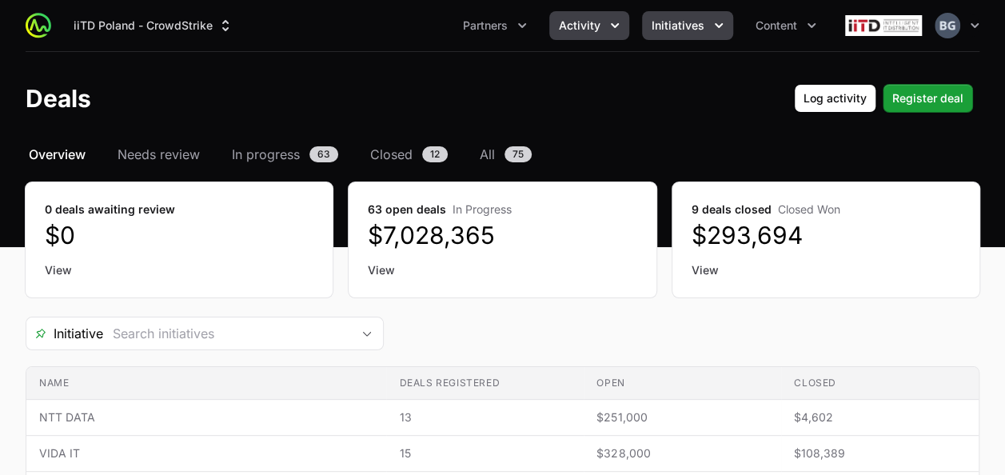
click at [689, 14] on button "Initiatives" at bounding box center [687, 25] width 91 height 29
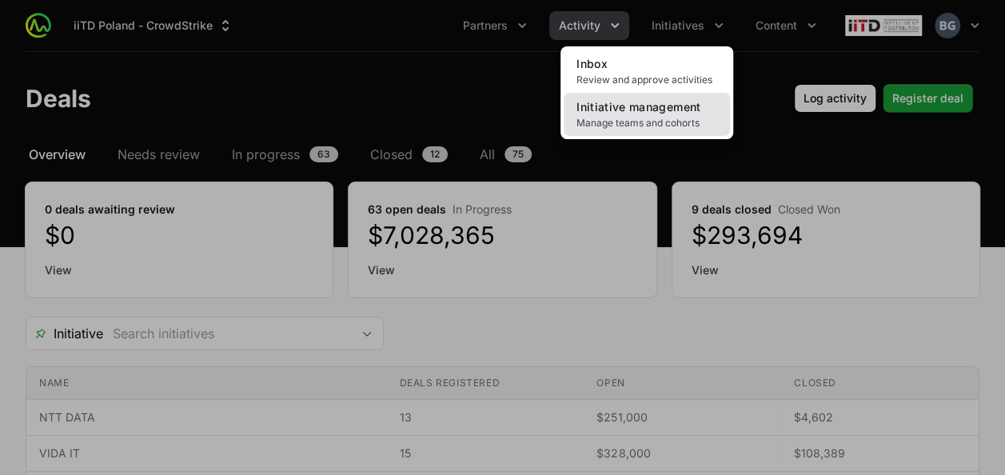
click at [643, 125] on span "Manage teams and cohorts" at bounding box center [647, 123] width 141 height 13
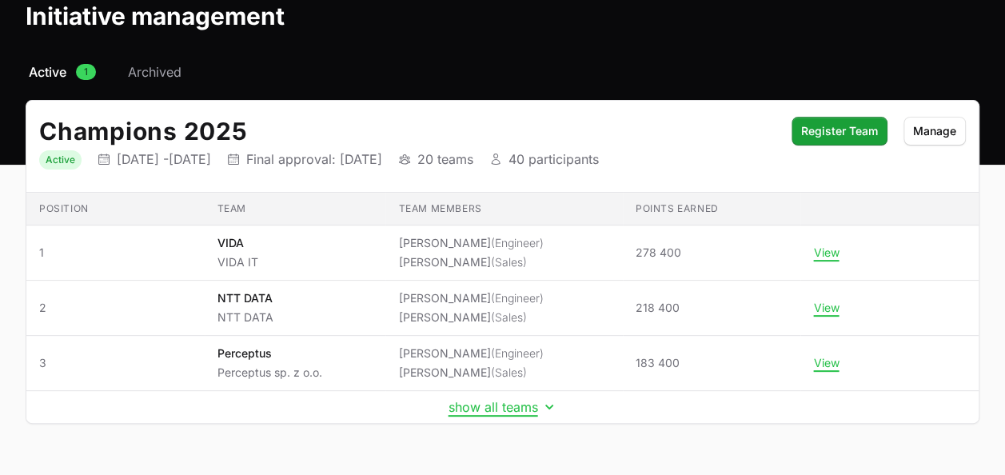
scroll to position [122, 0]
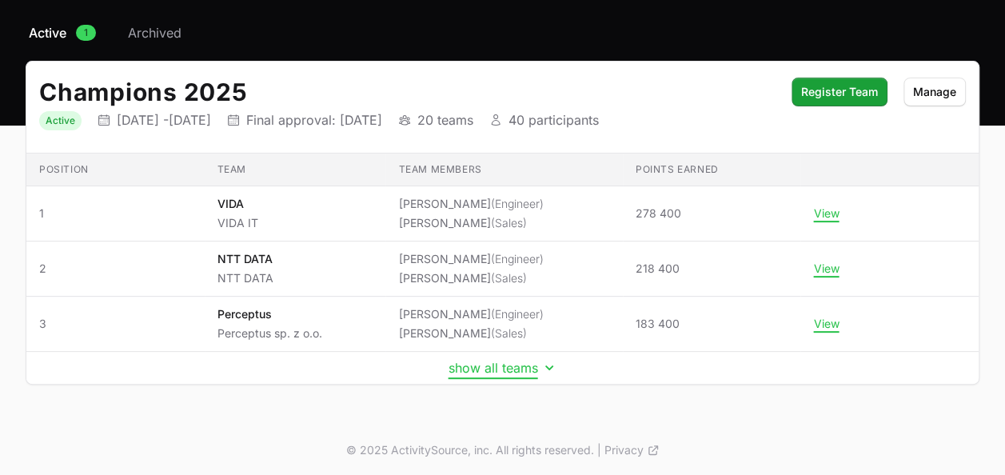
click at [474, 373] on button "show all teams" at bounding box center [503, 368] width 109 height 16
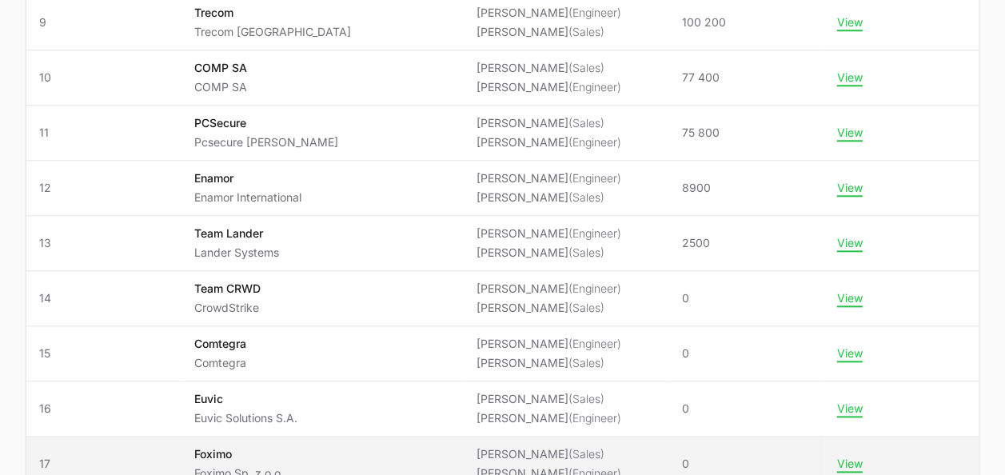
scroll to position [841, 0]
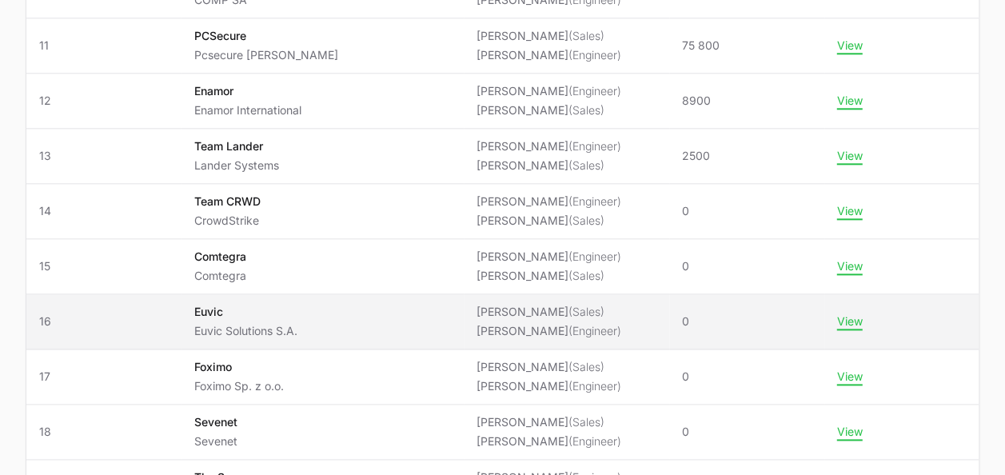
click at [263, 313] on p "Euvic" at bounding box center [245, 312] width 103 height 16
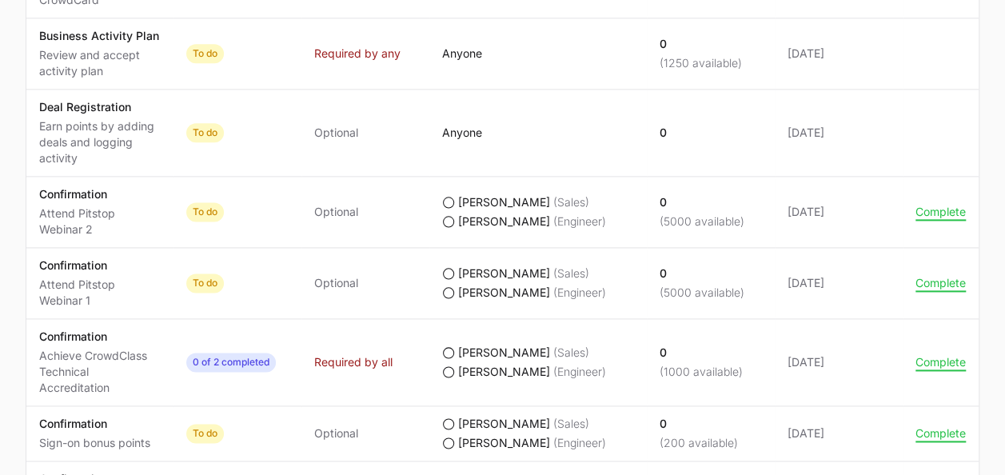
scroll to position [1039, 0]
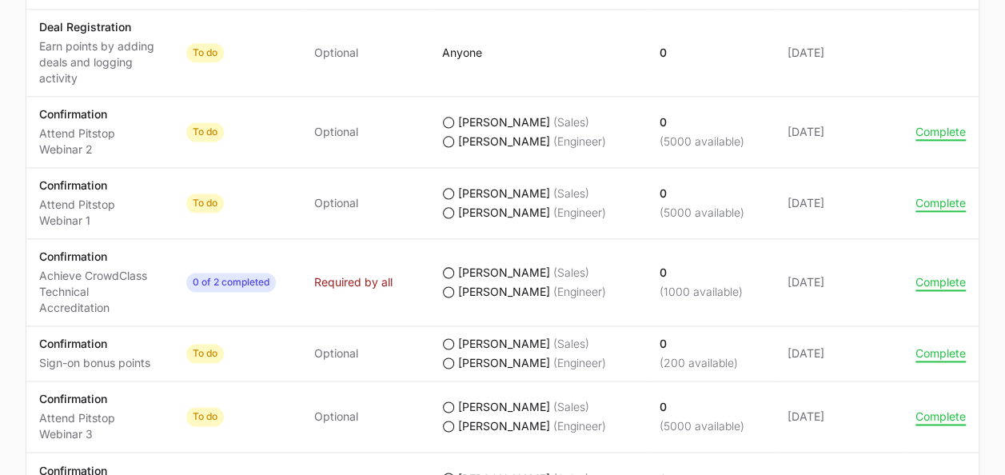
click at [946, 360] on td "Actions Complete" at bounding box center [941, 353] width 76 height 55
click at [954, 349] on button "Complete" at bounding box center [941, 353] width 50 height 14
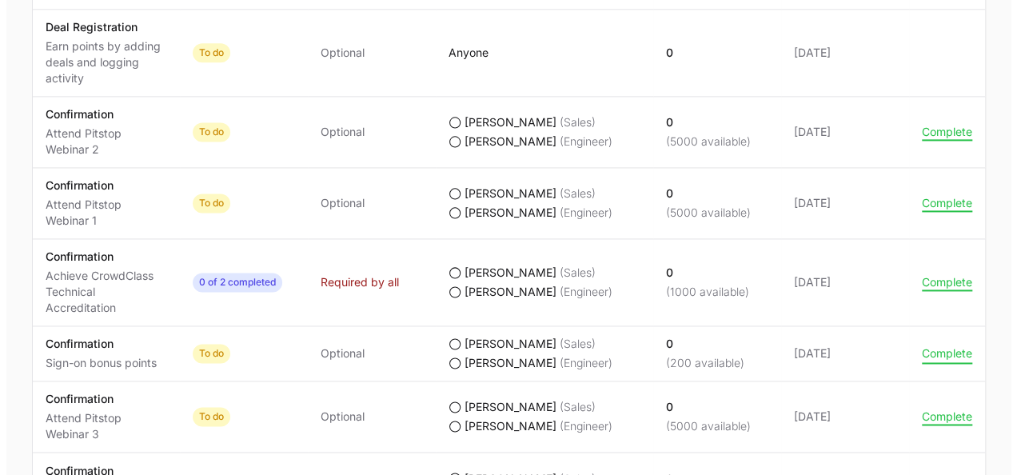
scroll to position [1023, 0]
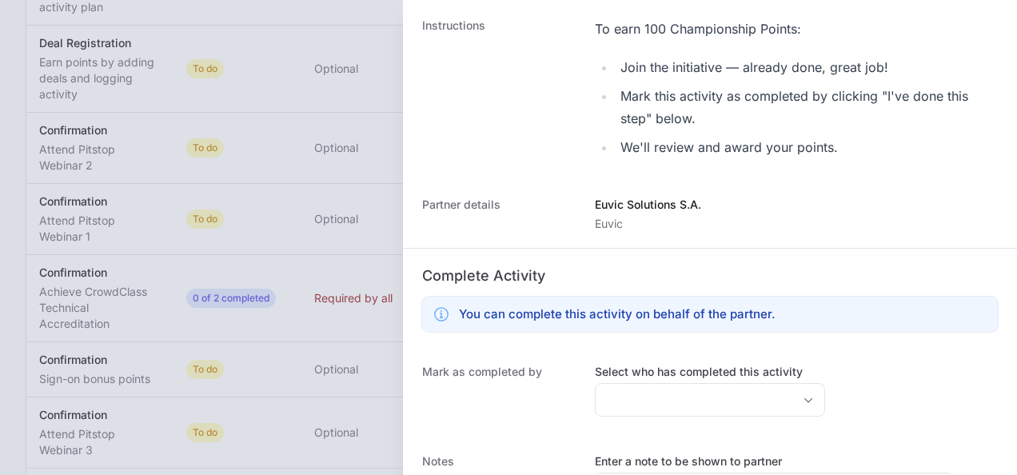
scroll to position [438, 0]
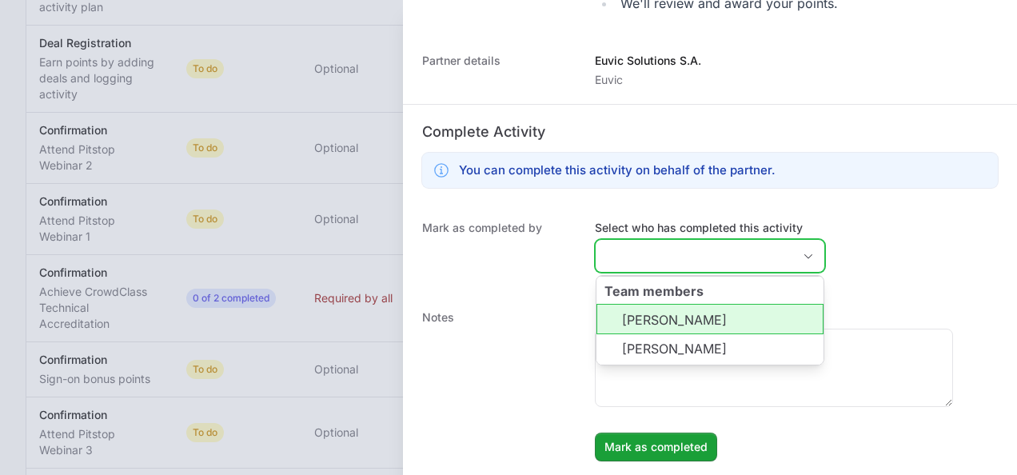
click at [702, 256] on input "Select who has completed this activity" at bounding box center [694, 256] width 197 height 32
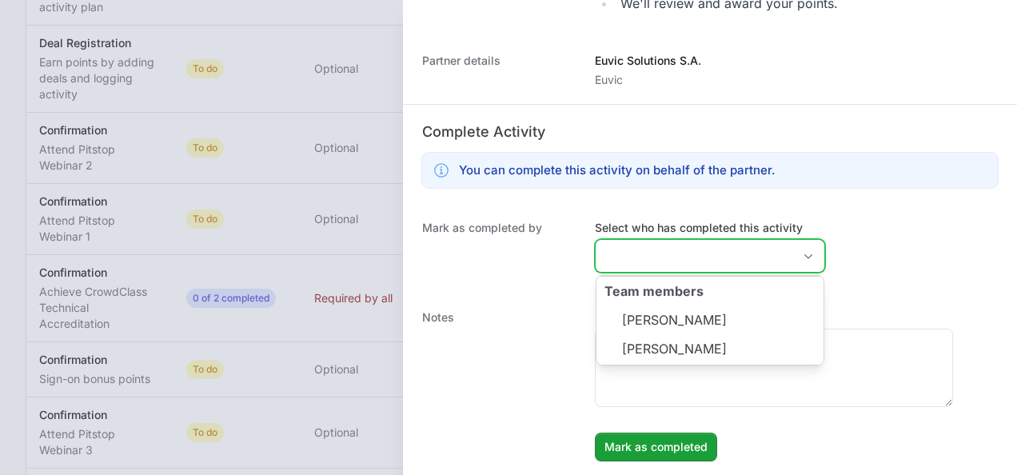
drag, startPoint x: 697, startPoint y: 297, endPoint x: 700, endPoint y: 309, distance: 11.4
click at [699, 302] on li "Team members Andrzej Rezler Paweł Popiołek" at bounding box center [709, 321] width 227 height 90
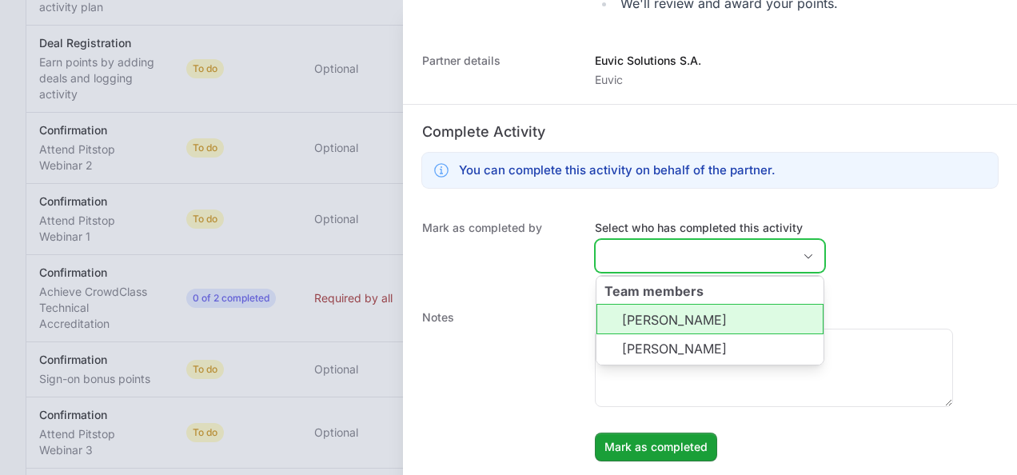
click at [702, 313] on li "[PERSON_NAME]" at bounding box center [709, 319] width 227 height 30
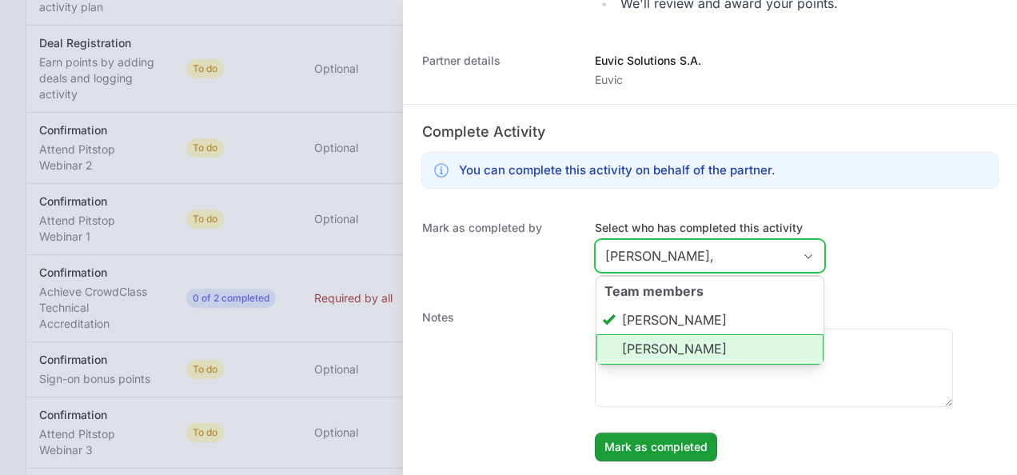
click at [702, 348] on li "[PERSON_NAME]" at bounding box center [709, 349] width 227 height 30
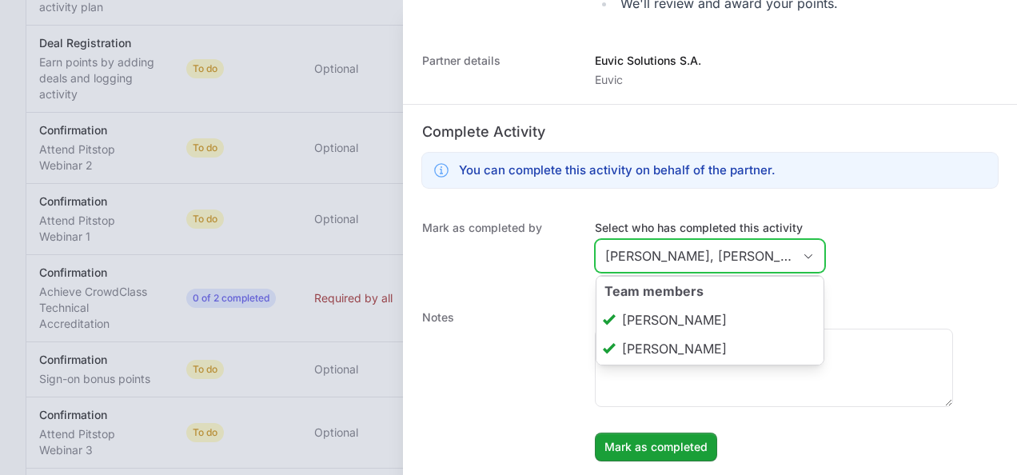
scroll to position [0, 25]
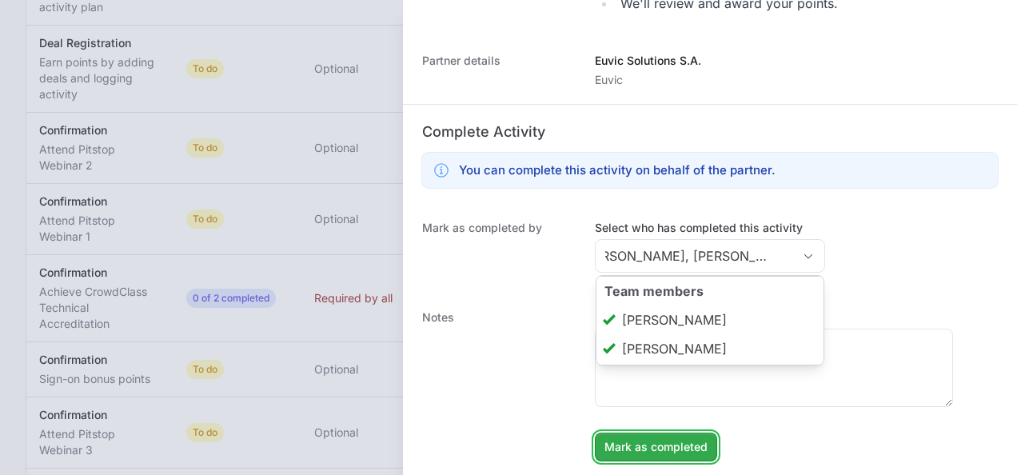
type input "Andrzej Rezler, Paweł Popiołek"
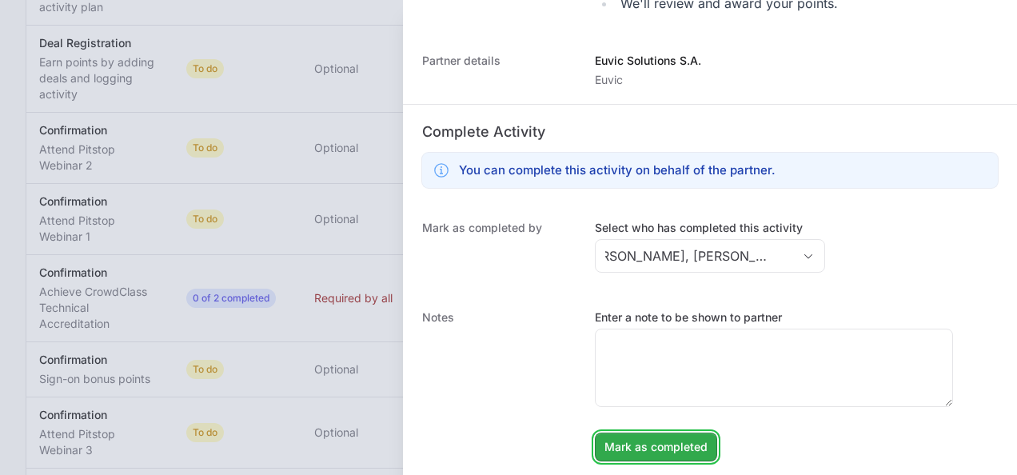
click at [684, 452] on span "Mark as completed" at bounding box center [655, 446] width 103 height 19
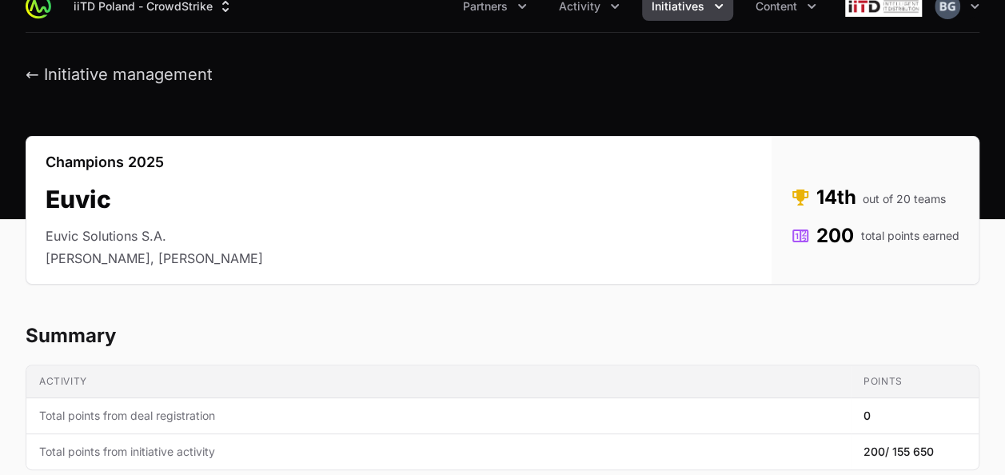
scroll to position [0, 0]
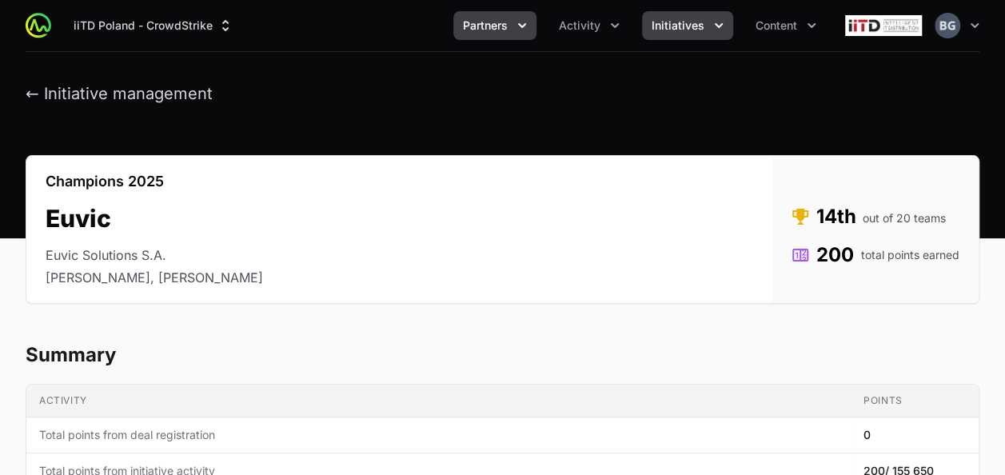
click at [509, 18] on button "Partners" at bounding box center [494, 25] width 83 height 29
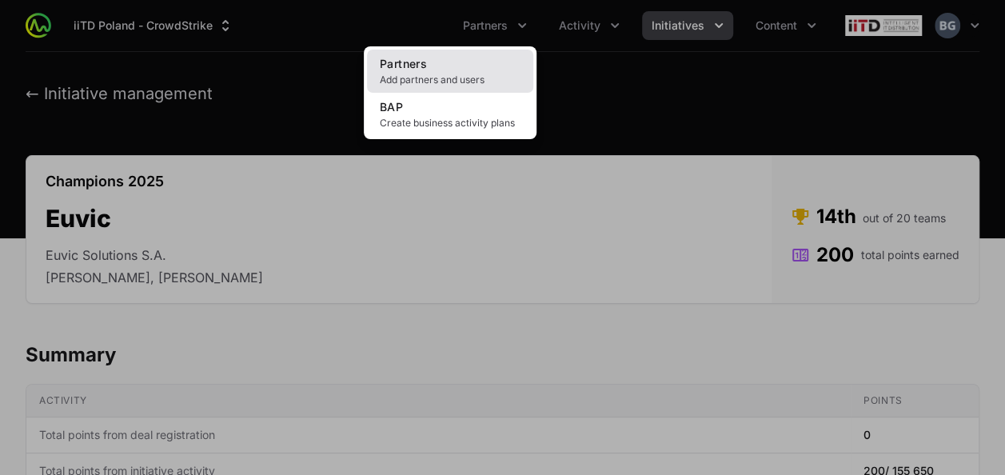
click at [475, 81] on span "Add partners and users" at bounding box center [450, 80] width 141 height 13
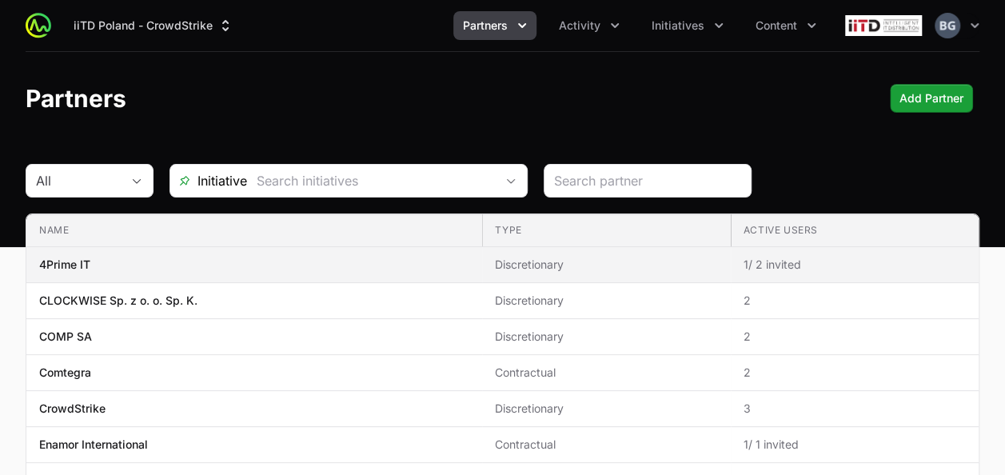
scroll to position [240, 0]
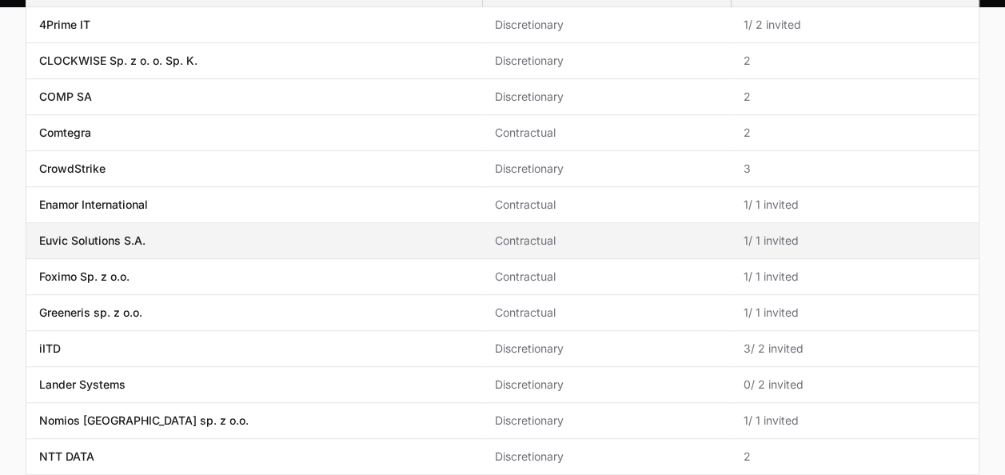
click at [178, 223] on td "Name Euvic Solutions S.A." at bounding box center [254, 241] width 456 height 36
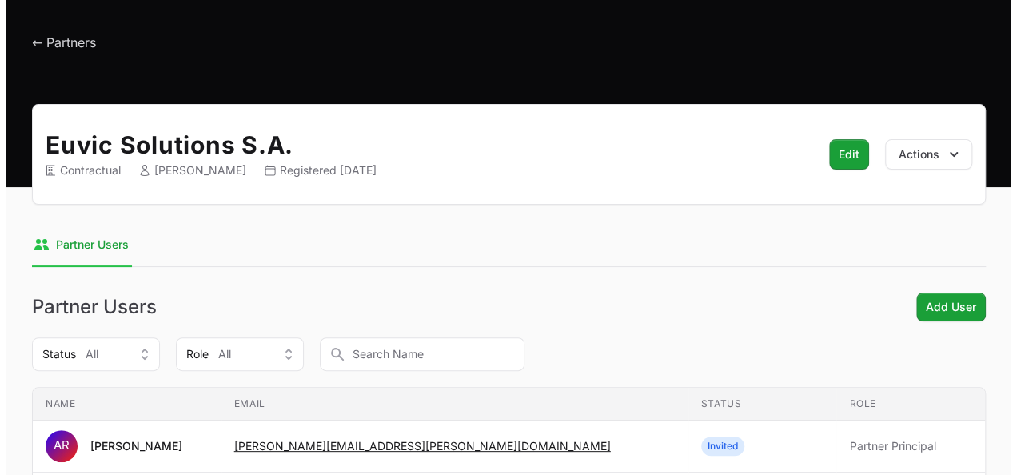
scroll to position [160, 0]
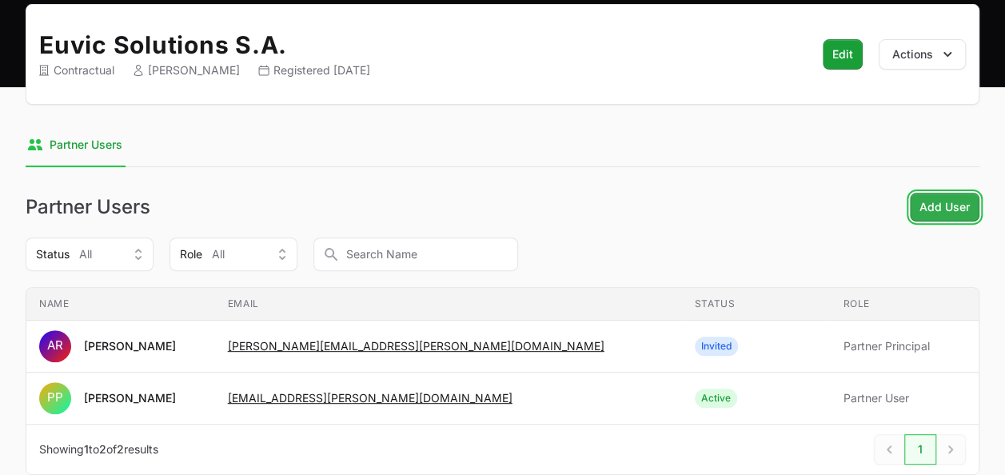
click at [962, 208] on span "Add User" at bounding box center [945, 207] width 50 height 19
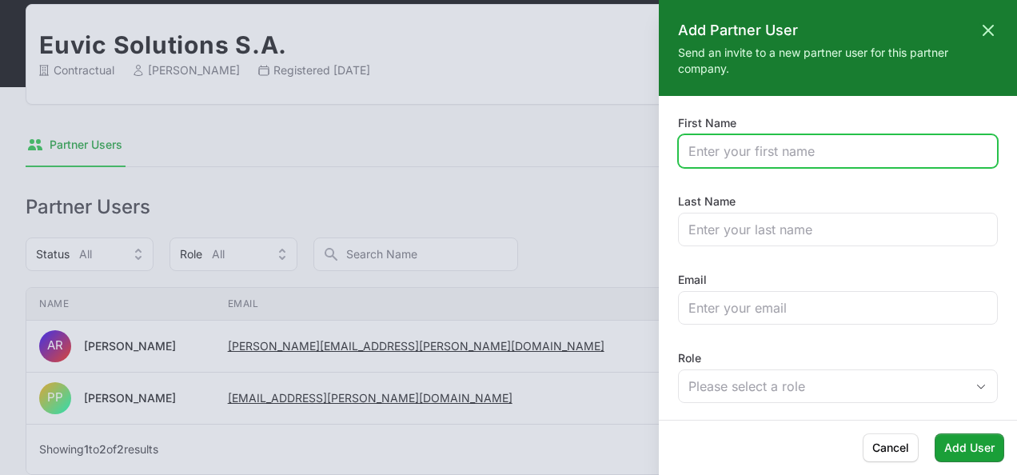
click at [809, 155] on input "First Name" at bounding box center [837, 151] width 299 height 19
type input "Marek"
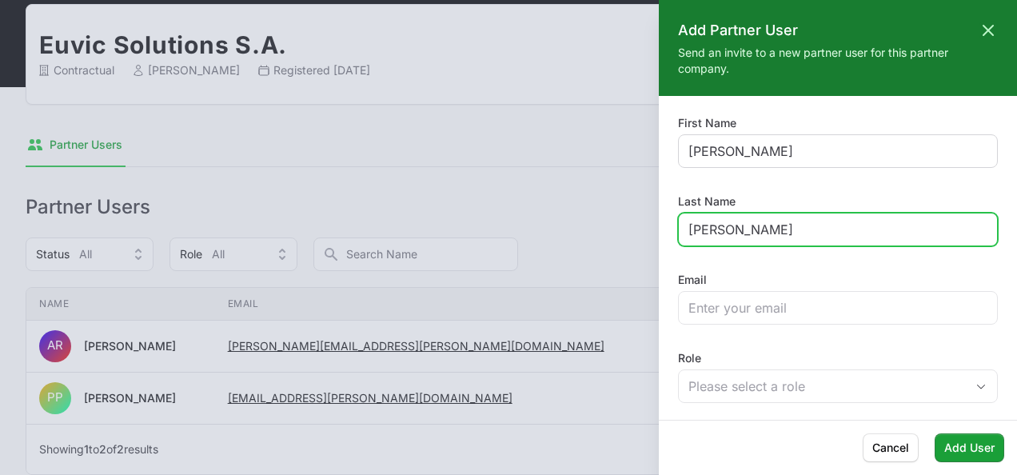
type input "Jurek"
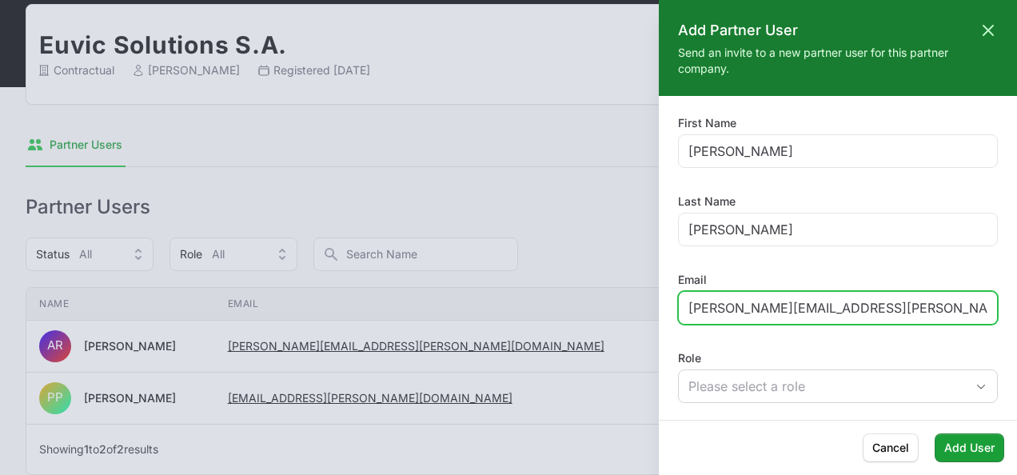
type input "marek.jurek@euvic.pl"
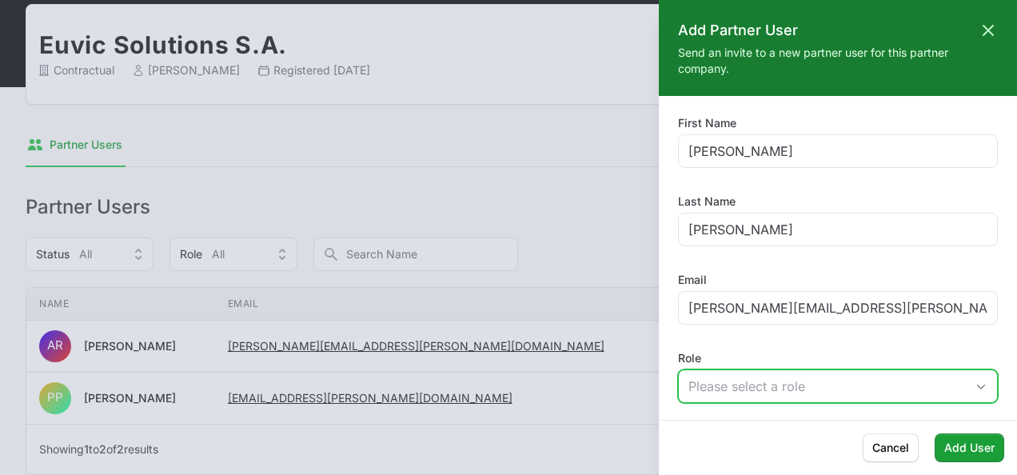
click at [772, 377] on div "Please select a role" at bounding box center [826, 386] width 277 height 19
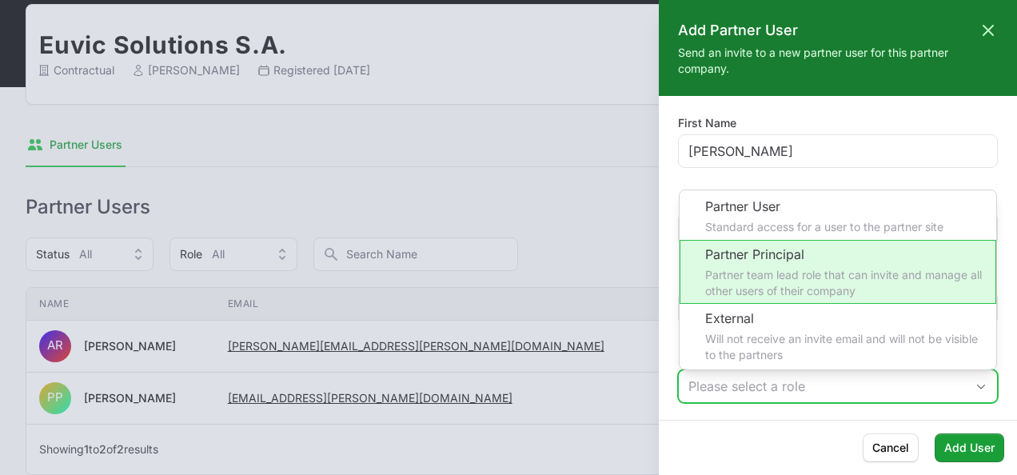
click at [800, 257] on li "Partner Principal Partner team lead role that can invite and manage all other u…" at bounding box center [838, 272] width 317 height 64
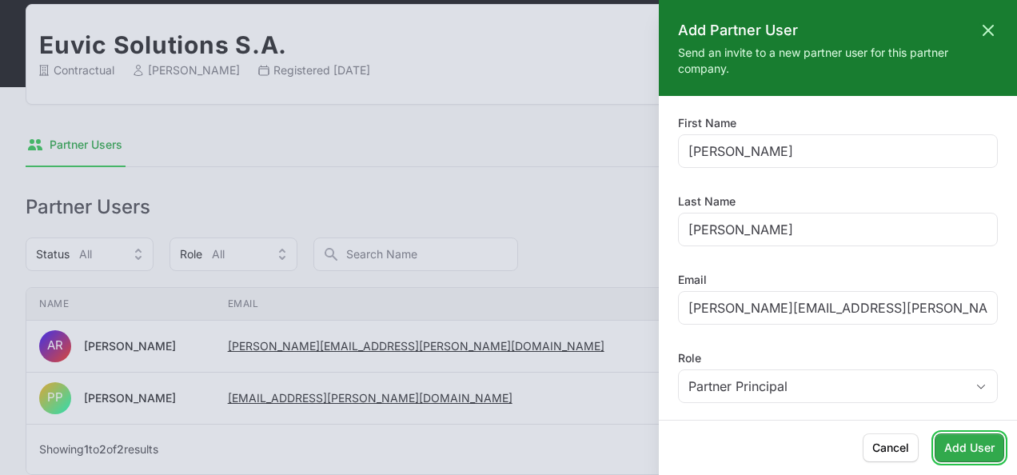
click at [977, 447] on span "Add User" at bounding box center [969, 447] width 50 height 19
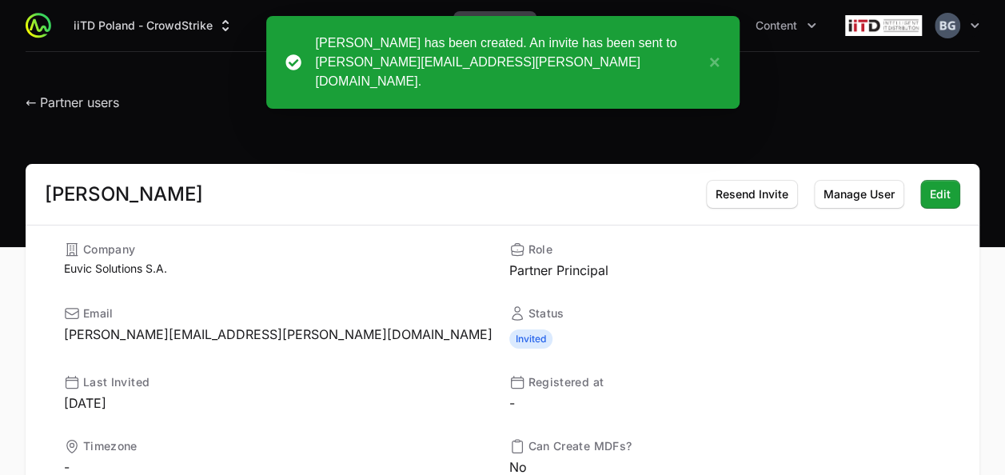
click at [83, 93] on h1 "← Partner users" at bounding box center [73, 98] width 94 height 29
click at [86, 99] on span "← Partner users" at bounding box center [73, 102] width 94 height 16
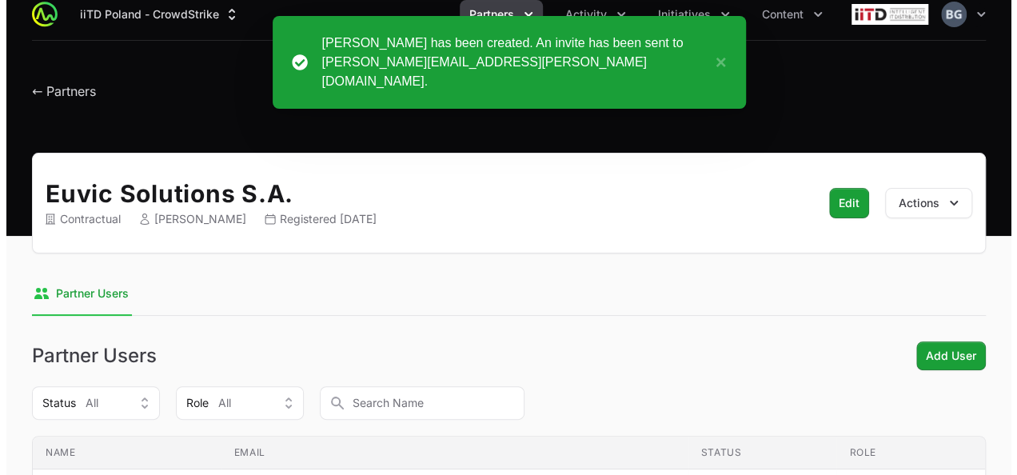
scroll to position [160, 0]
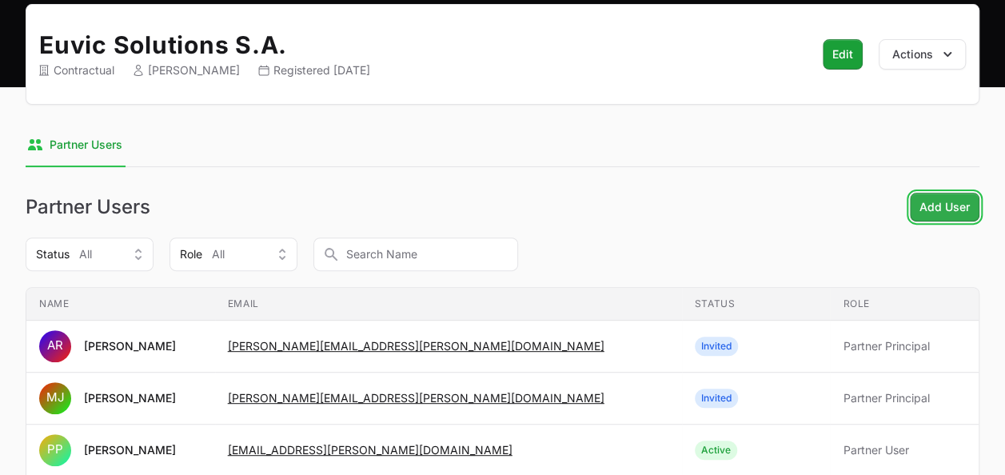
click at [939, 208] on span "Add User" at bounding box center [945, 207] width 50 height 19
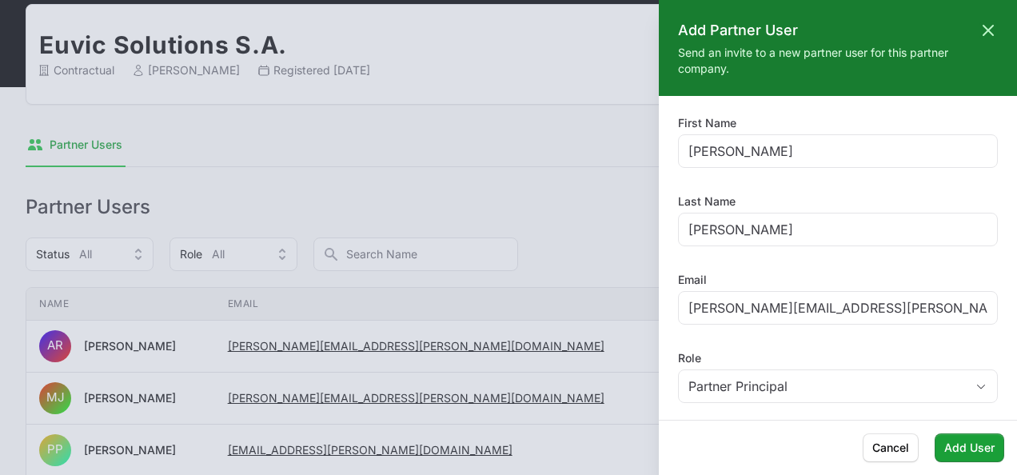
click at [397, 200] on div at bounding box center [508, 237] width 1017 height 475
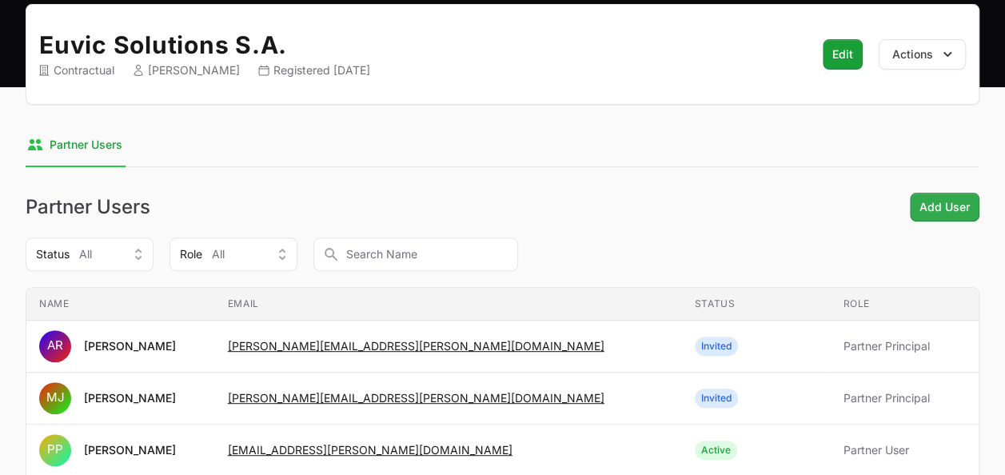
drag, startPoint x: 940, startPoint y: 188, endPoint x: 944, endPoint y: 198, distance: 10.9
click at [940, 188] on div "Euvic Solutions S.A. Contractual Andrzej Rezler Registered May 27th 2025 Edit A…" at bounding box center [502, 284] width 1005 height 561
click at [944, 200] on span "Add User" at bounding box center [945, 207] width 50 height 19
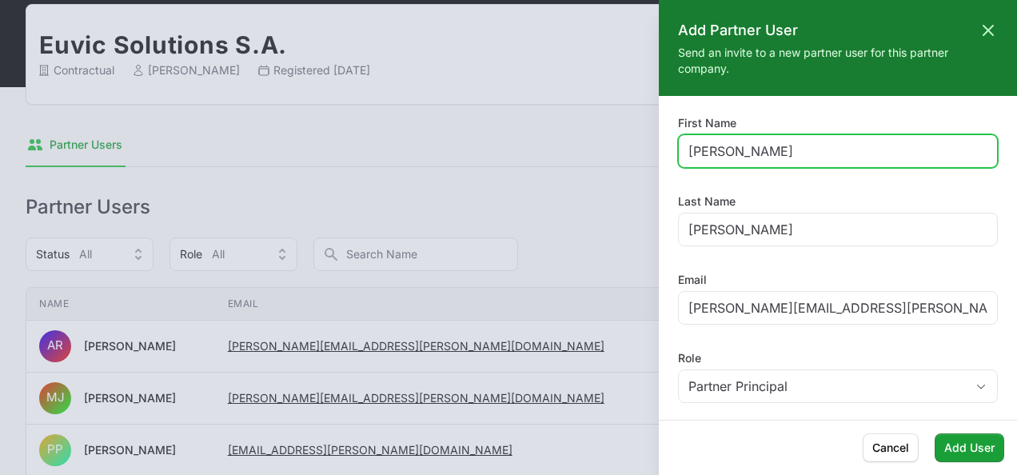
drag, startPoint x: 821, startPoint y: 142, endPoint x: 555, endPoint y: 112, distance: 267.9
click at [537, 113] on div "Add Partner User Close panel Send an invite to a new partner user for this part…" at bounding box center [508, 237] width 1017 height 475
type input "Wojciech"
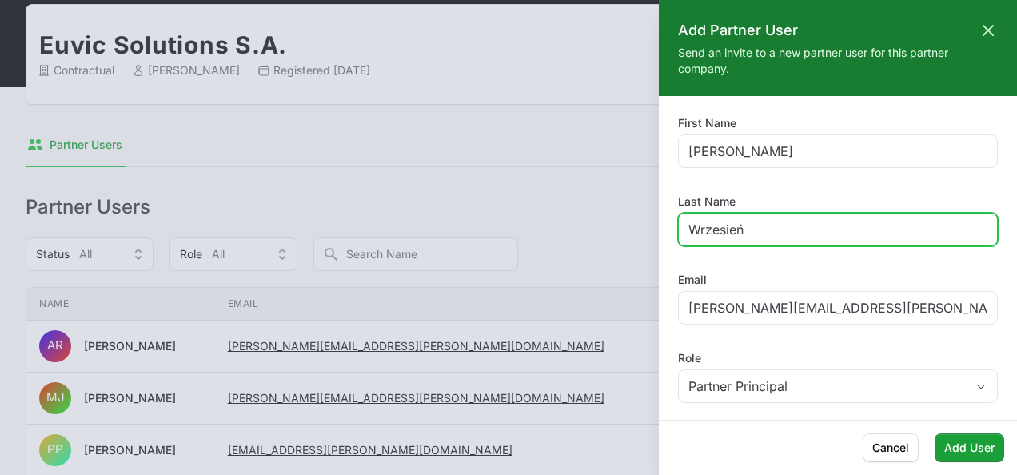
type input "Wrzesień"
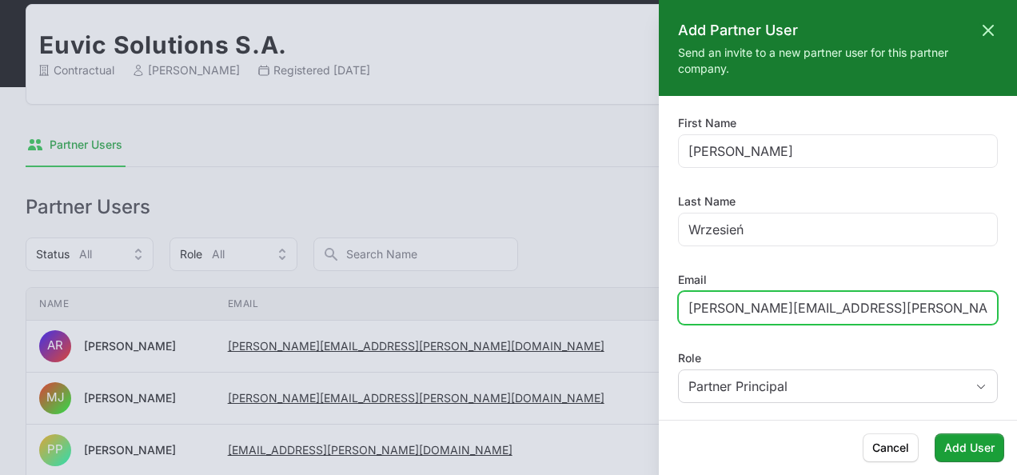
type input "wojciech.wrzesien@euvic.pl"
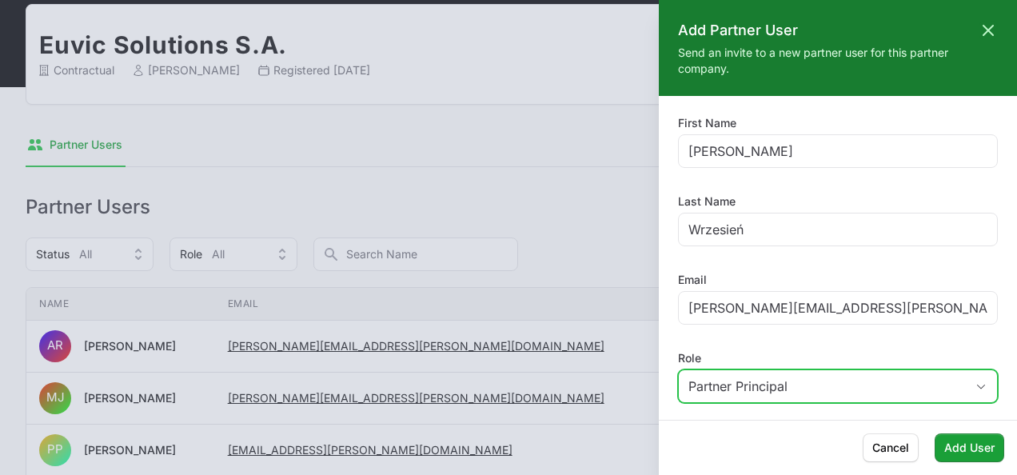
click at [771, 377] on span "Partner Principal" at bounding box center [737, 386] width 99 height 19
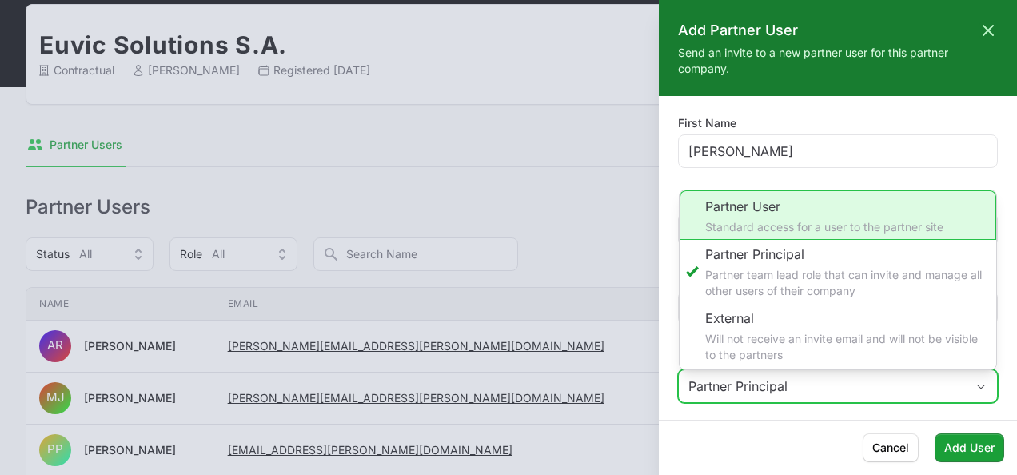
click at [833, 193] on li "Partner User Standard access for a user to the partner site" at bounding box center [838, 215] width 317 height 50
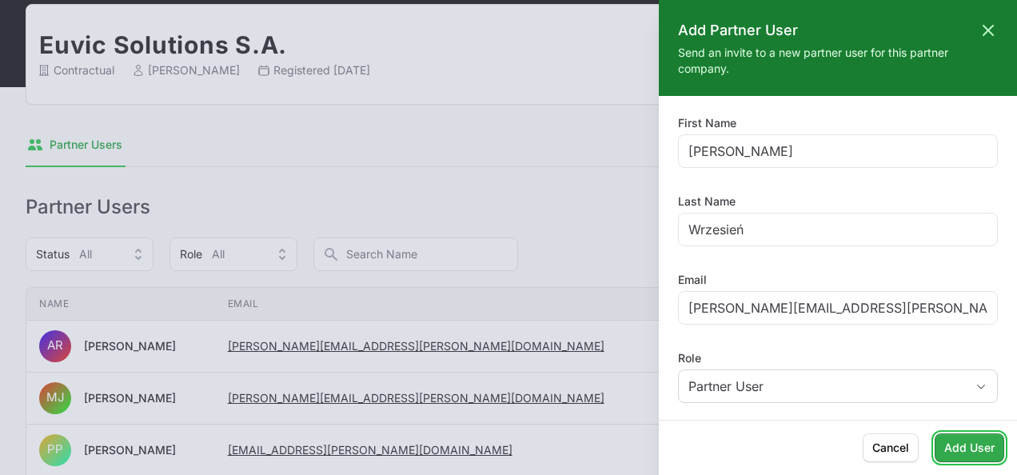
click at [995, 445] on span "Add User" at bounding box center [969, 447] width 50 height 19
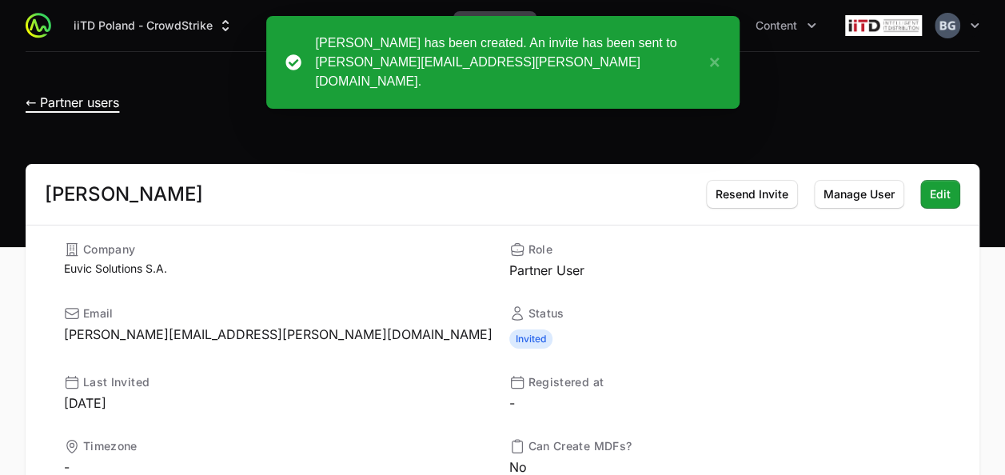
click at [112, 94] on span "← Partner users" at bounding box center [73, 102] width 94 height 16
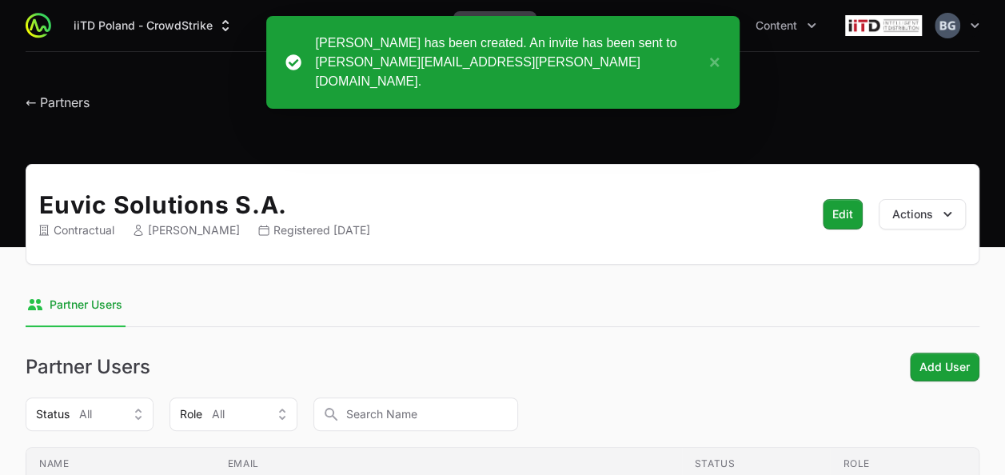
click at [723, 50] on div "Wojciech Wrzesień has been created. An invite has been sent to wojciech.wrzesie…" at bounding box center [502, 62] width 473 height 93
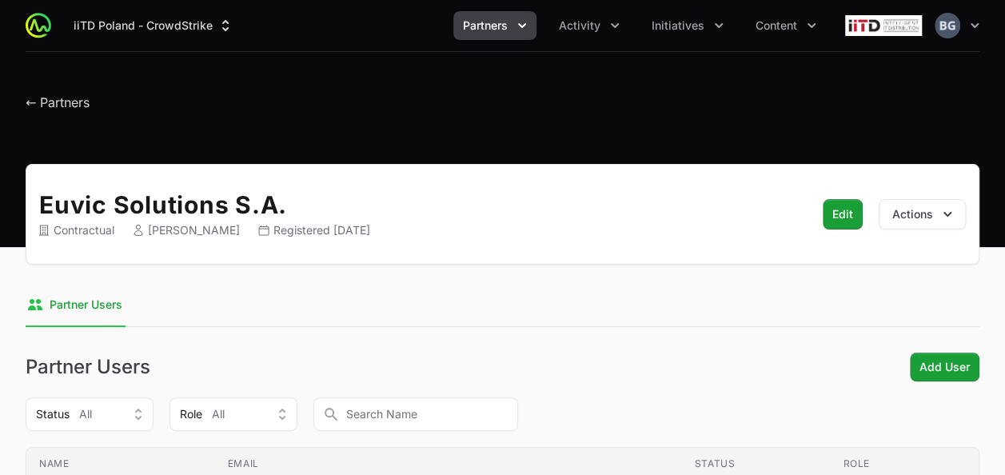
click at [496, 31] on span "Partners" at bounding box center [485, 26] width 45 height 16
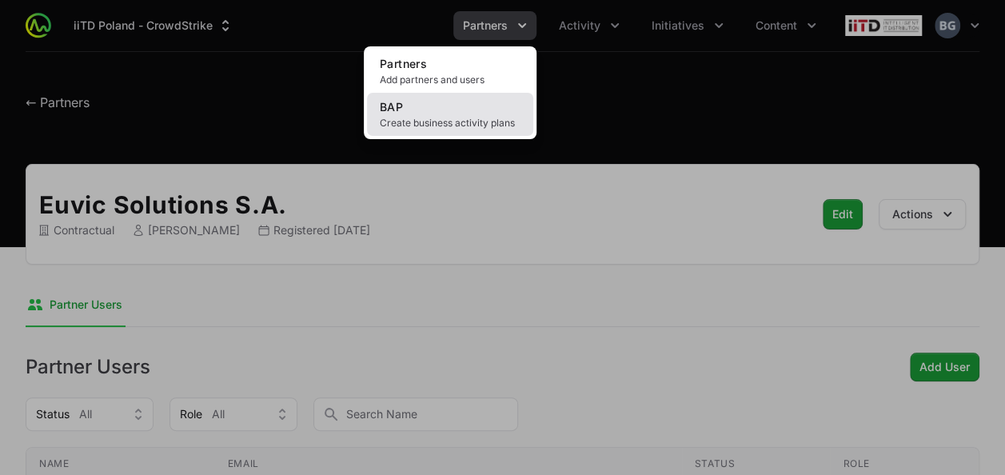
click at [476, 114] on link "BAP Create business activity plans" at bounding box center [450, 114] width 166 height 43
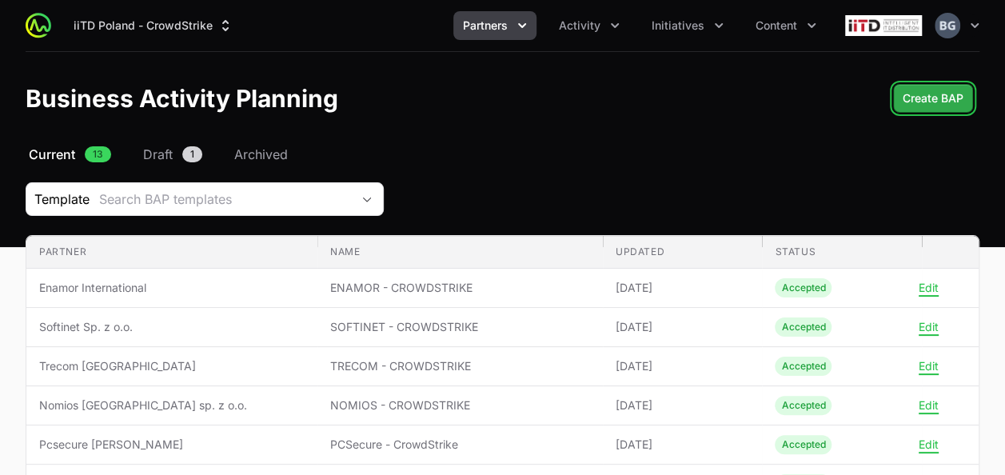
click at [896, 106] on button "Create BAP" at bounding box center [933, 98] width 80 height 29
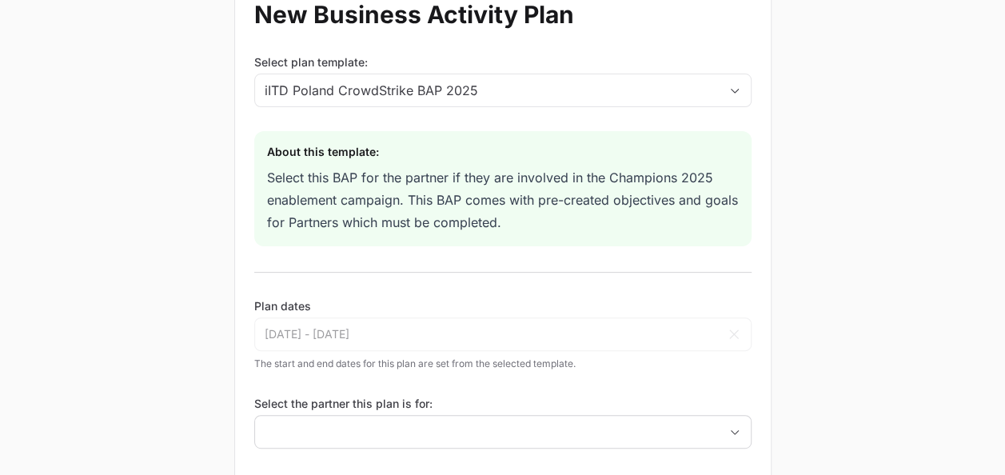
scroll to position [318, 0]
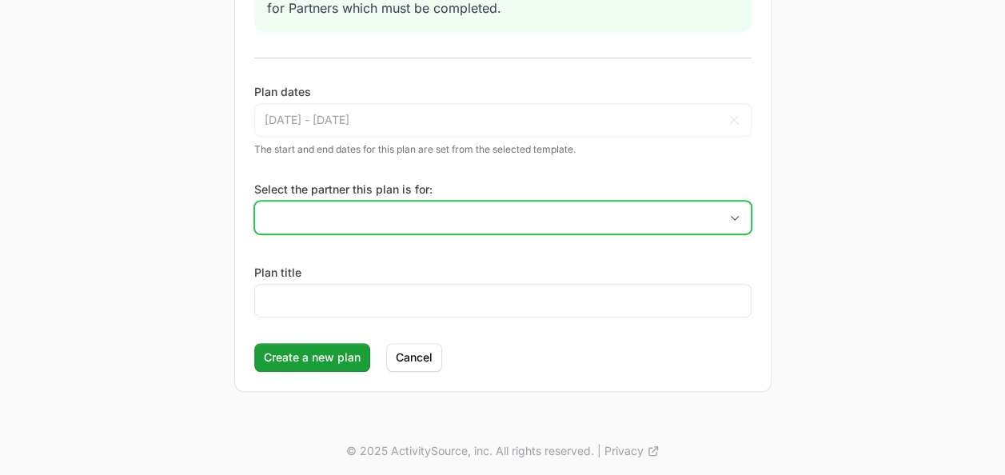
click at [352, 214] on input "Select the partner this plan is for:" at bounding box center [487, 217] width 464 height 32
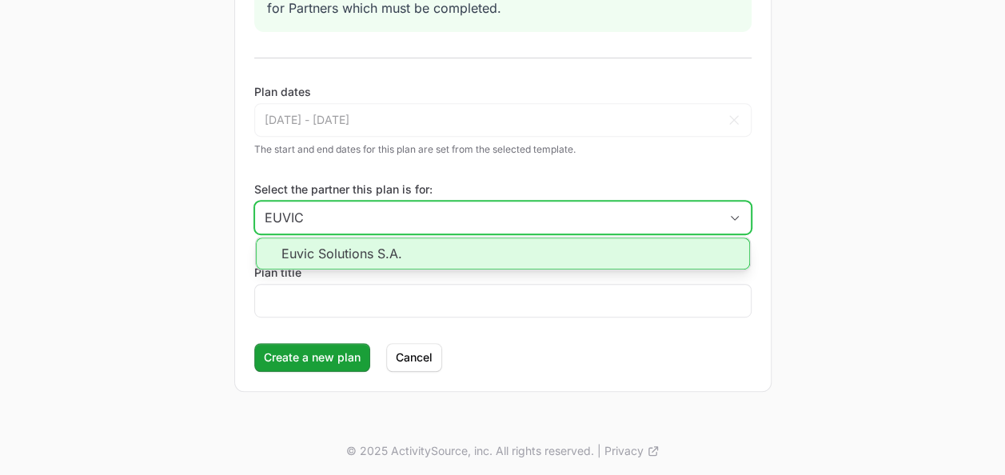
click at [361, 255] on li "Euvic Solutions S.A." at bounding box center [503, 253] width 494 height 32
type input "Euvic Solutions S.A."
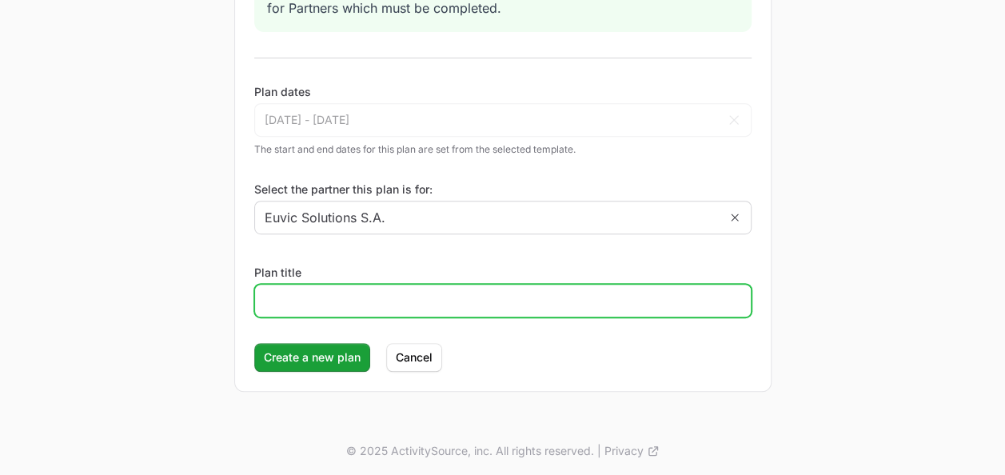
click at [363, 291] on input "Plan title" at bounding box center [503, 300] width 477 height 19
type input "EUVIC - CROWDSTRIKE"
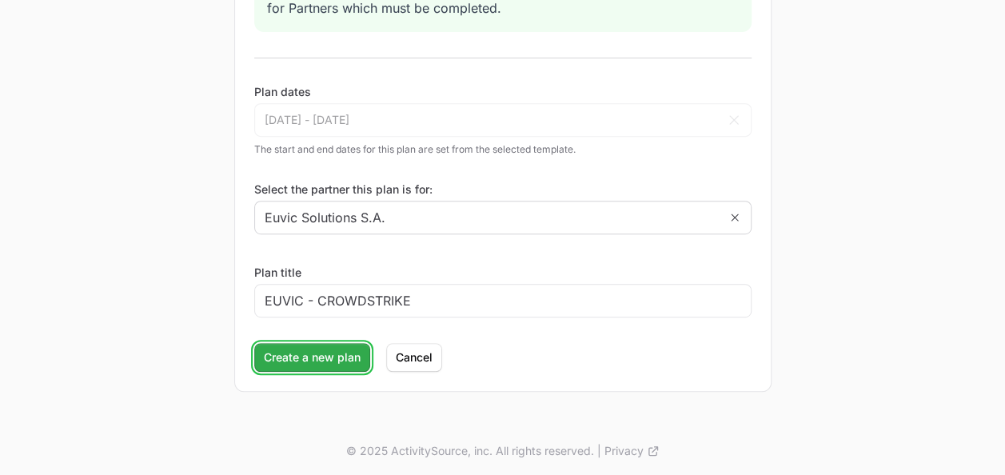
click at [346, 348] on span "Create a new plan" at bounding box center [312, 357] width 97 height 19
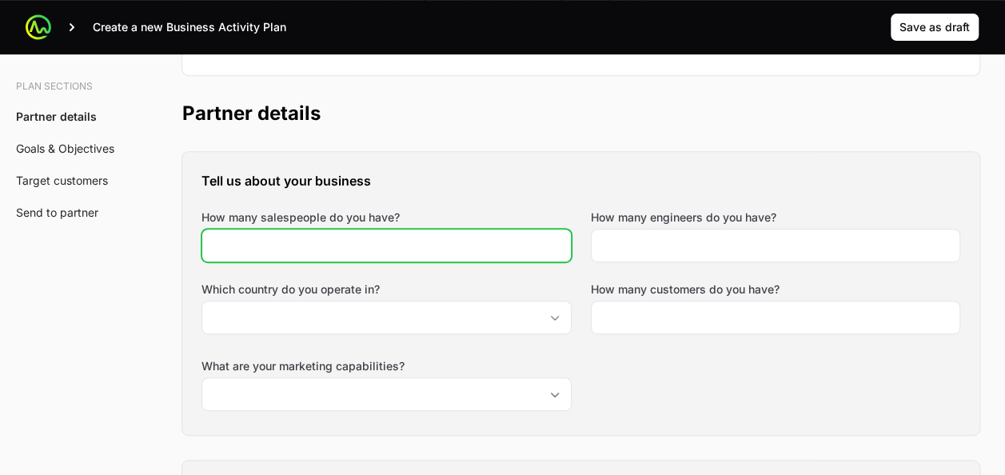
click at [409, 243] on input "How many salespeople do you have?" at bounding box center [386, 245] width 349 height 19
type input "15"
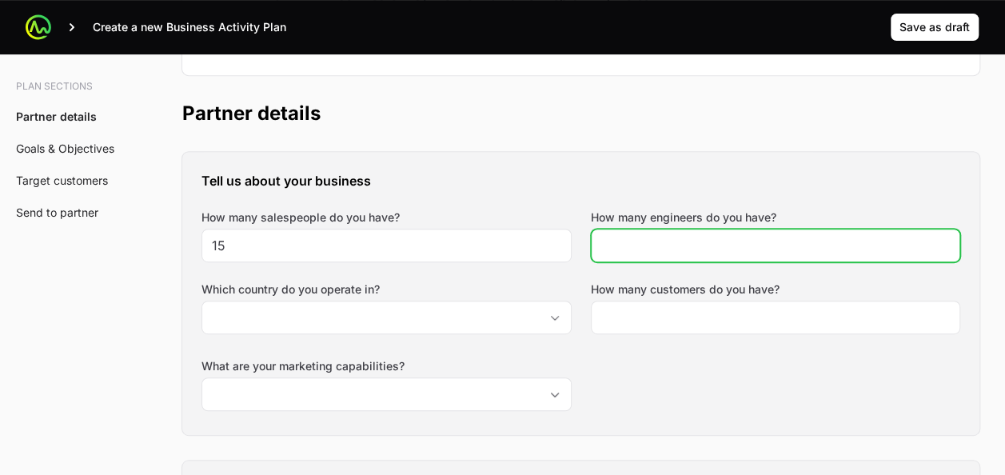
click at [728, 238] on input "How many engineers do you have?" at bounding box center [775, 245] width 349 height 19
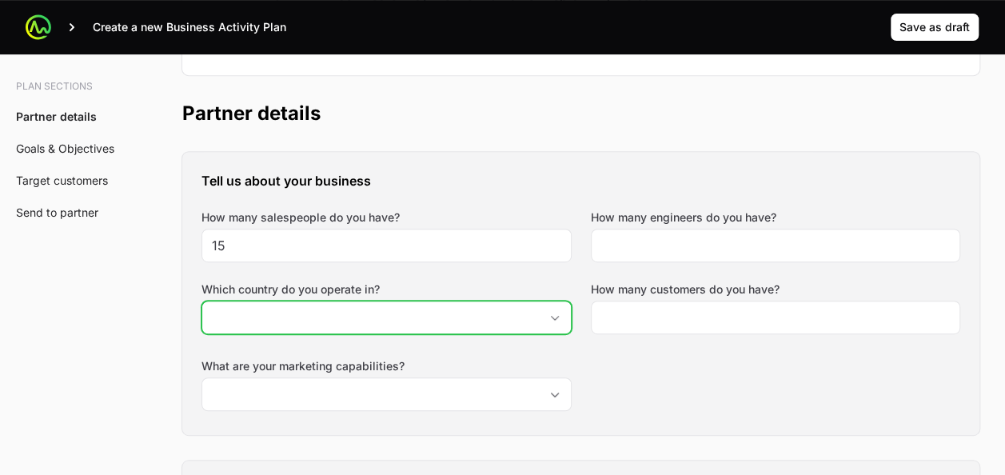
click at [520, 313] on div "Which country do you operate in?" at bounding box center [386, 307] width 370 height 53
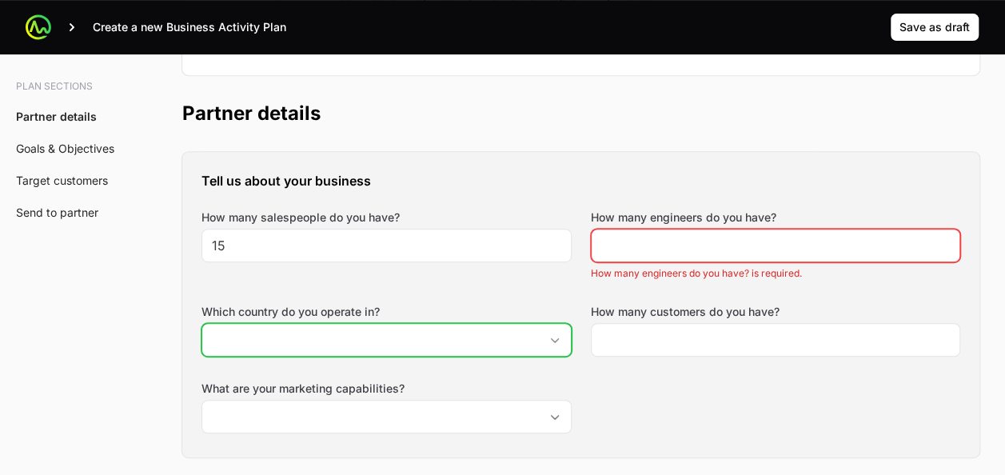
click at [424, 339] on input "Which country do you operate in?" at bounding box center [370, 340] width 337 height 32
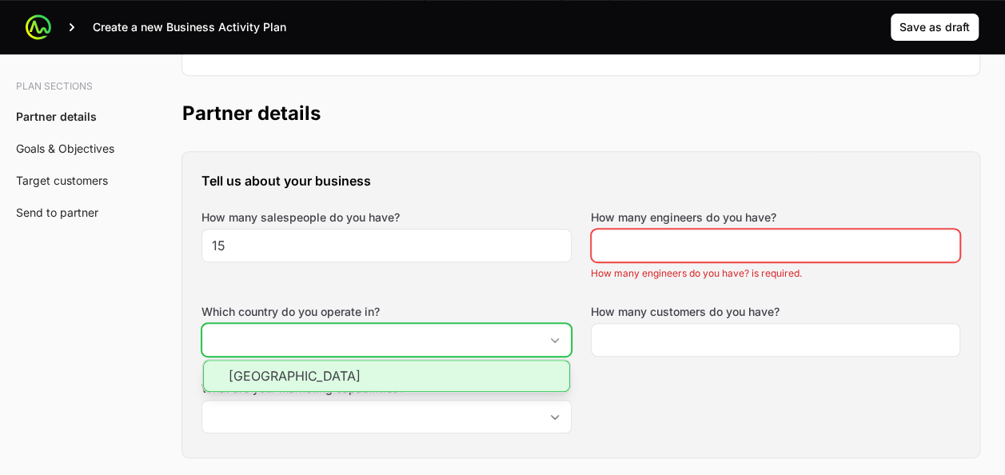
click at [403, 377] on li "[GEOGRAPHIC_DATA]" at bounding box center [386, 376] width 367 height 32
type input "[GEOGRAPHIC_DATA]"
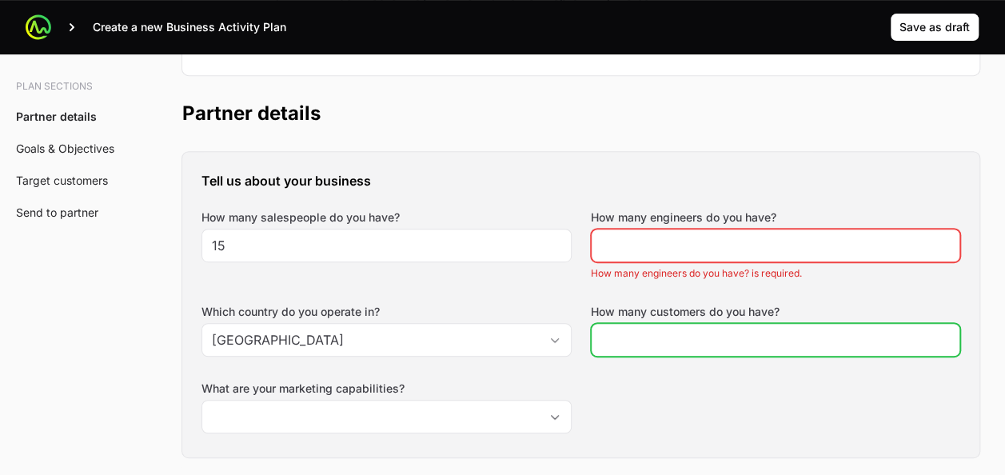
click at [689, 331] on input "How many customers do you have?" at bounding box center [775, 339] width 349 height 19
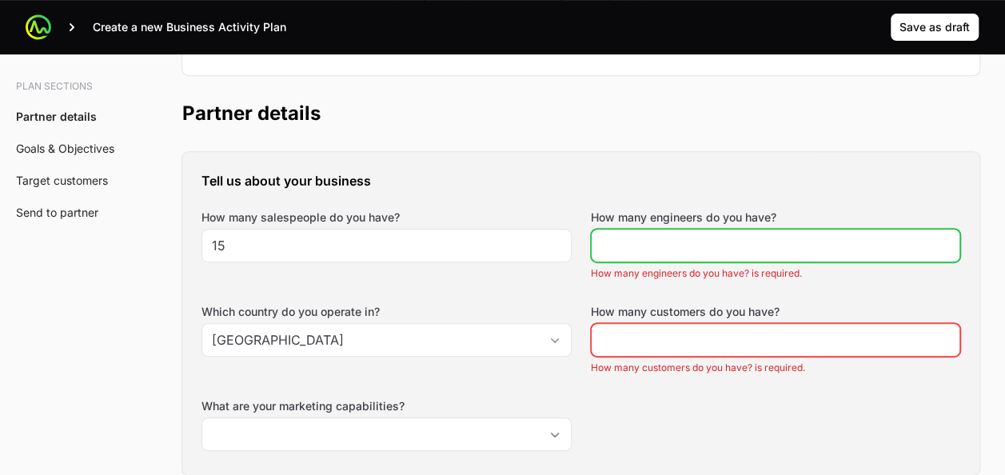
click at [723, 238] on input "How many engineers do you have?" at bounding box center [775, 245] width 349 height 19
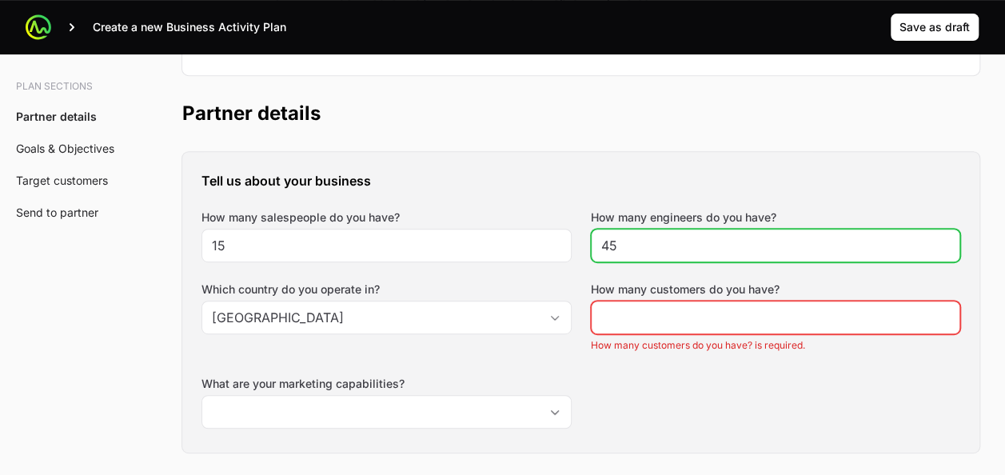
type input "45"
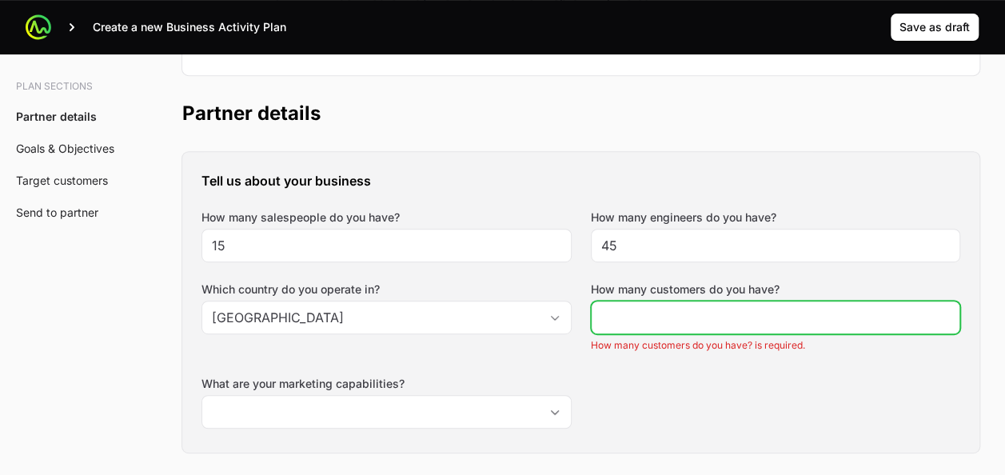
click at [693, 315] on input "How many customers do you have?" at bounding box center [775, 317] width 349 height 19
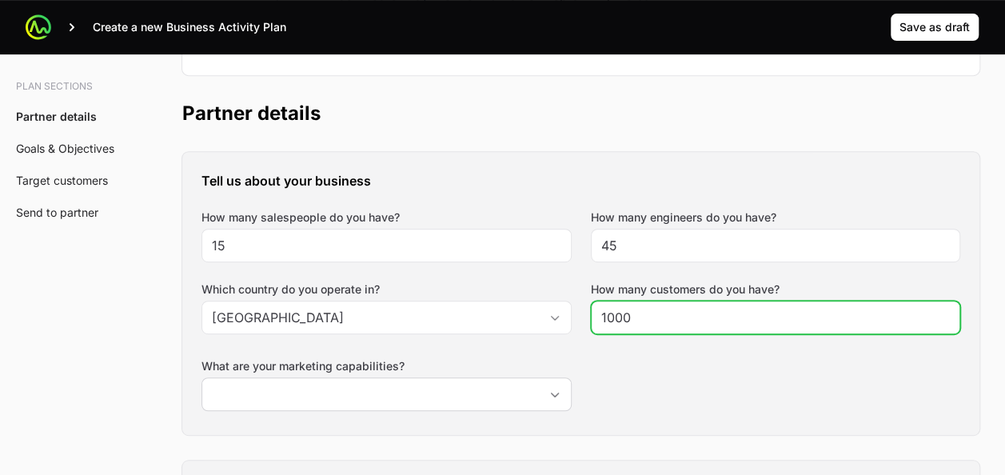
type input "1000"
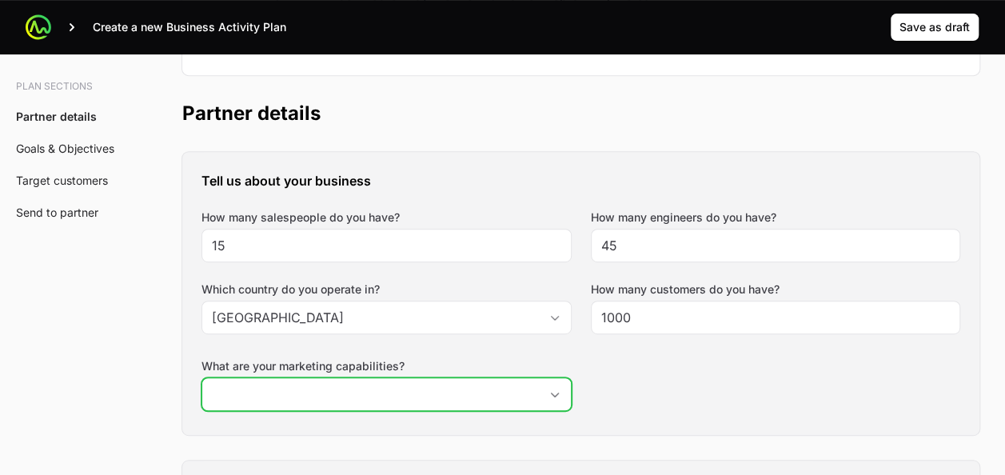
click at [469, 390] on input "What are your marketing capabilities?" at bounding box center [370, 394] width 337 height 32
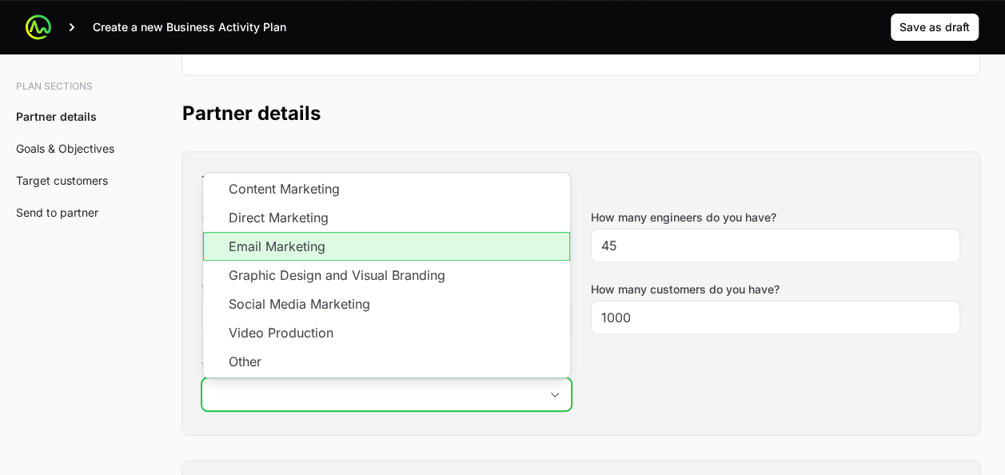
click at [350, 237] on li "Email Marketing" at bounding box center [386, 246] width 367 height 29
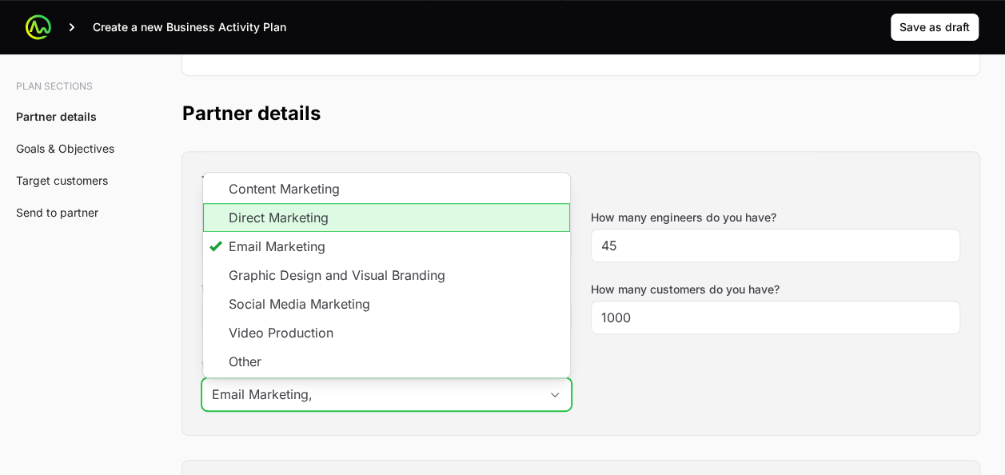
click at [349, 226] on li "Direct Marketing" at bounding box center [386, 217] width 367 height 29
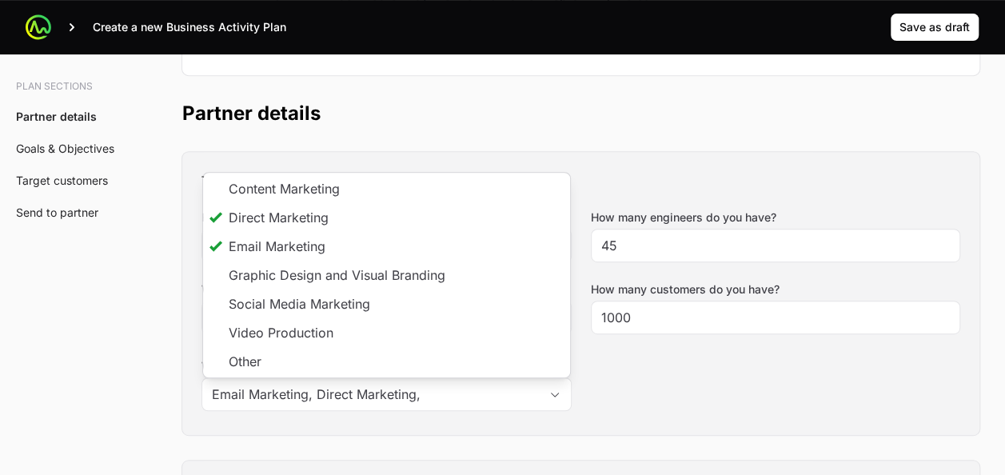
type input "Email Marketing, Direct Marketing"
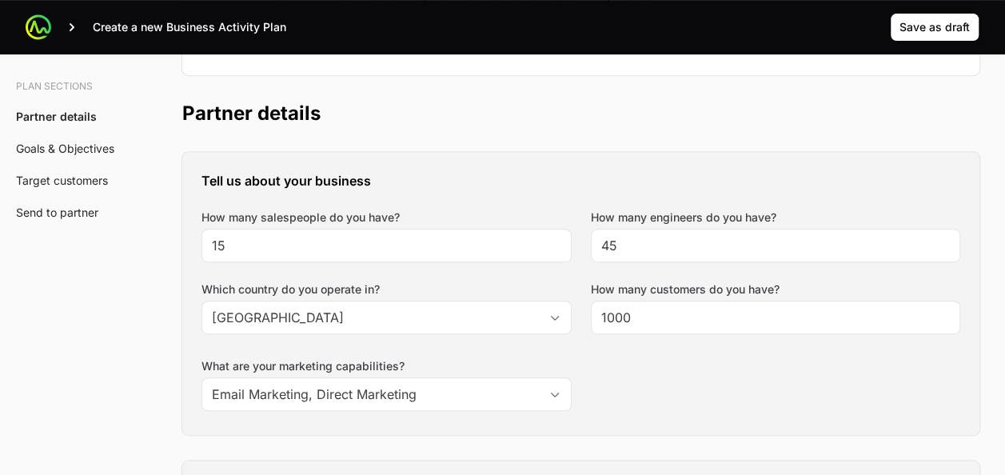
scroll to position [638, 0]
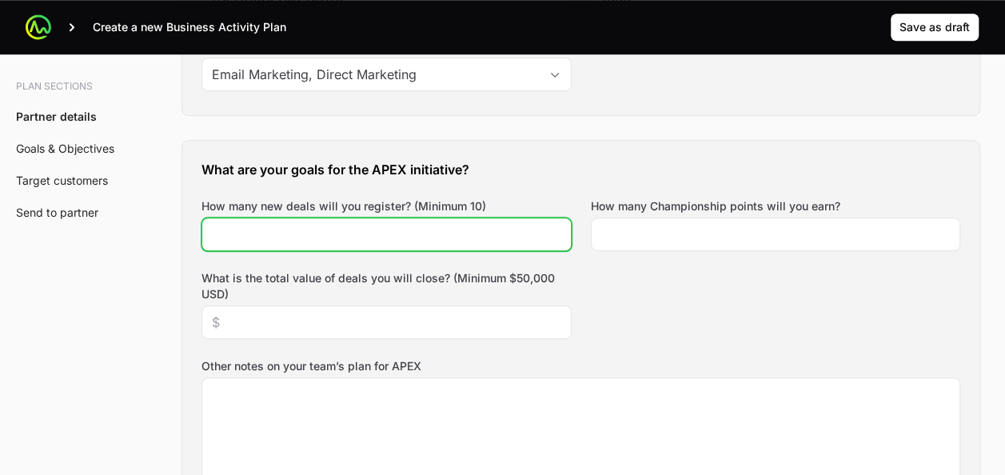
click at [359, 225] on input "How many new deals will you register? (Minimum 10)" at bounding box center [386, 234] width 349 height 19
type input "10"
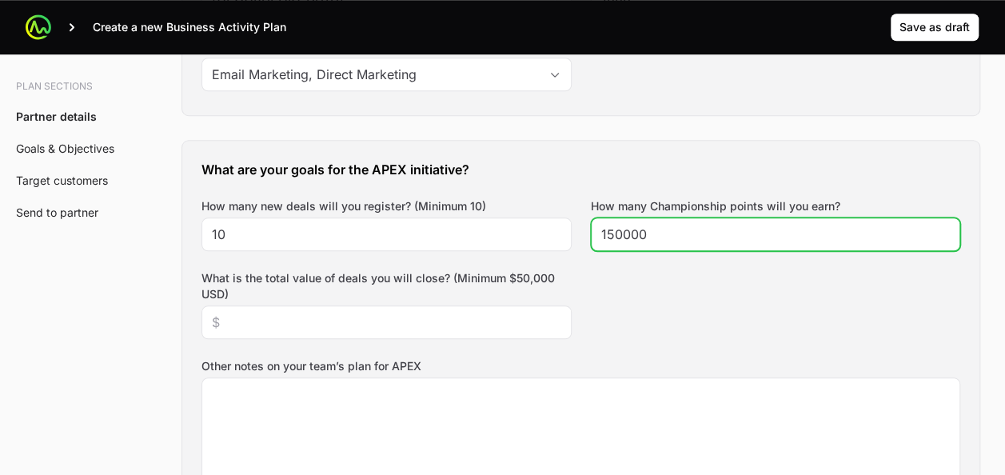
type input "150000"
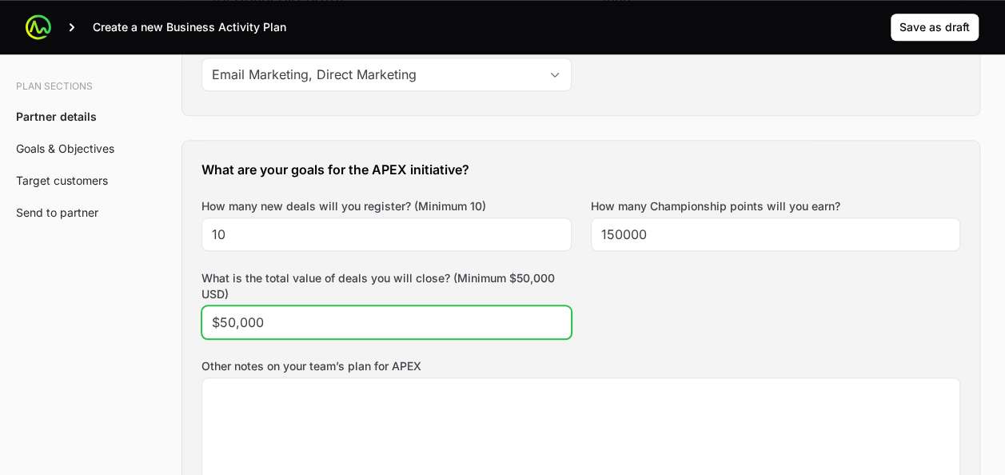
type input "$50,000"
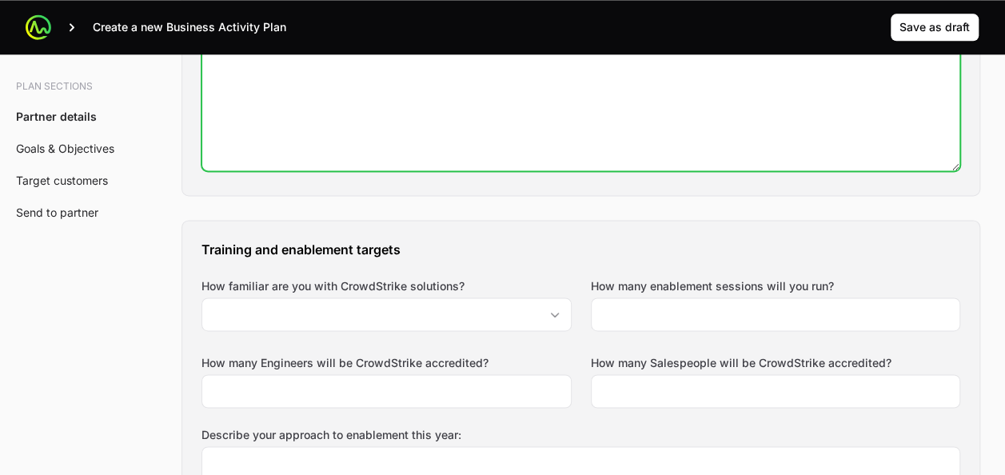
scroll to position [1038, 0]
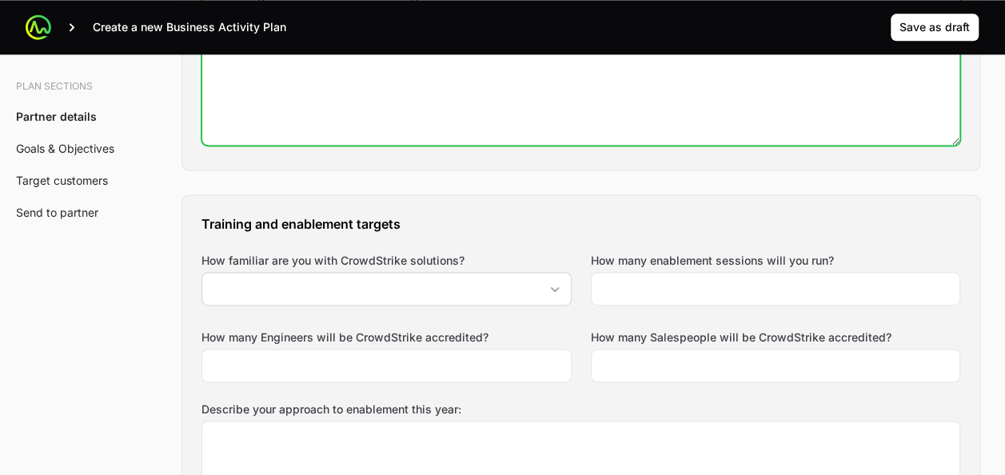
type textarea "Plan to get CrowdStrike knowledge"
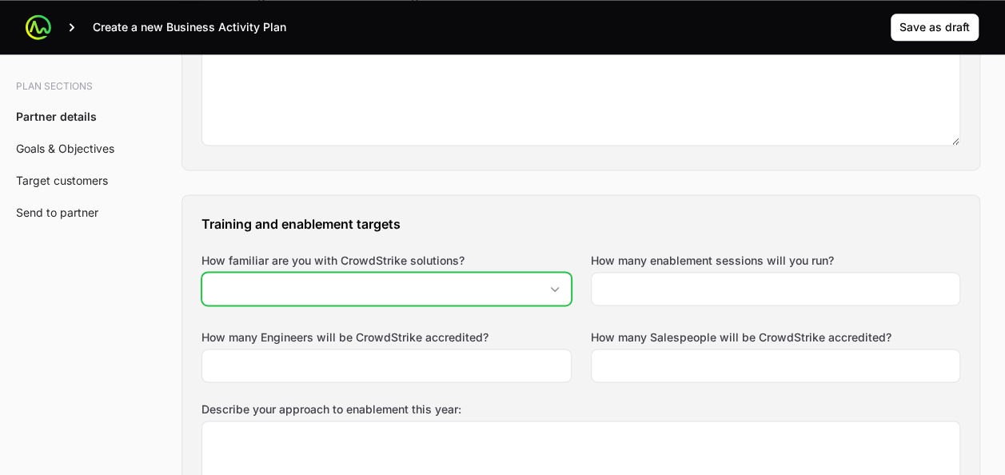
click at [385, 289] on input "How familiar are you with CrowdStrike solutions?" at bounding box center [370, 289] width 337 height 32
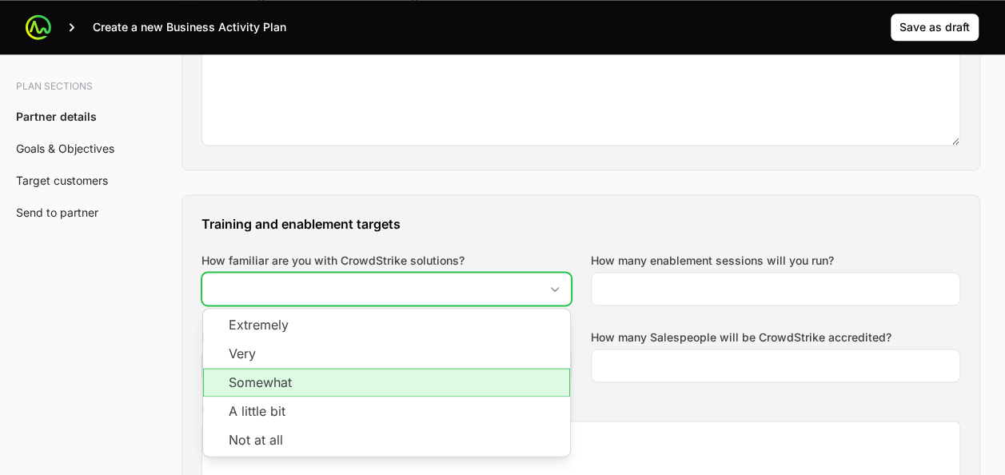
click at [292, 376] on li "Somewhat" at bounding box center [386, 382] width 367 height 29
type input "Somewhat"
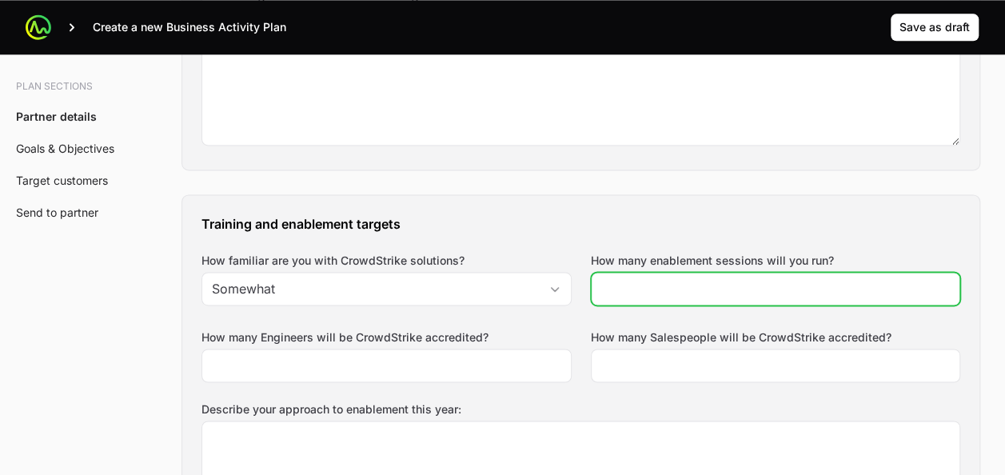
click at [740, 281] on input "How many enablement sessions will you run?" at bounding box center [775, 288] width 349 height 19
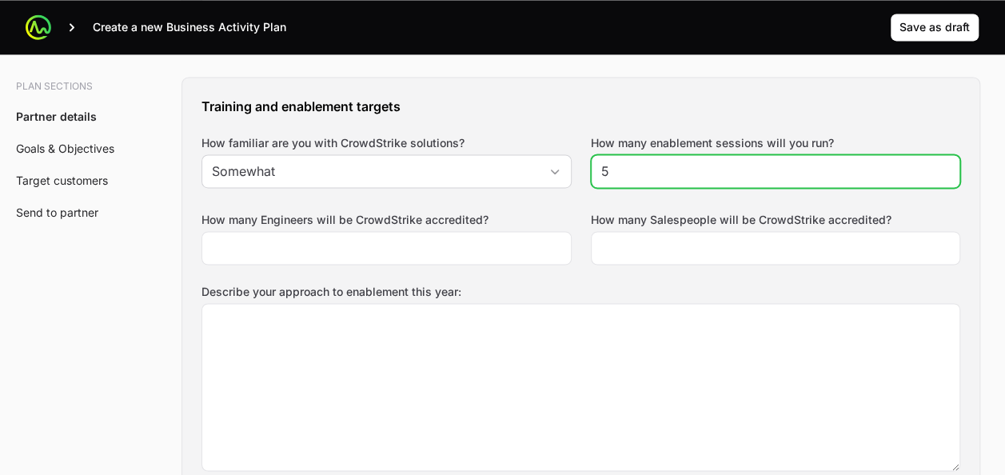
scroll to position [1198, 0]
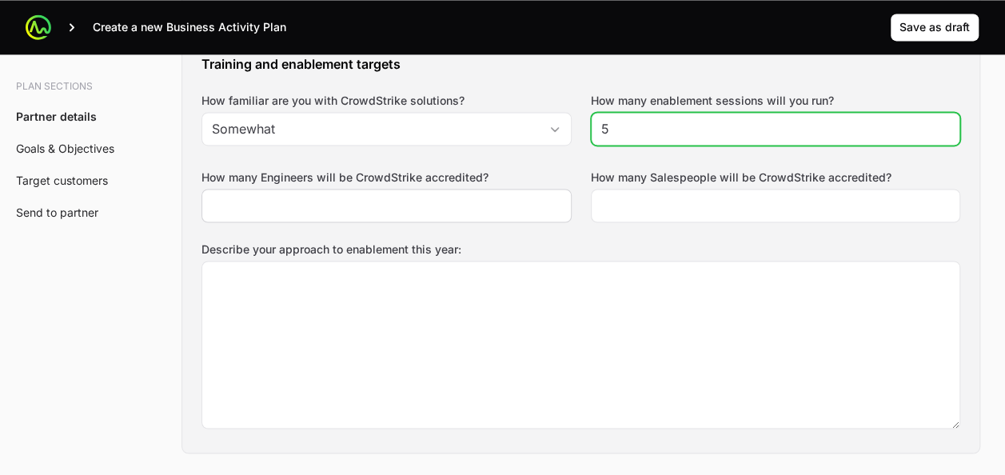
type input "5"
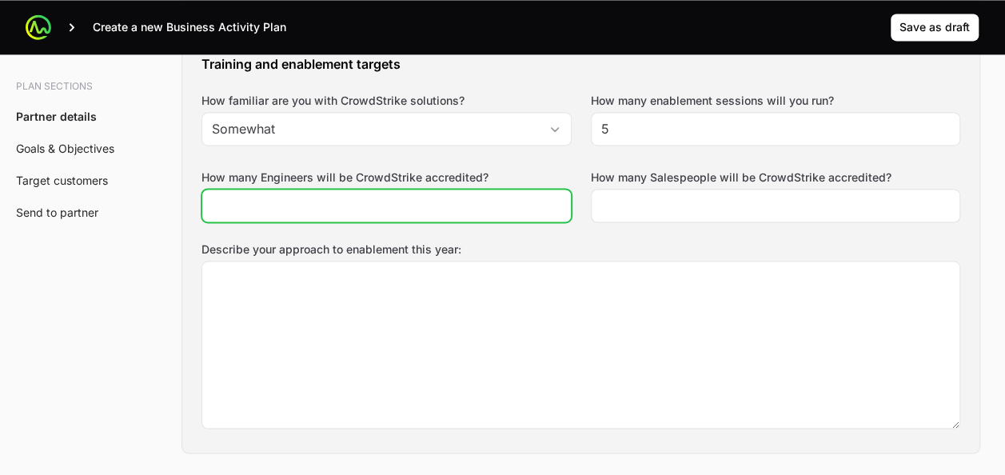
click at [440, 216] on div at bounding box center [386, 206] width 370 height 34
click at [443, 205] on input "How many Engineers will be CrowdStrike accredited?" at bounding box center [386, 205] width 349 height 19
type input "1"
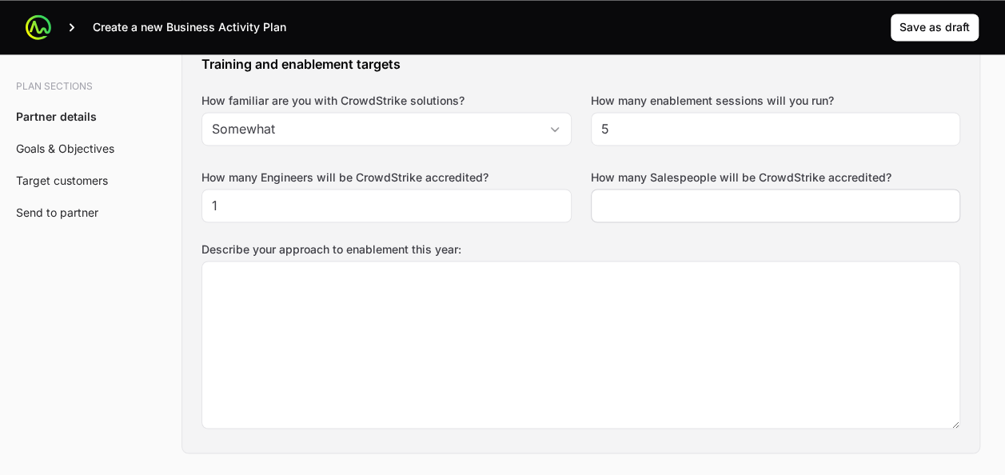
click at [663, 211] on div at bounding box center [776, 206] width 370 height 34
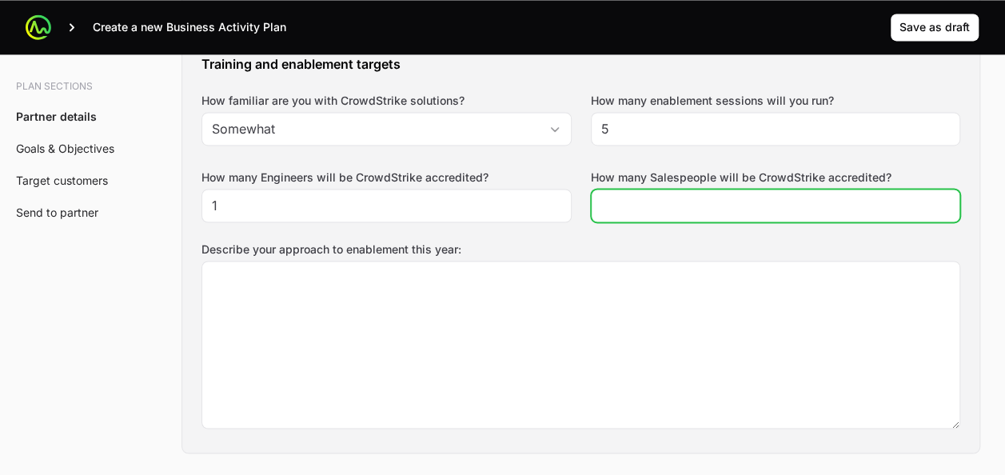
click at [665, 209] on input "How many Salespeople will be CrowdStrike accredited?" at bounding box center [775, 205] width 349 height 19
type input "1"
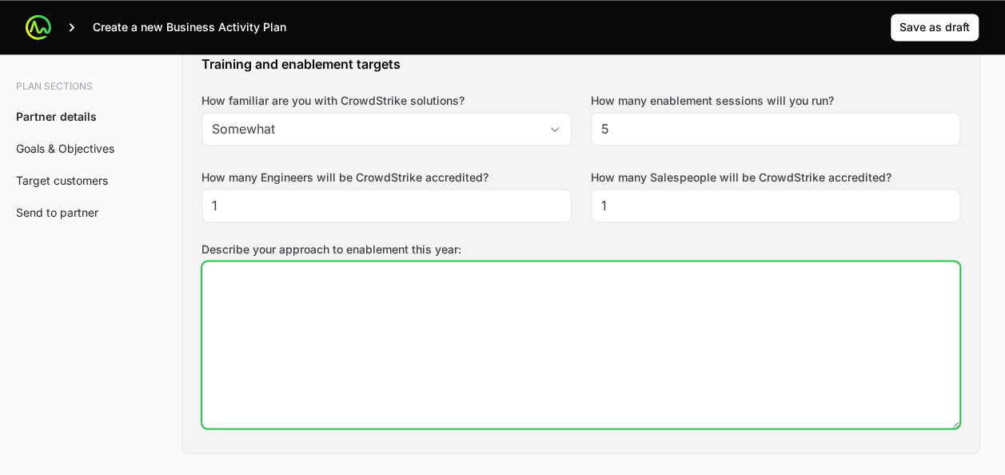
click at [561, 300] on textarea "Describe your approach to enablement this year:" at bounding box center [580, 344] width 757 height 166
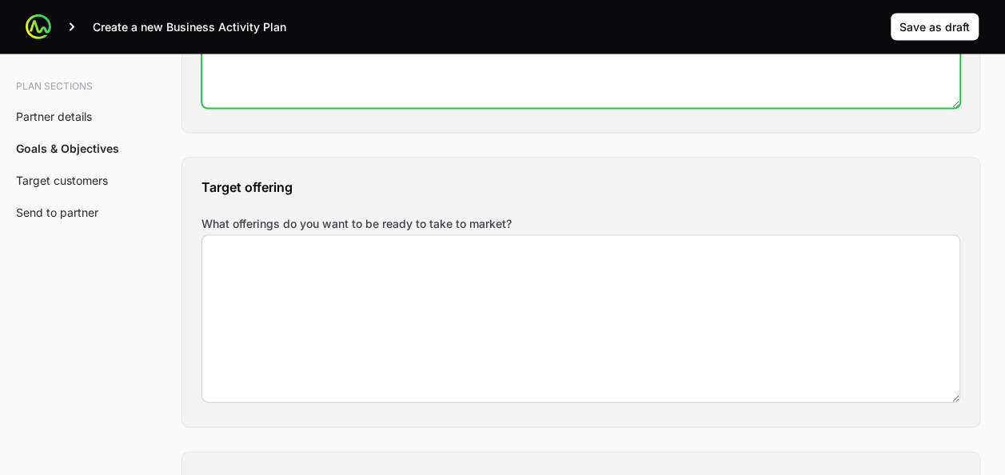
type textarea "To change primary solution from Trend Micro to CrowdStrike"
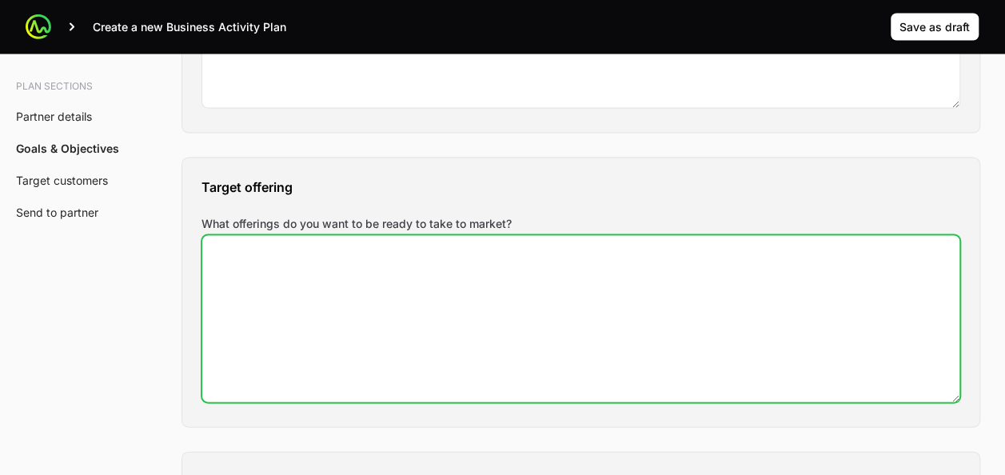
click at [469, 269] on textarea "What offerings do you want to be ready to take to market?" at bounding box center [580, 319] width 757 height 166
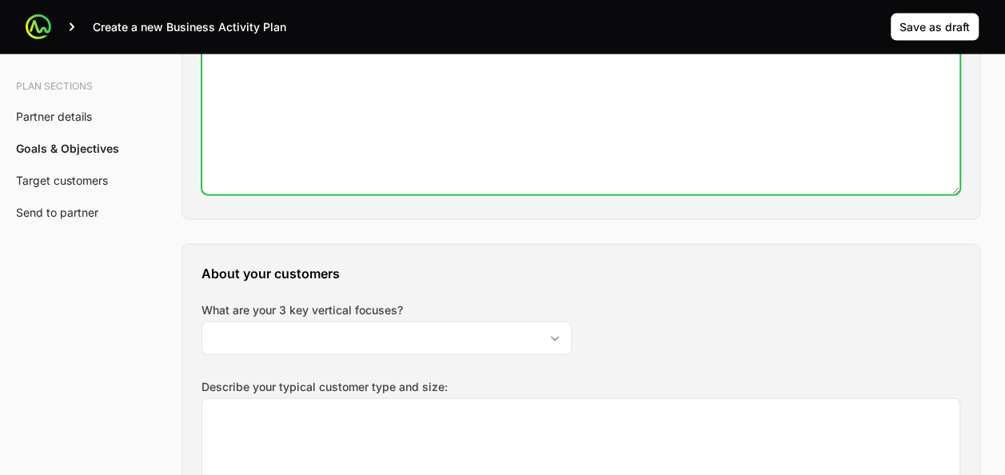
scroll to position [1837, 0]
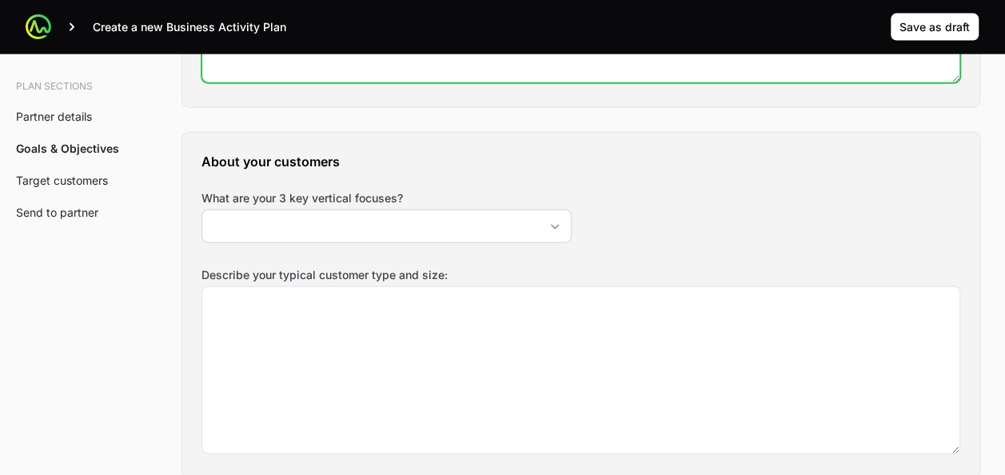
type textarea "EDR+ Identity"
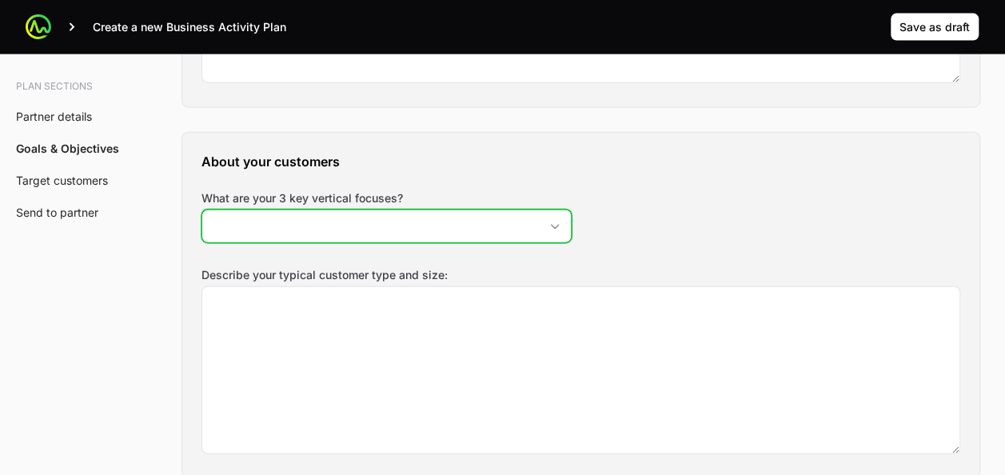
click at [408, 213] on input "What are your 3 key vertical focuses?" at bounding box center [370, 226] width 337 height 32
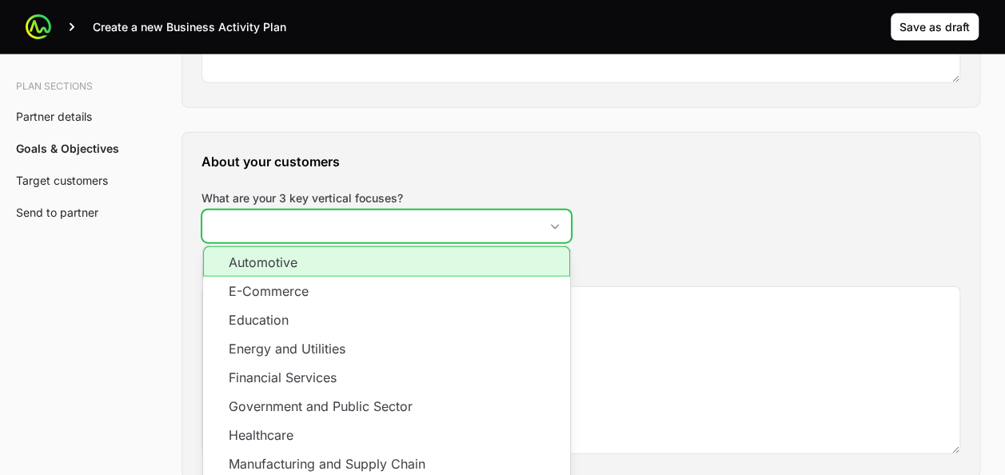
click at [329, 256] on li "Automotive" at bounding box center [386, 261] width 367 height 30
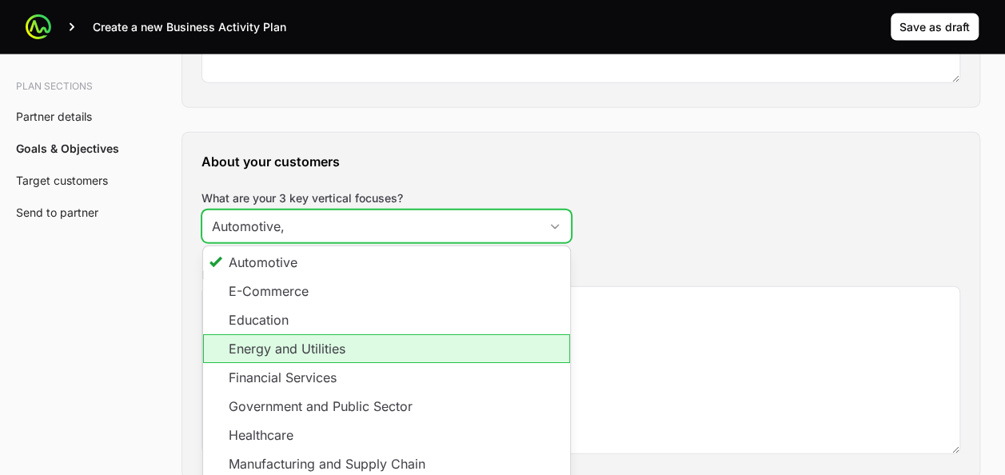
click at [350, 337] on li "Energy and Utilities" at bounding box center [386, 348] width 367 height 29
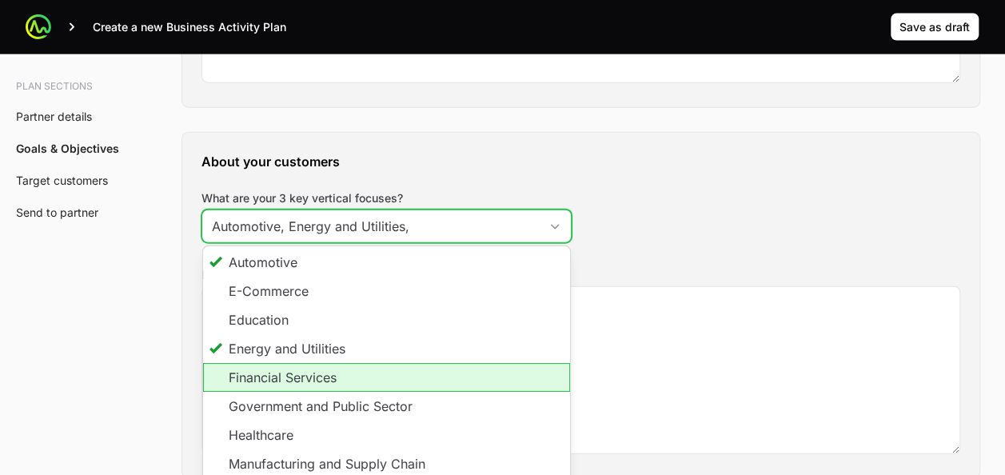
click at [345, 363] on li "Financial Services" at bounding box center [386, 377] width 367 height 29
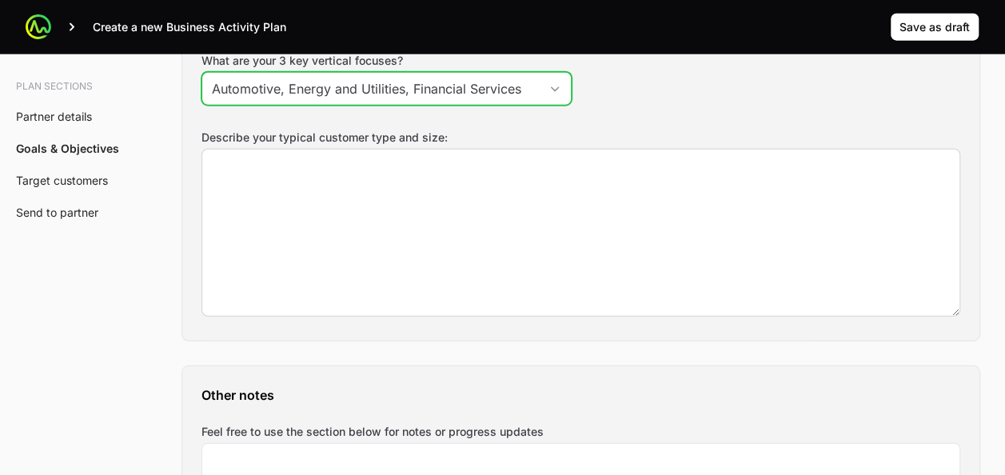
scroll to position [1917, 0]
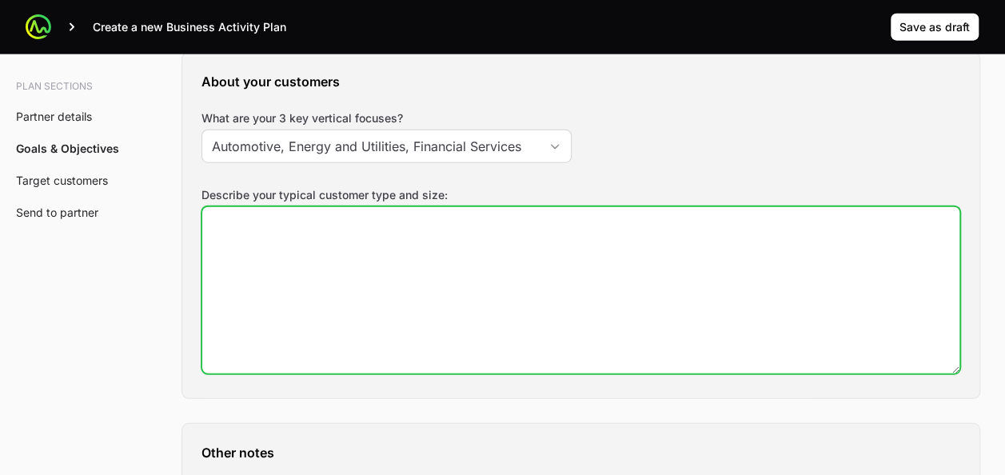
type input "Automotive, Energy and Utilities, Financial Services"
click at [408, 217] on textarea "Describe your typical customer type and size:" at bounding box center [580, 290] width 757 height 166
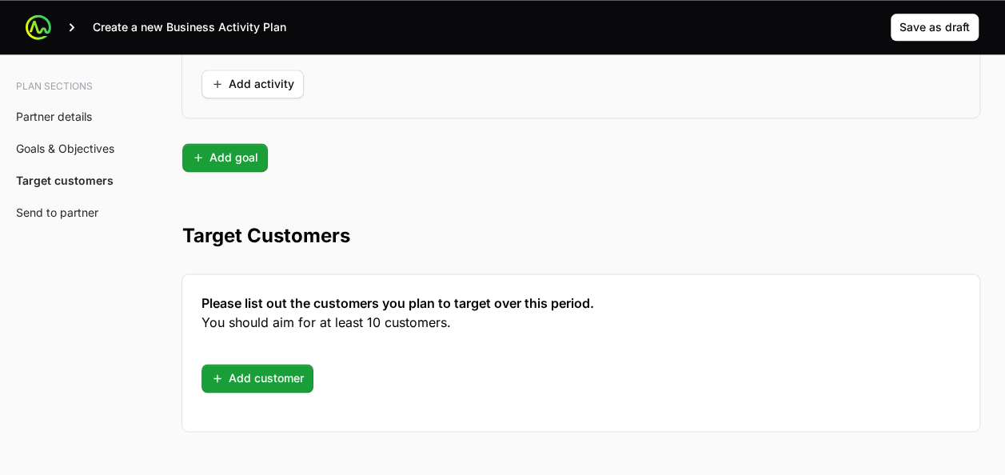
scroll to position [4236, 0]
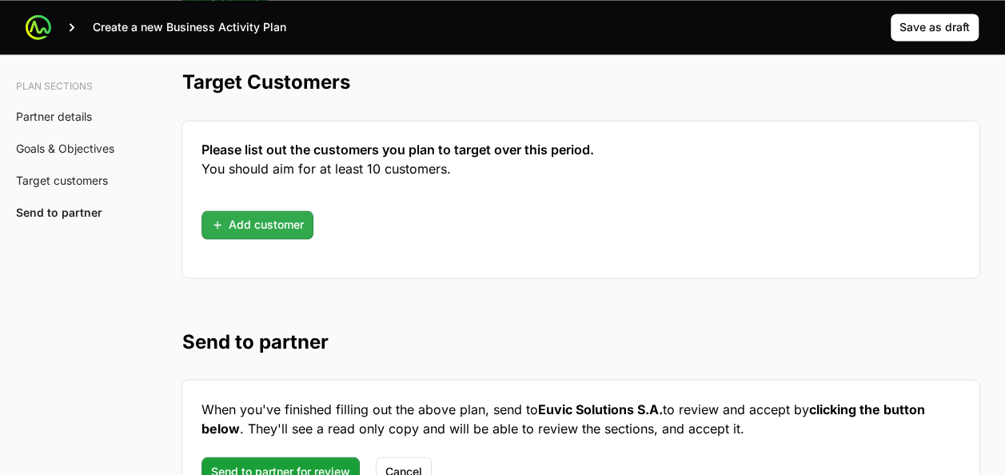
type textarea "From 500+EP"
click at [293, 215] on span "Add customer" at bounding box center [257, 224] width 93 height 19
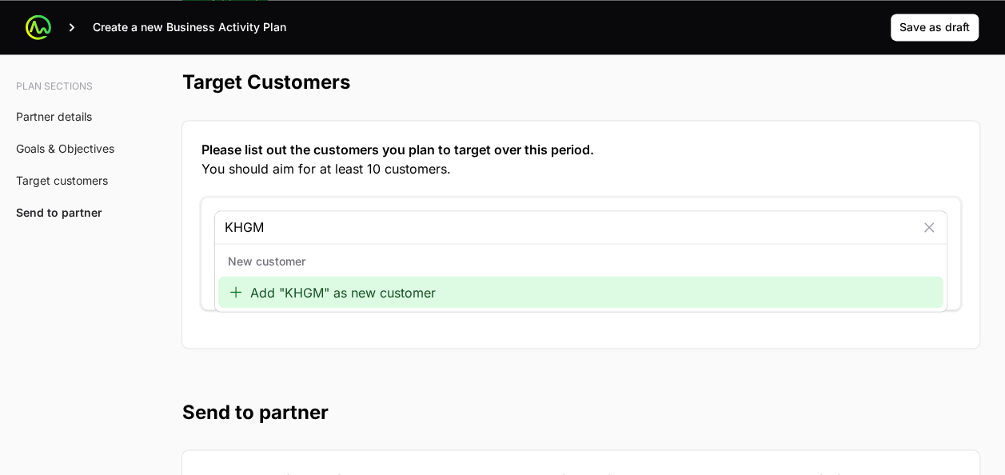
type input "KHGM"
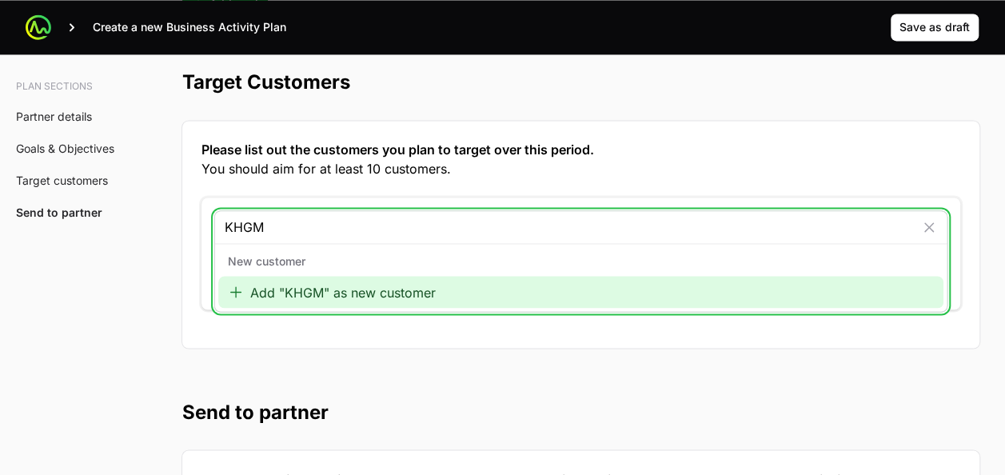
click at [401, 280] on div "Add "KHGM" as new customer" at bounding box center [580, 292] width 725 height 32
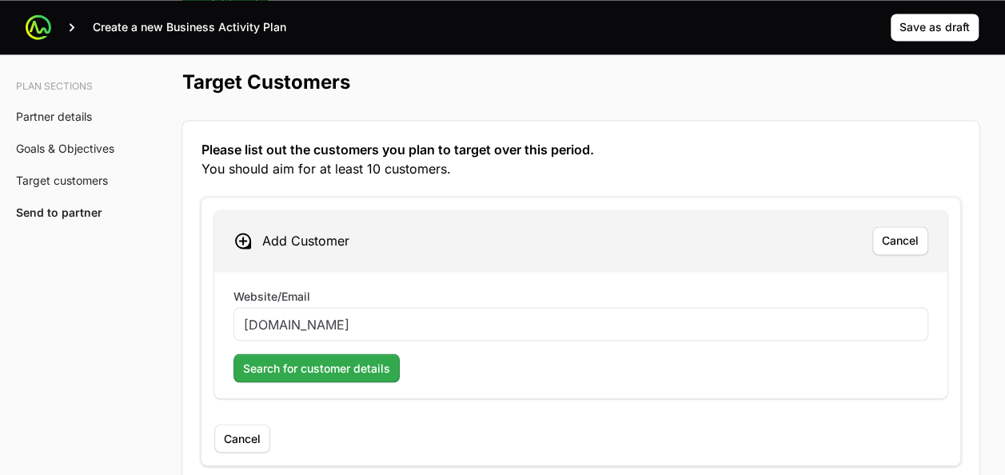
type input "www.kghm.pl"
click at [379, 364] on span "Search for customer details" at bounding box center [316, 367] width 147 height 19
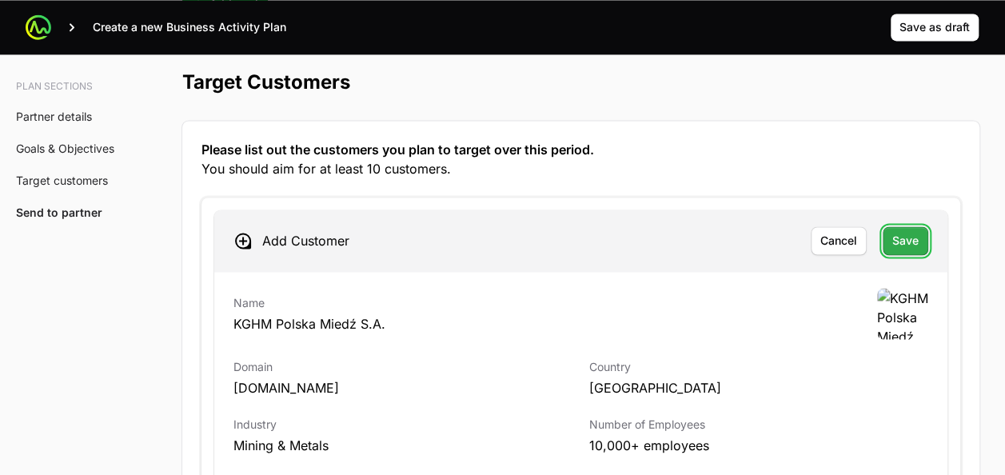
click at [891, 235] on button "Save" at bounding box center [906, 240] width 46 height 29
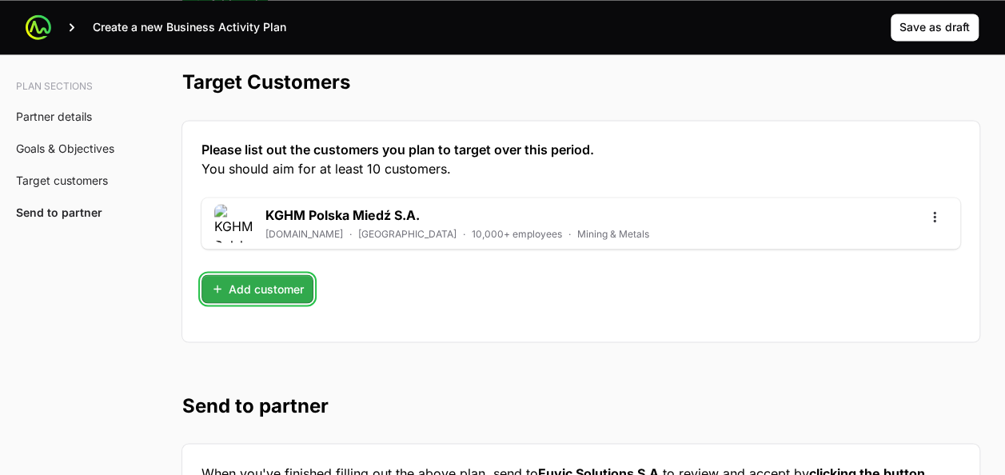
click at [286, 274] on button "Add customer" at bounding box center [257, 288] width 112 height 29
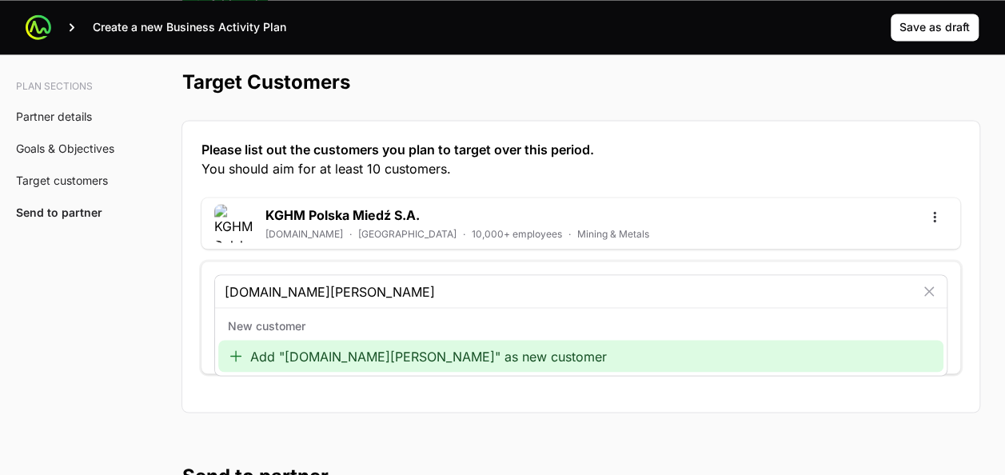
type input "www.orlen.pl"
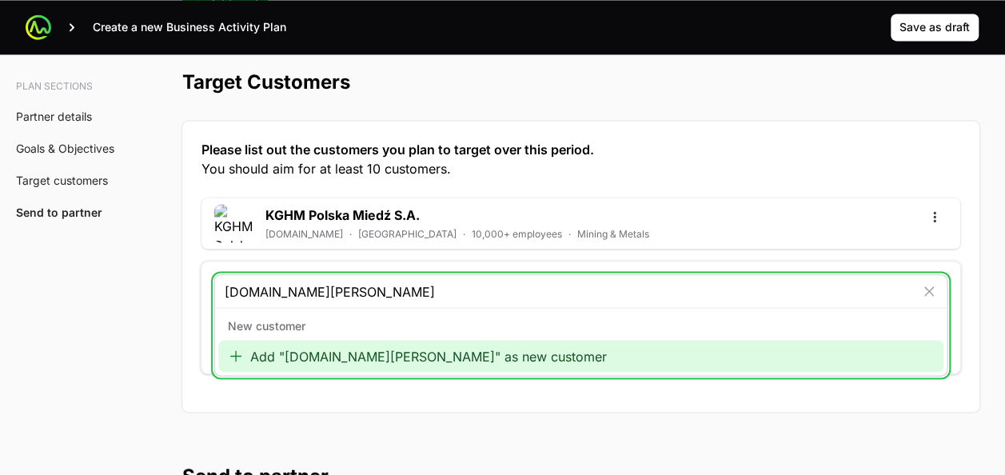
click at [389, 341] on div "Add "www.orlen.pl" as new customer" at bounding box center [580, 356] width 725 height 32
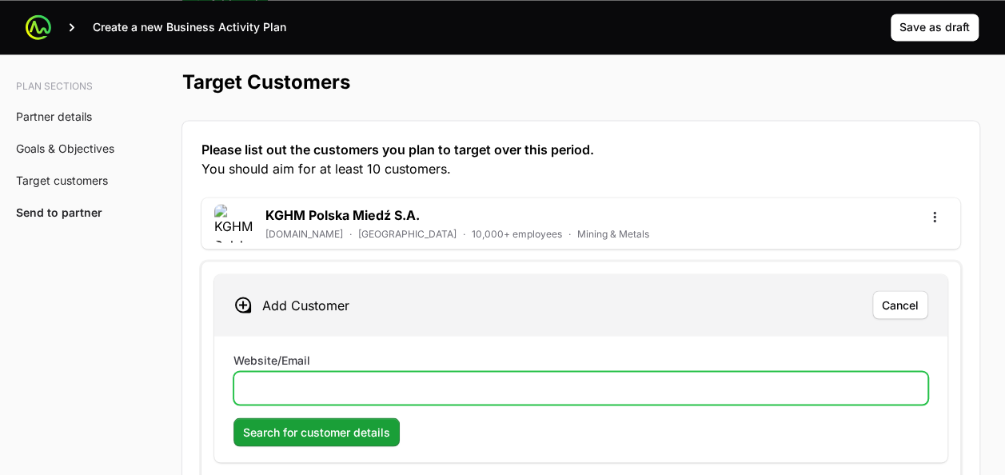
click at [617, 378] on input "Website/Email" at bounding box center [581, 387] width 674 height 19
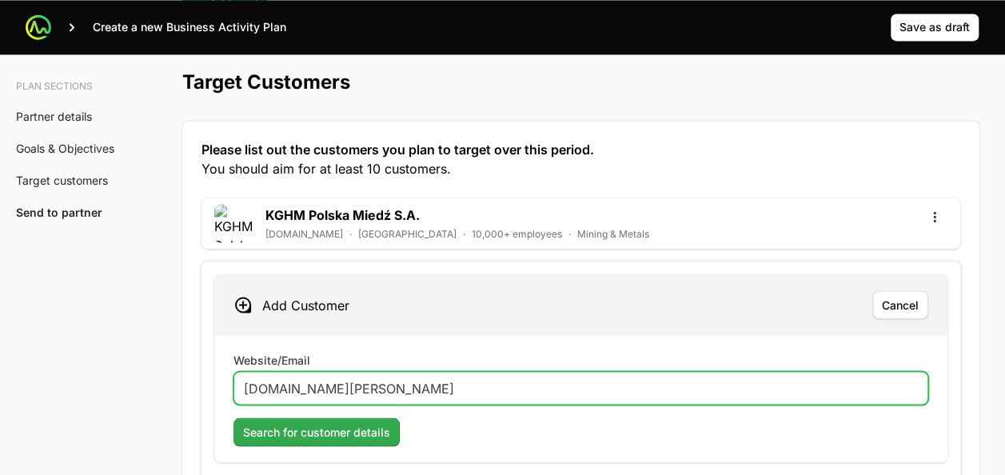
type input "www.orlen.pl"
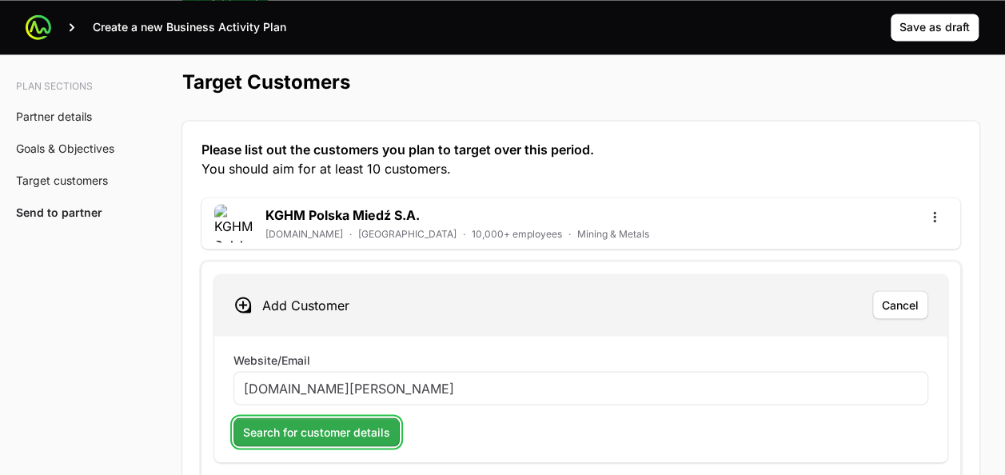
click at [366, 422] on span "Search for customer details" at bounding box center [316, 431] width 147 height 19
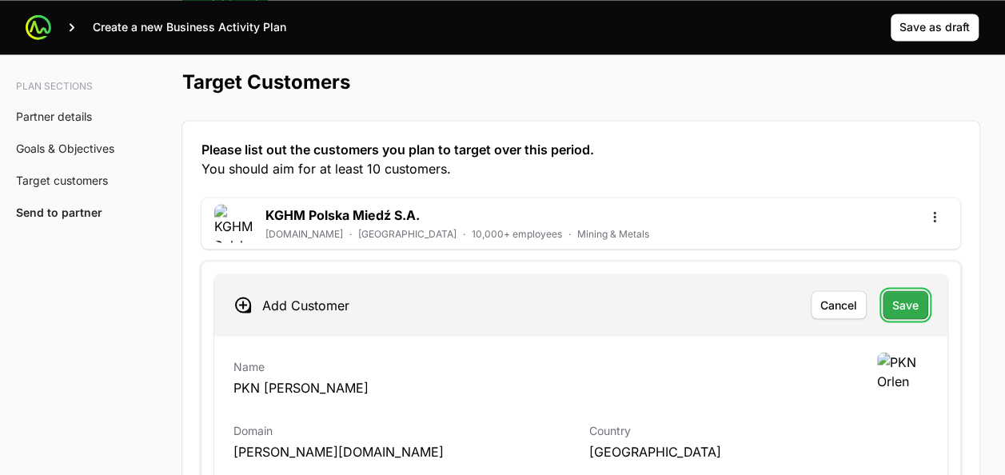
click at [902, 295] on span "Save" at bounding box center [905, 304] width 26 height 19
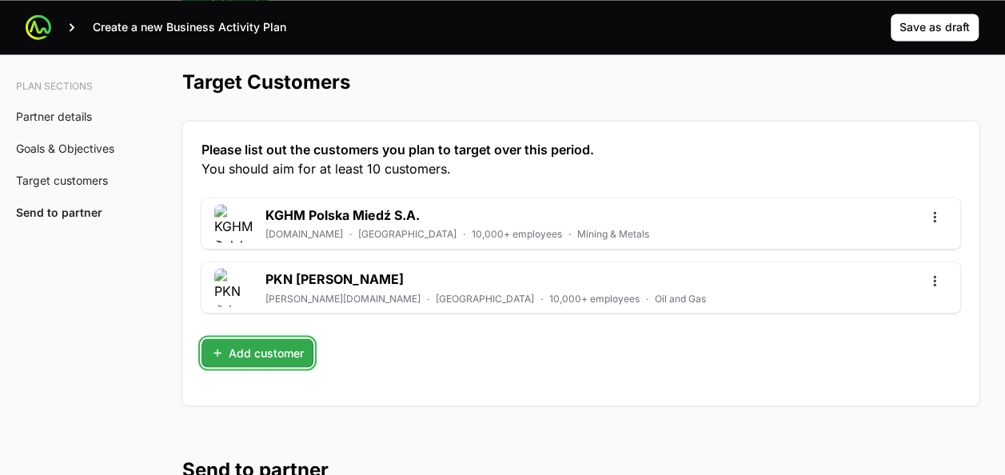
click at [246, 345] on span "Add customer" at bounding box center [257, 352] width 93 height 19
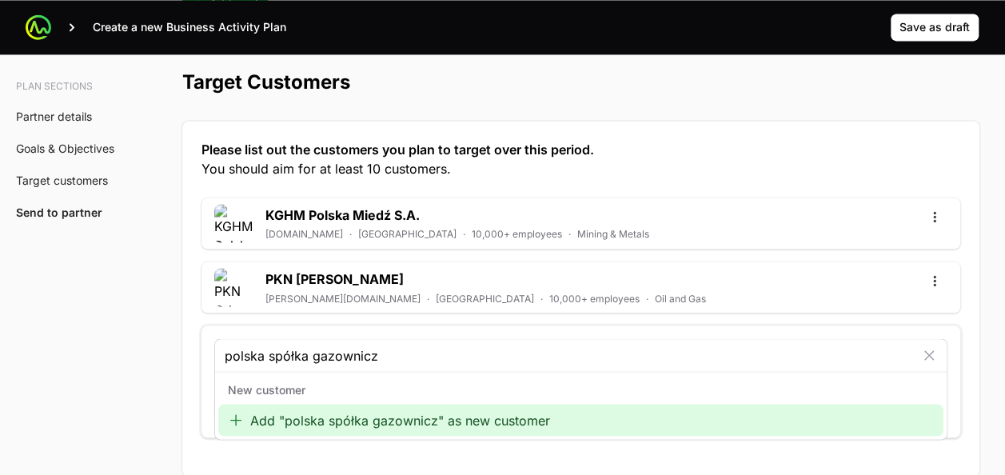
type input "polska spółka gazownicza"
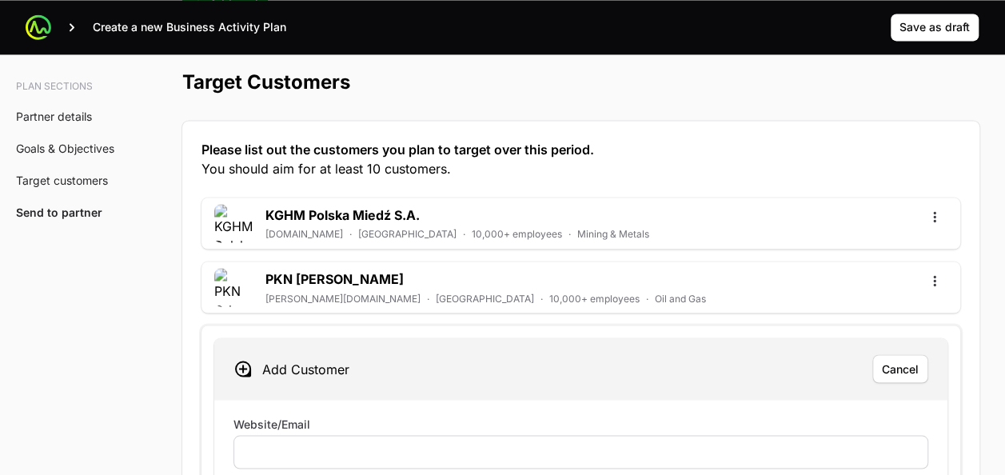
click at [388, 435] on div at bounding box center [580, 452] width 695 height 34
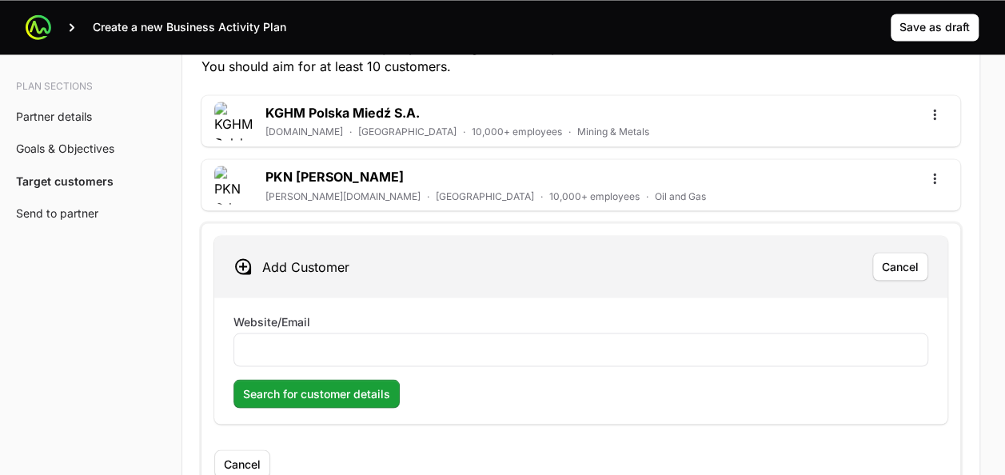
scroll to position [4396, 0]
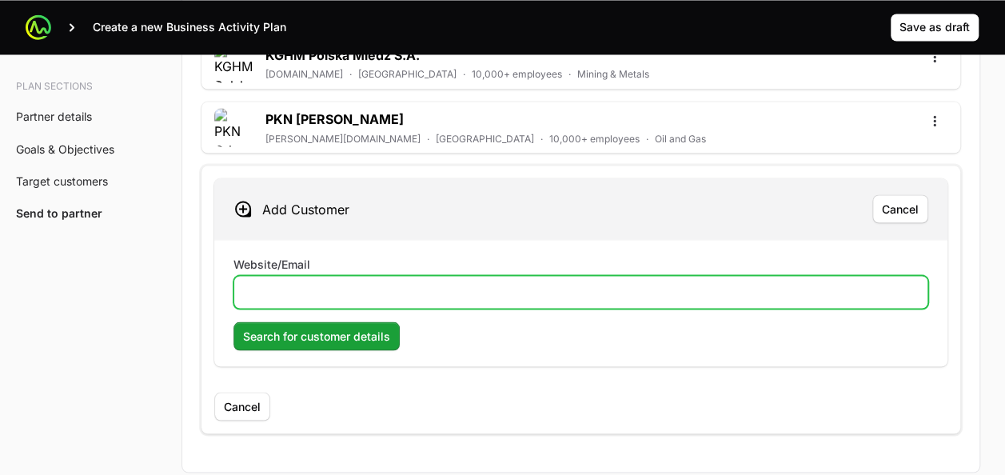
click at [358, 283] on input "Website/Email" at bounding box center [581, 291] width 674 height 19
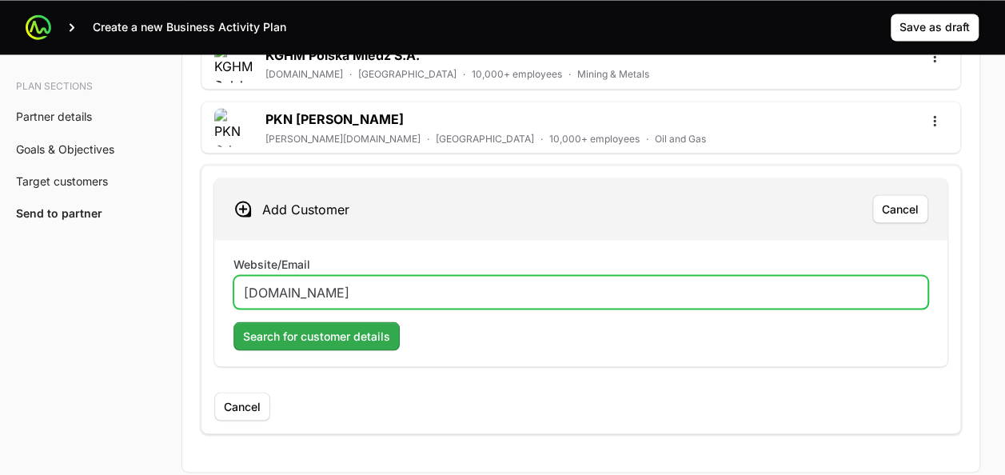
type input "www.psgaz.pl"
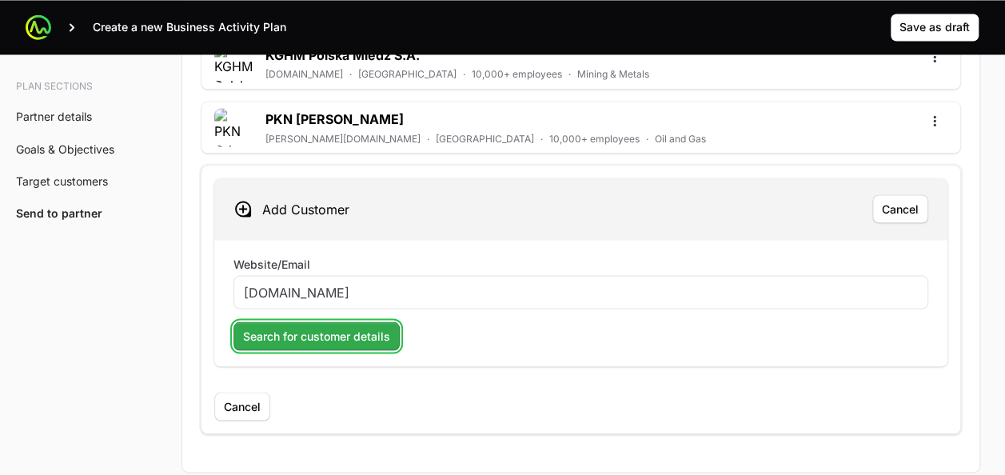
click at [328, 331] on span "Search for customer details" at bounding box center [316, 335] width 147 height 19
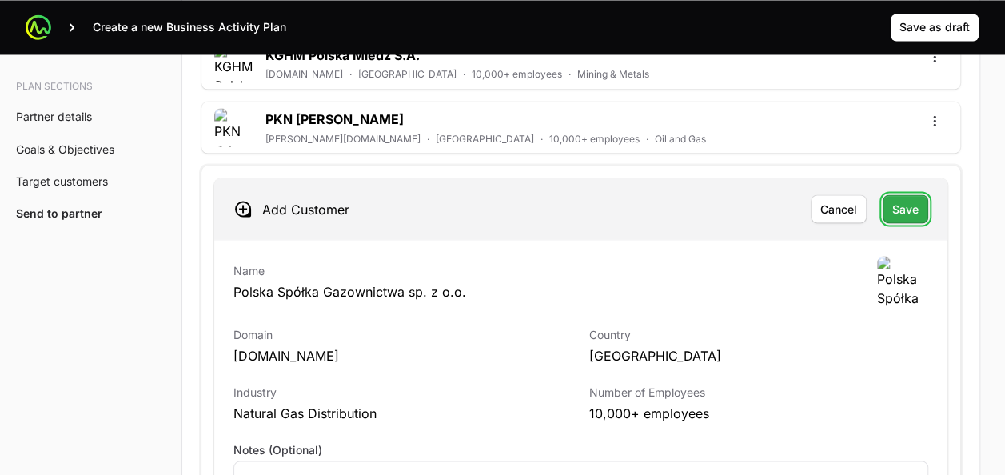
click at [912, 209] on button "Save" at bounding box center [906, 208] width 46 height 29
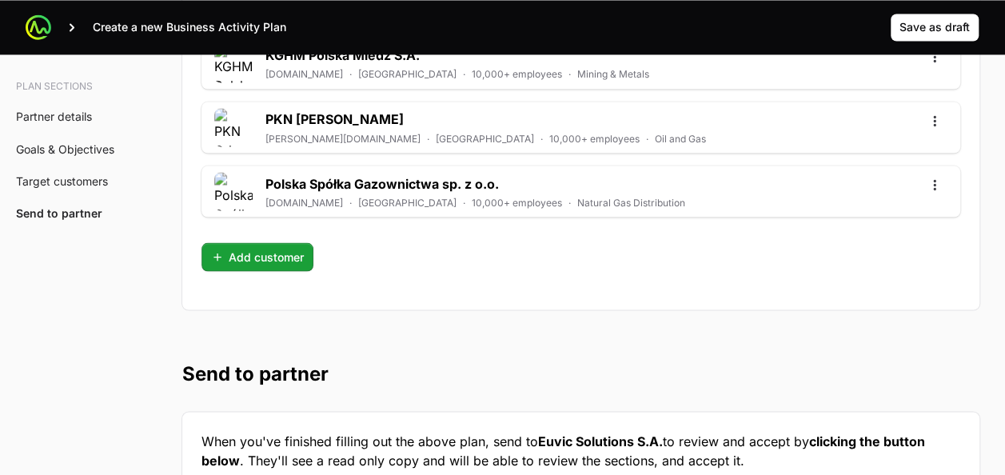
scroll to position [4551, 0]
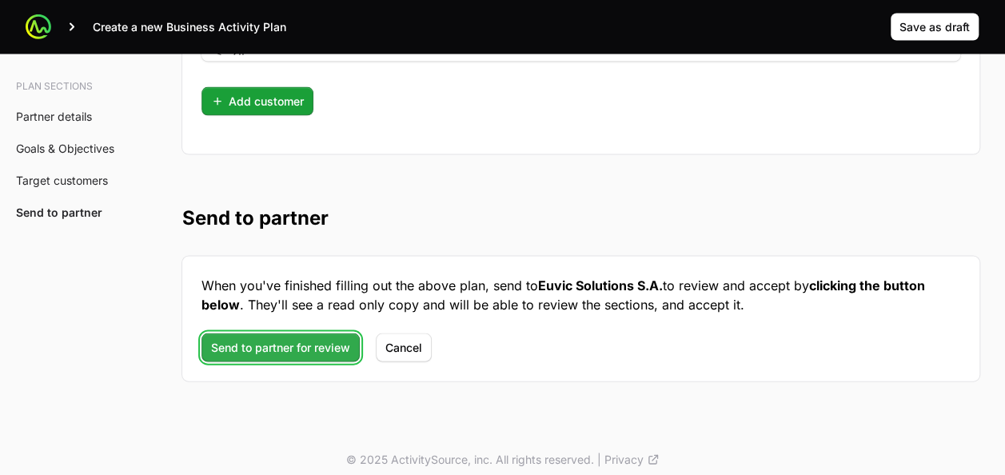
click at [280, 339] on span "Send to partner for review" at bounding box center [280, 347] width 139 height 19
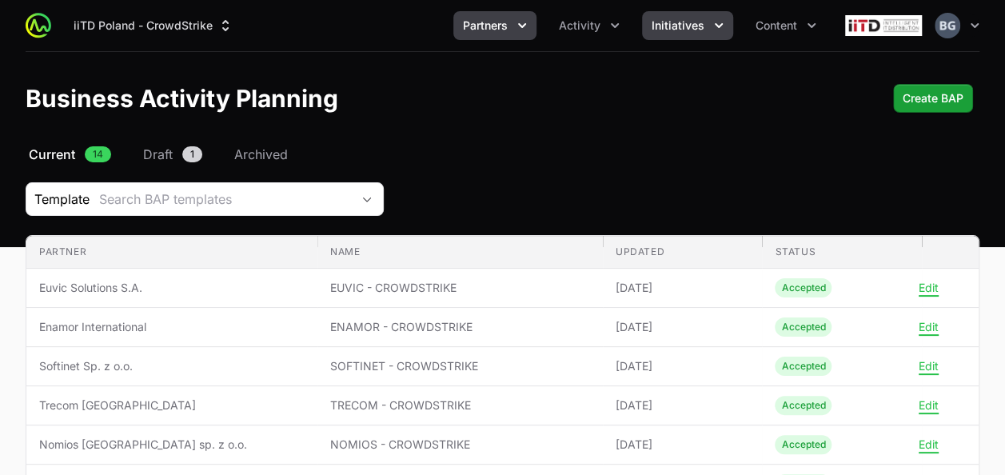
click at [704, 26] on button "Initiatives" at bounding box center [687, 25] width 91 height 29
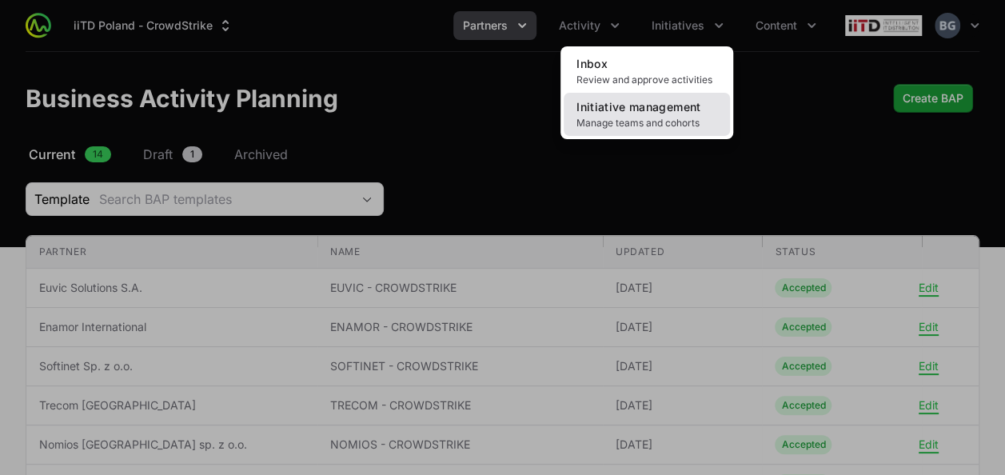
click at [652, 121] on span "Manage teams and cohorts" at bounding box center [647, 123] width 141 height 13
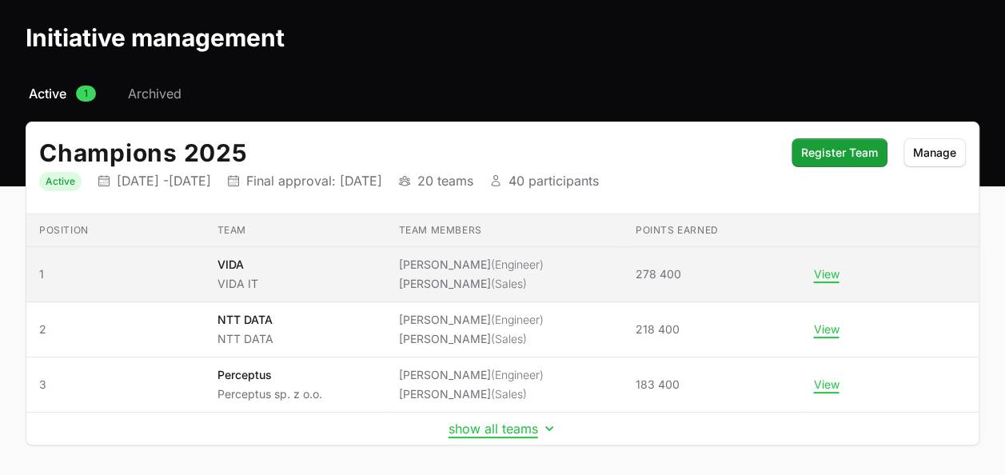
scroll to position [122, 0]
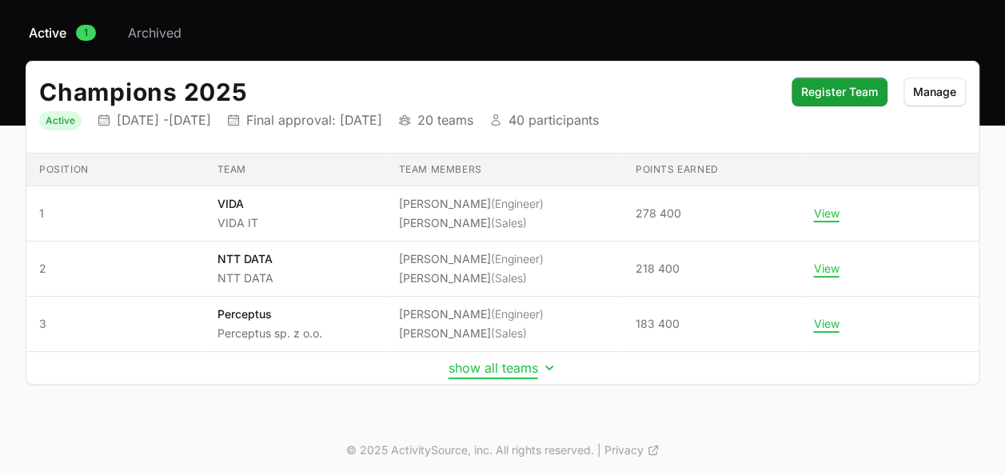
click at [492, 365] on button "show all teams" at bounding box center [503, 368] width 109 height 16
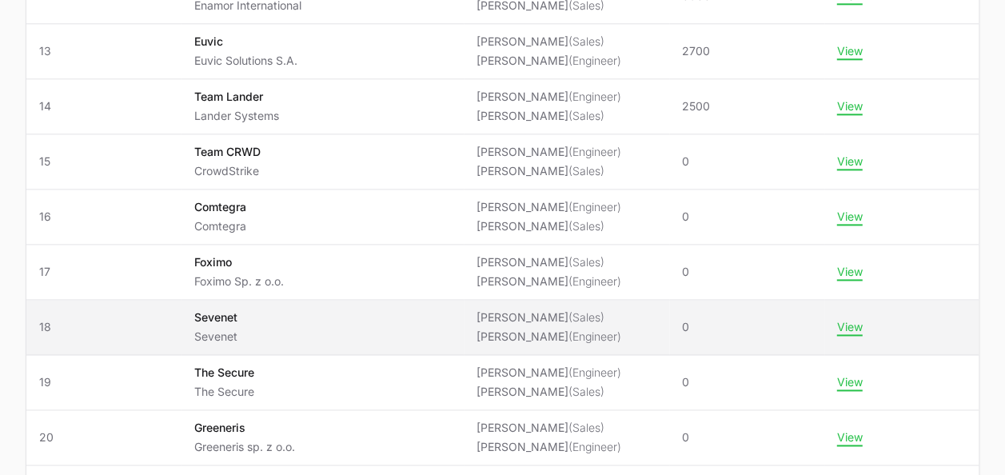
scroll to position [921, 0]
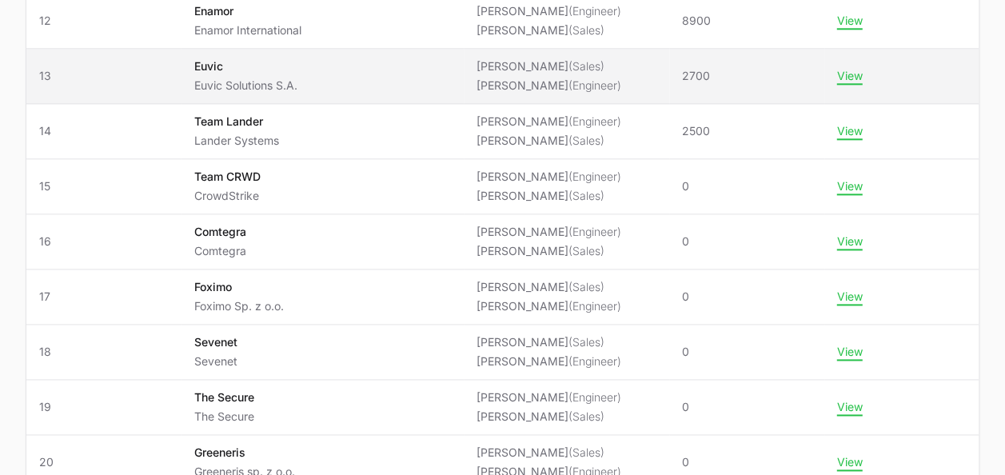
click at [274, 93] on td "Team Euvic Euvic Solutions S.A." at bounding box center [322, 76] width 282 height 55
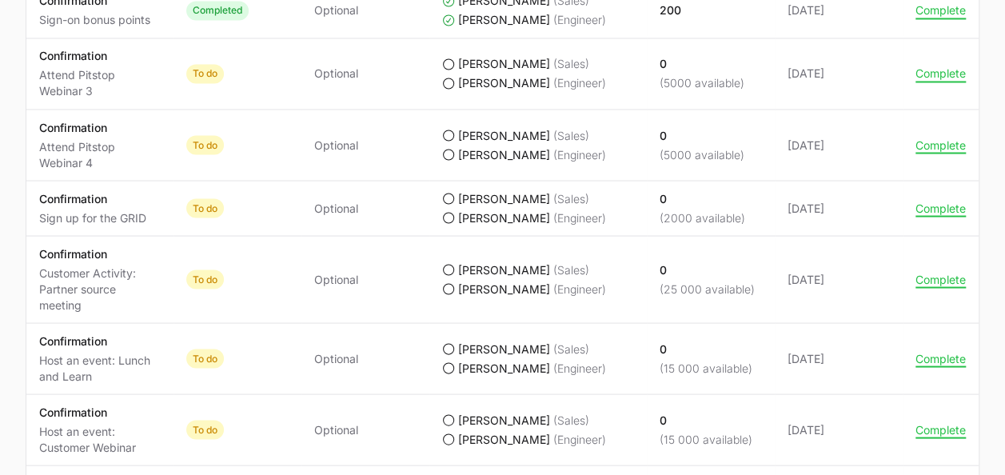
scroll to position [1407, 0]
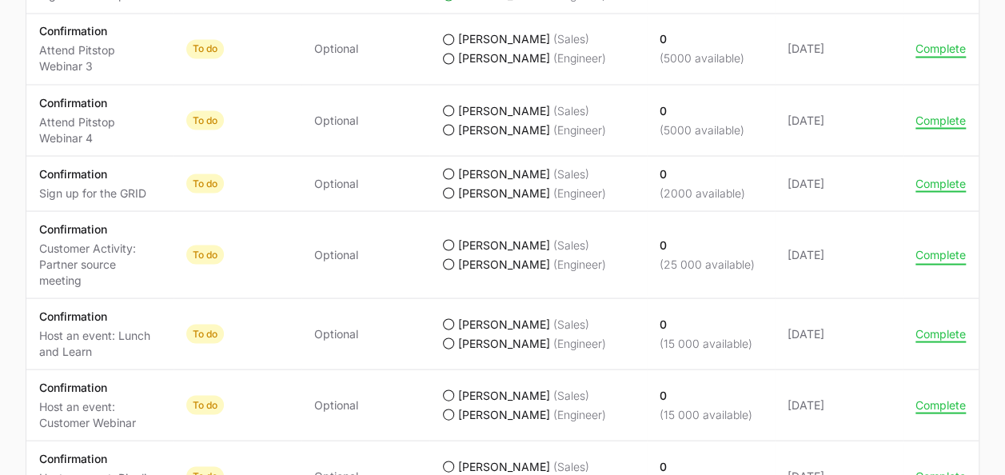
click at [935, 247] on button "Complete" at bounding box center [941, 254] width 50 height 14
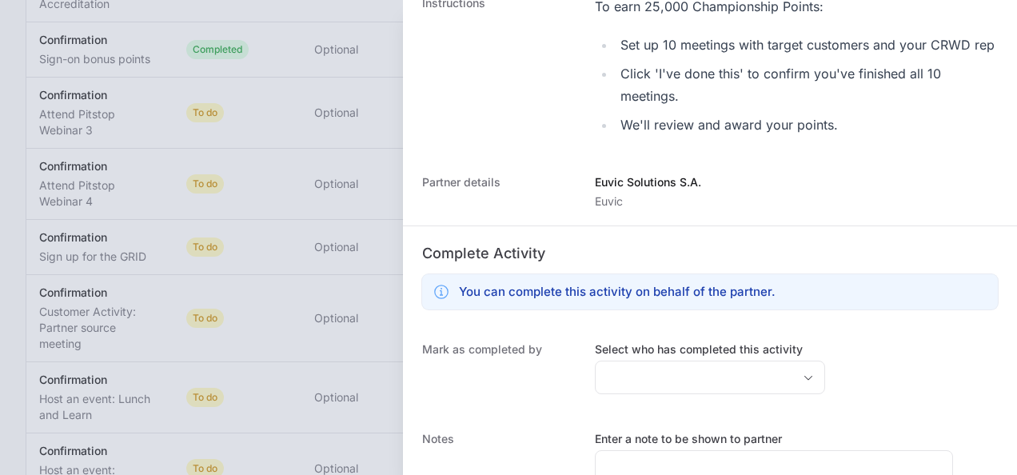
scroll to position [438, 0]
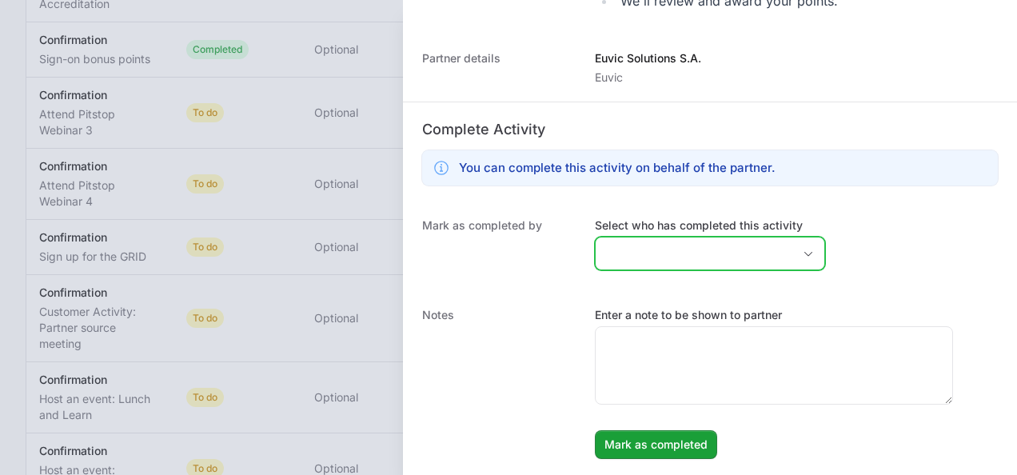
click at [700, 262] on input "Select who has completed this activity" at bounding box center [694, 253] width 197 height 32
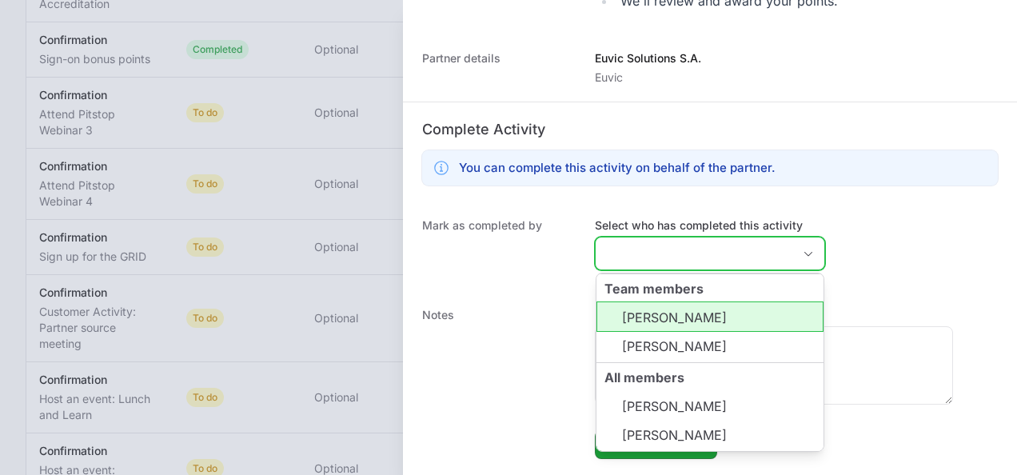
click at [700, 310] on li "[PERSON_NAME]" at bounding box center [709, 316] width 227 height 30
type input "Andrzej Rezler,"
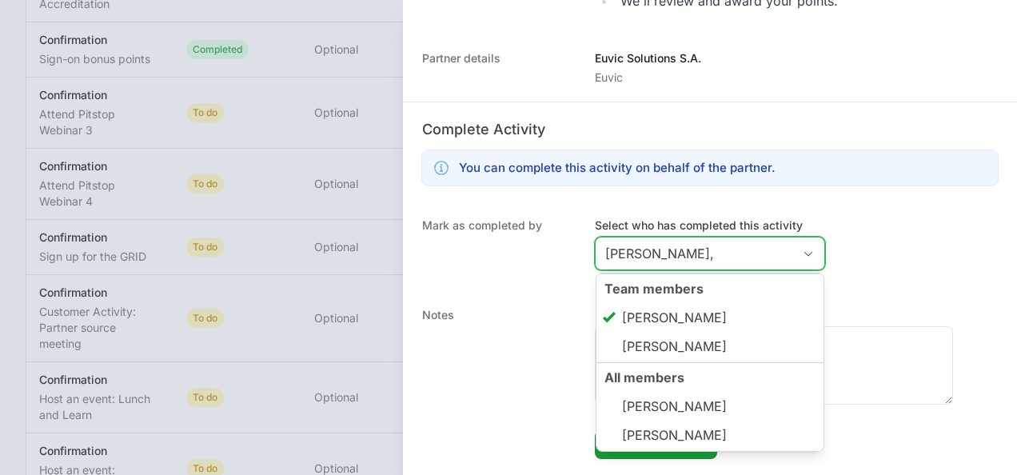
drag, startPoint x: 698, startPoint y: 332, endPoint x: 827, endPoint y: 267, distance: 144.1
click at [710, 328] on li "[PERSON_NAME]" at bounding box center [709, 316] width 227 height 30
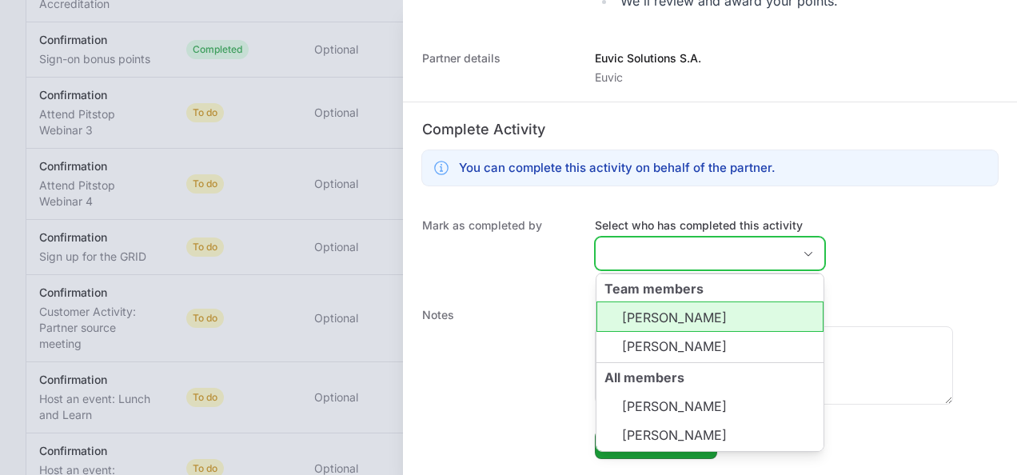
click at [723, 324] on li "[PERSON_NAME]" at bounding box center [709, 316] width 227 height 30
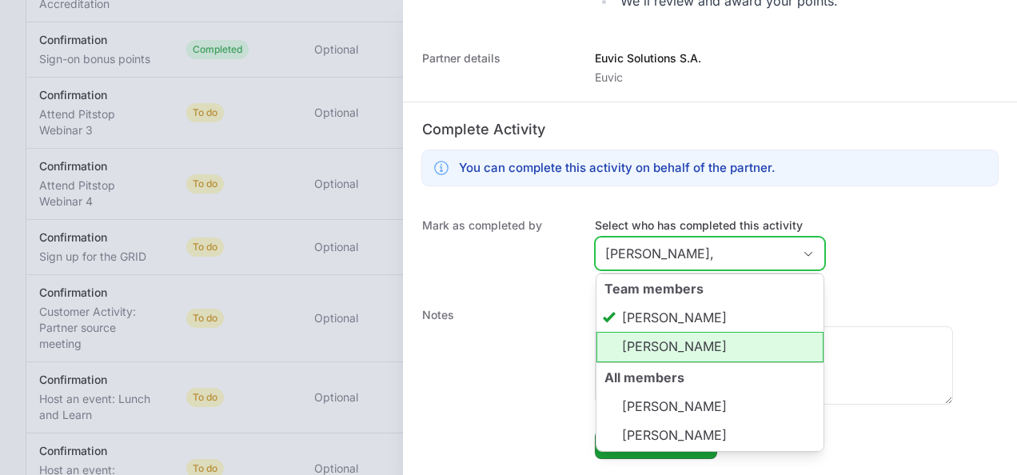
click at [692, 357] on li "[PERSON_NAME]" at bounding box center [709, 347] width 227 height 30
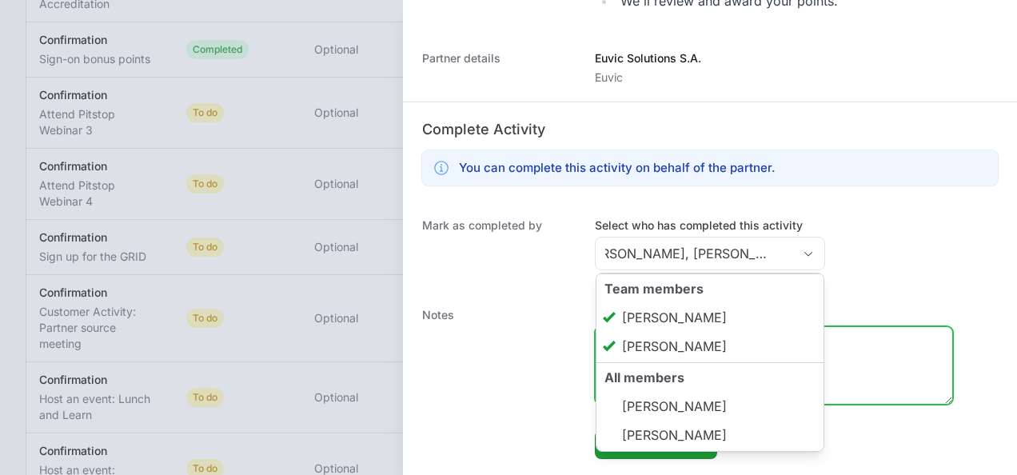
type input "Andrzej Rezler, Paweł Popiołek"
click at [846, 362] on textarea "Enter a note to be shown to partner" at bounding box center [774, 365] width 357 height 77
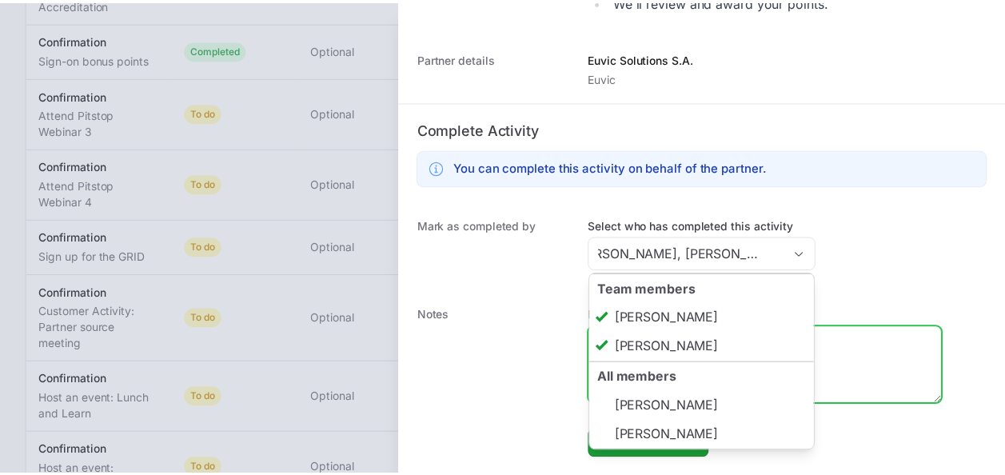
scroll to position [0, 0]
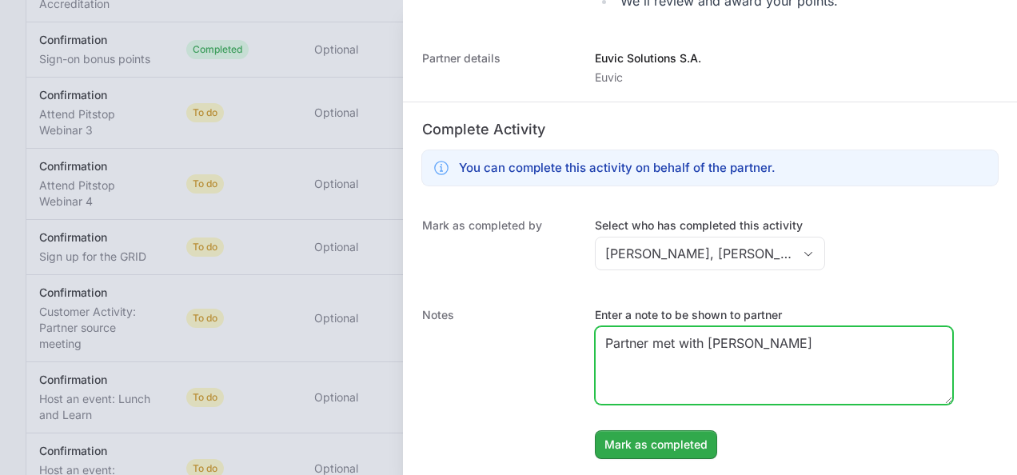
type textarea "Partner met with Michał Jurczak"
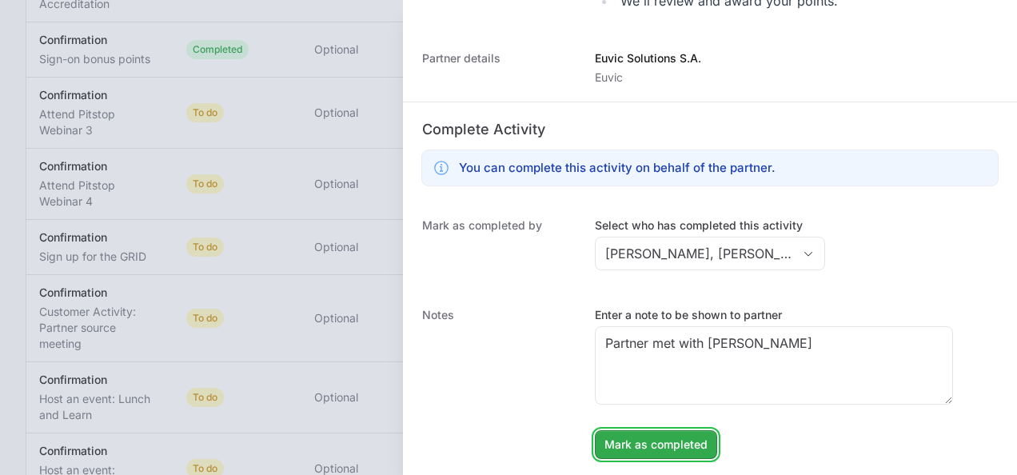
click at [707, 435] on button "Mark as completed" at bounding box center [656, 444] width 122 height 29
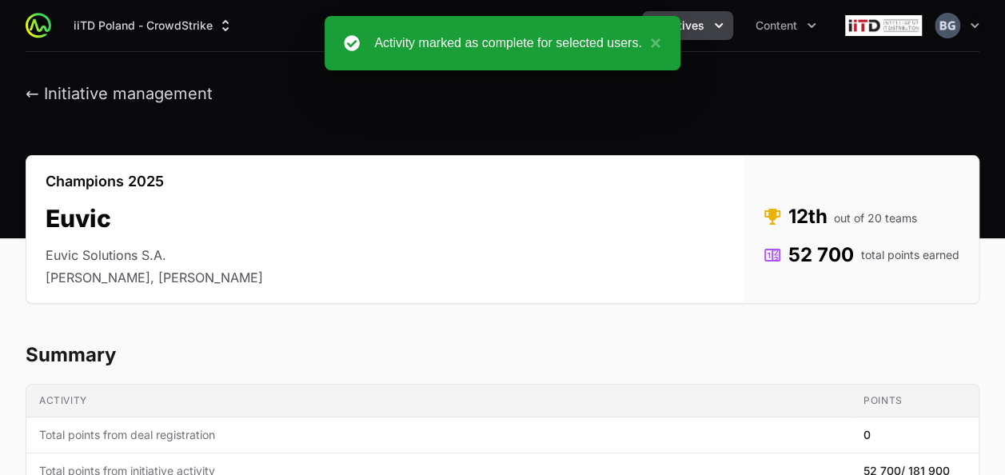
drag, startPoint x: 26, startPoint y: 302, endPoint x: 86, endPoint y: 44, distance: 265.1
click at [90, 94] on button "← Initiative management" at bounding box center [119, 94] width 187 height 20
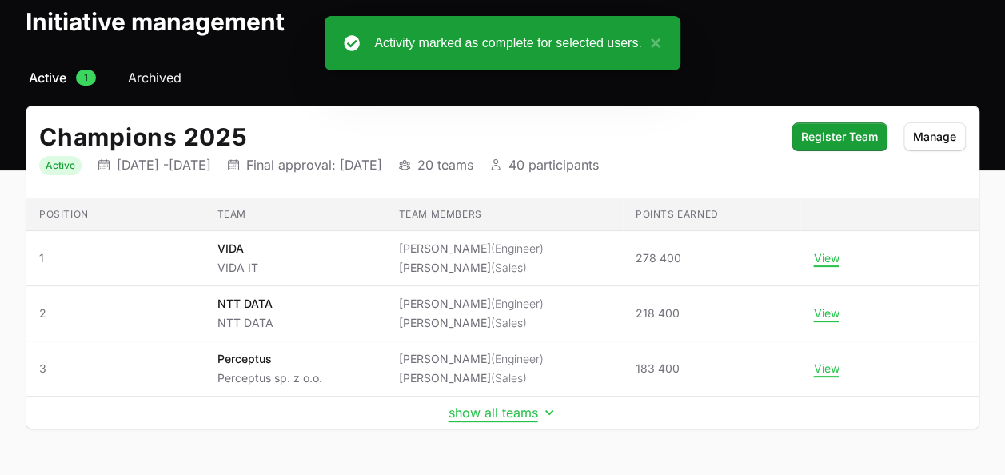
scroll to position [122, 0]
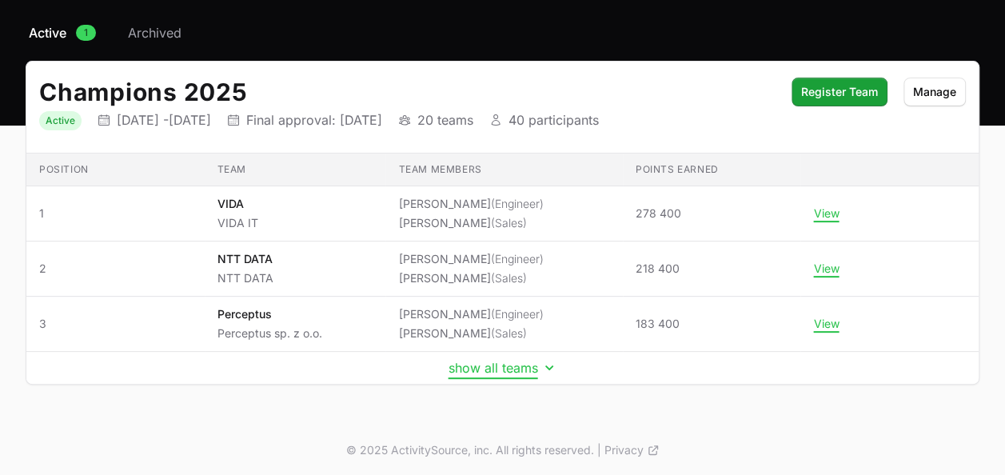
click at [515, 371] on button "show all teams" at bounding box center [503, 368] width 109 height 16
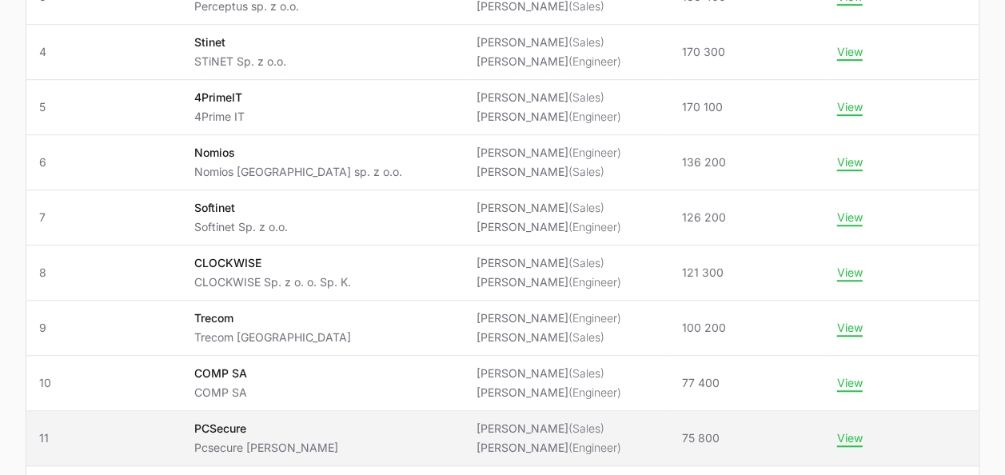
scroll to position [361, 0]
